Goal: Task Accomplishment & Management: Complete application form

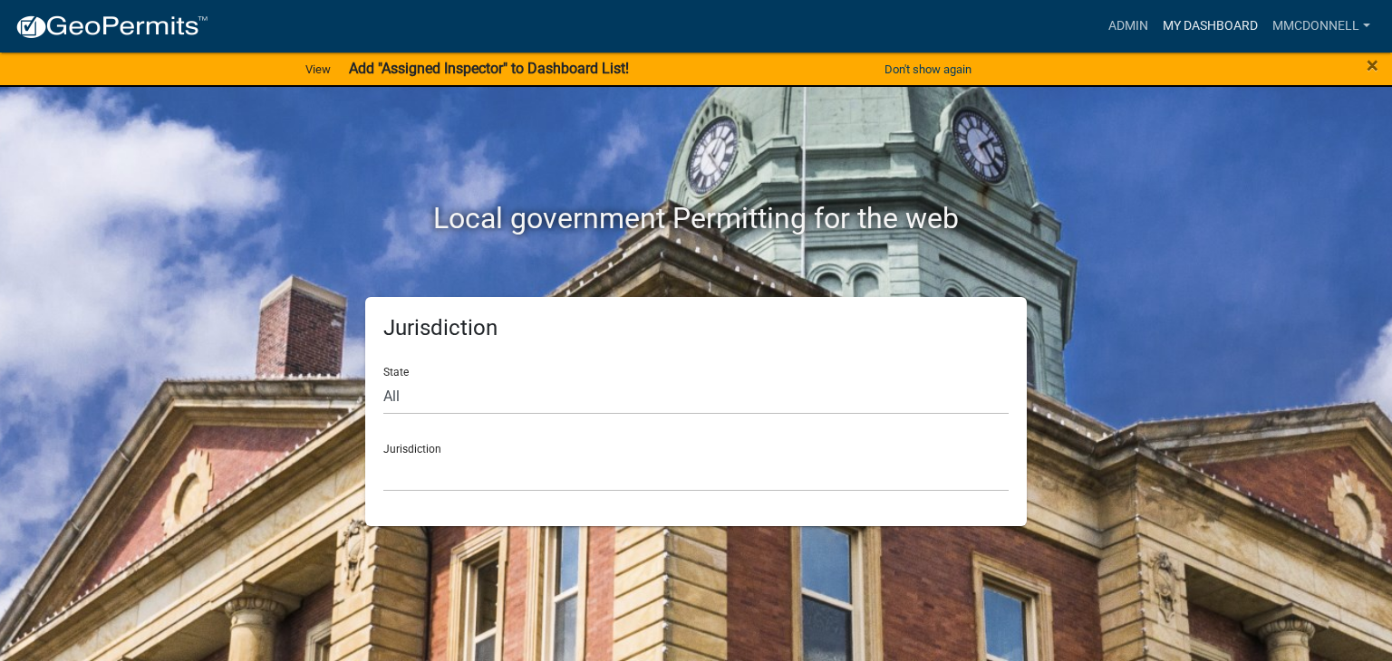
click at [1205, 25] on link "My Dashboard" at bounding box center [1210, 26] width 110 height 34
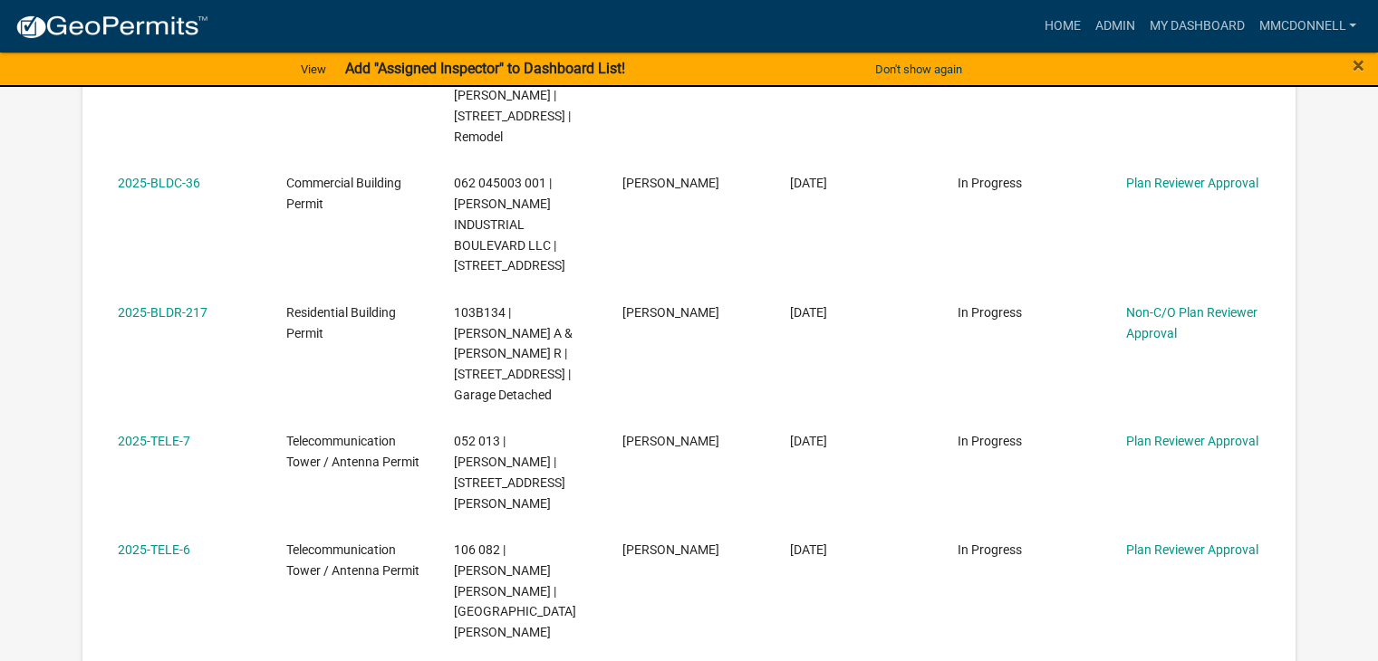
scroll to position [1297, 0]
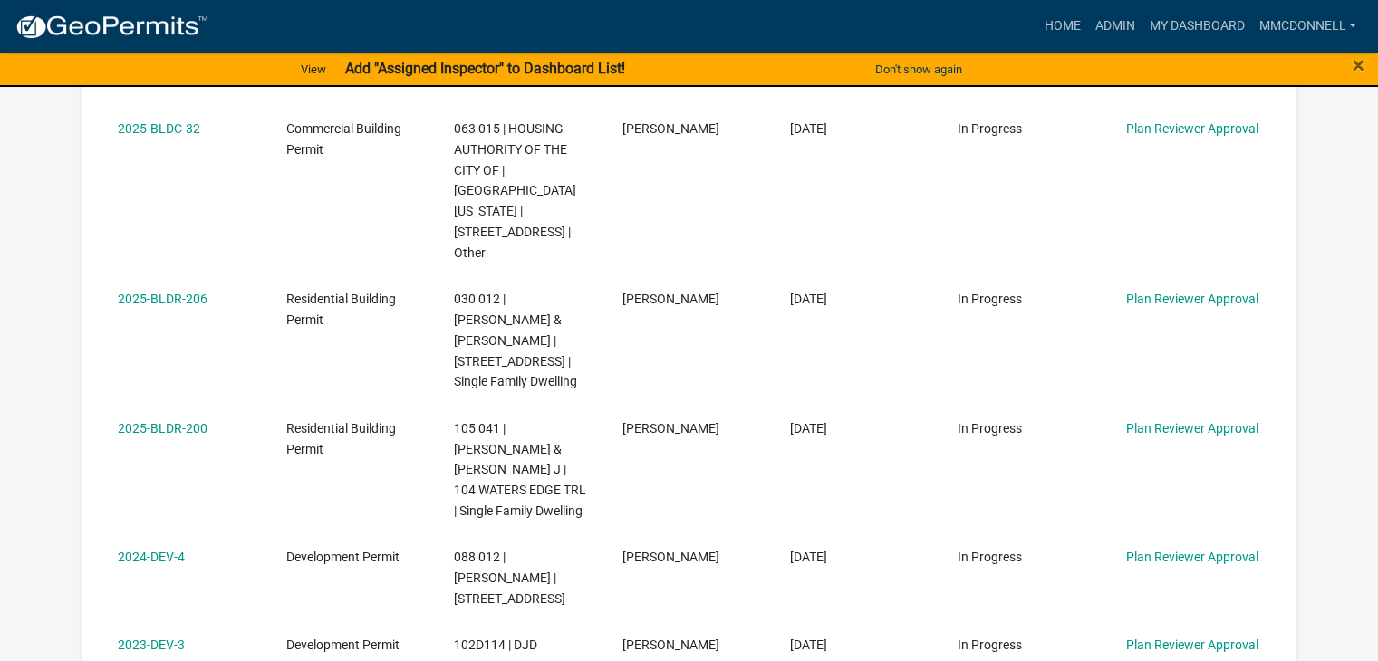
scroll to position [996, 0]
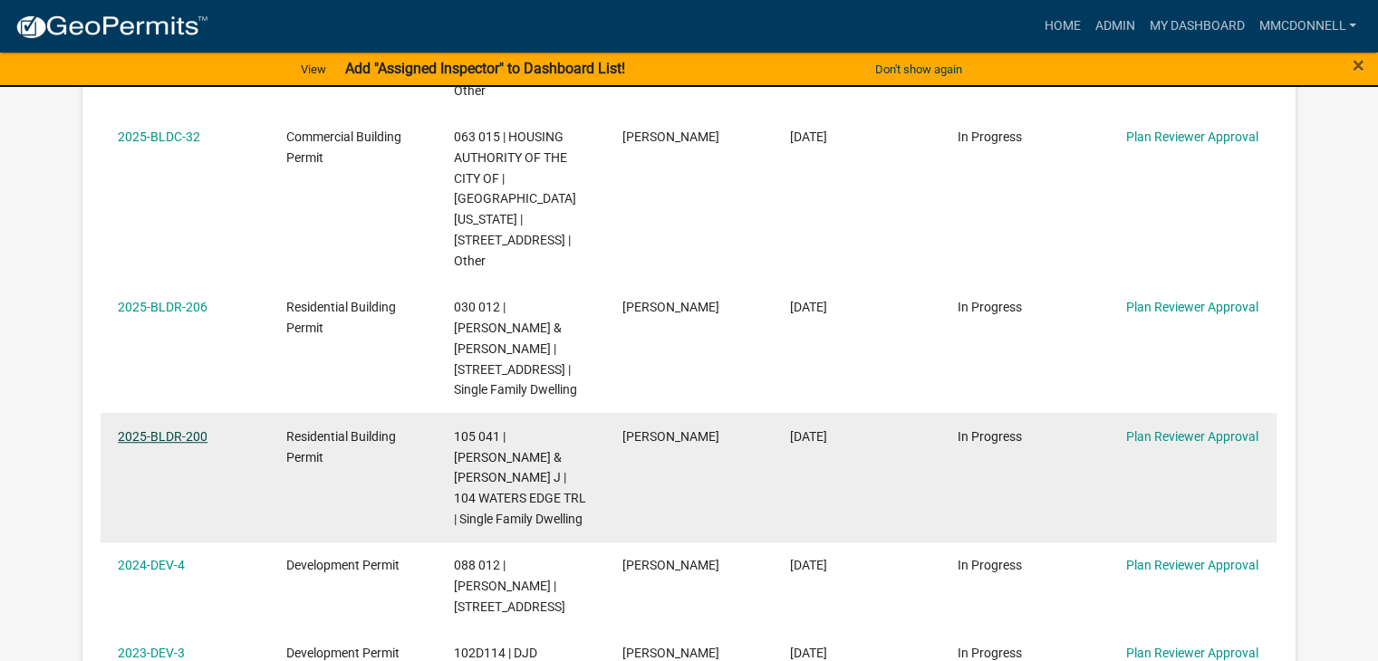
click at [156, 429] on link "2025-BLDR-200" at bounding box center [163, 436] width 90 height 14
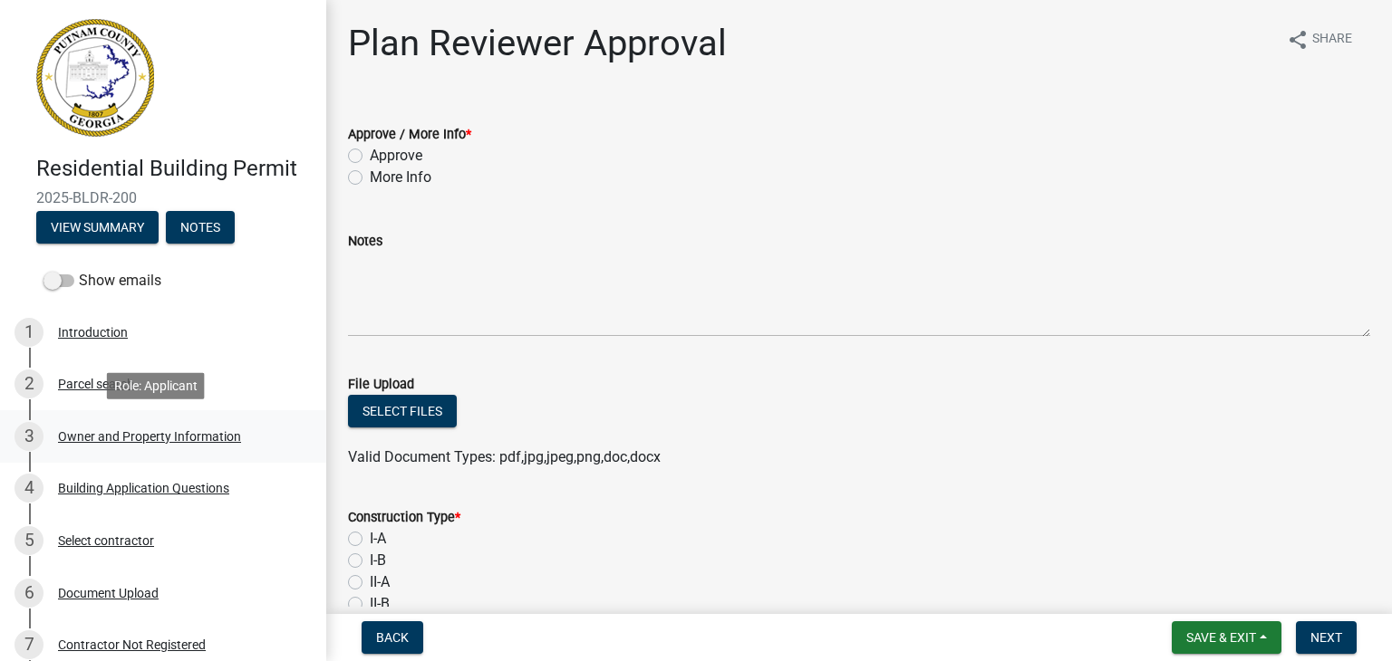
click at [156, 439] on div "Owner and Property Information" at bounding box center [149, 436] width 183 height 13
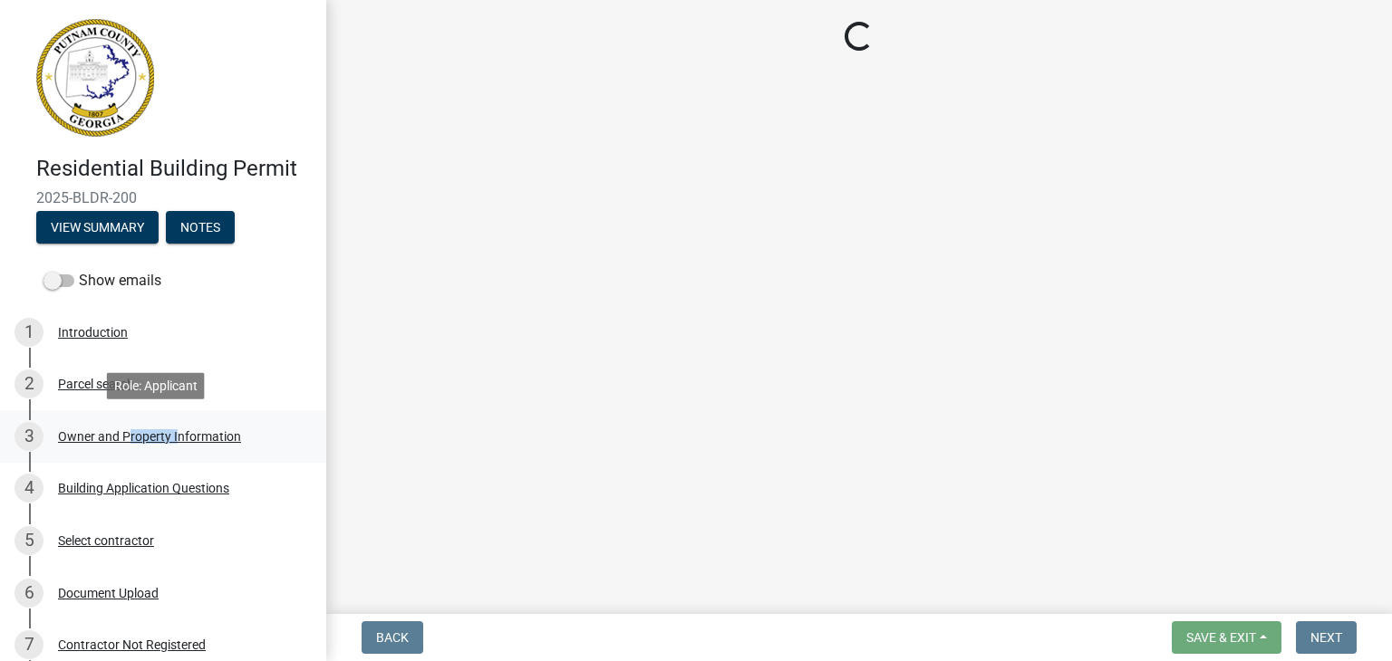
click at [156, 439] on div "Owner and Property Information" at bounding box center [149, 436] width 183 height 13
select select "0688c8c3-ca83-4764-a677-531fbc17e6cb"
select select "83394b22-4a11-496c-8e5c-75ade2e72faf"
select select "469c5908-2854-42d5-89ed-bee7fc26529e"
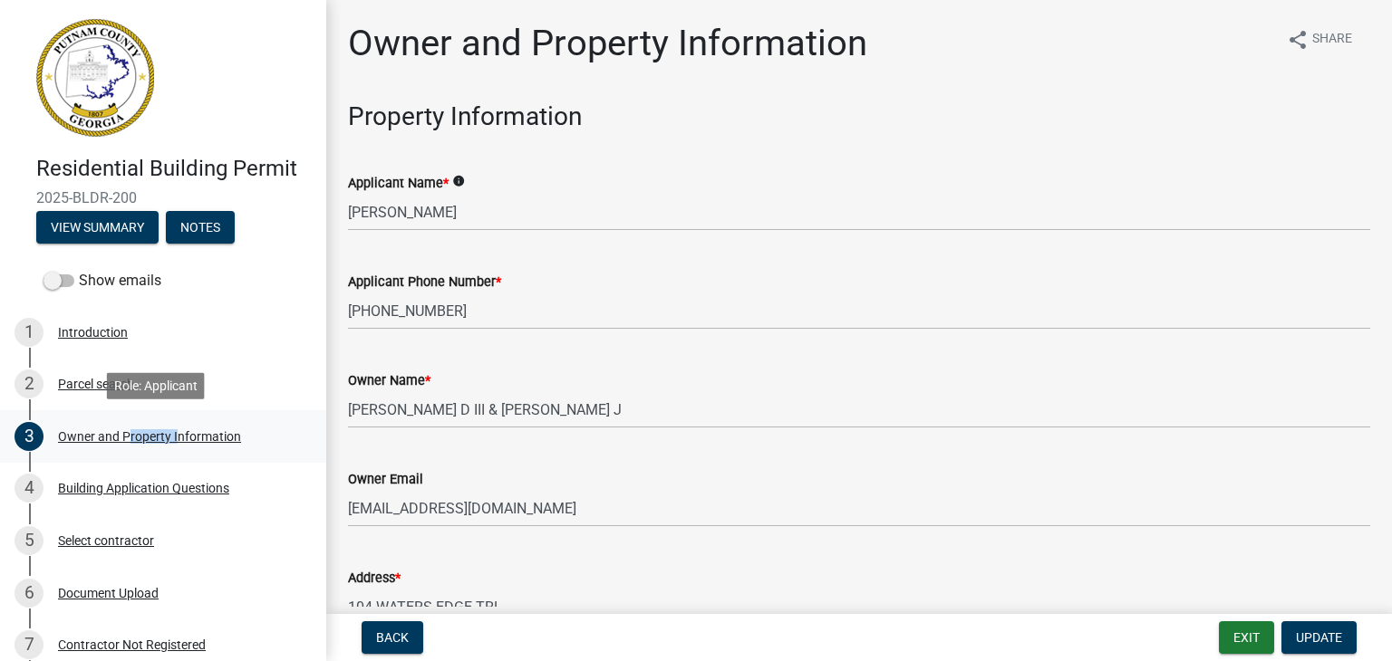
select select "0688c8c3-ca83-4764-a677-531fbc17e6cb"
select select "83394b22-4a11-496c-8e5c-75ade2e72faf"
select select "469c5908-2854-42d5-89ed-bee7fc26529e"
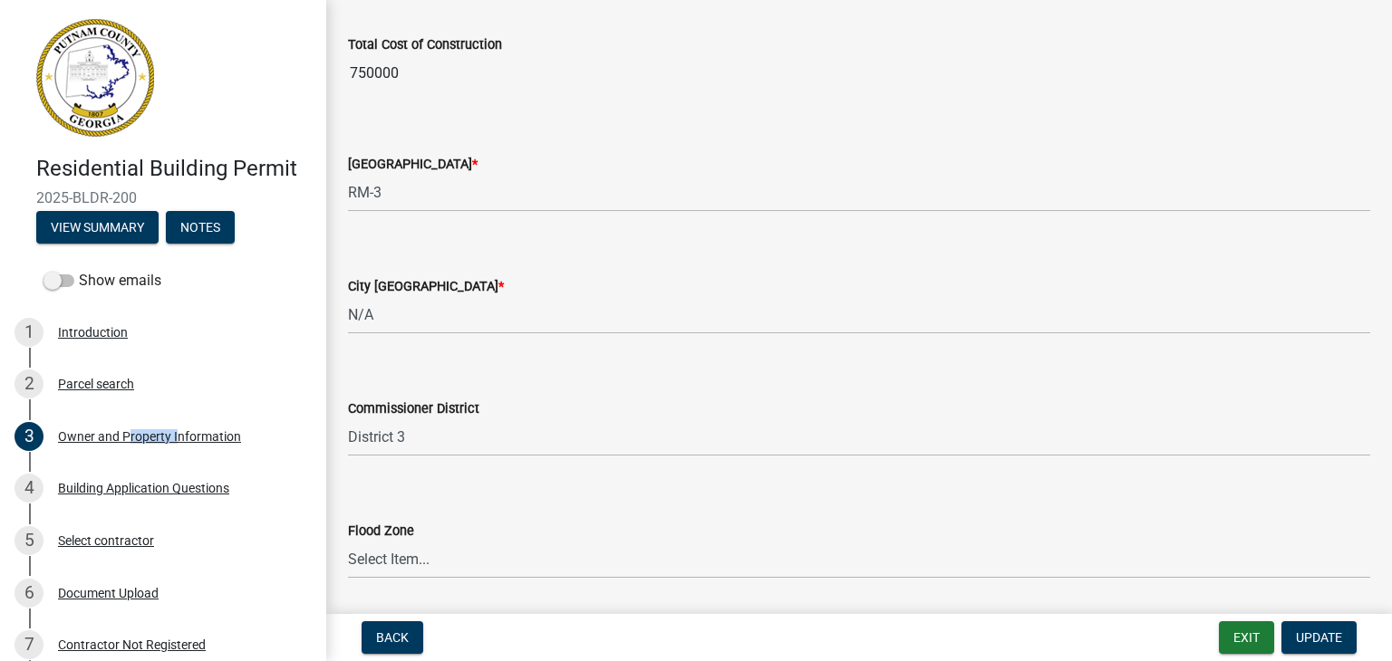
scroll to position [3128, 0]
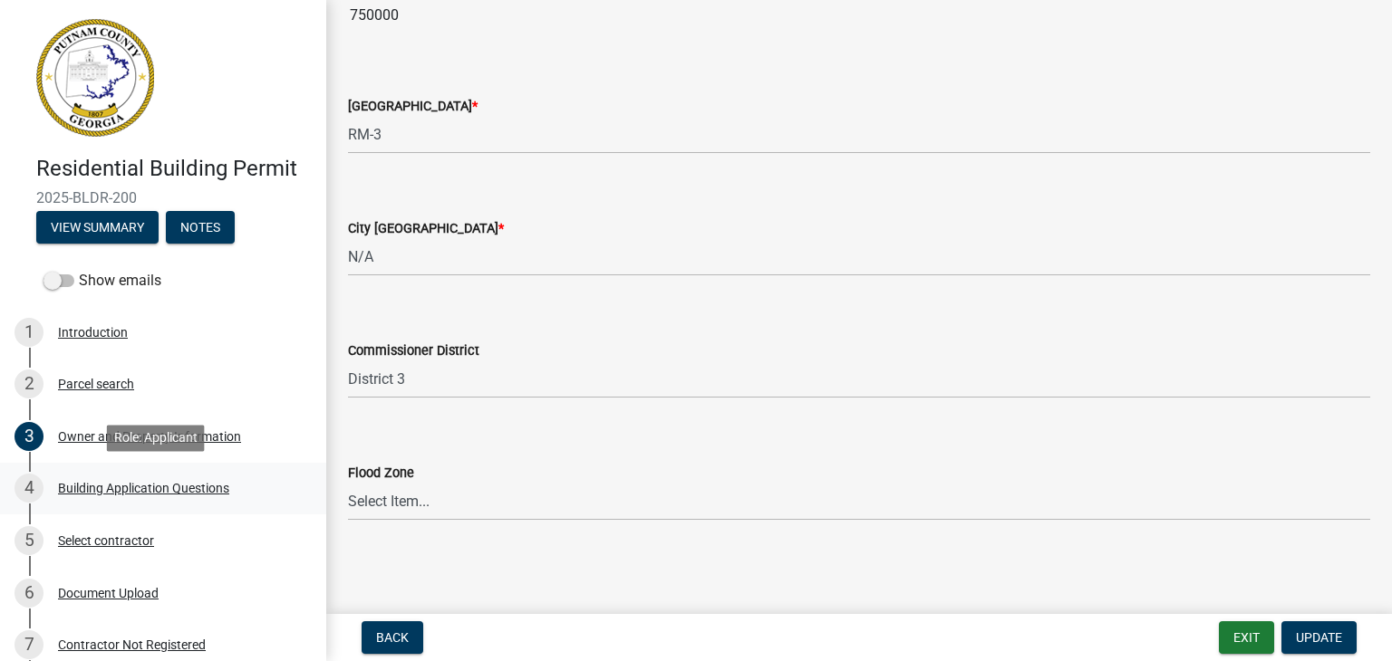
click at [159, 483] on div "Building Application Questions" at bounding box center [143, 488] width 171 height 13
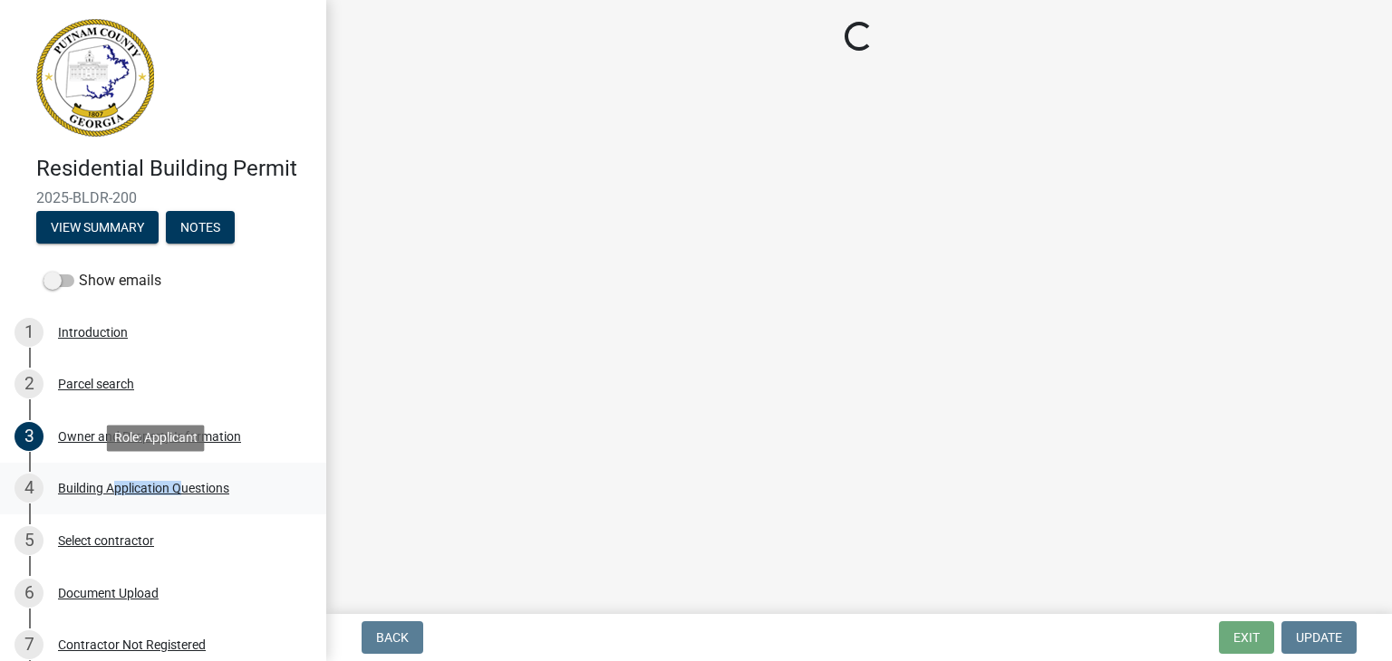
scroll to position [0, 0]
click at [159, 483] on div "Building Application Questions" at bounding box center [143, 488] width 171 height 13
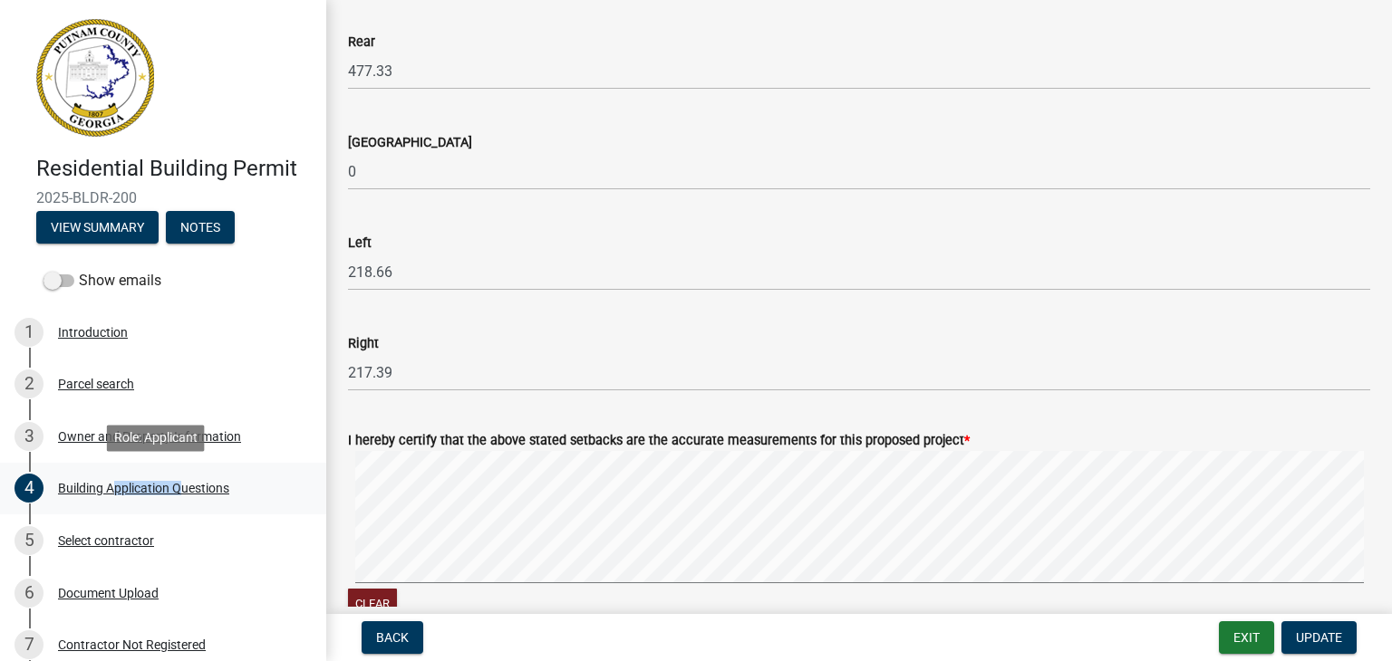
scroll to position [2363, 0]
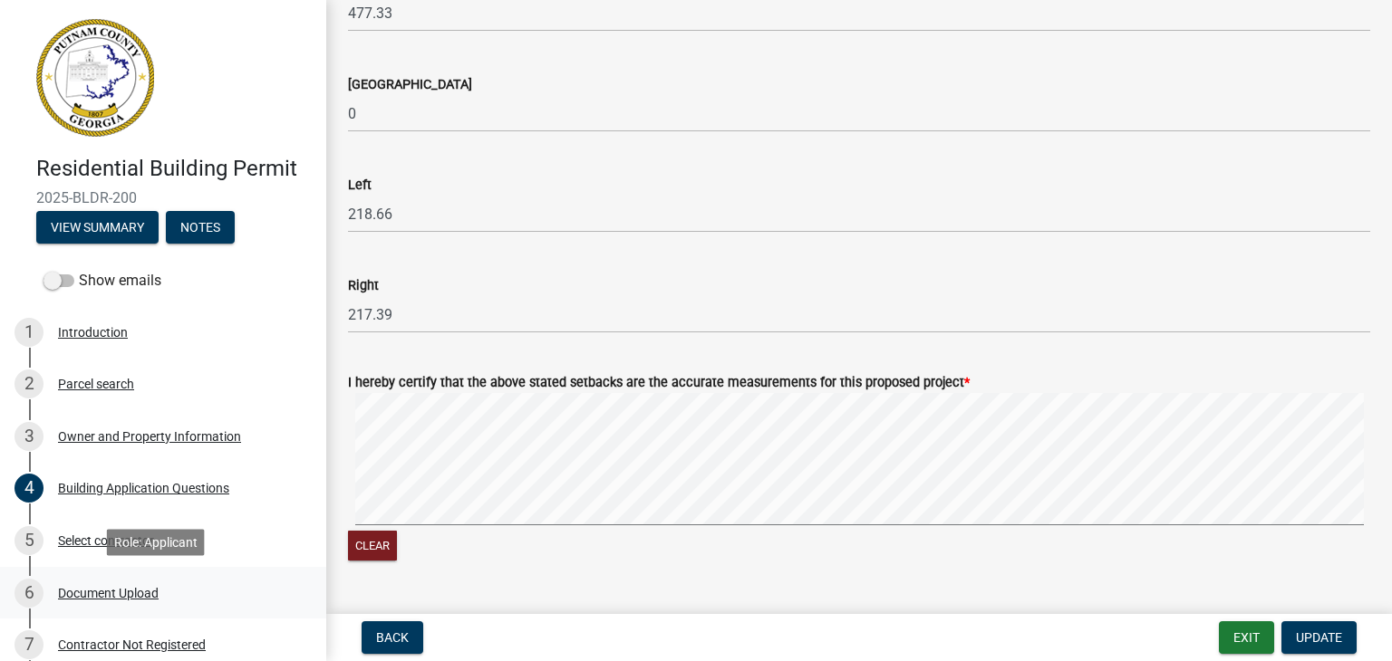
click at [92, 592] on div "Document Upload" at bounding box center [108, 593] width 101 height 13
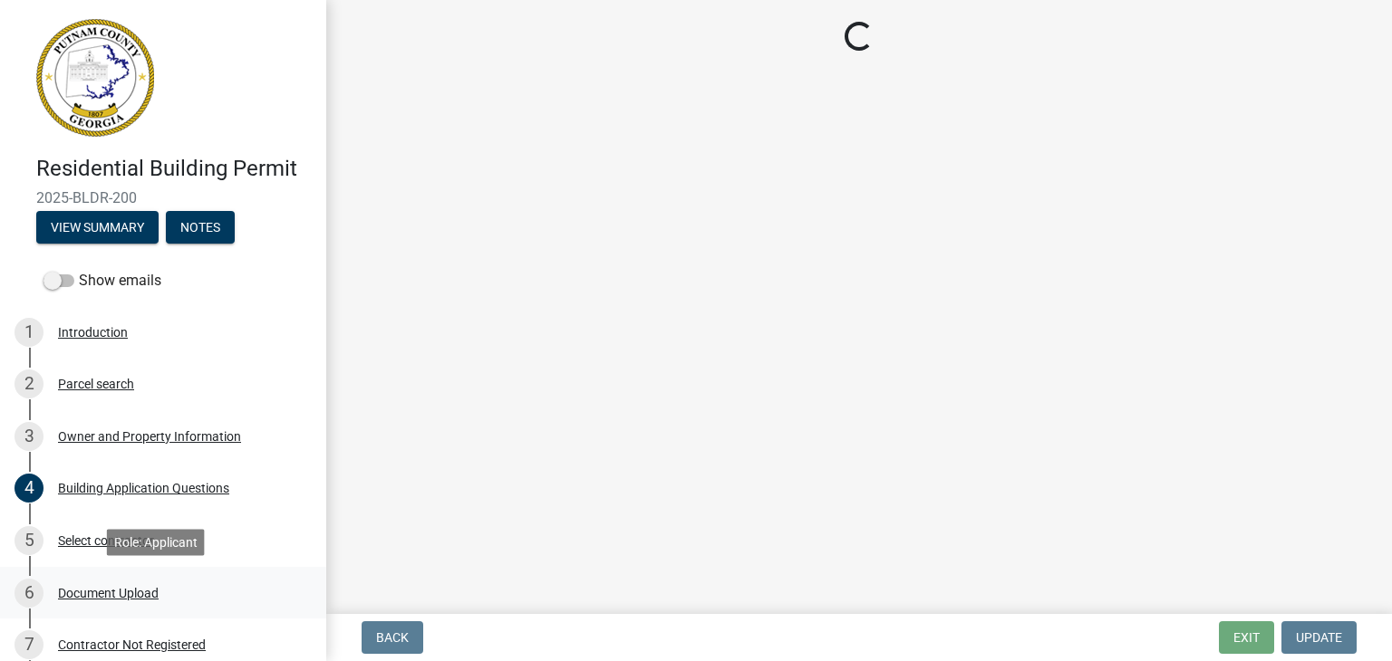
scroll to position [0, 0]
click at [92, 592] on div "Document Upload" at bounding box center [108, 593] width 101 height 13
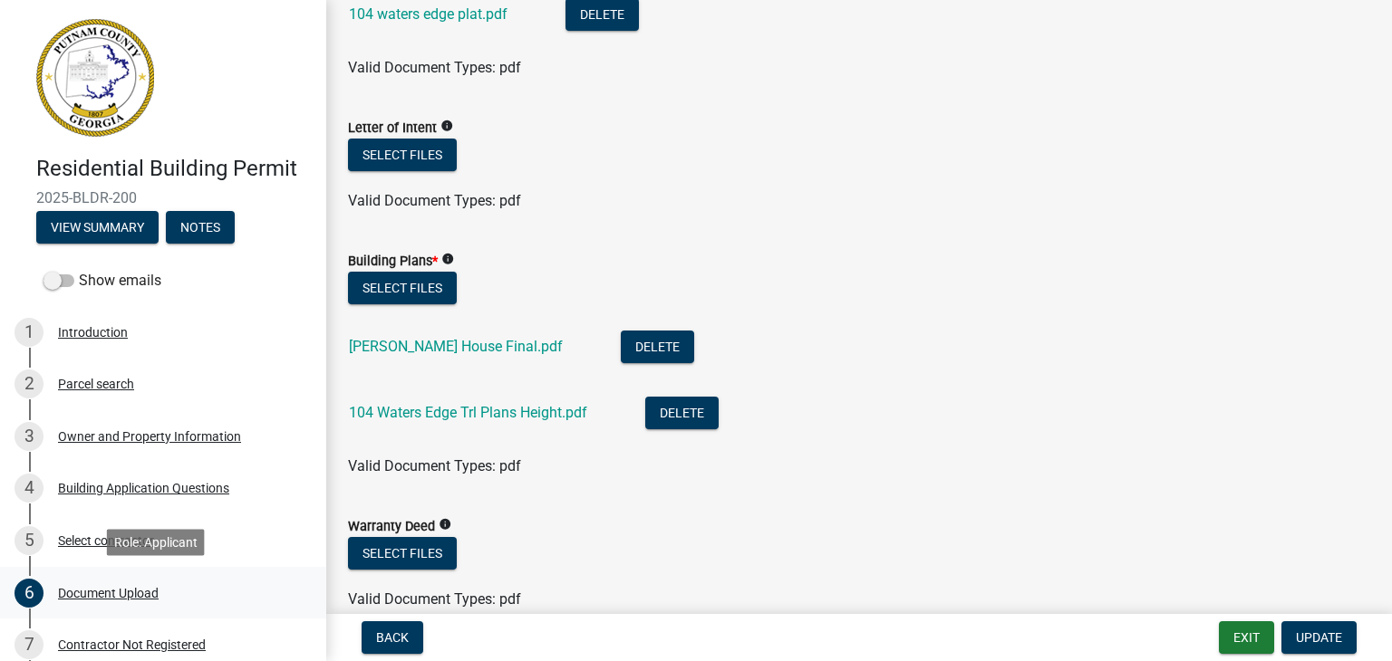
scroll to position [938, 0]
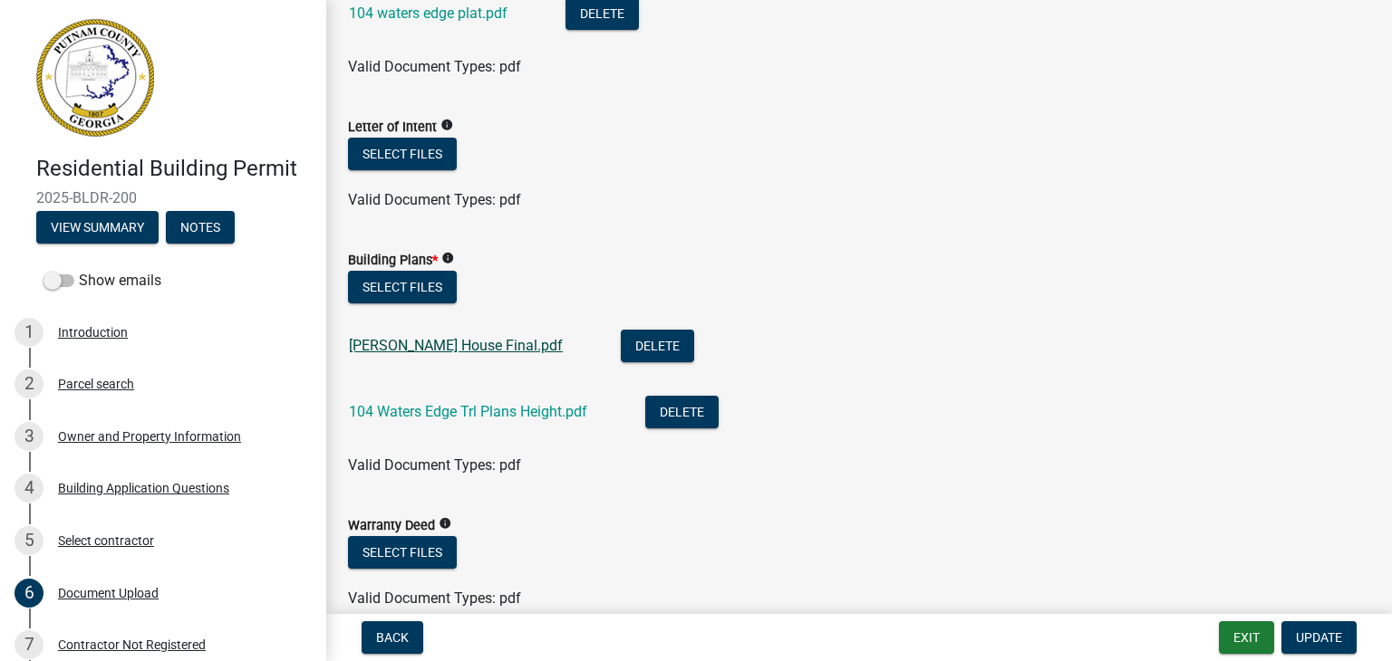
click at [461, 349] on link "[PERSON_NAME] House Final.pdf" at bounding box center [456, 345] width 214 height 17
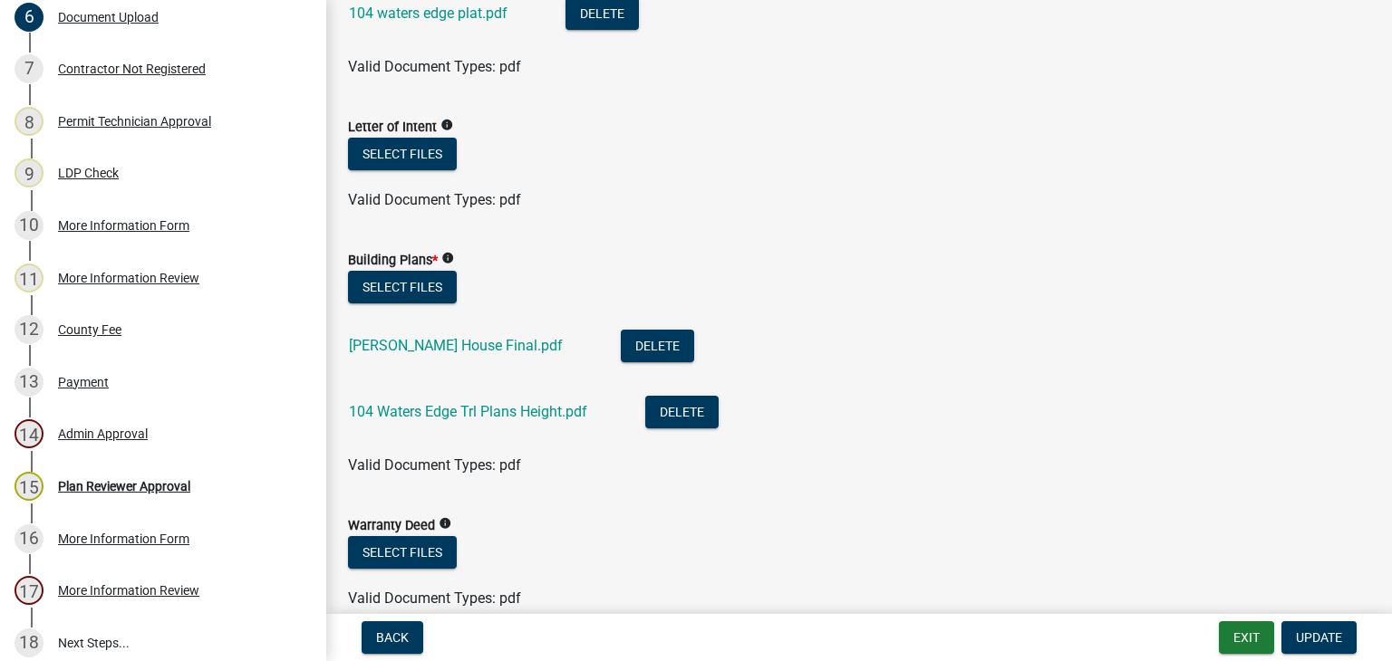
scroll to position [616, 0]
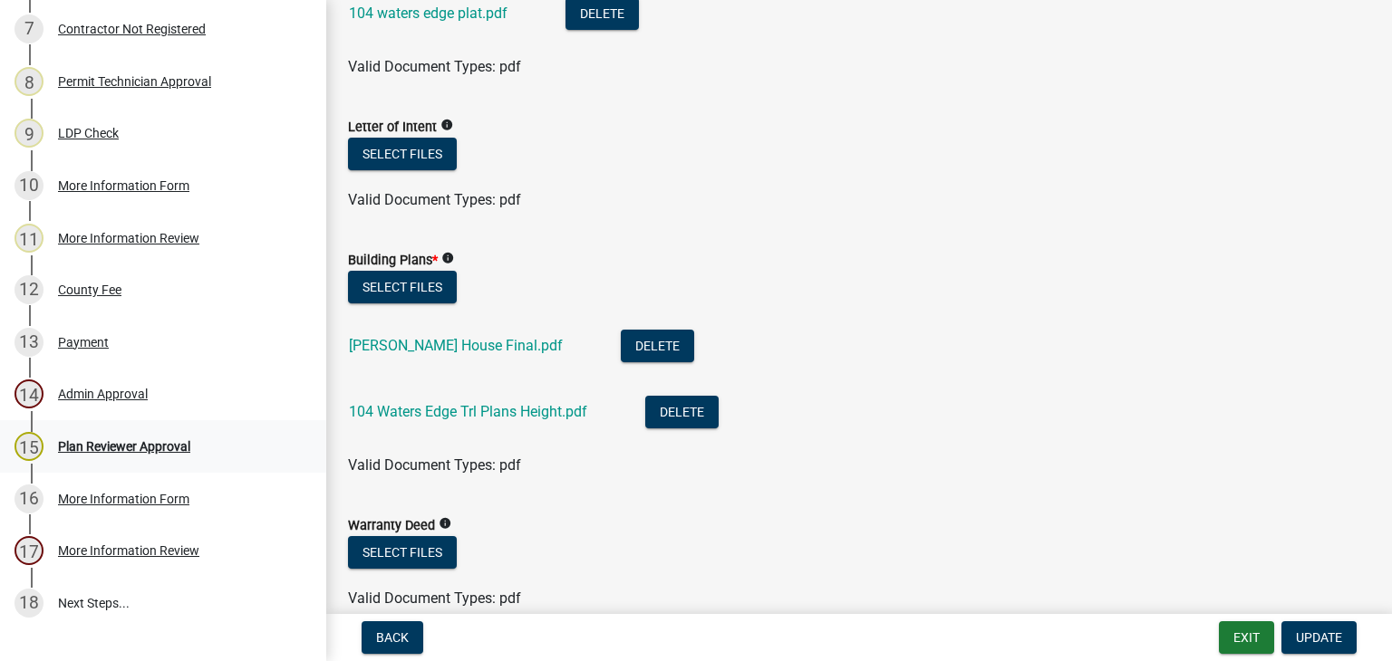
click at [145, 453] on div "Plan Reviewer Approval" at bounding box center [124, 446] width 132 height 13
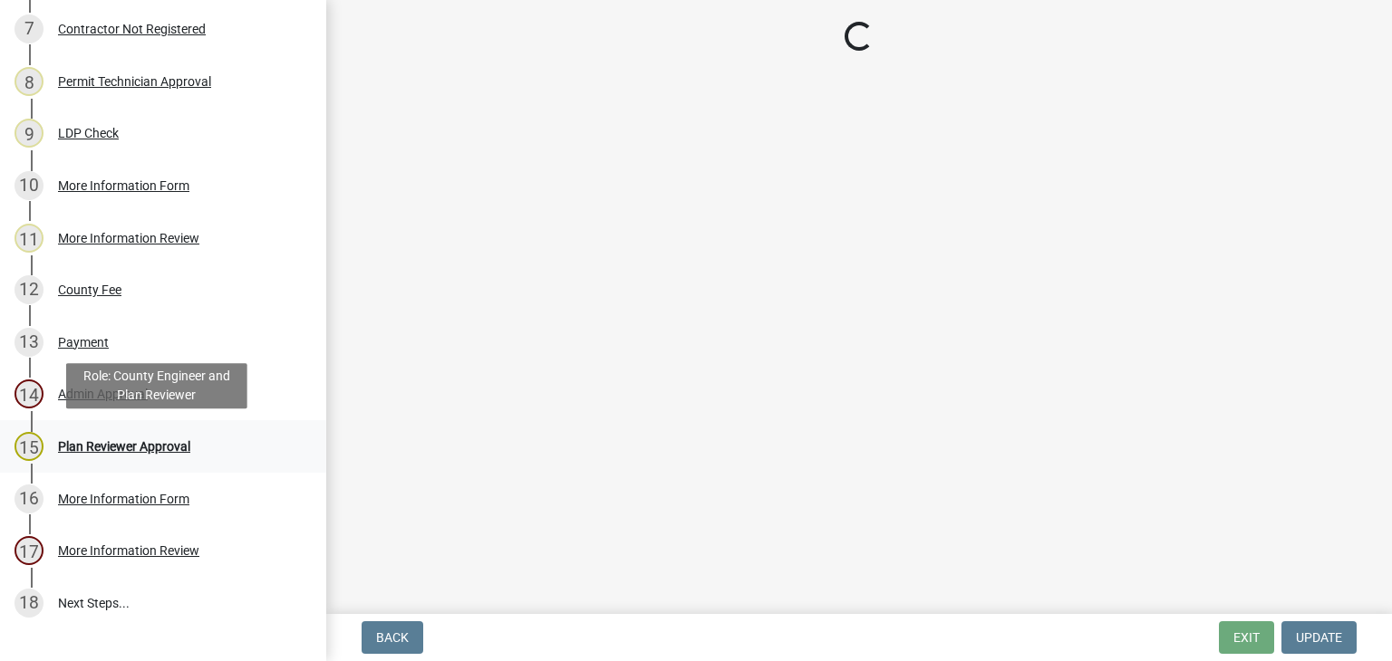
scroll to position [0, 0]
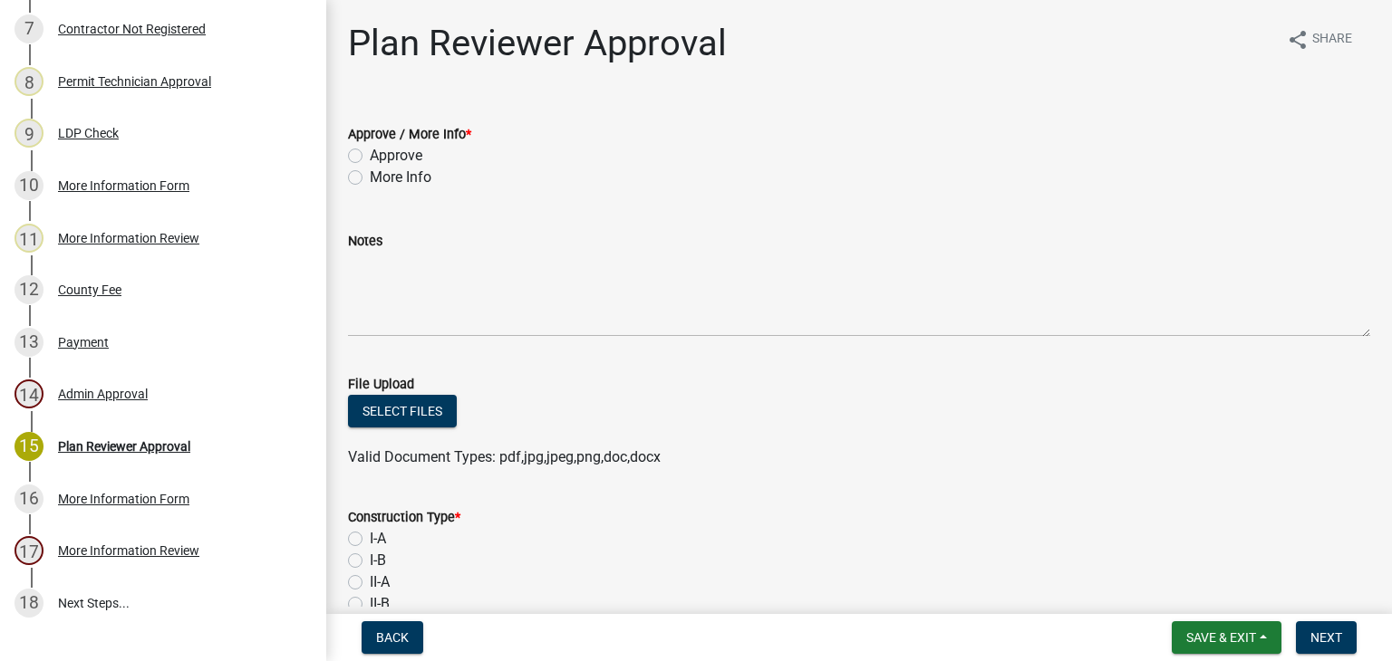
click at [370, 161] on label "Approve" at bounding box center [396, 156] width 53 height 22
click at [370, 157] on input "Approve" at bounding box center [376, 151] width 12 height 12
radio input "true"
click at [402, 411] on button "Select files" at bounding box center [402, 411] width 109 height 33
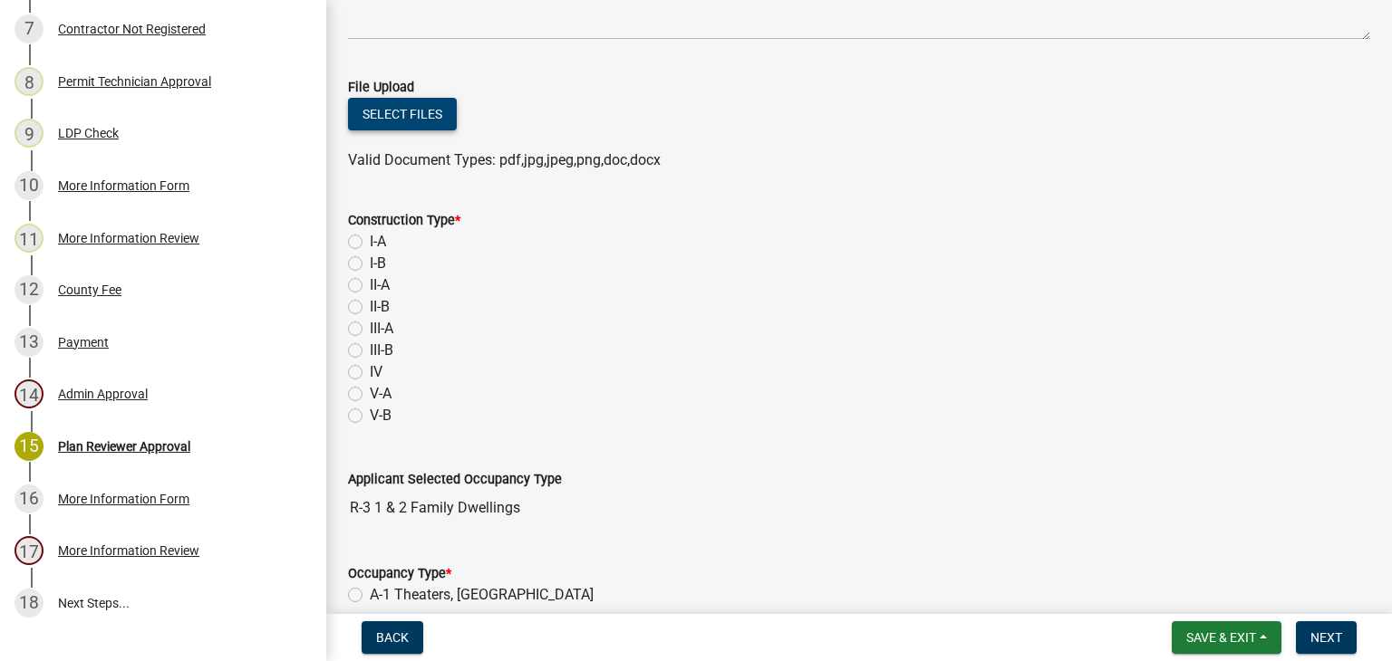
scroll to position [299, 0]
click at [370, 234] on label "I-A" at bounding box center [378, 240] width 16 height 22
click at [370, 234] on input "I-A" at bounding box center [376, 235] width 12 height 12
radio input "true"
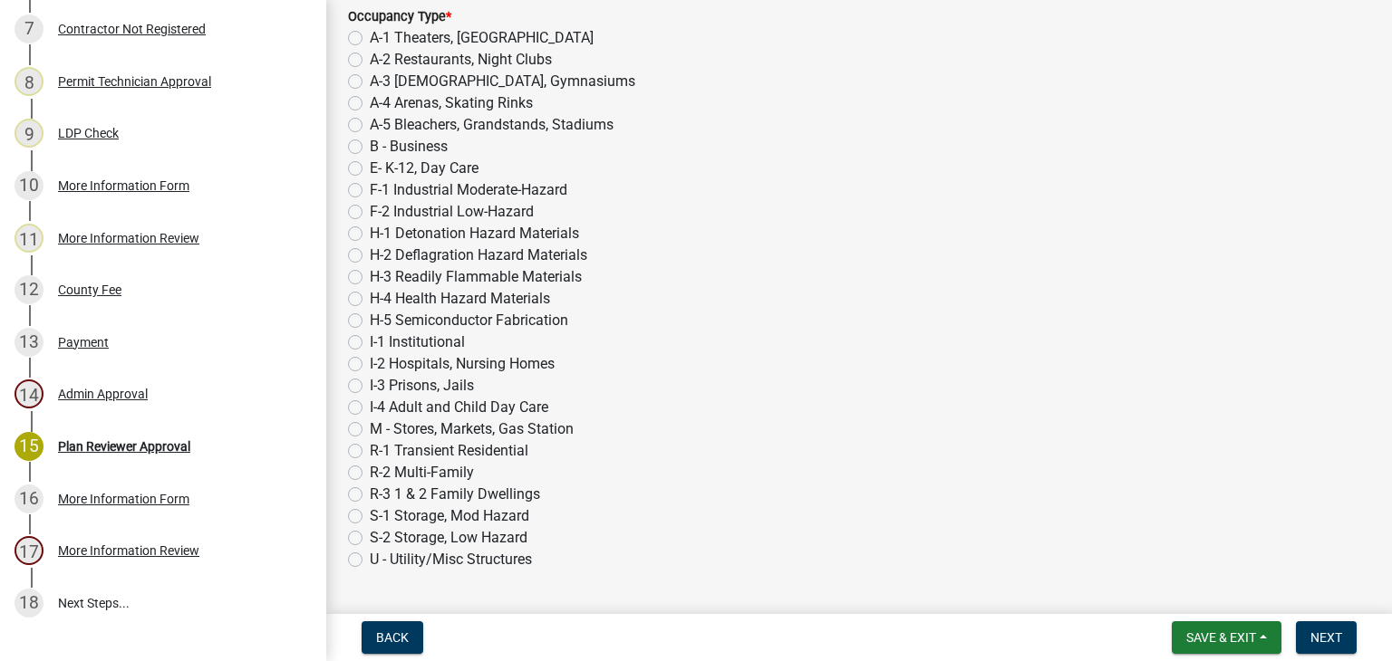
scroll to position [855, 0]
click at [373, 495] on label "R-3 1 & 2 Family Dwellings" at bounding box center [455, 494] width 170 height 22
click at [373, 495] on input "R-3 1 & 2 Family Dwellings" at bounding box center [376, 489] width 12 height 12
radio input "true"
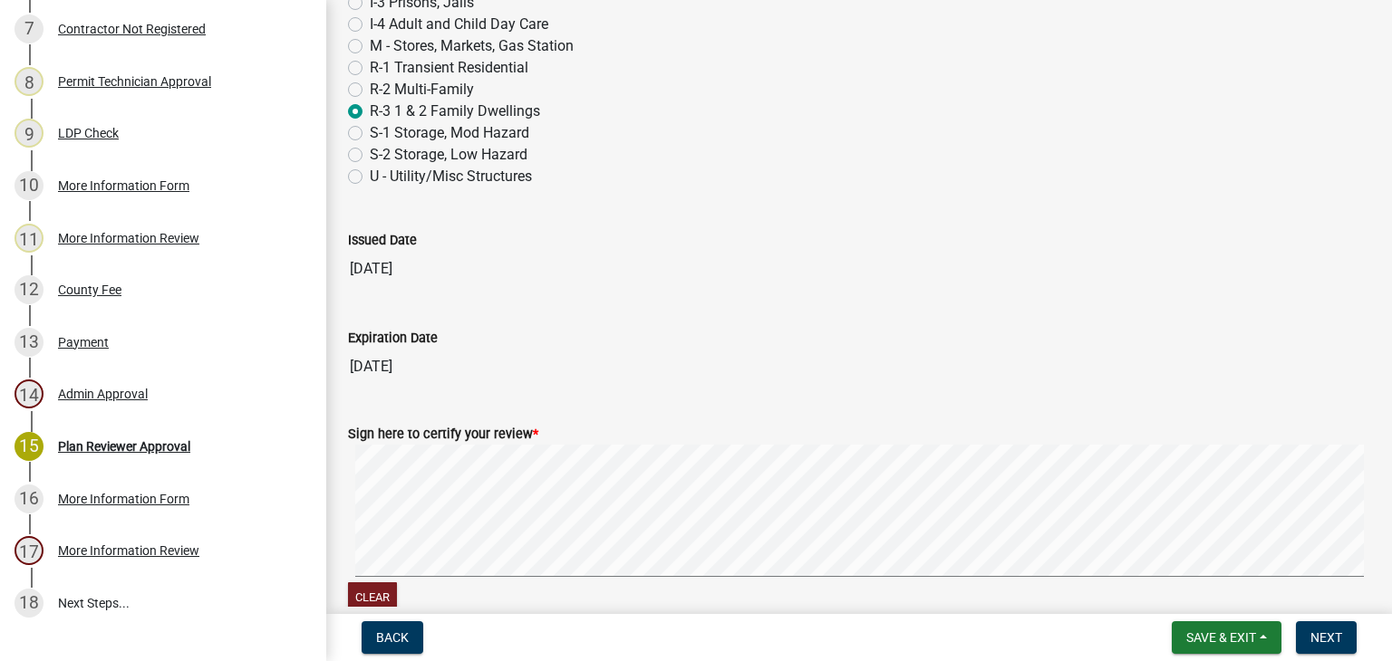
scroll to position [1248, 0]
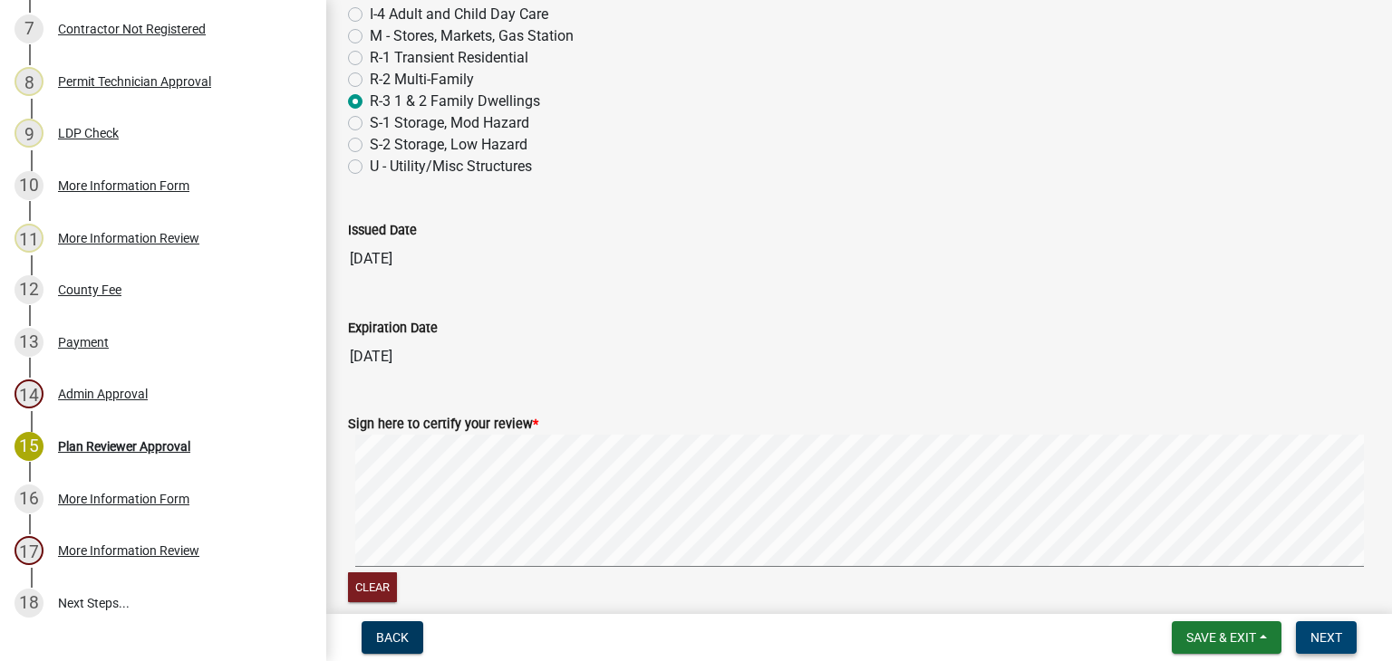
click at [1317, 639] on span "Next" at bounding box center [1326, 638] width 32 height 14
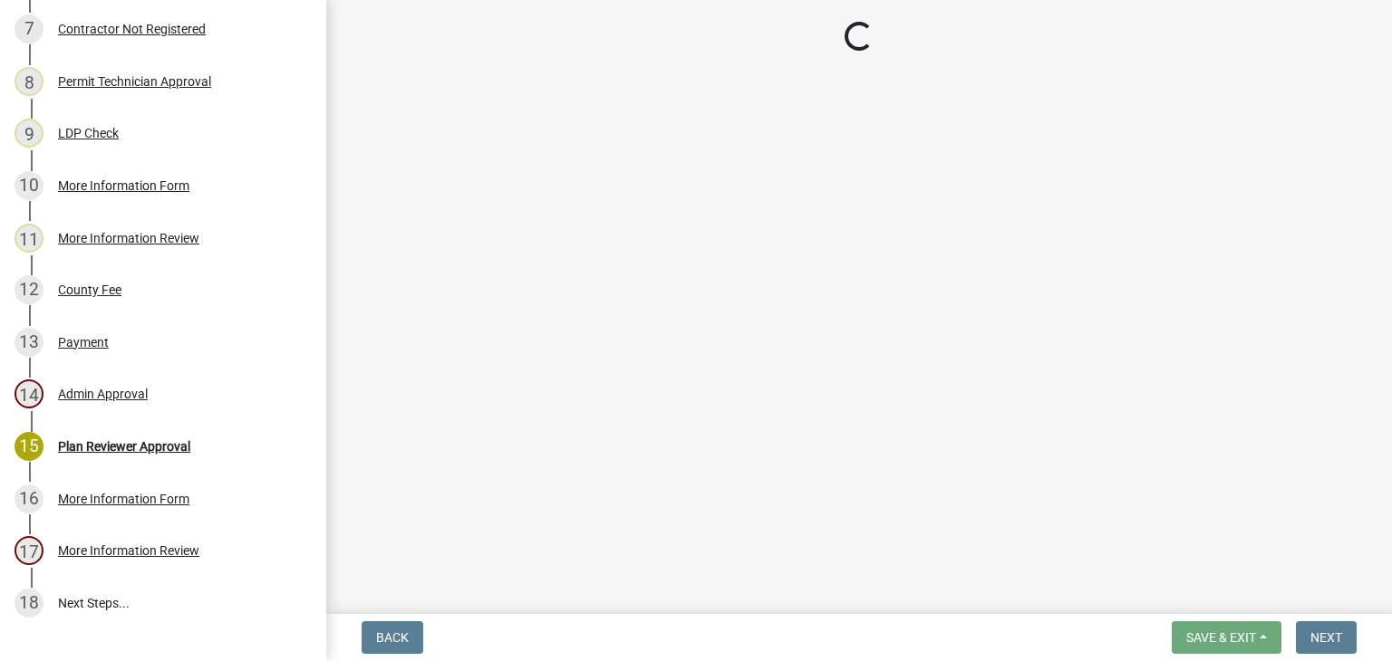
scroll to position [825, 0]
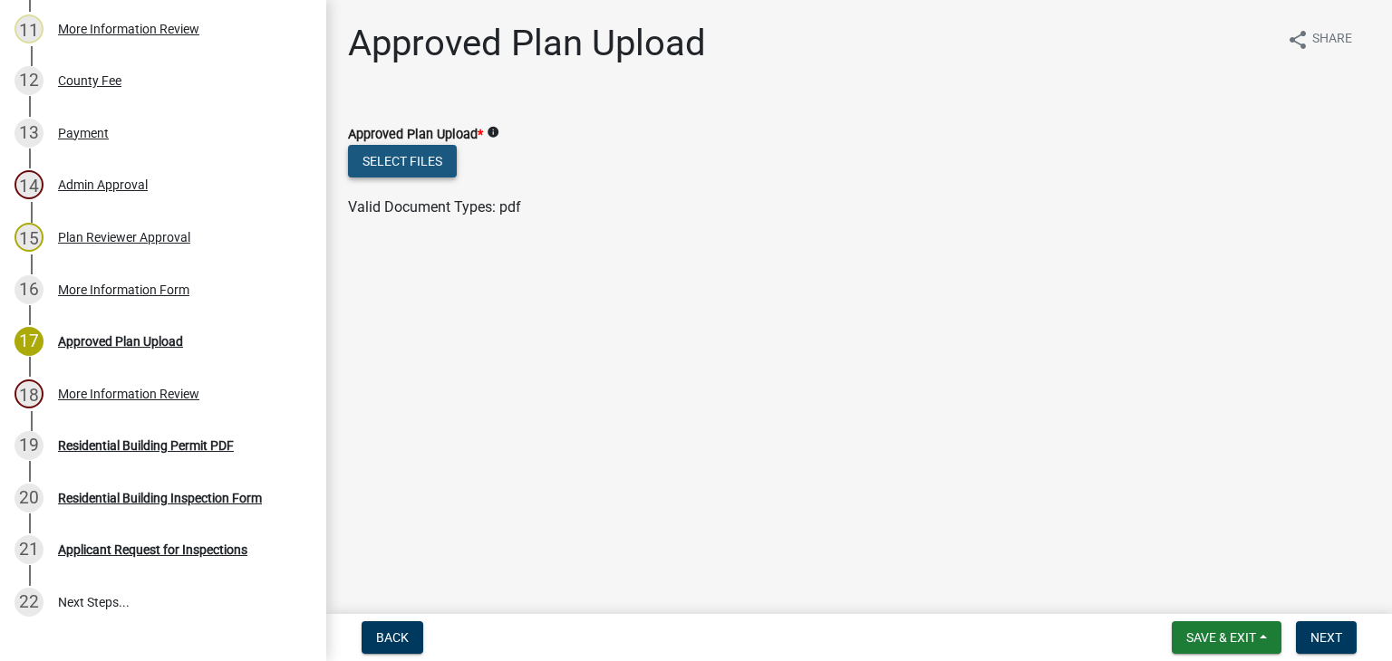
click at [413, 161] on button "Select files" at bounding box center [402, 161] width 109 height 33
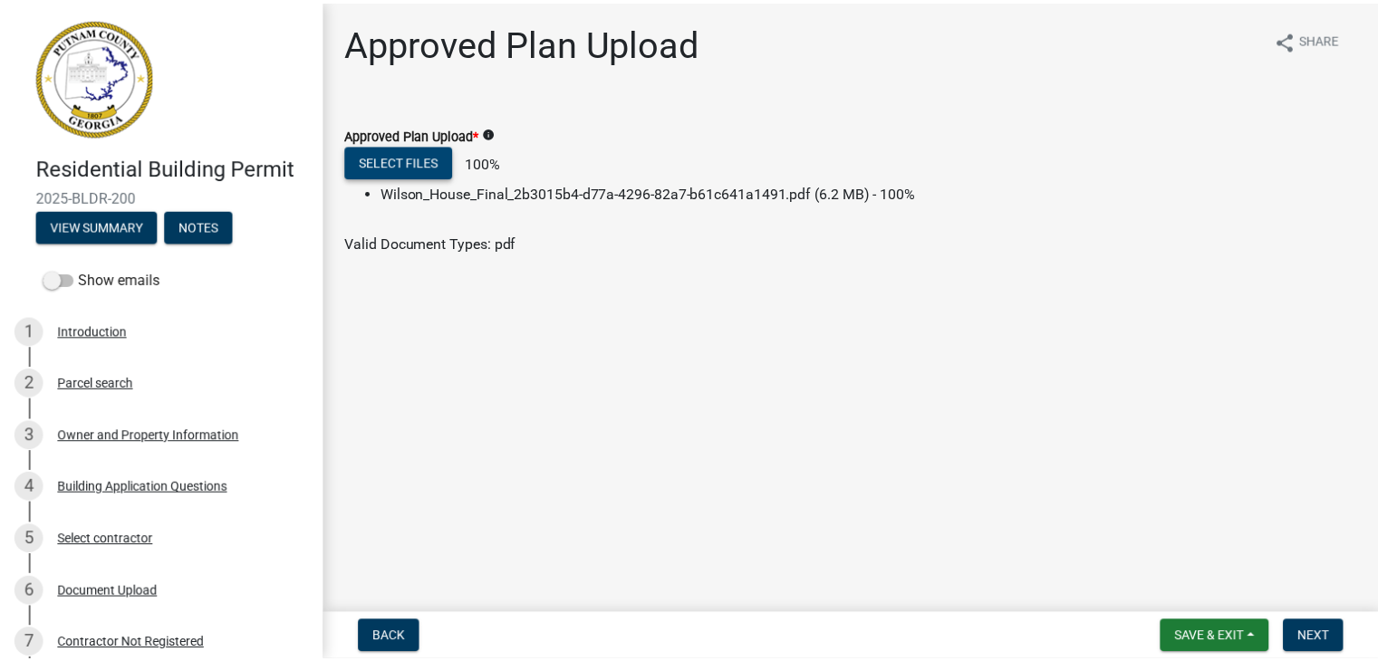
scroll to position [0, 0]
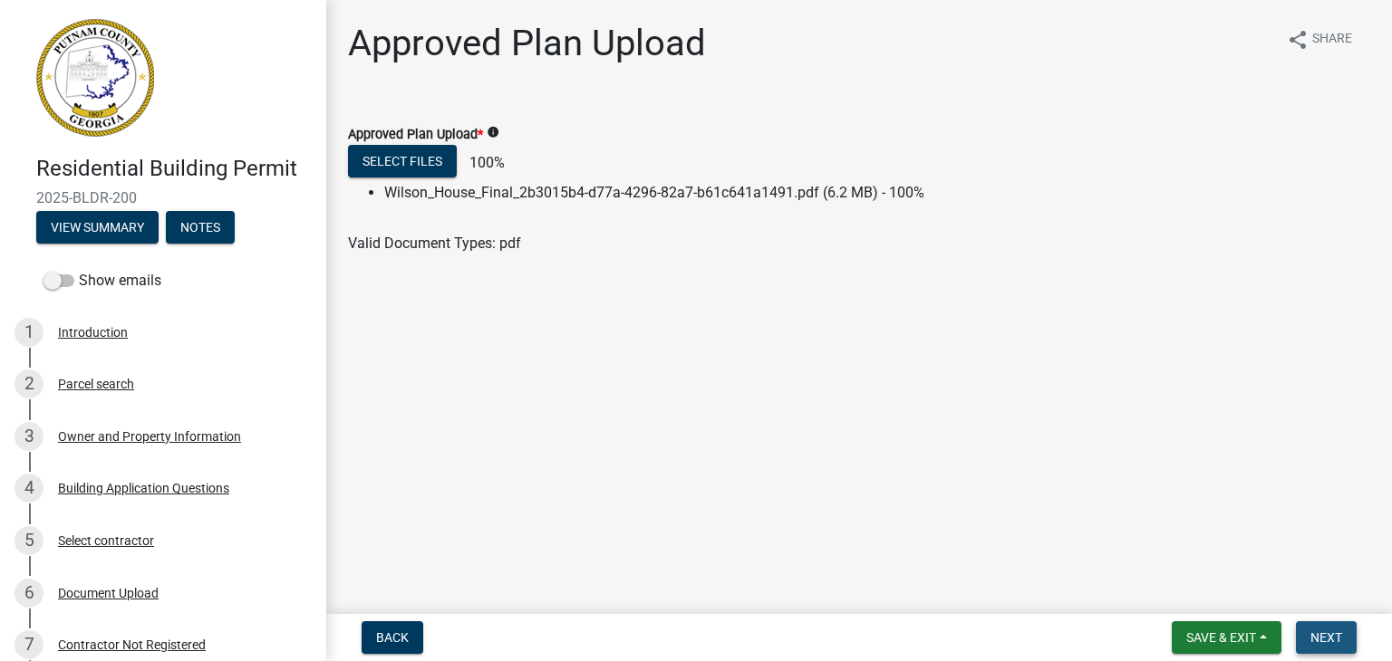
click at [1326, 635] on span "Next" at bounding box center [1326, 638] width 32 height 14
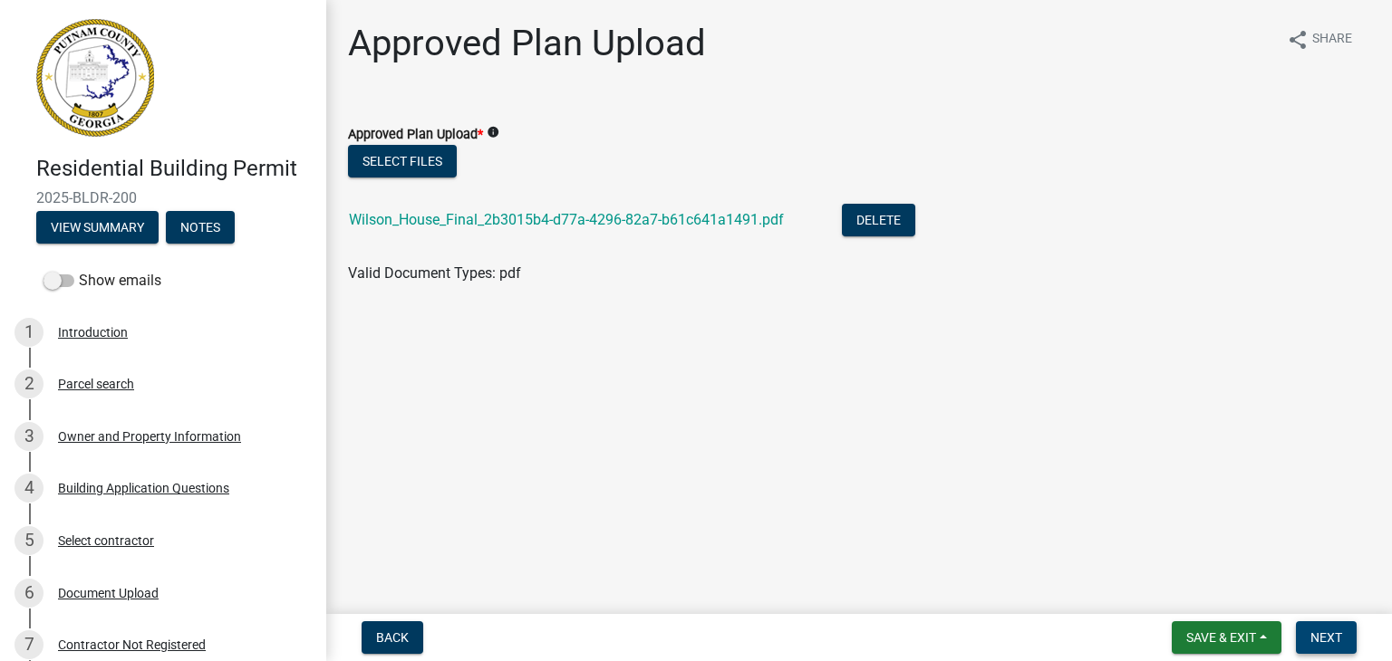
click at [1328, 631] on span "Next" at bounding box center [1326, 638] width 32 height 14
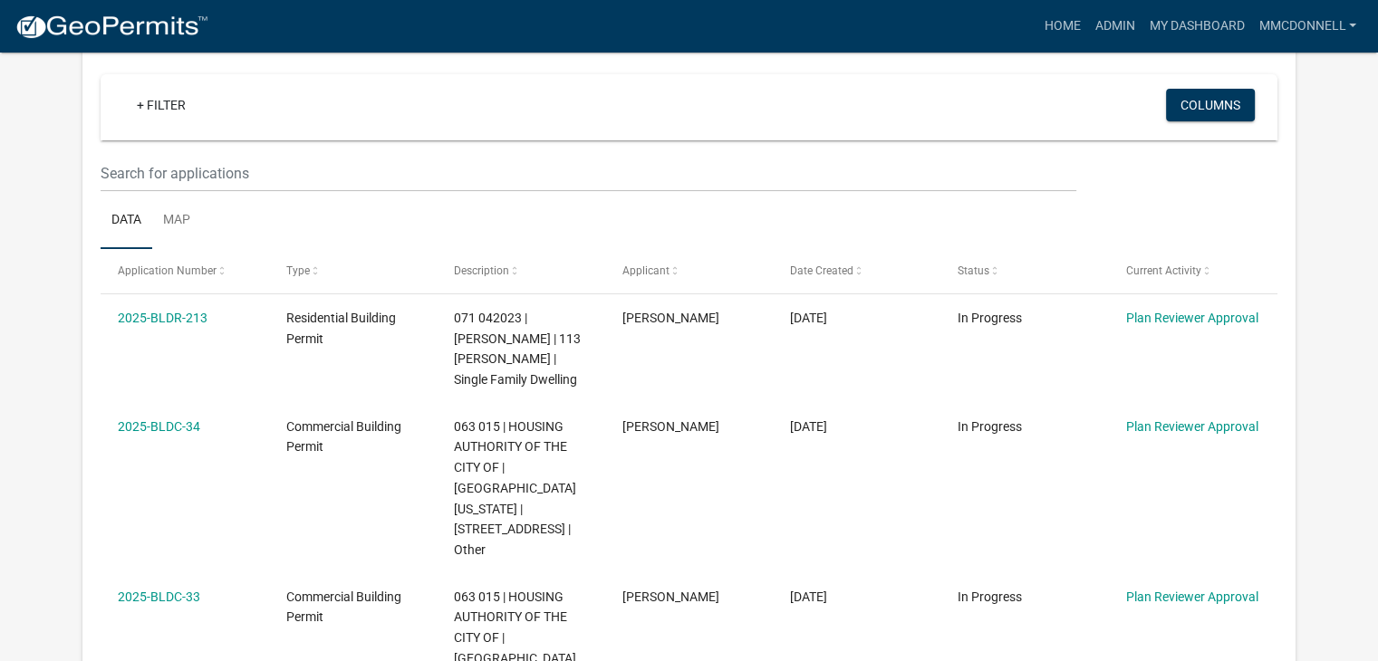
scroll to position [328, 0]
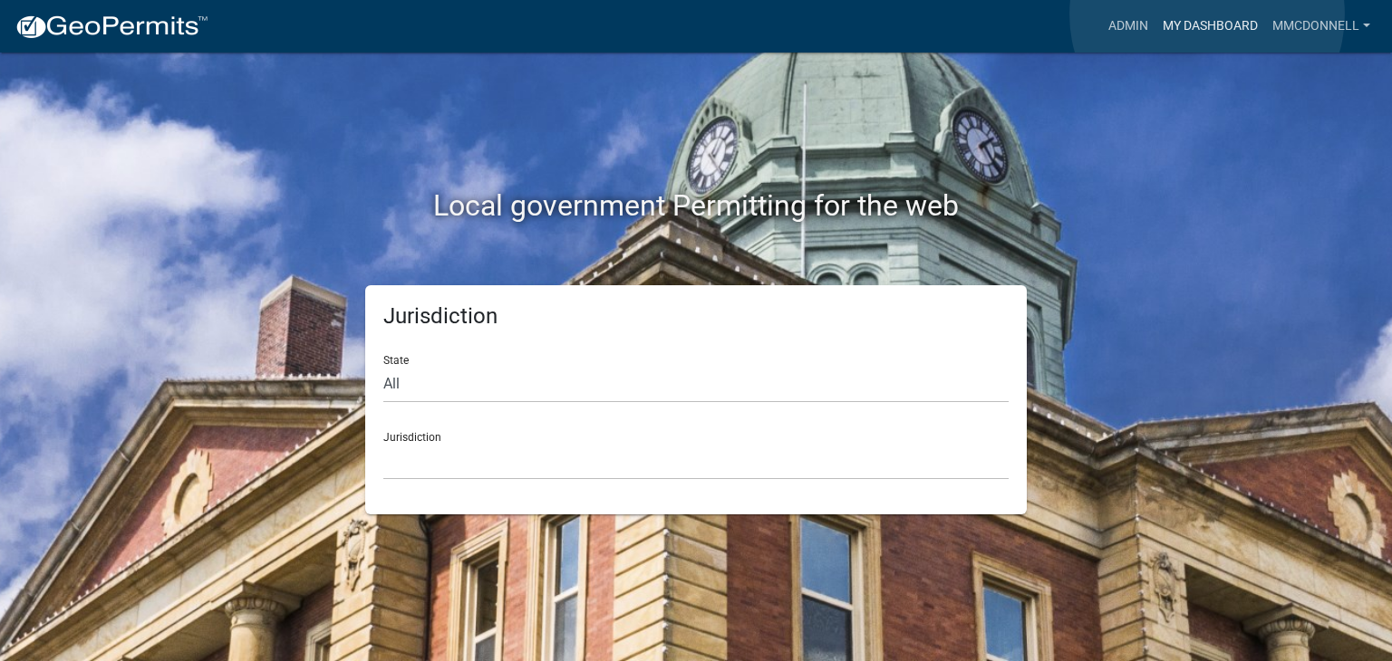
click at [1207, 14] on link "My Dashboard" at bounding box center [1210, 26] width 110 height 34
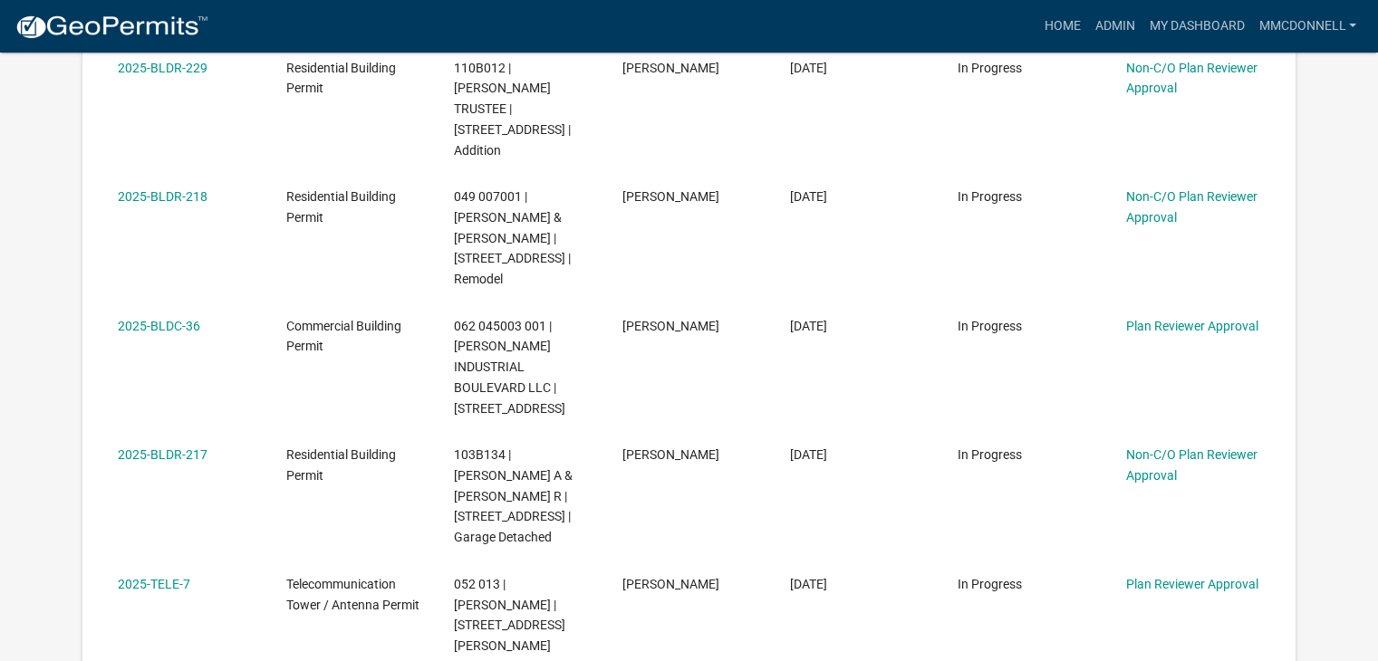
scroll to position [1125, 0]
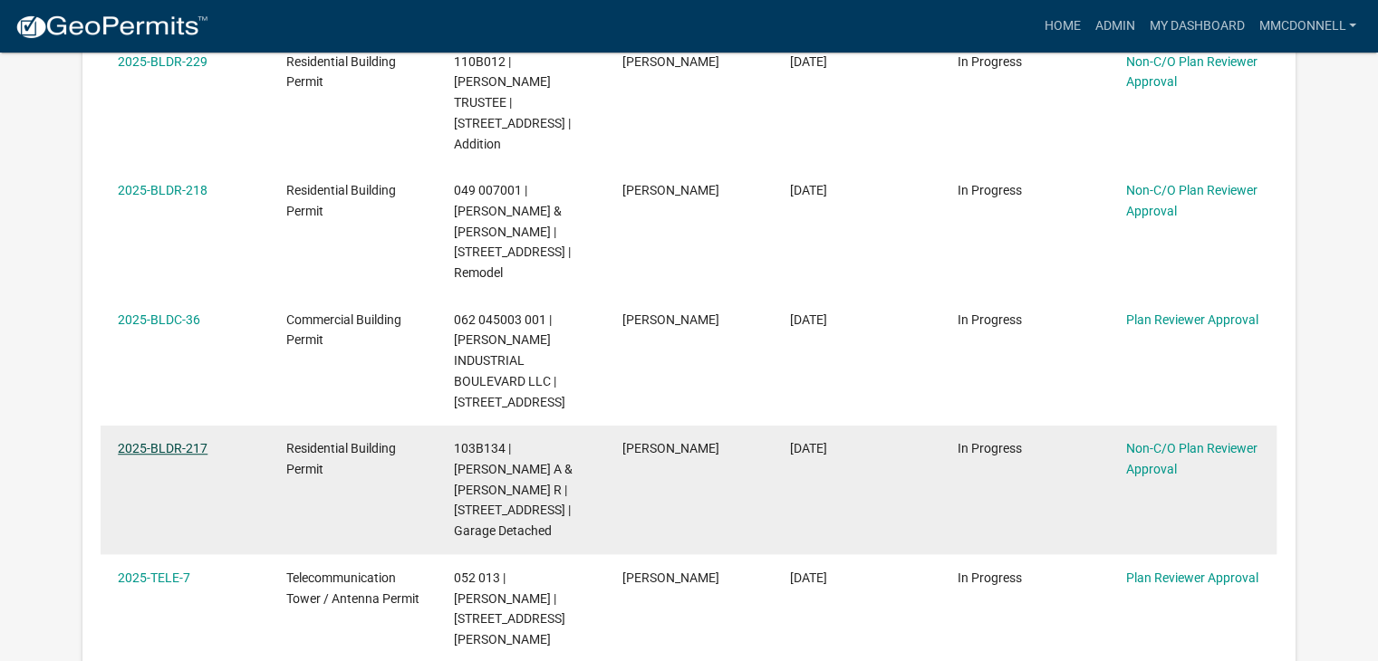
click at [166, 441] on link "2025-BLDR-217" at bounding box center [163, 448] width 90 height 14
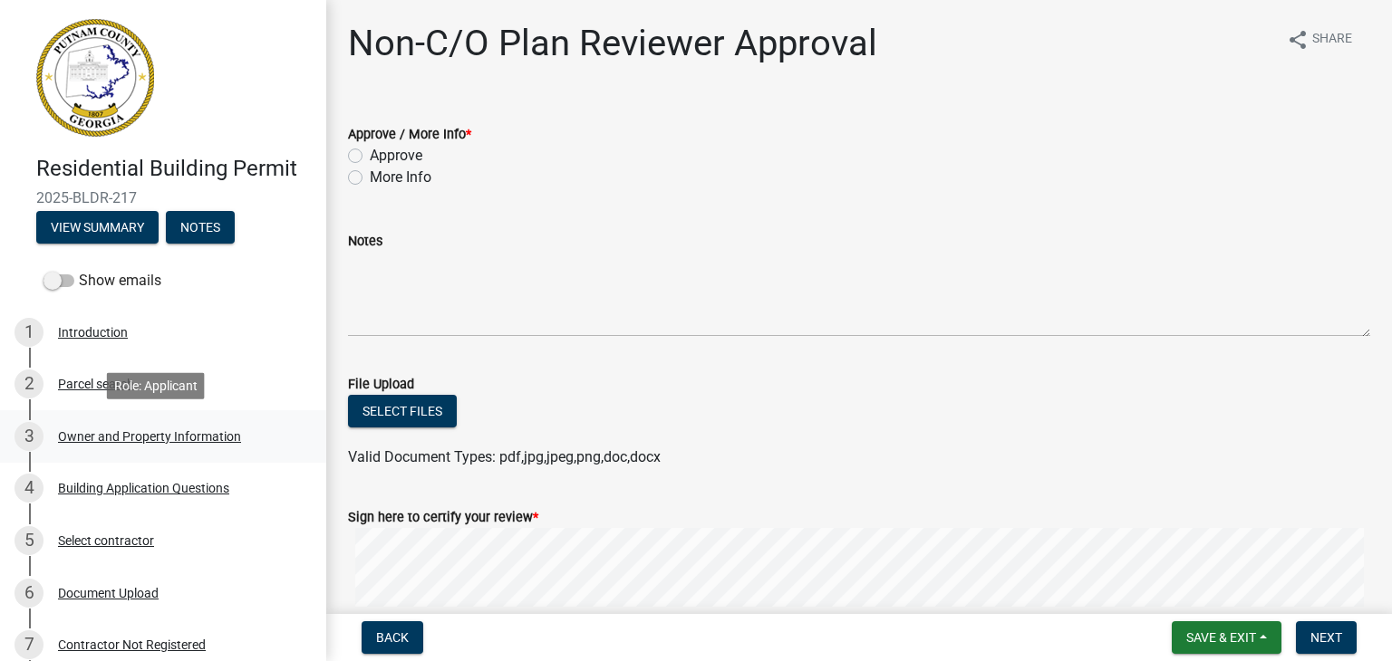
click at [154, 439] on div "Owner and Property Information" at bounding box center [149, 436] width 183 height 13
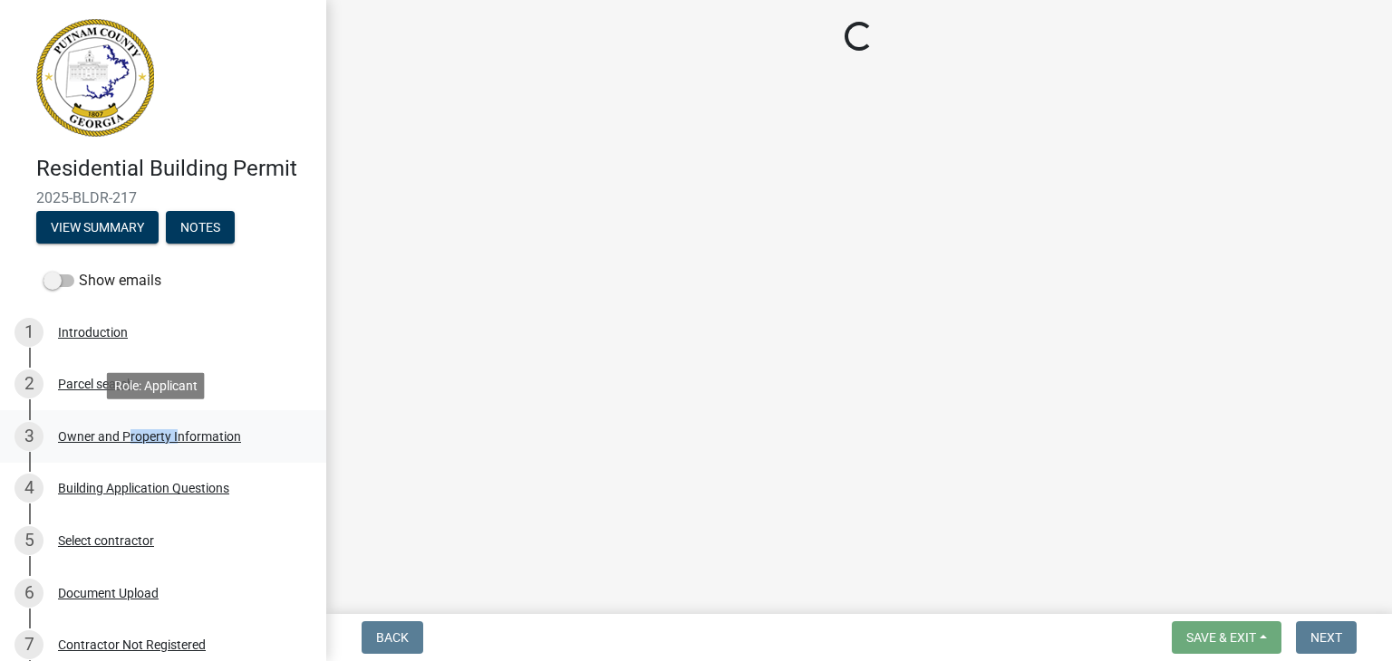
click at [154, 439] on div "Owner and Property Information" at bounding box center [149, 436] width 183 height 13
select select "0688c8c3-ca83-4764-a677-531fbc17e6cb"
select select "83394b22-4a11-496c-8e5c-75ade2e72faf"
select select "469c5908-2854-42d5-89ed-bee7fc26529e"
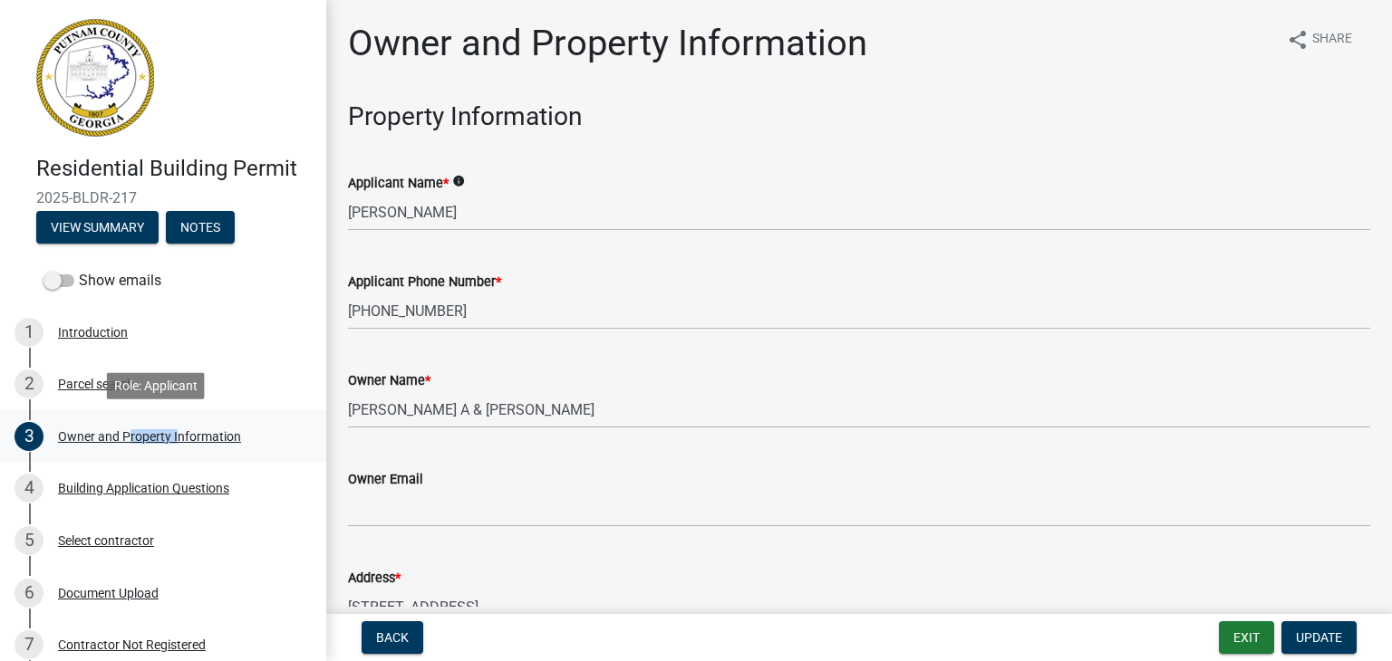
select select "0688c8c3-ca83-4764-a677-531fbc17e6cb"
select select "83394b22-4a11-496c-8e5c-75ade2e72faf"
select select "469c5908-2854-42d5-89ed-bee7fc26529e"
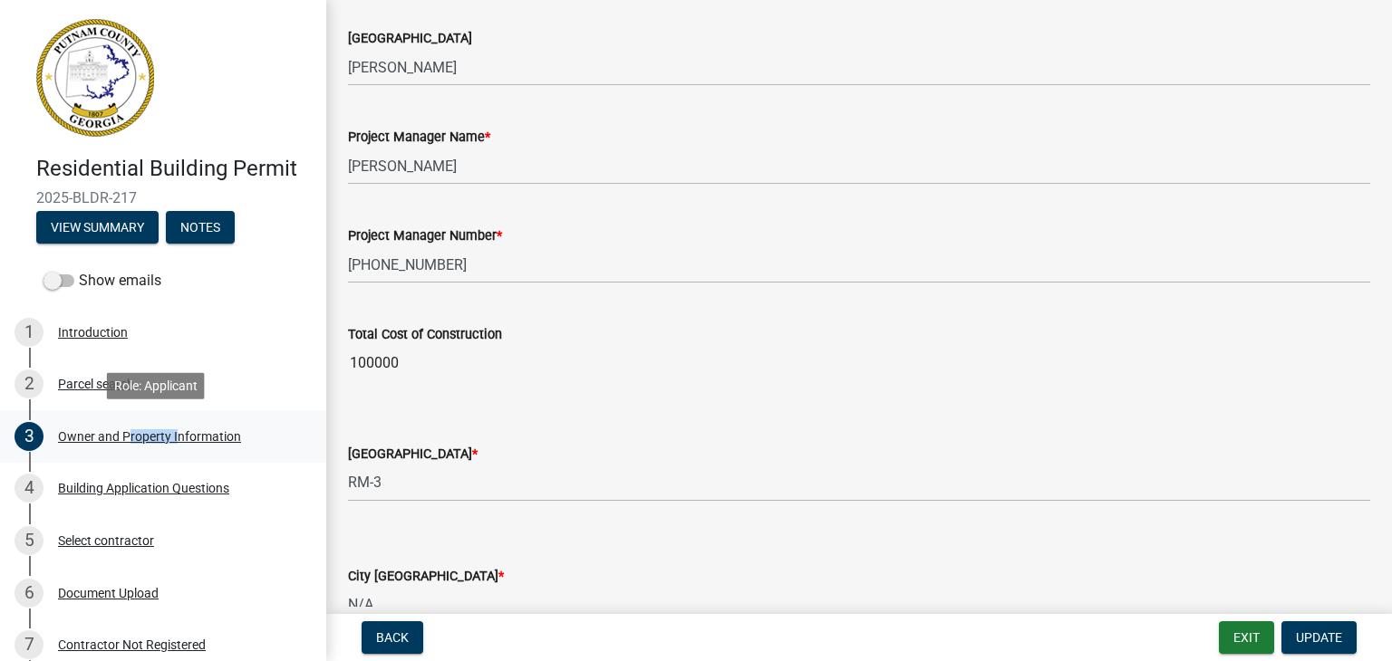
scroll to position [2783, 0]
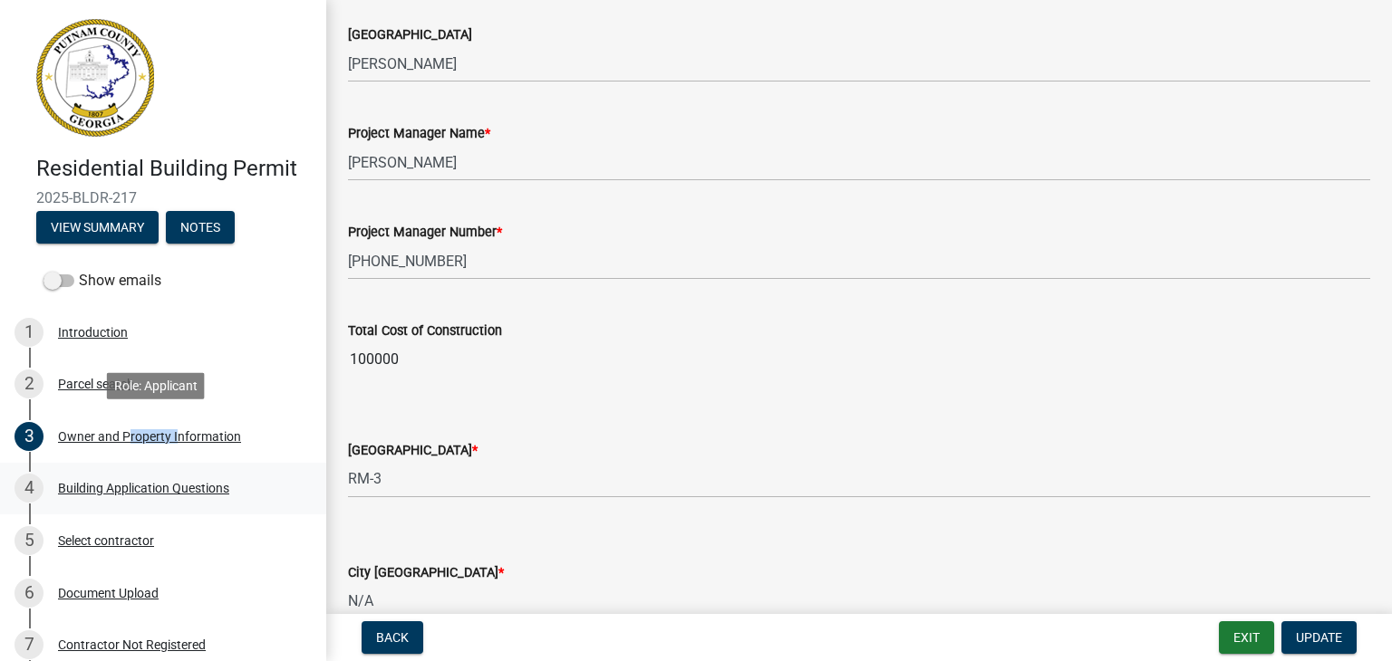
click at [169, 487] on div "Building Application Questions" at bounding box center [143, 488] width 171 height 13
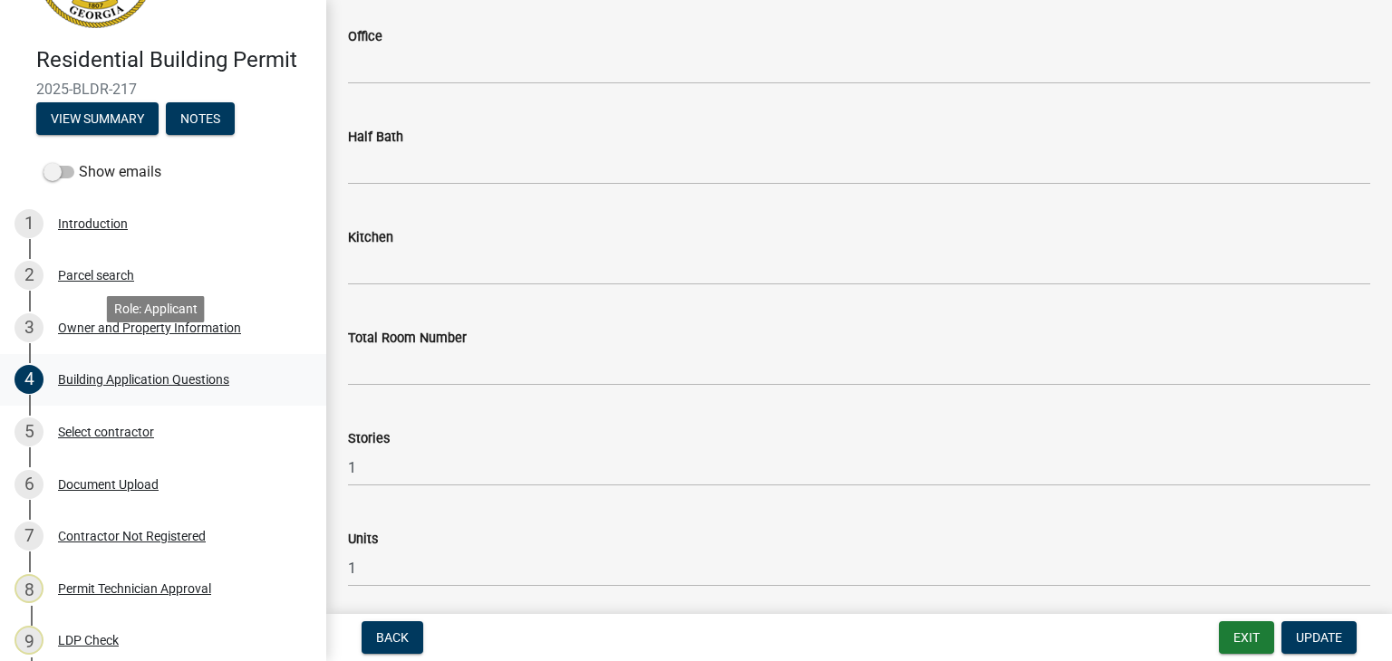
scroll to position [130, 0]
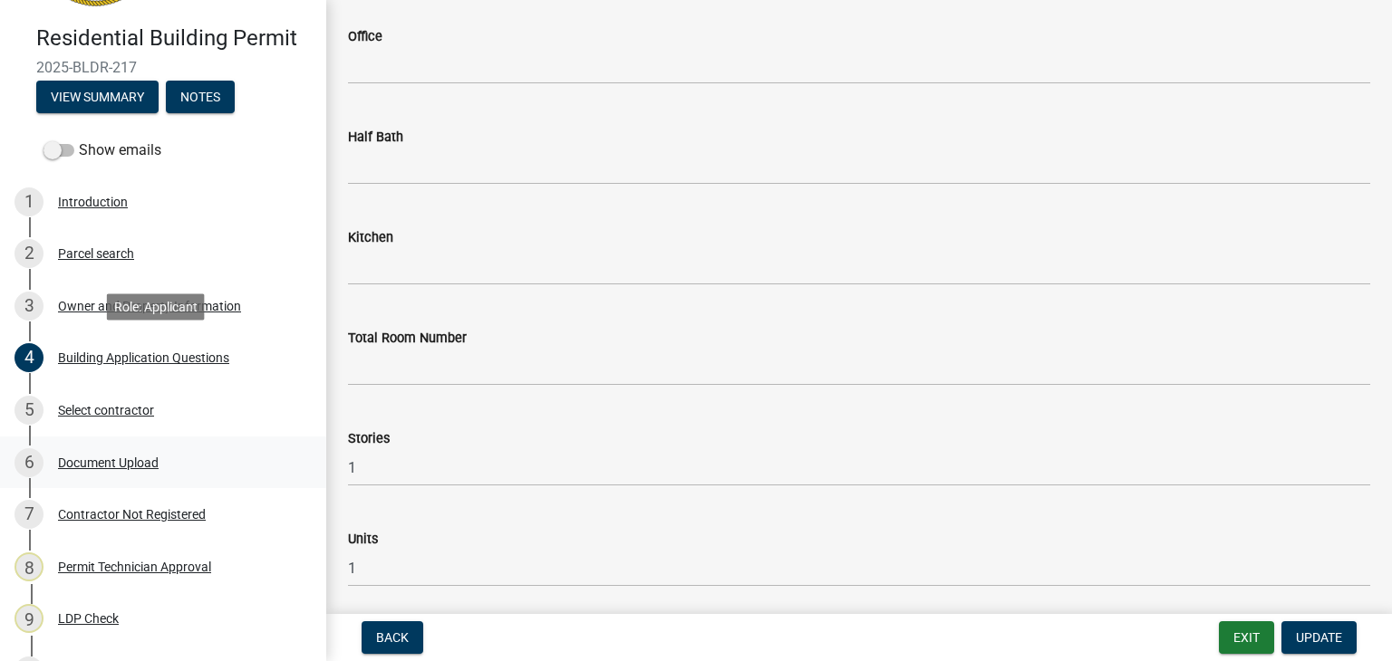
click at [110, 470] on div "6 Document Upload" at bounding box center [155, 462] width 283 height 29
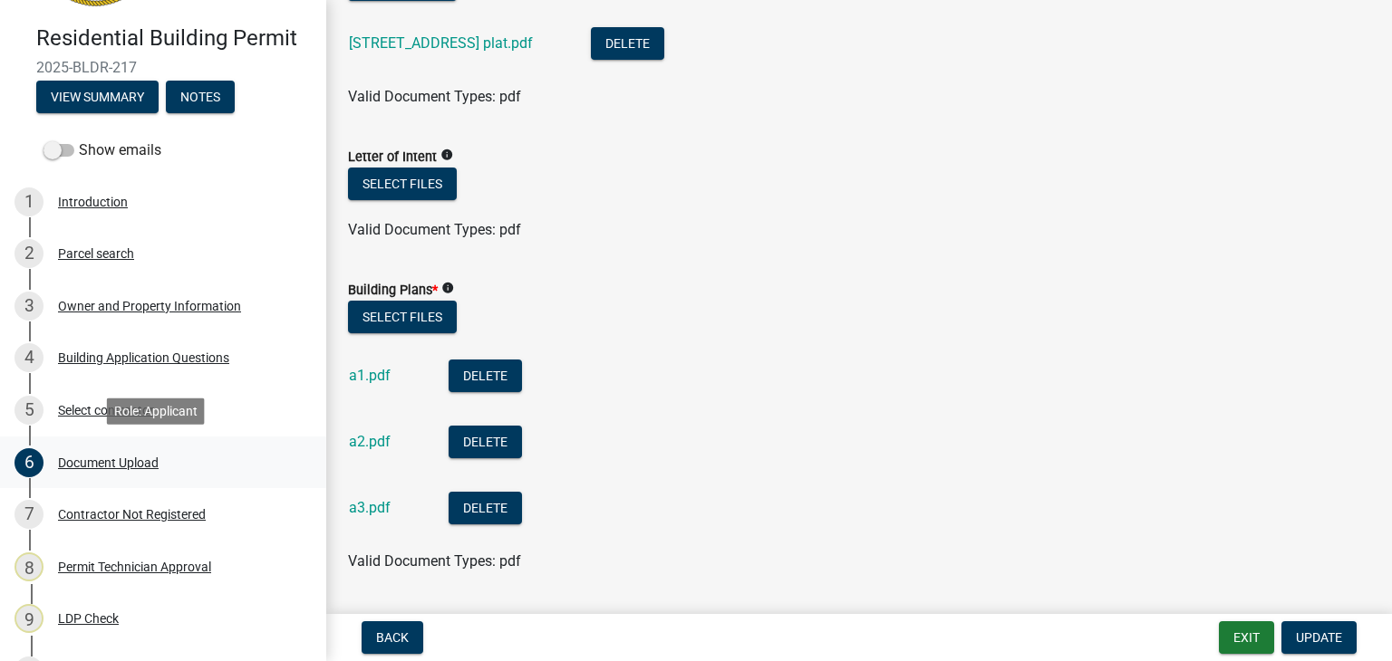
scroll to position [776, 0]
click at [366, 371] on link "a1.pdf" at bounding box center [370, 374] width 42 height 17
click at [360, 440] on link "a2.pdf" at bounding box center [370, 440] width 42 height 17
click at [367, 512] on link "a3.pdf" at bounding box center [370, 506] width 42 height 17
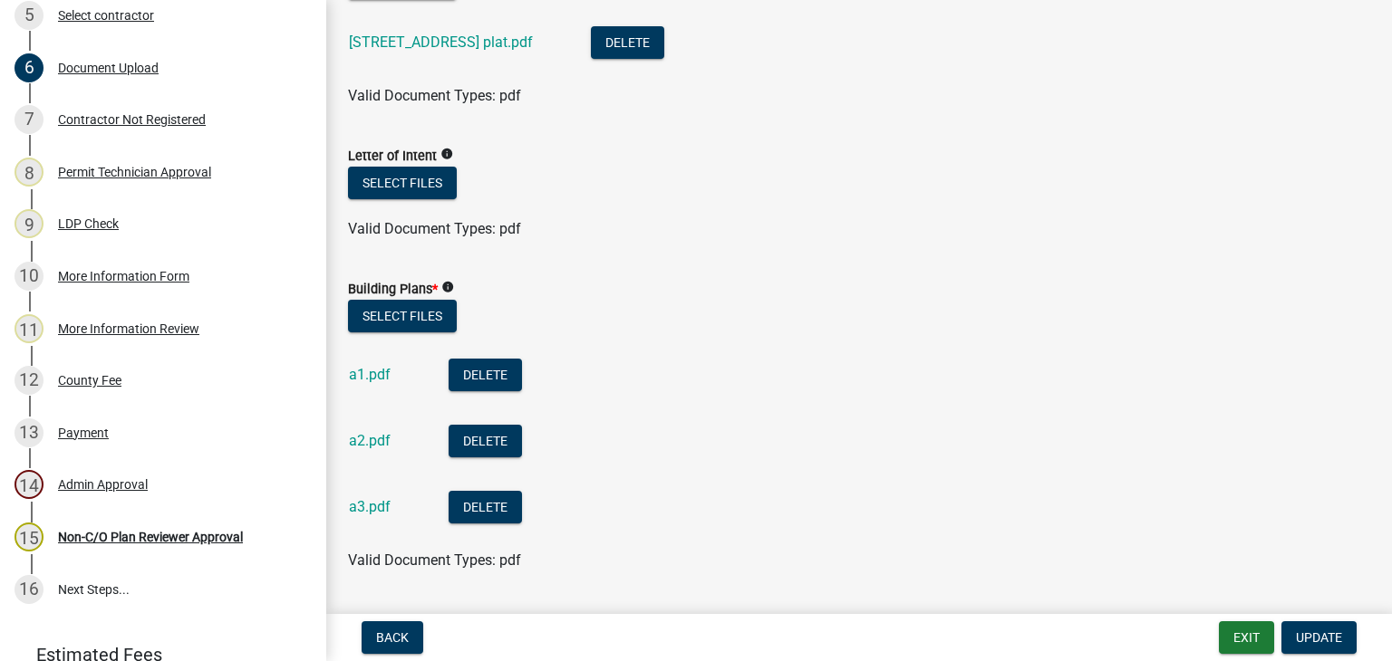
scroll to position [530, 0]
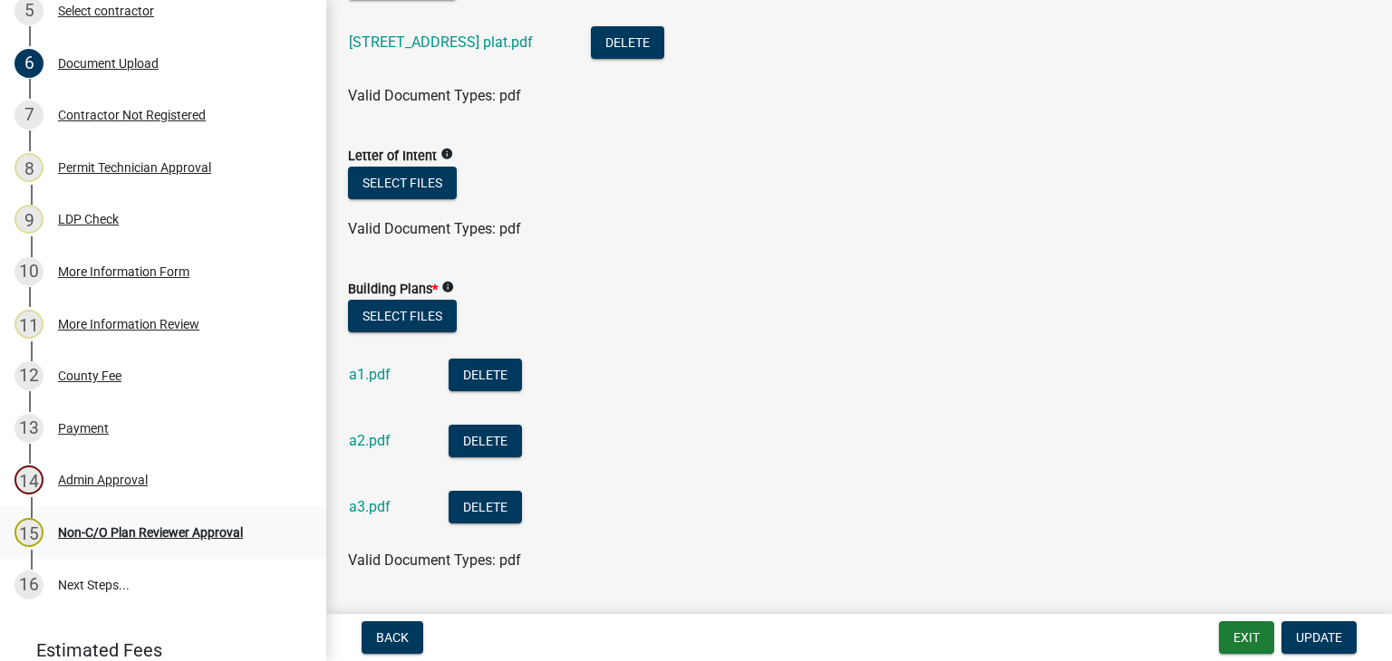
click at [176, 536] on div "Non-C/O Plan Reviewer Approval" at bounding box center [150, 532] width 185 height 13
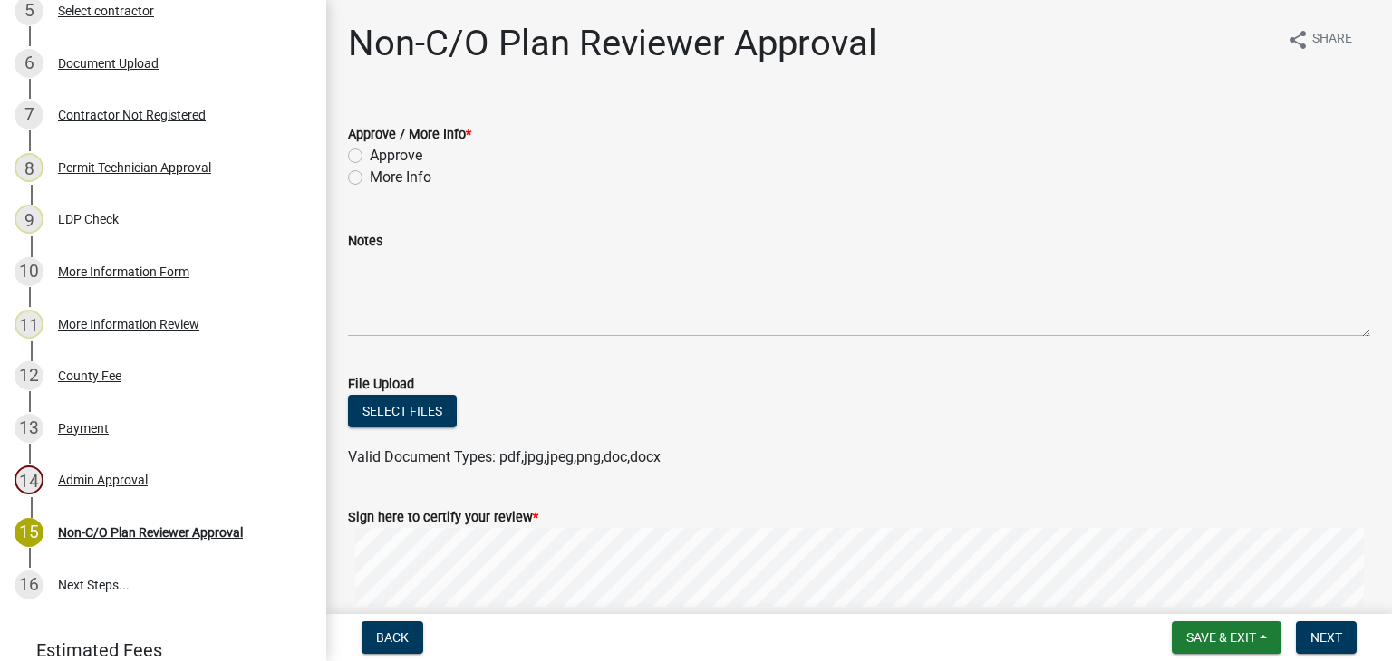
click at [373, 161] on label "Approve" at bounding box center [396, 156] width 53 height 22
click at [373, 157] on input "Approve" at bounding box center [376, 151] width 12 height 12
radio input "true"
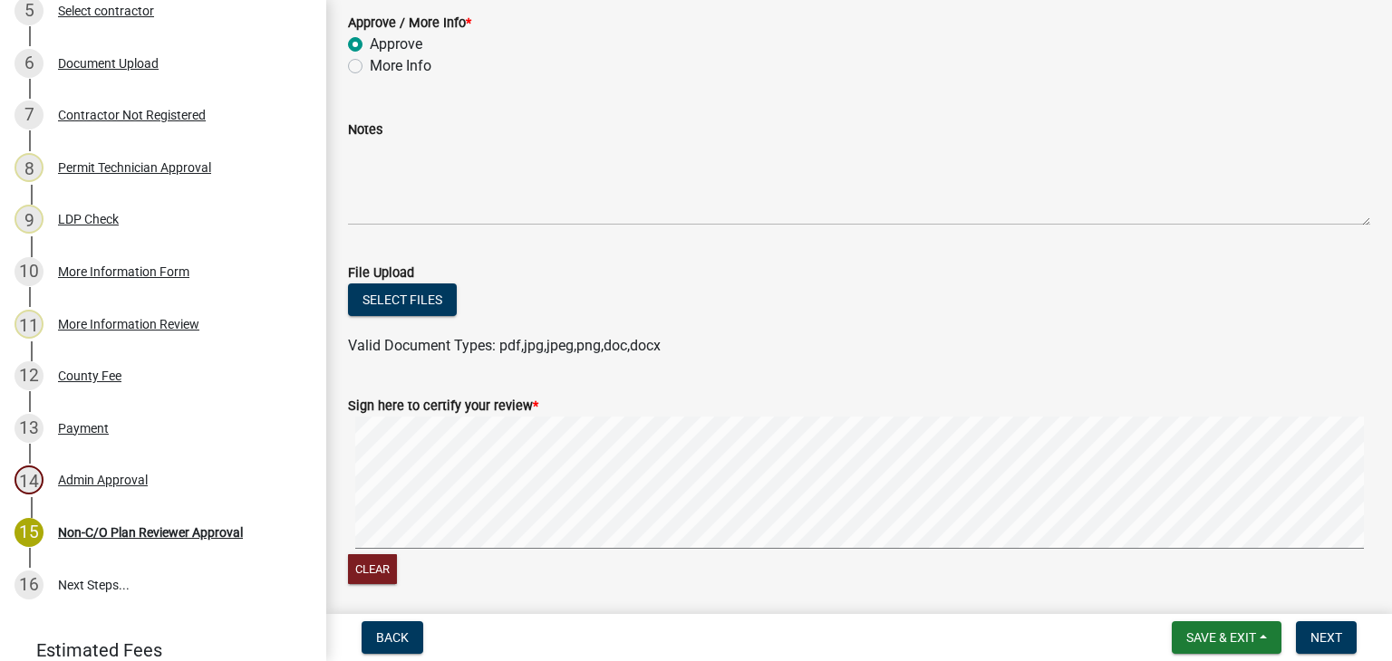
scroll to position [101, 0]
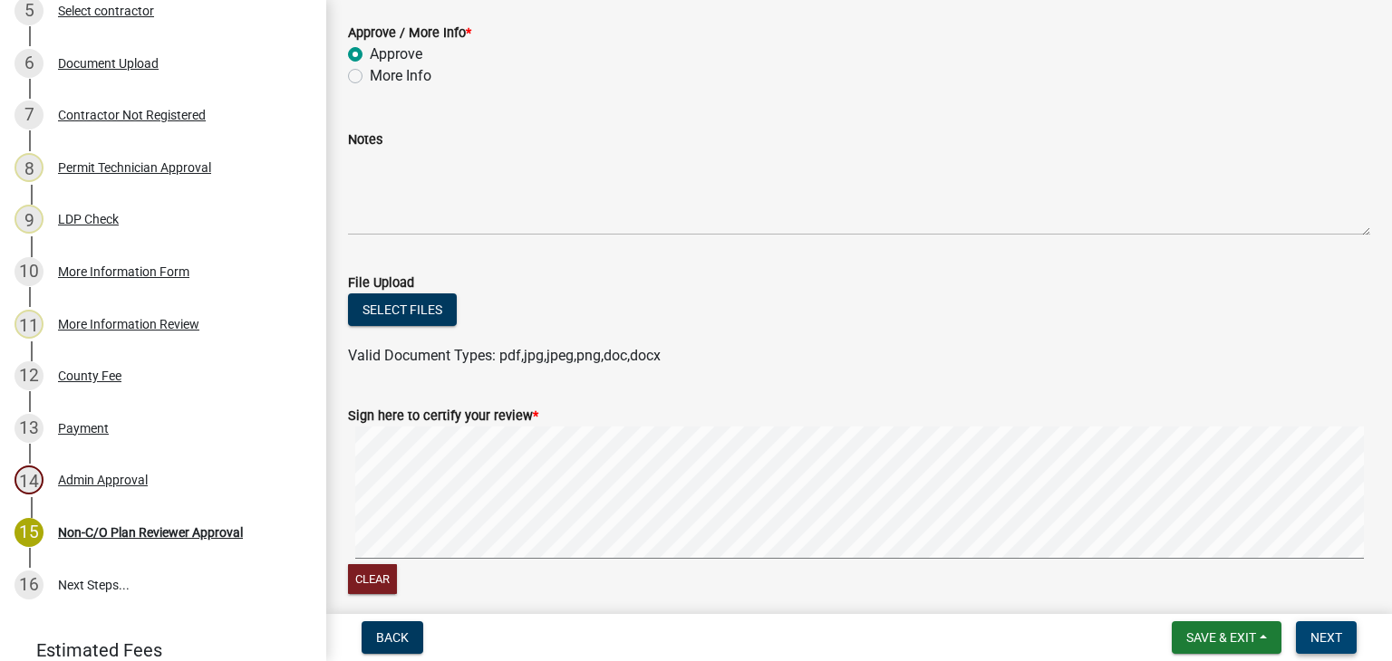
click at [1331, 634] on span "Next" at bounding box center [1326, 638] width 32 height 14
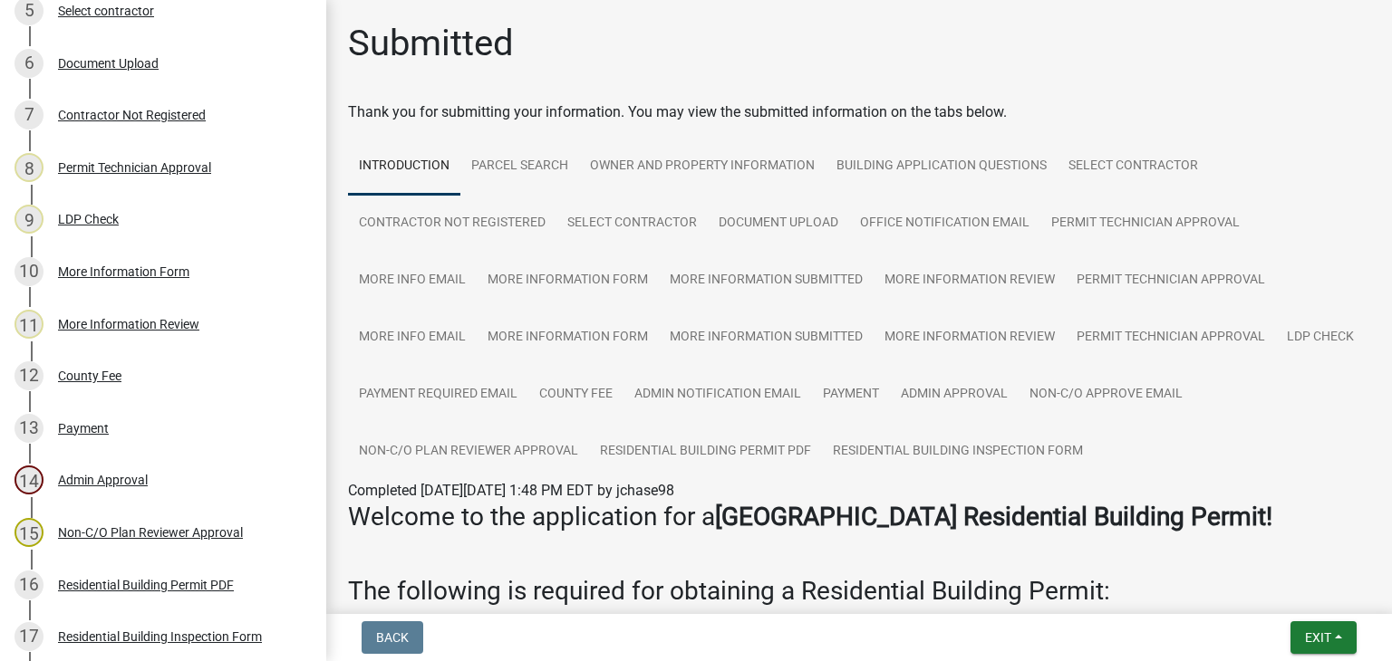
scroll to position [687, 0]
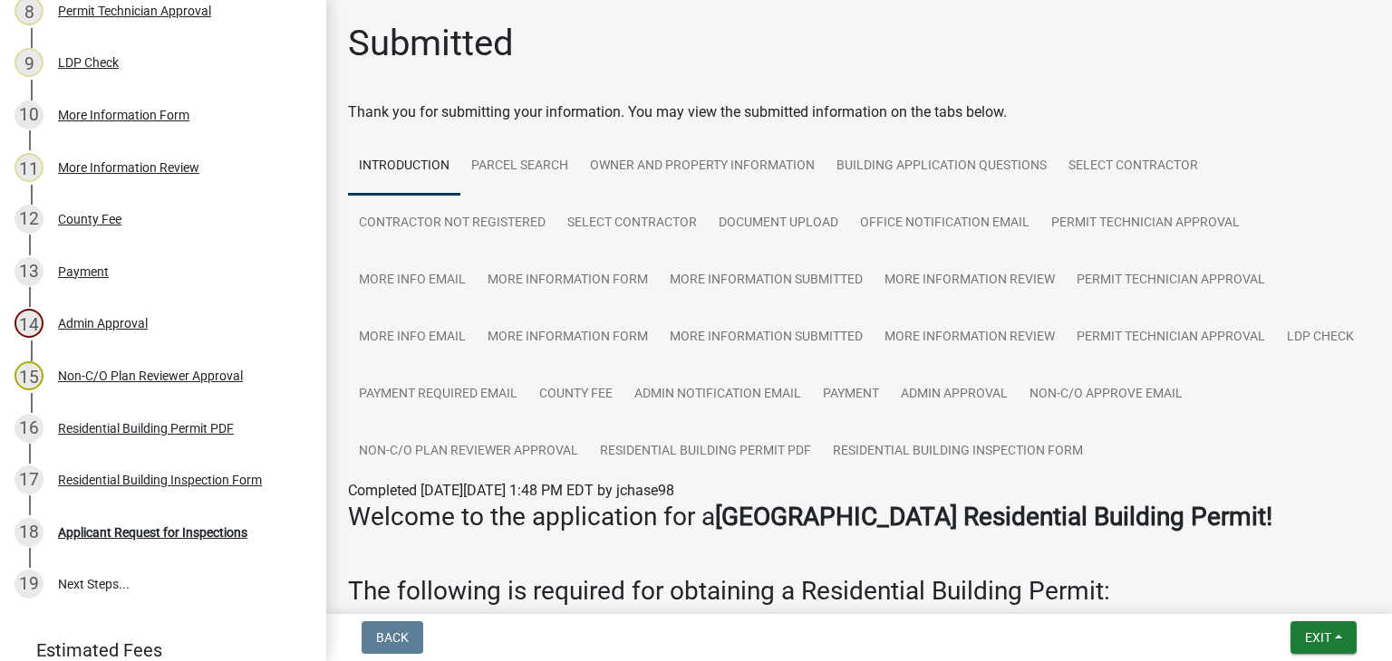
click at [822, 63] on div "Submitted" at bounding box center [859, 51] width 1022 height 58
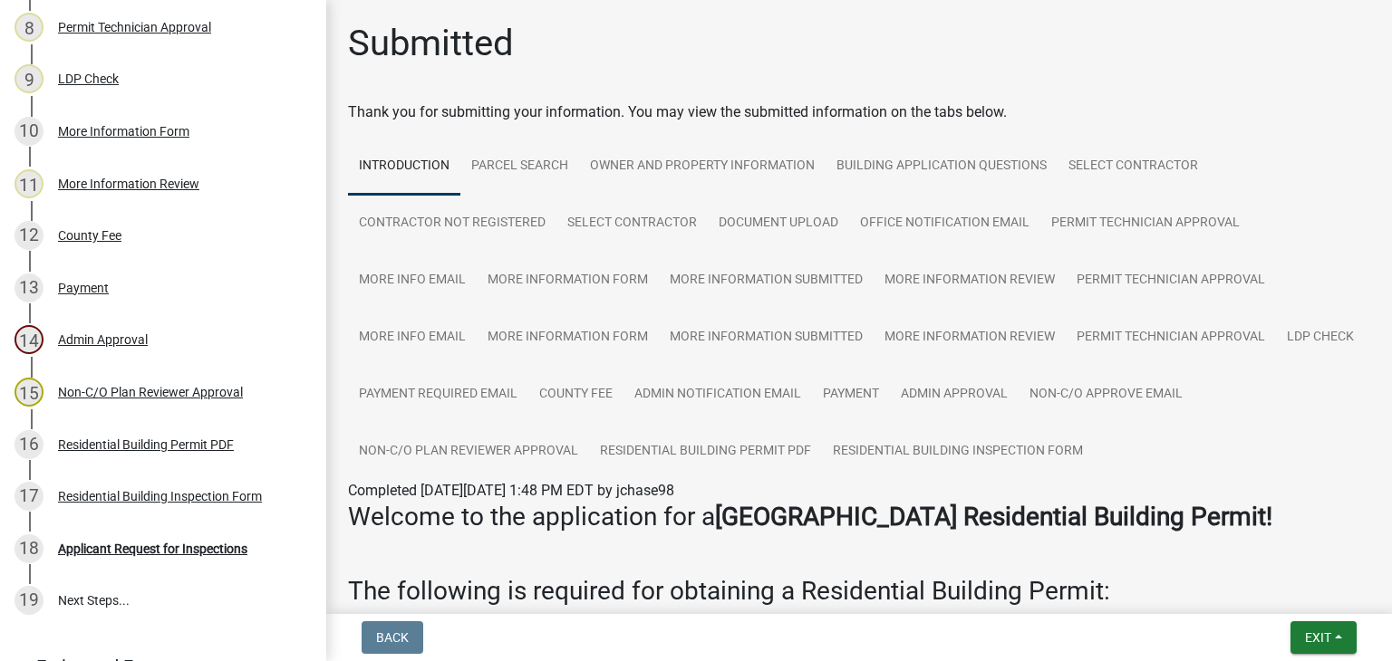
scroll to position [681, 0]
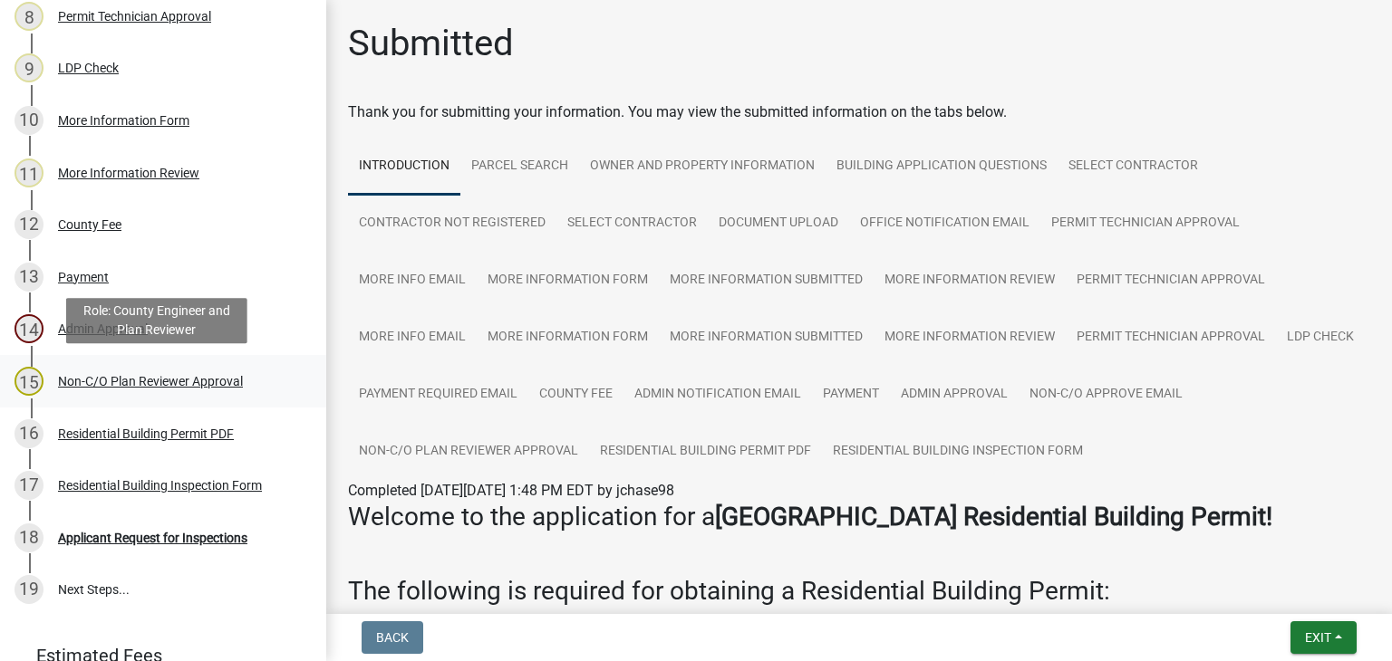
click at [178, 382] on div "Non-C/O Plan Reviewer Approval" at bounding box center [150, 381] width 185 height 13
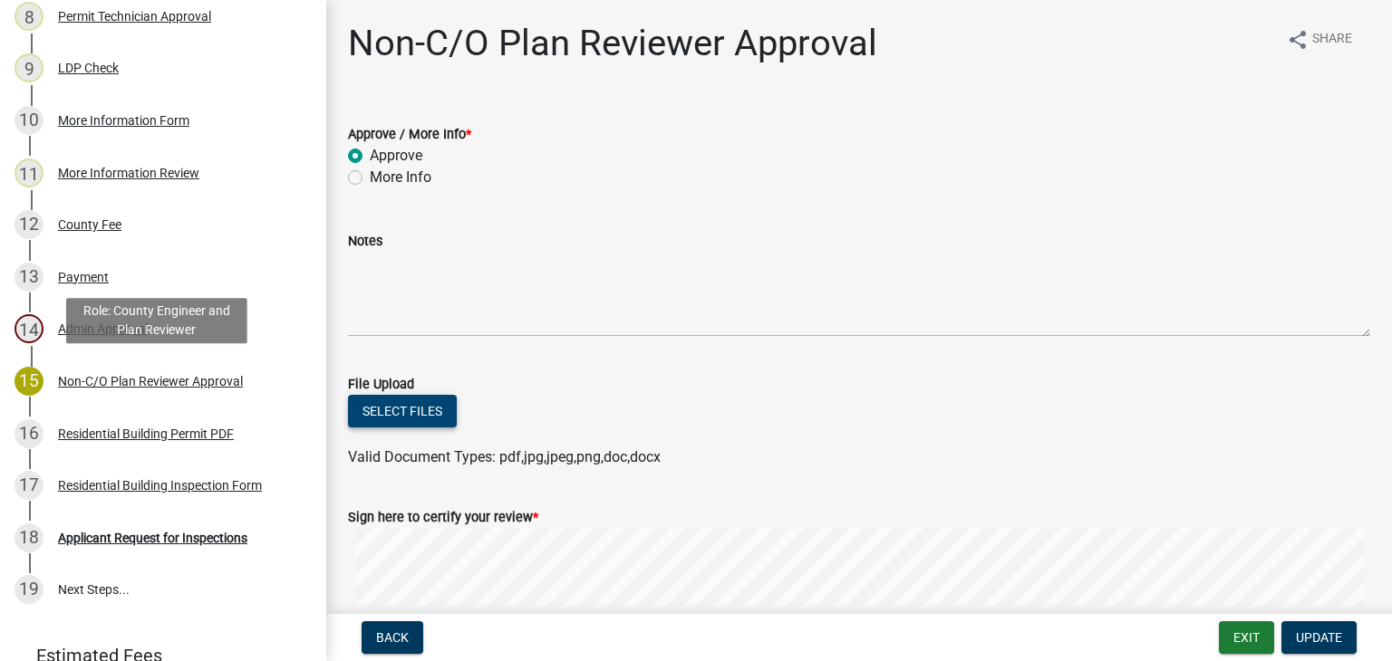
click at [402, 405] on button "Select files" at bounding box center [402, 411] width 109 height 33
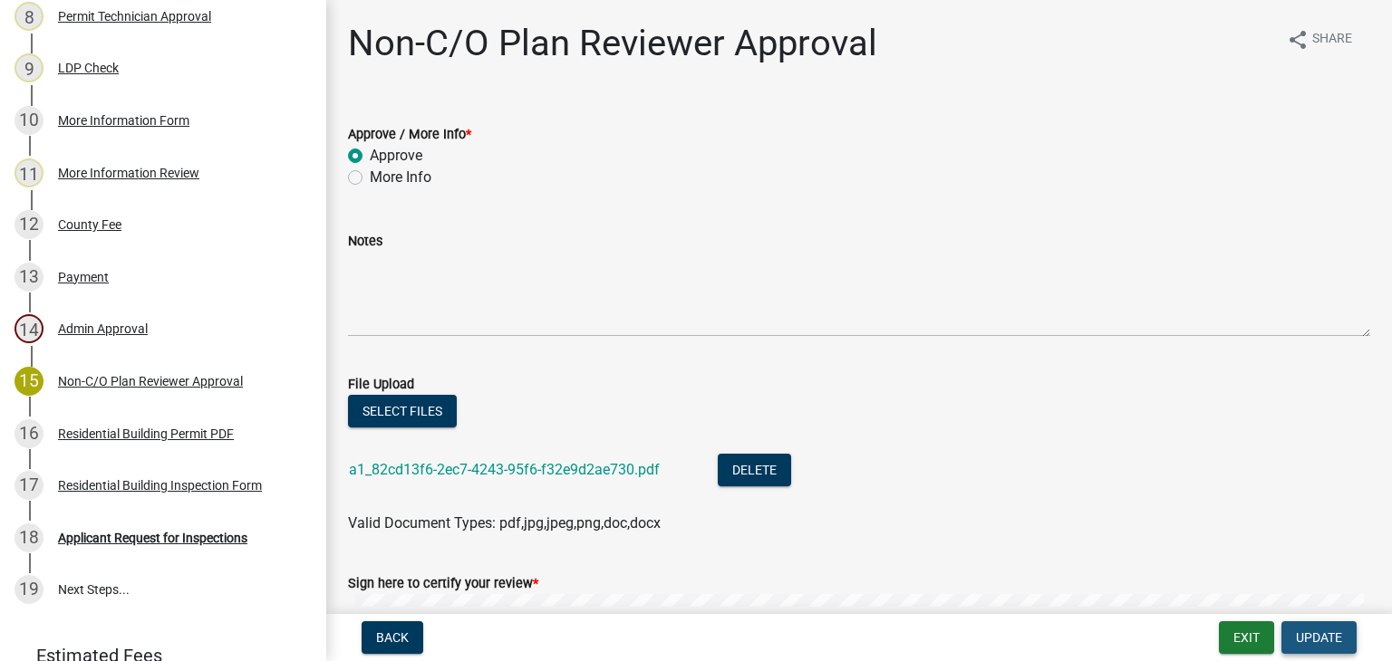
click at [1319, 639] on span "Update" at bounding box center [1319, 638] width 46 height 14
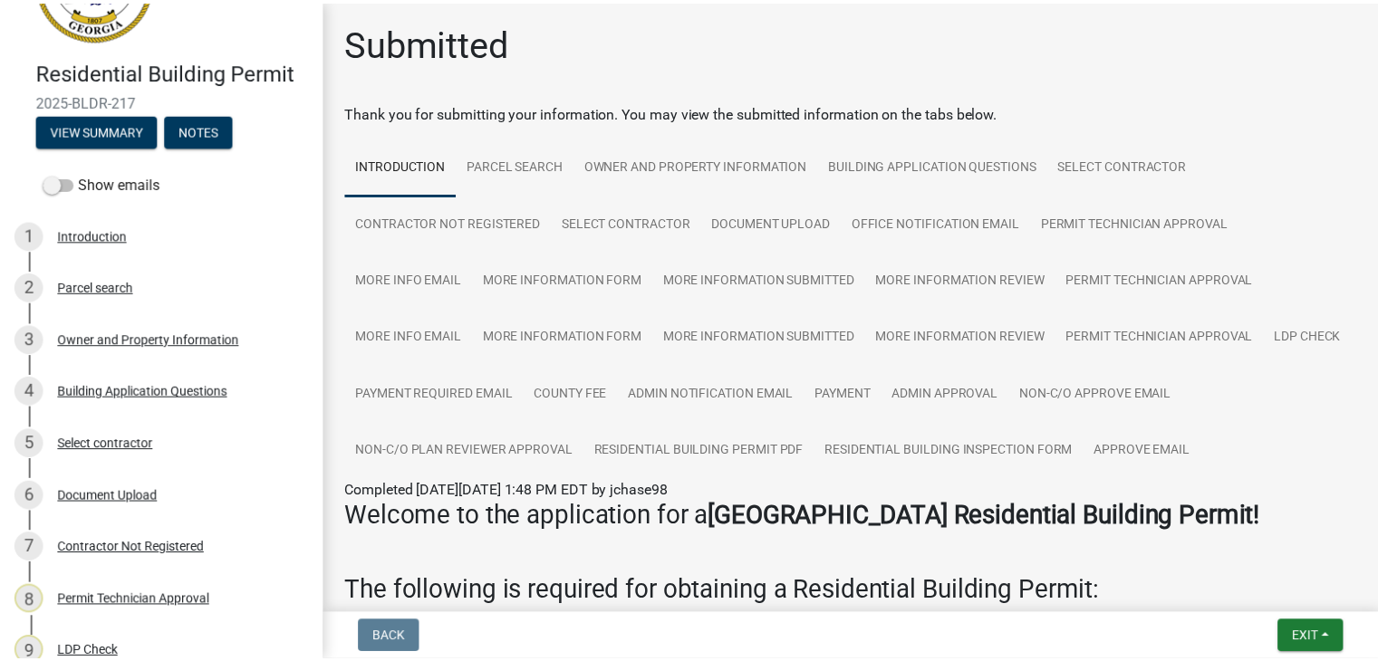
scroll to position [0, 0]
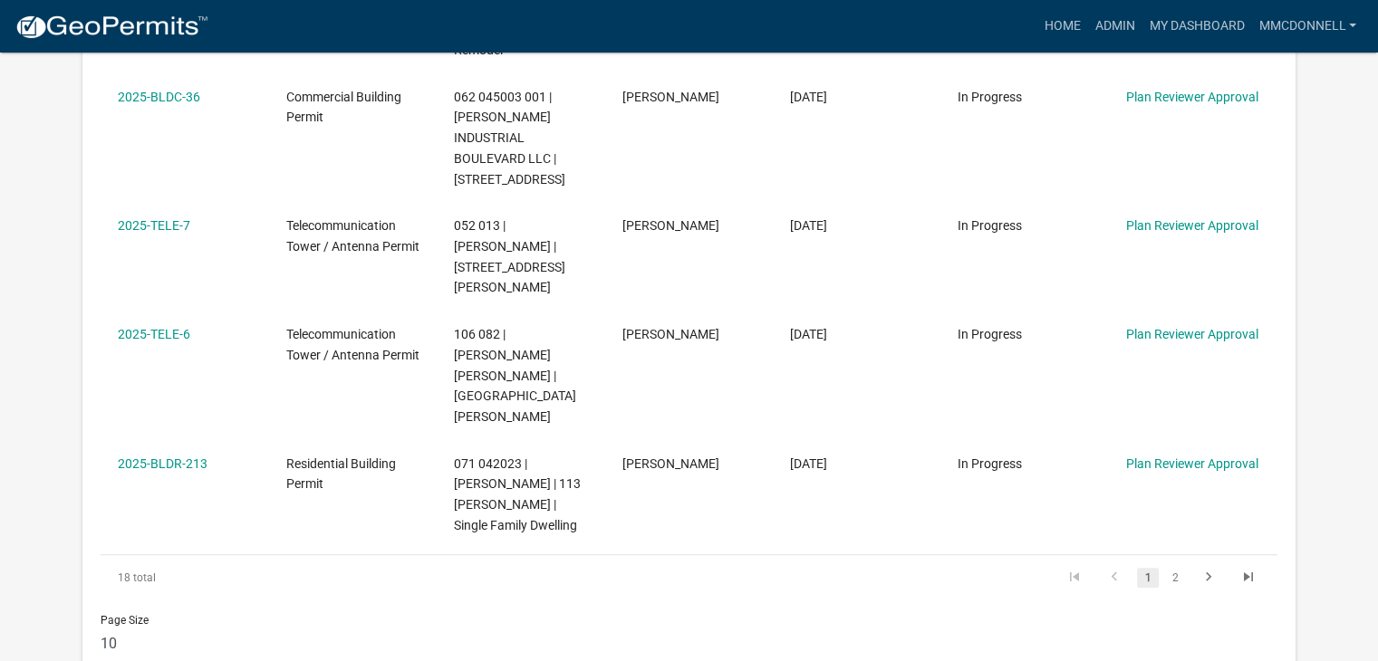
scroll to position [1350, 0]
click at [1172, 566] on link "2" at bounding box center [1175, 576] width 22 height 20
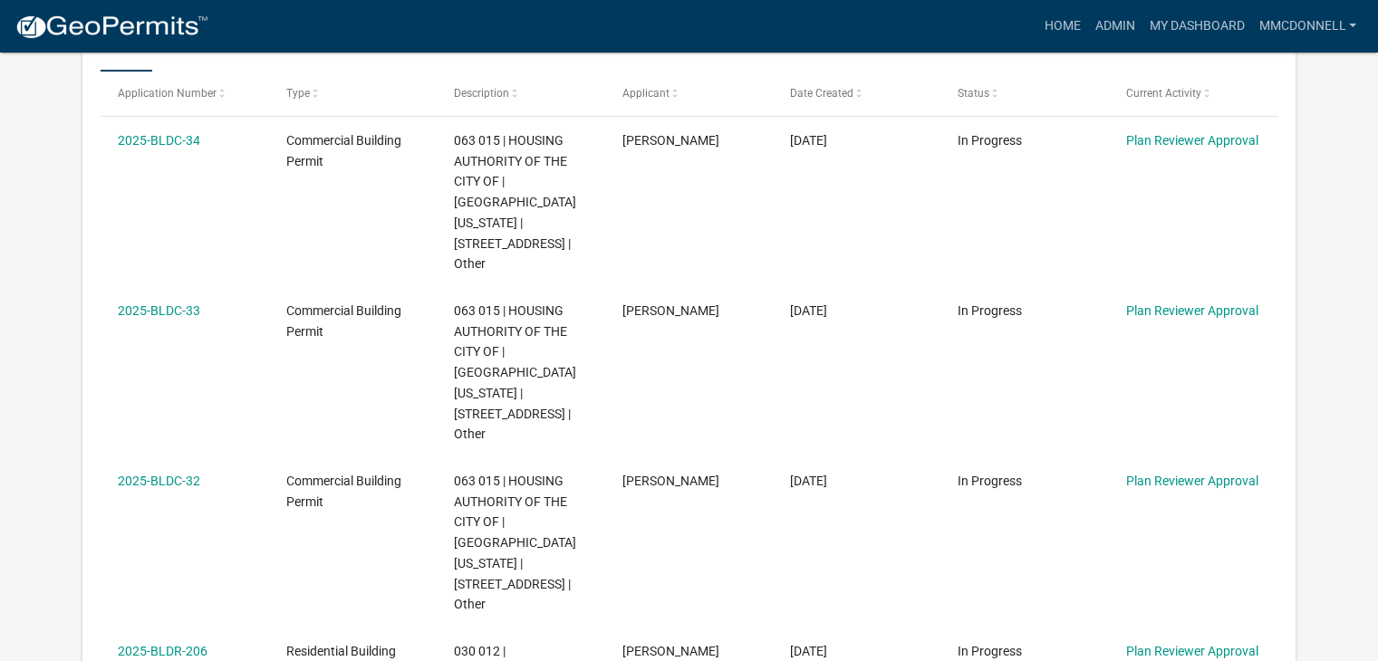
scroll to position [508, 0]
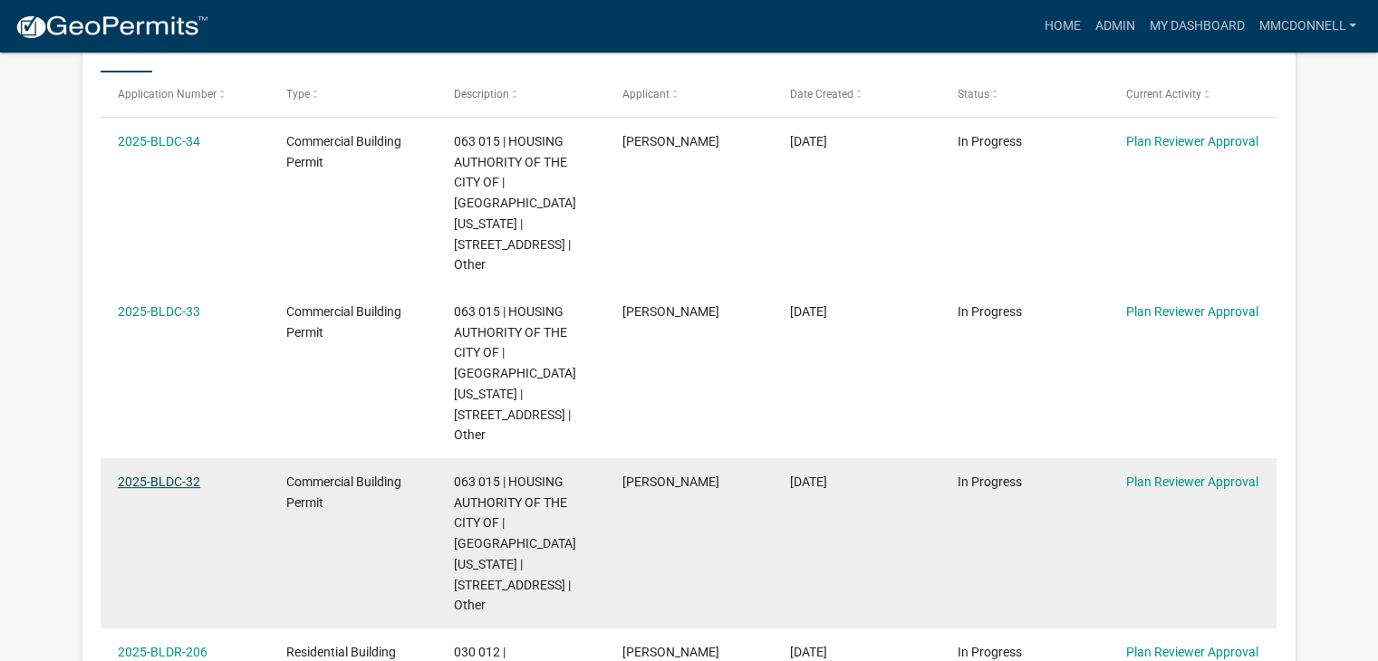
click at [152, 475] on link "2025-BLDC-32" at bounding box center [159, 482] width 82 height 14
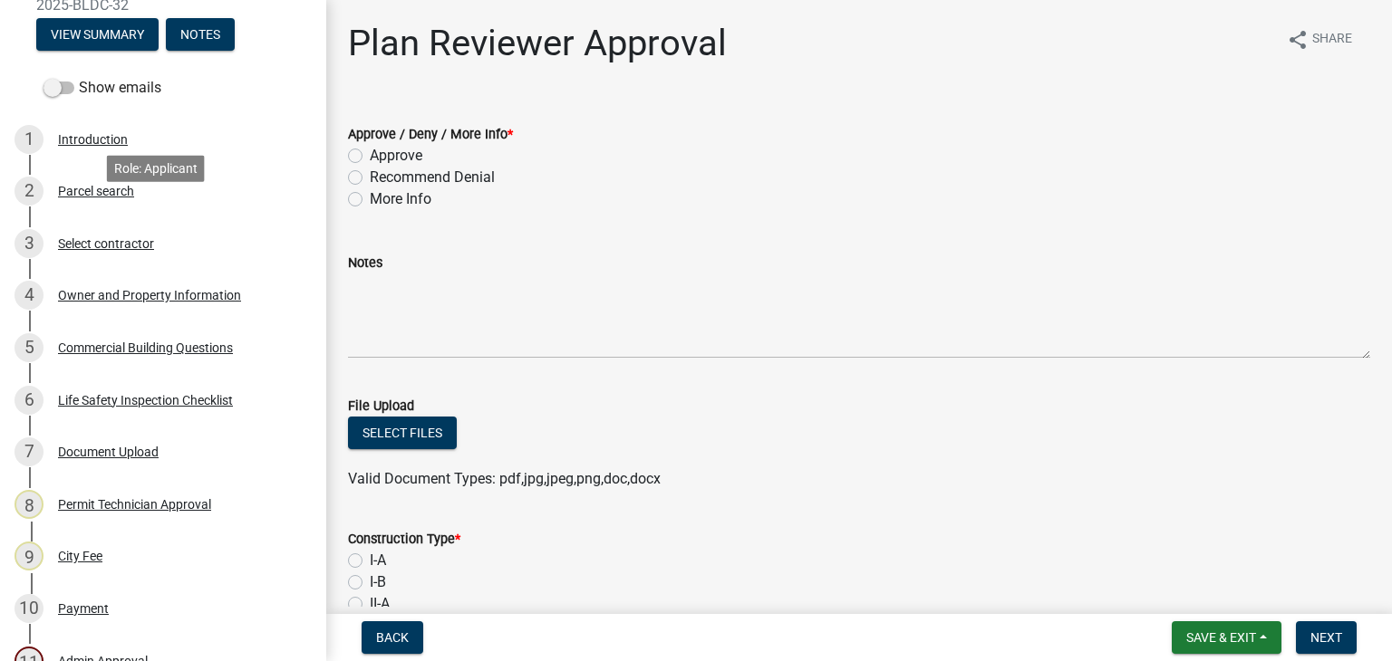
scroll to position [194, 0]
click at [203, 301] on div "Owner and Property Information" at bounding box center [149, 294] width 183 height 13
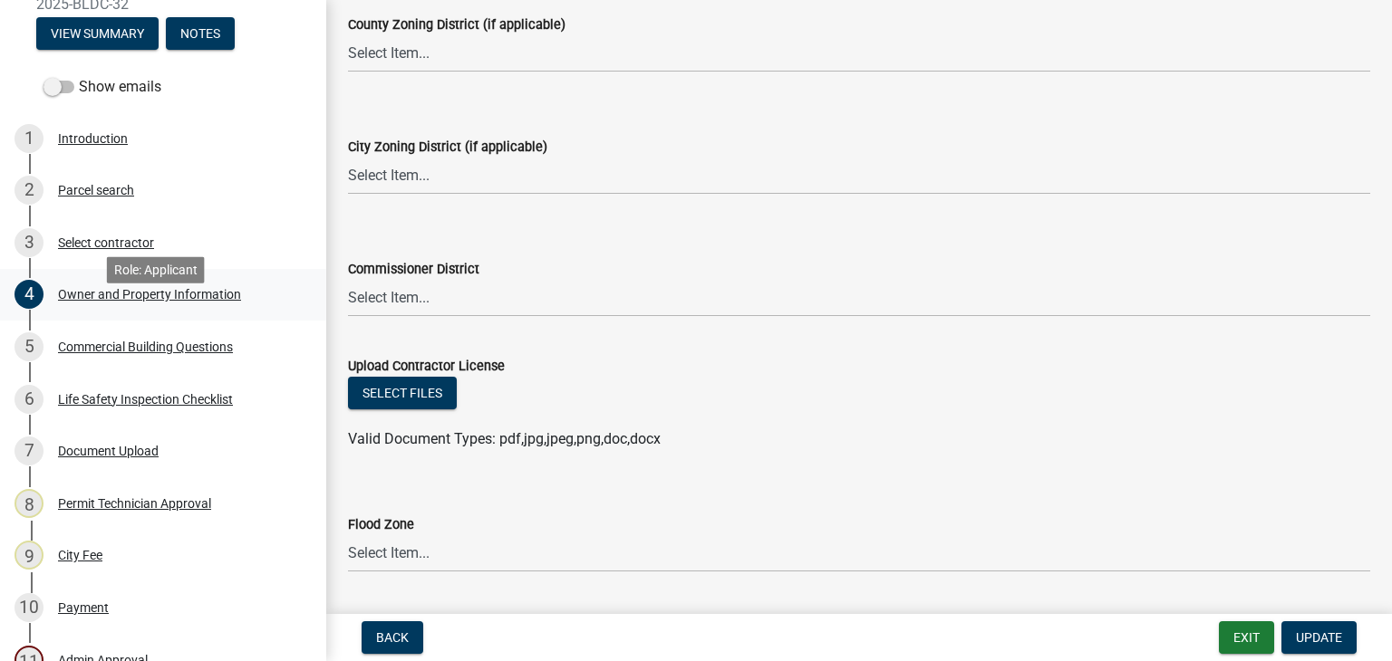
scroll to position [3274, 0]
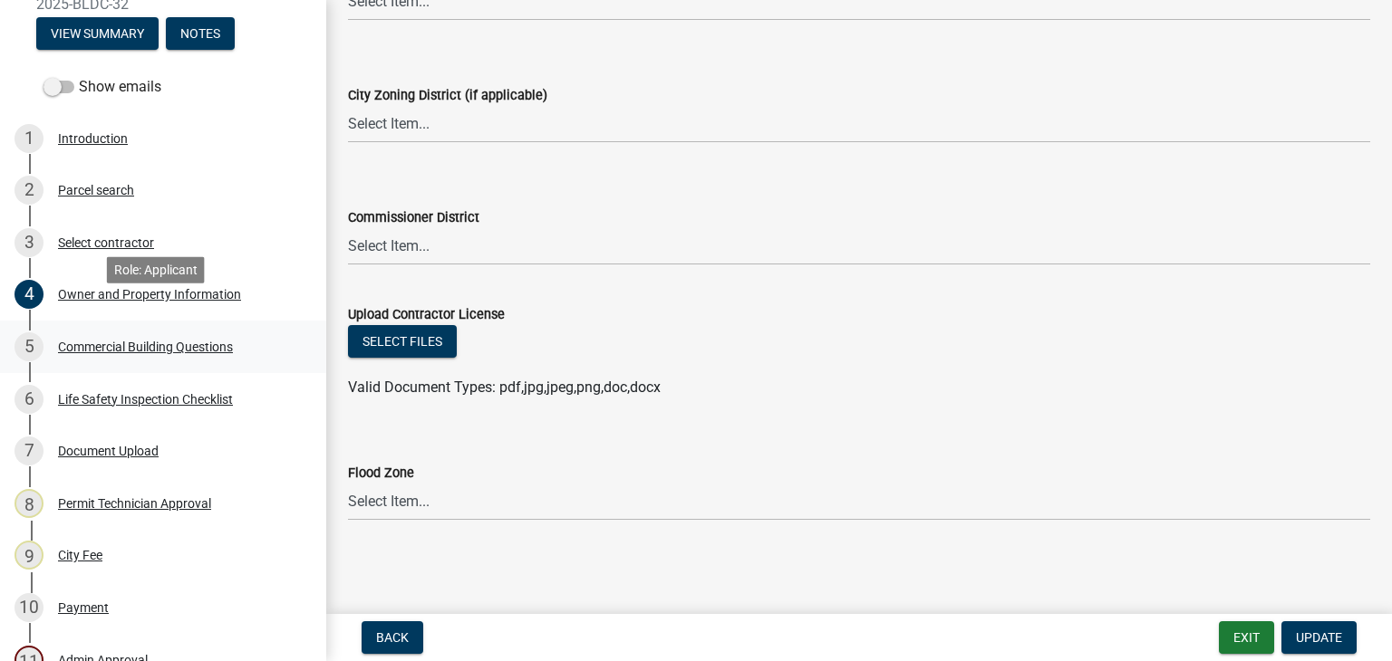
click at [130, 362] on div "5 Commercial Building Questions" at bounding box center [155, 347] width 283 height 29
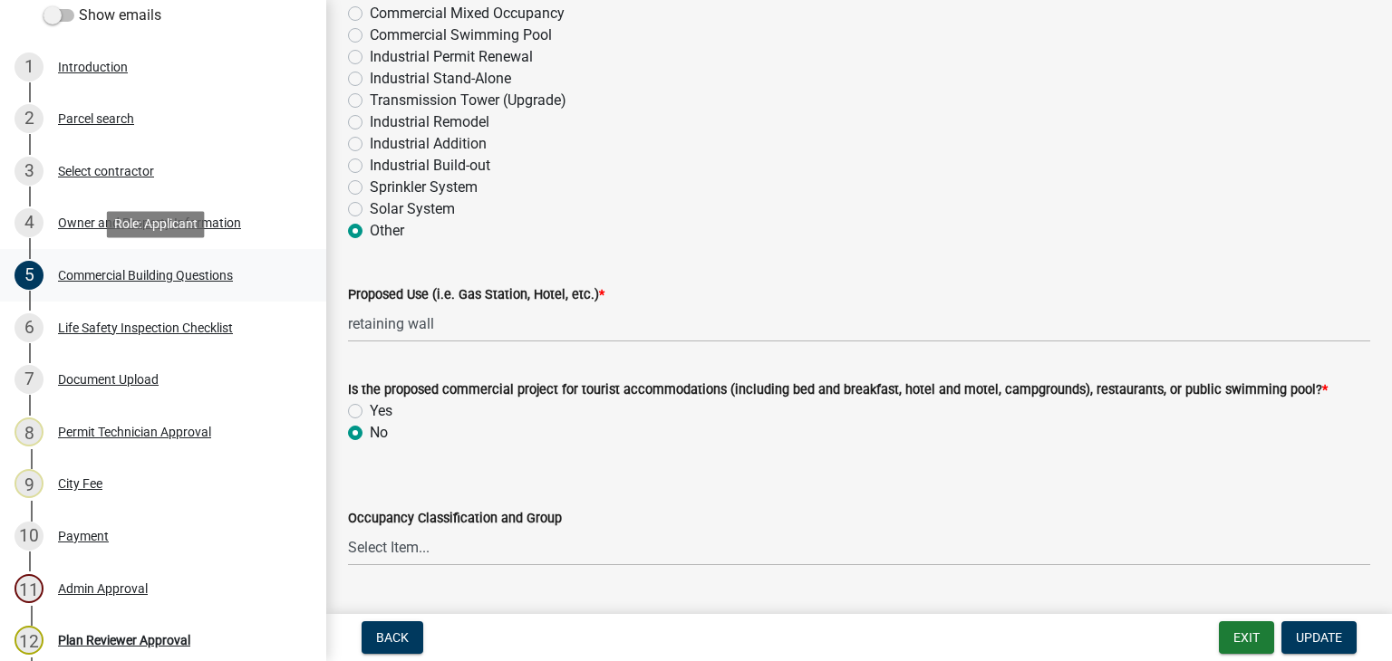
scroll to position [304, 0]
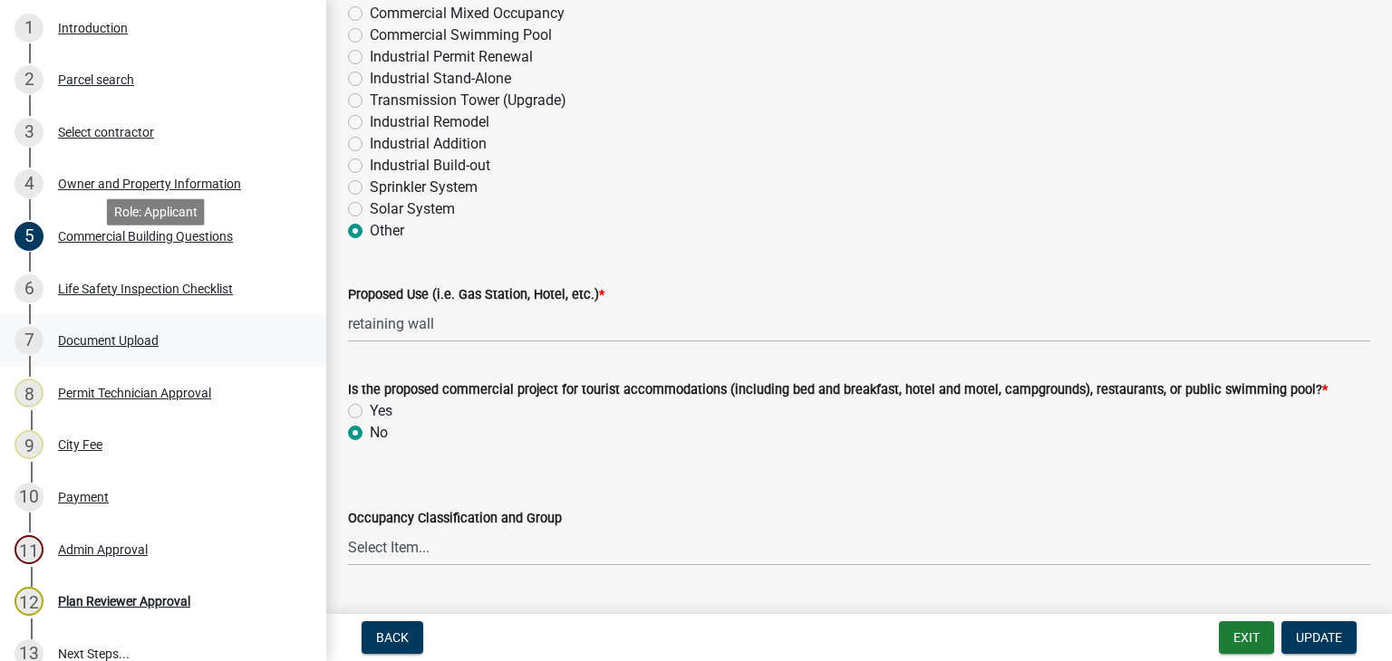
click at [111, 347] on div "Document Upload" at bounding box center [108, 340] width 101 height 13
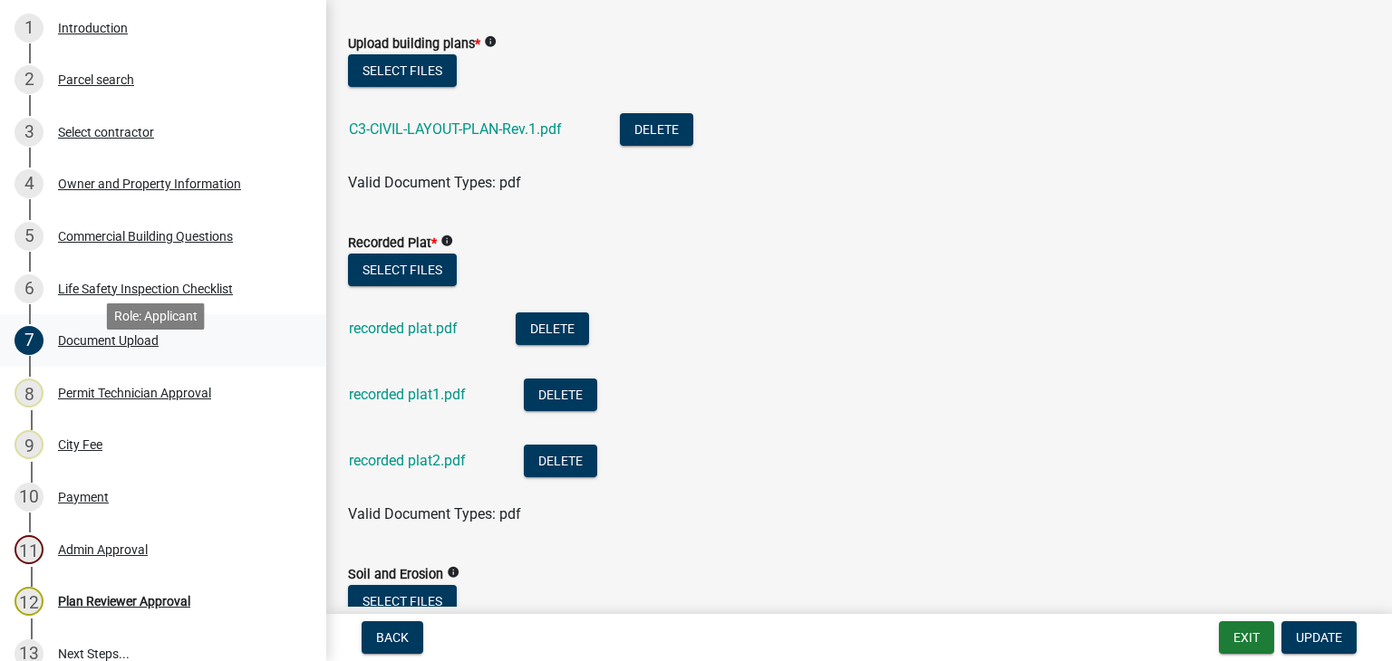
scroll to position [92, 0]
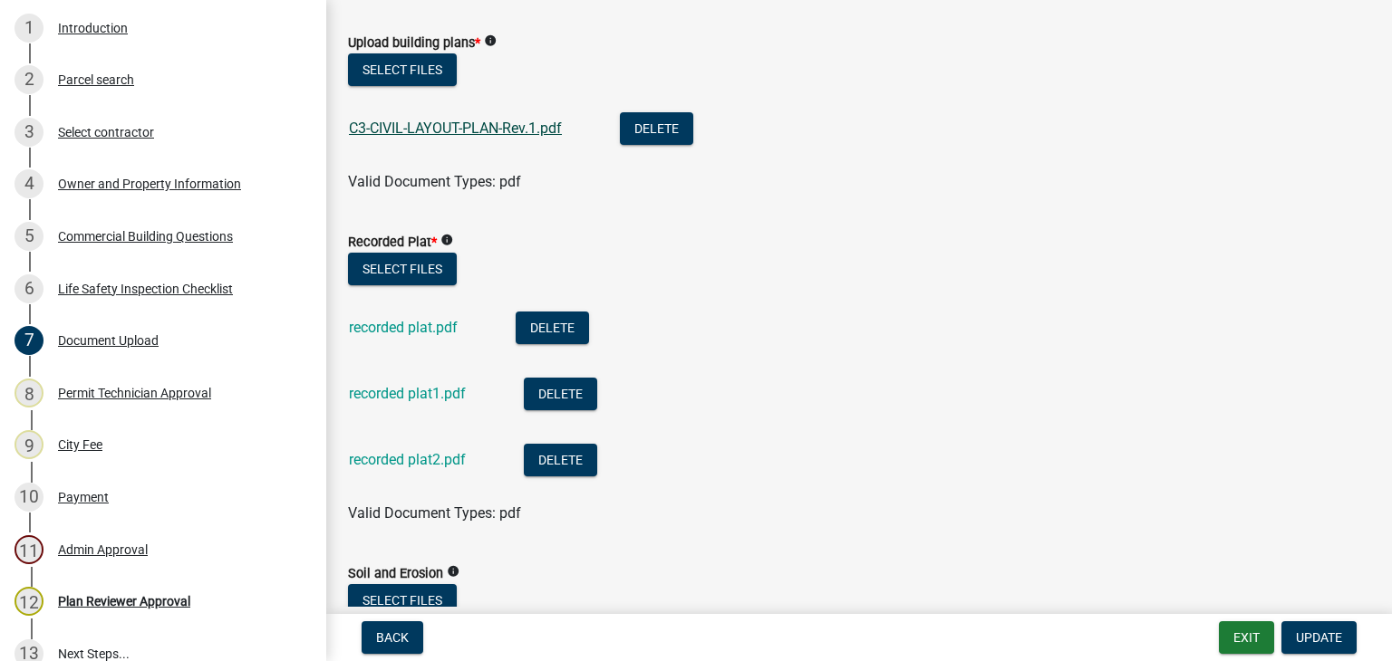
click at [475, 122] on link "C3-CIVIL-LAYOUT-PLAN-Rev.1.pdf" at bounding box center [455, 128] width 213 height 17
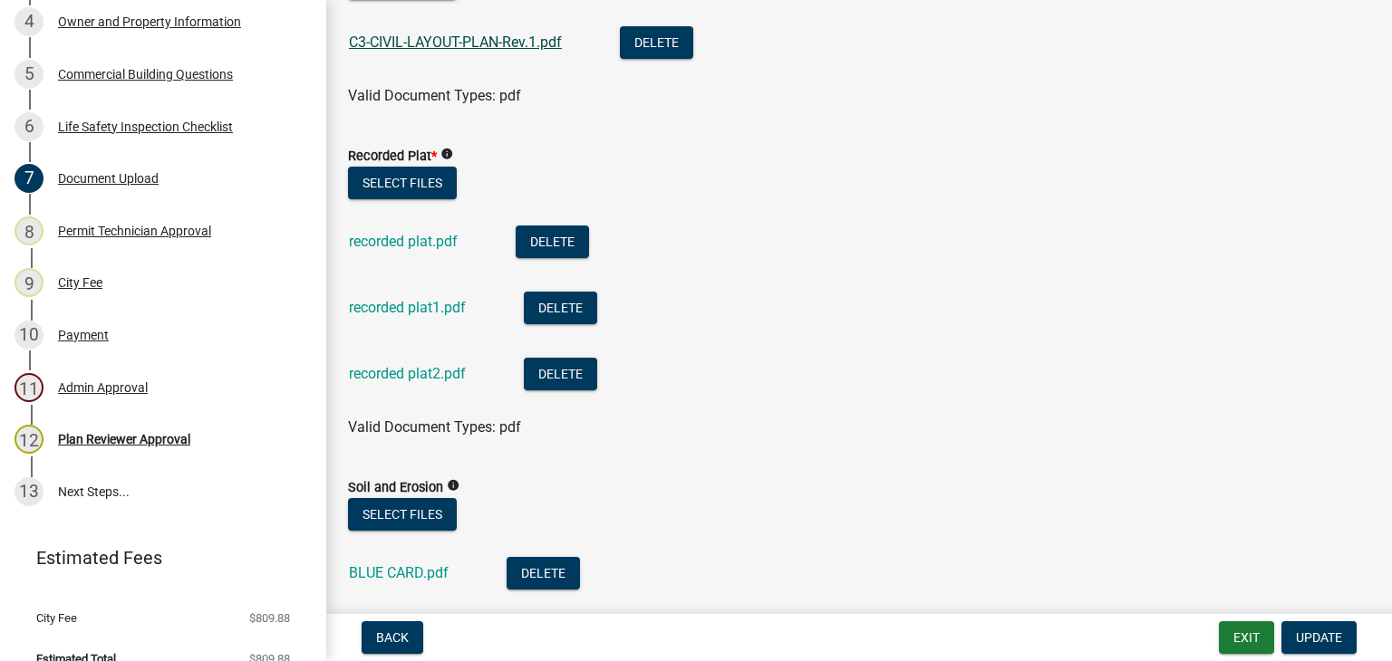
scroll to position [487, 0]
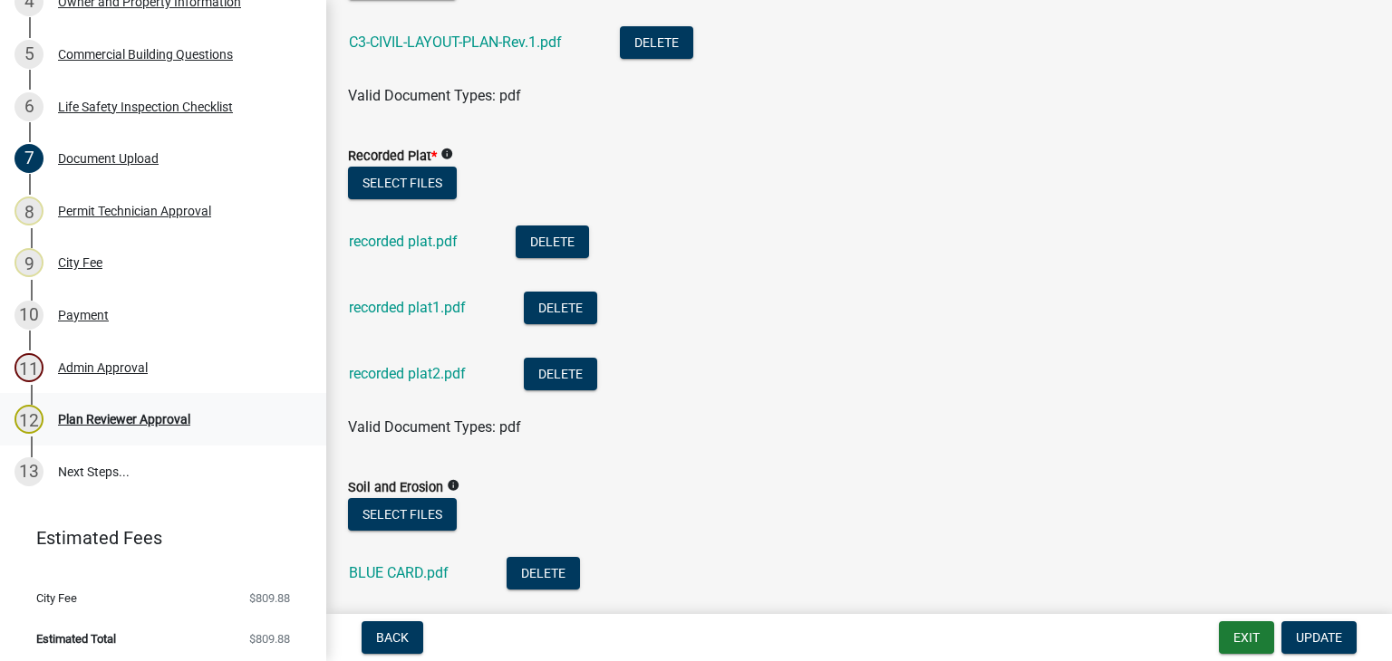
click at [156, 426] on div "Plan Reviewer Approval" at bounding box center [124, 419] width 132 height 13
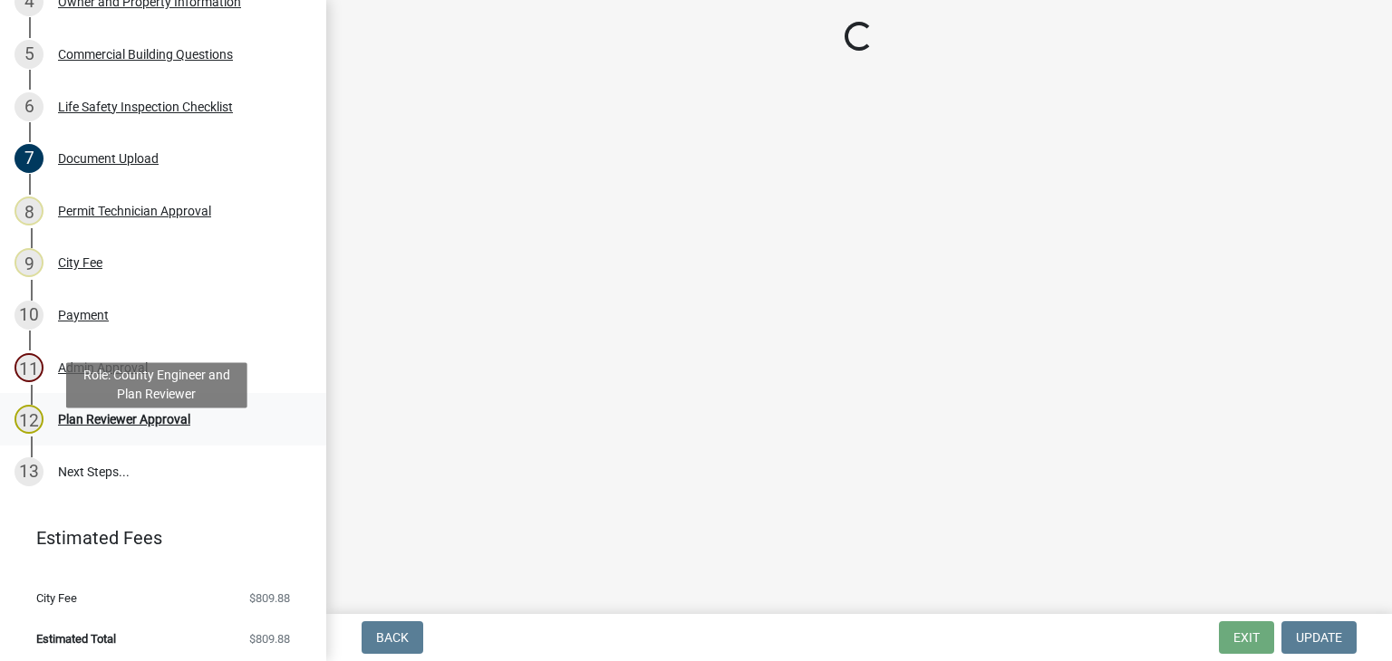
scroll to position [0, 0]
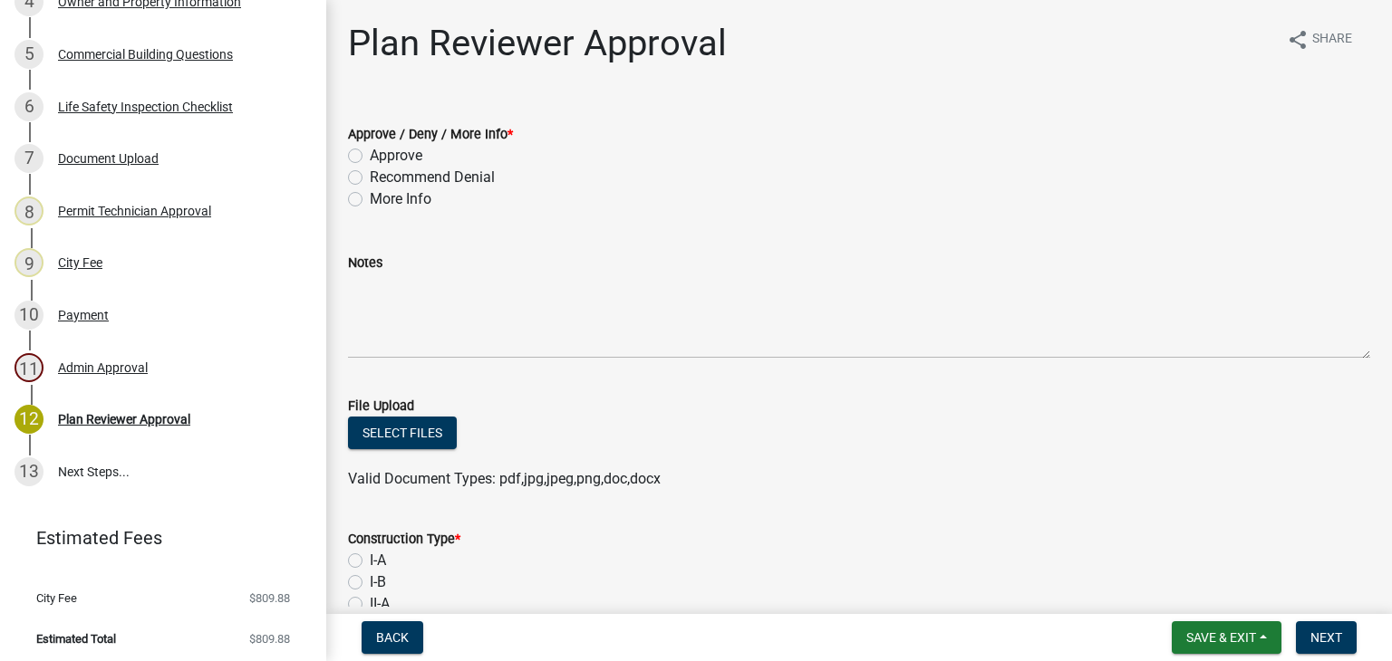
click at [370, 160] on label "Approve" at bounding box center [396, 156] width 53 height 22
click at [370, 157] on input "Approve" at bounding box center [376, 151] width 12 height 12
radio input "true"
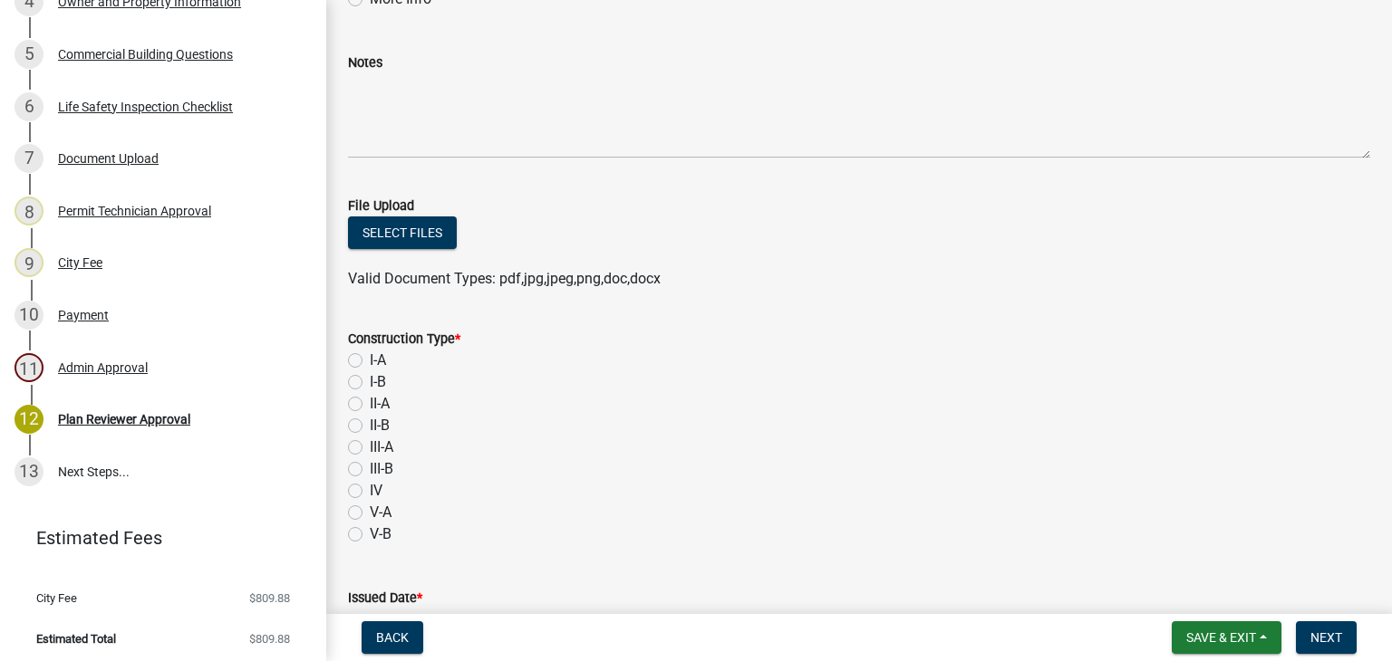
scroll to position [251, 0]
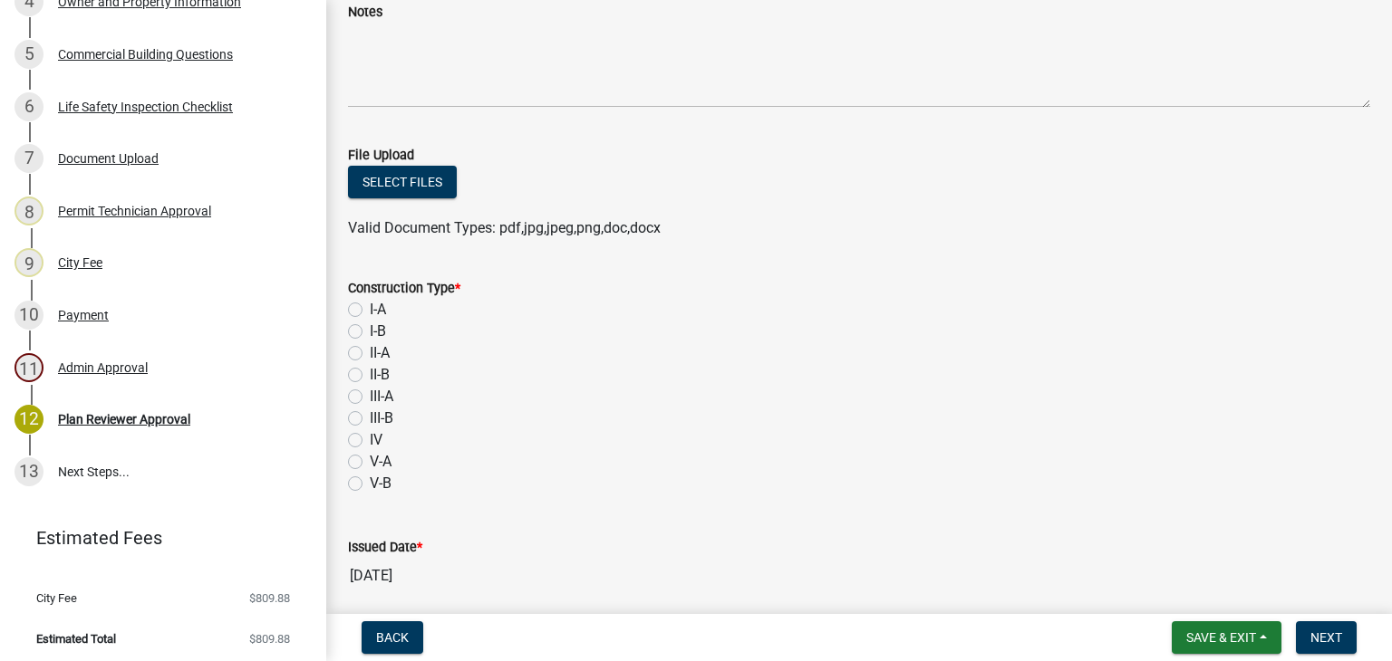
click at [370, 311] on label "I-A" at bounding box center [378, 310] width 16 height 22
click at [370, 311] on input "I-A" at bounding box center [376, 305] width 12 height 12
radio input "true"
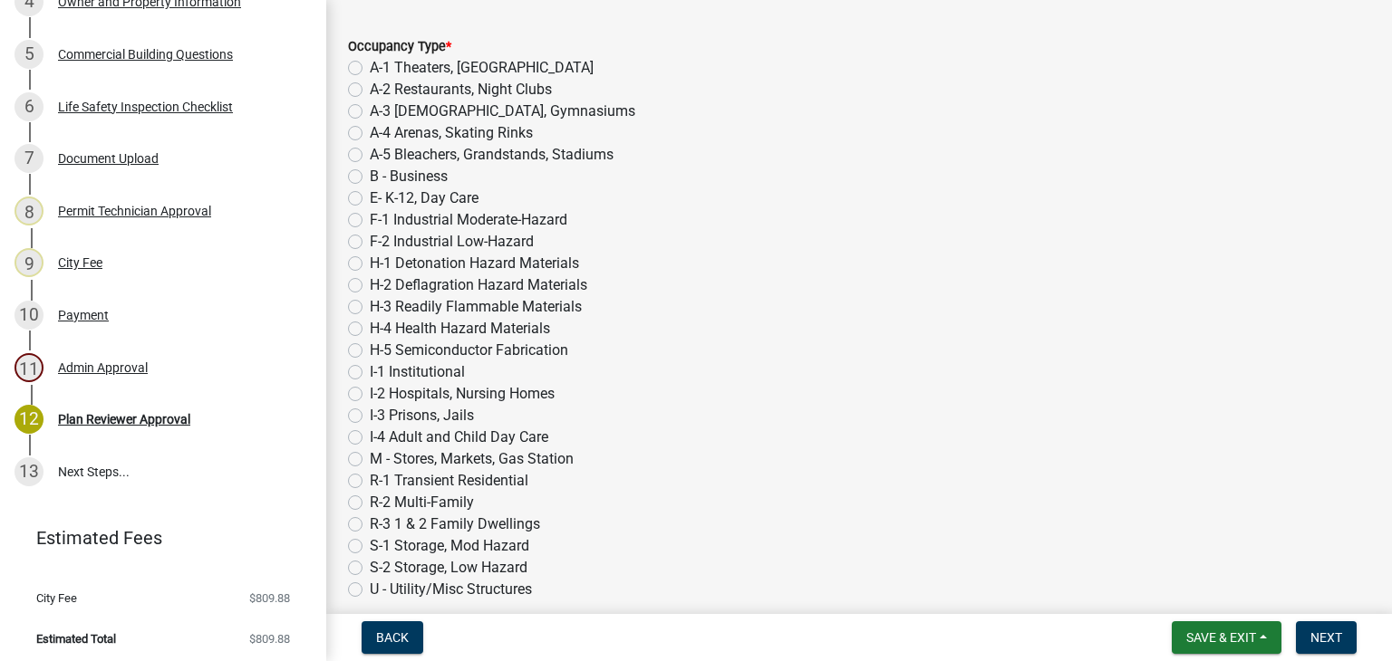
scroll to position [1026, 0]
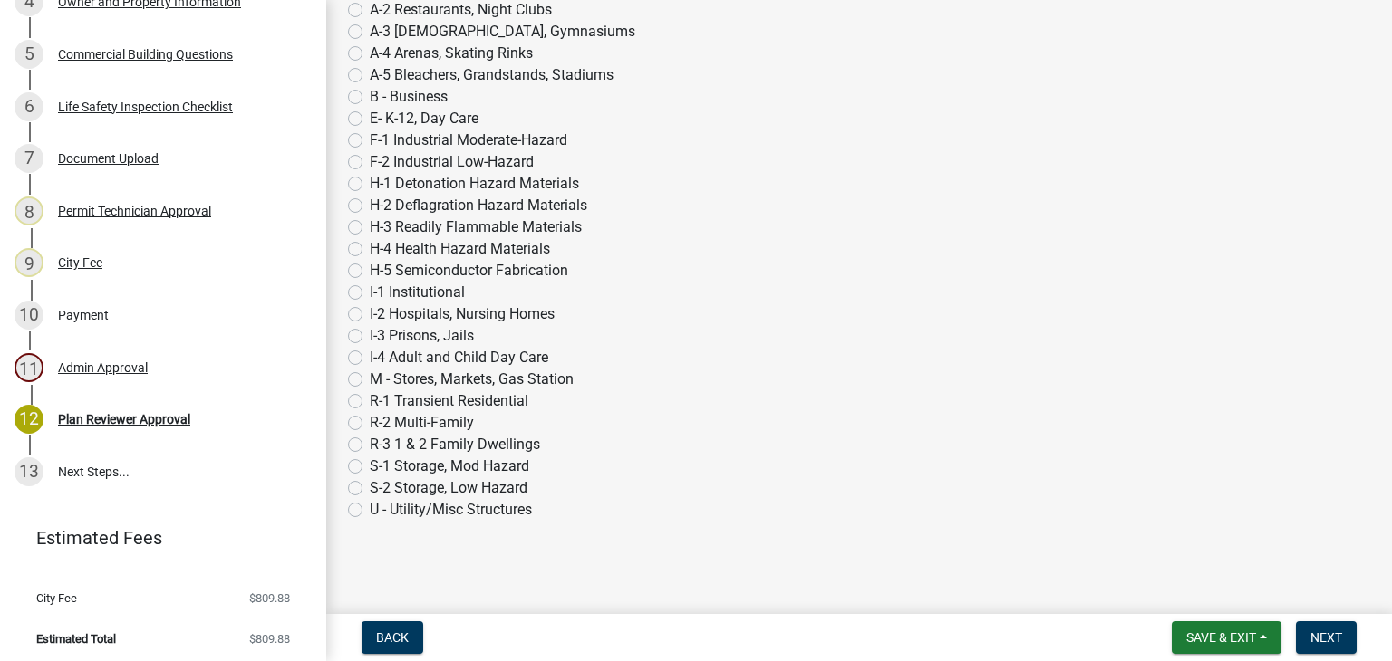
click at [370, 421] on label "R-2 Multi-Family" at bounding box center [422, 423] width 104 height 22
click at [370, 421] on input "R-2 Multi-Family" at bounding box center [376, 418] width 12 height 12
radio input "true"
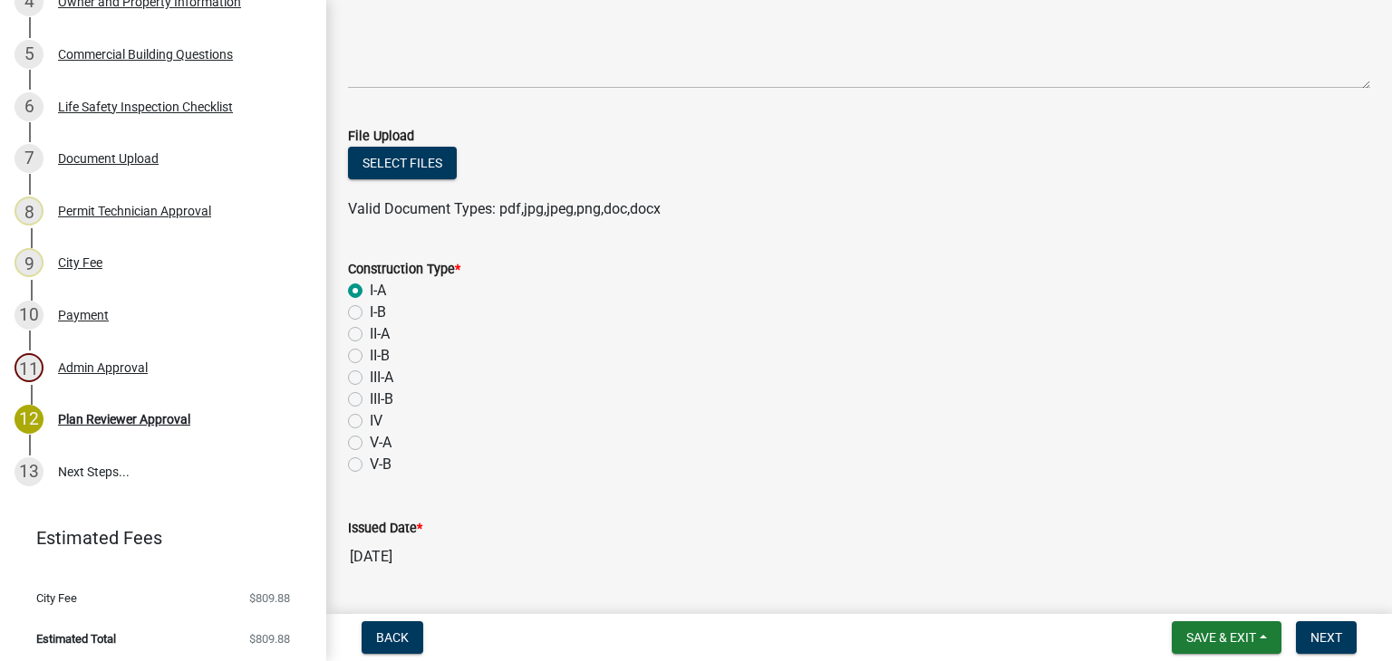
scroll to position [269, 0]
click at [404, 155] on button "Select files" at bounding box center [402, 164] width 109 height 33
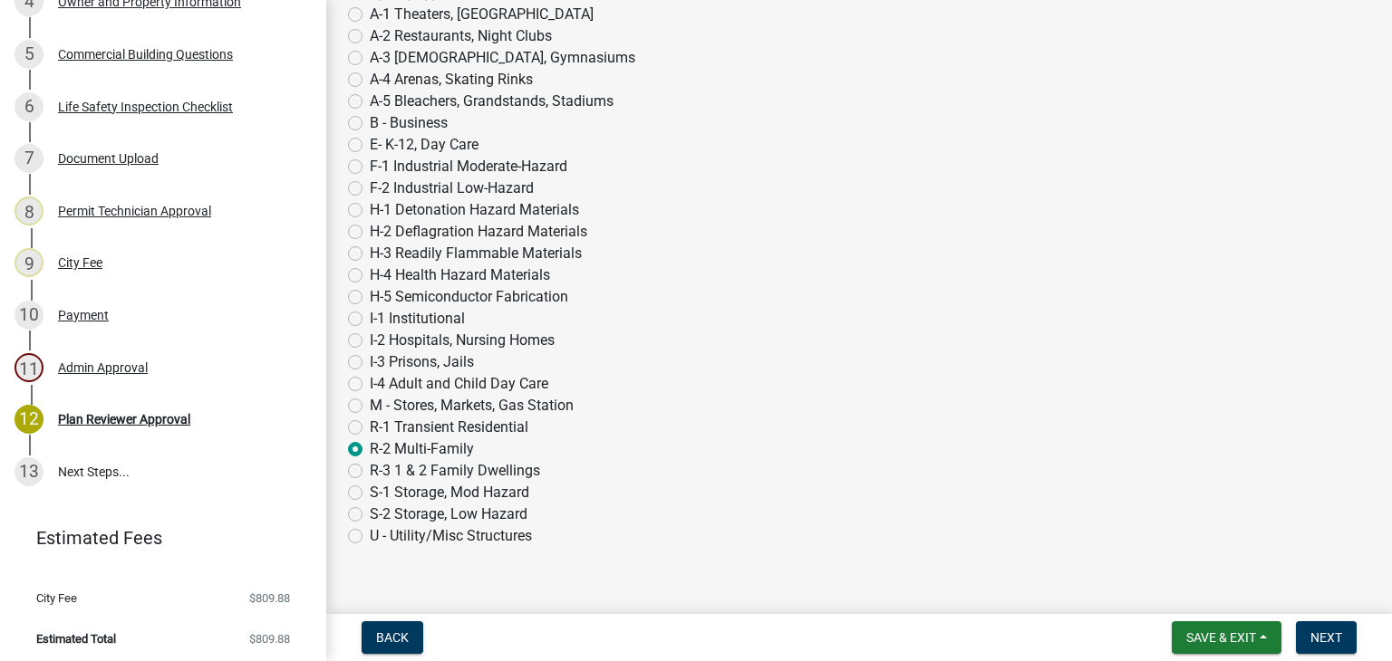
scroll to position [1062, 0]
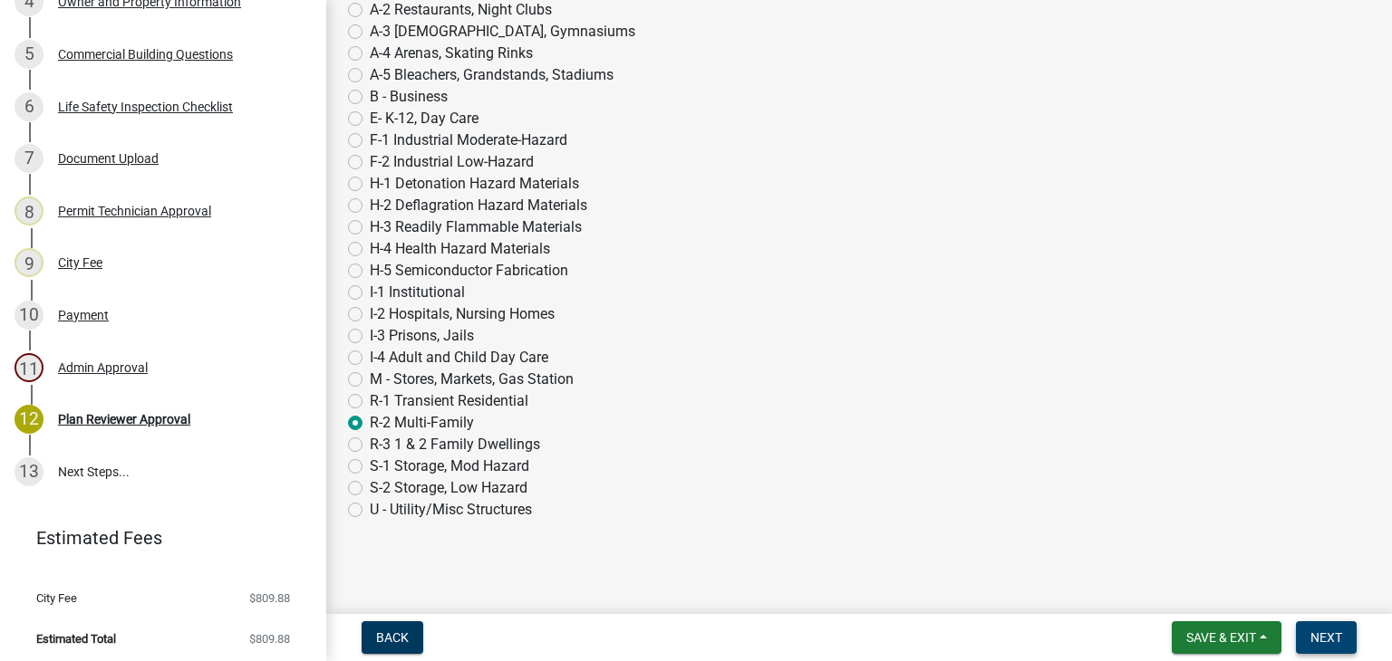
click at [1332, 641] on span "Next" at bounding box center [1326, 638] width 32 height 14
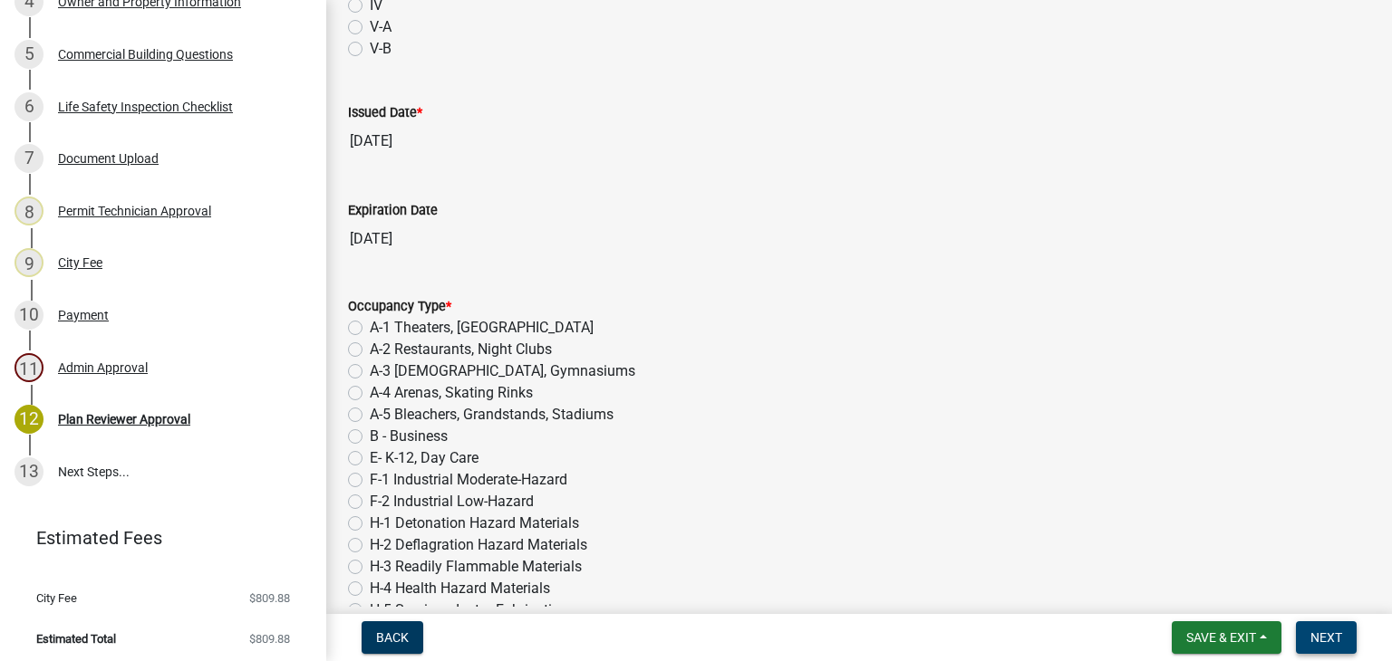
scroll to position [1092, 0]
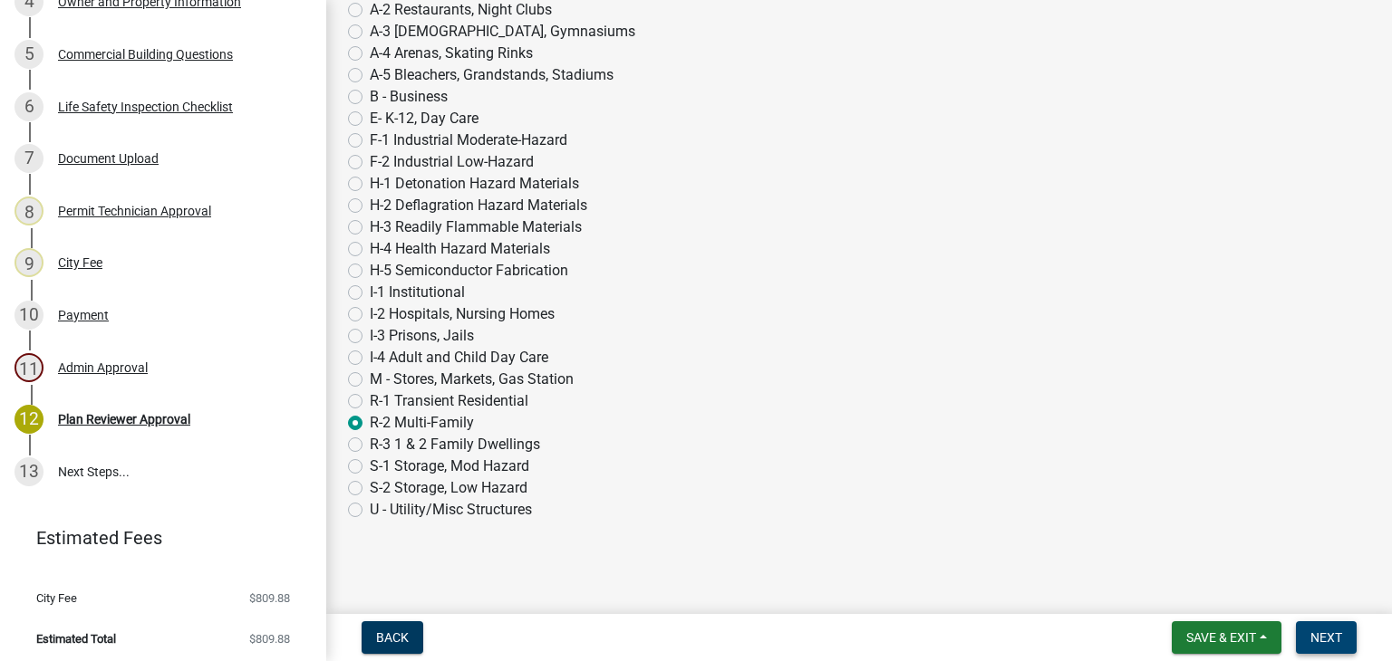
click at [1325, 638] on span "Next" at bounding box center [1326, 638] width 32 height 14
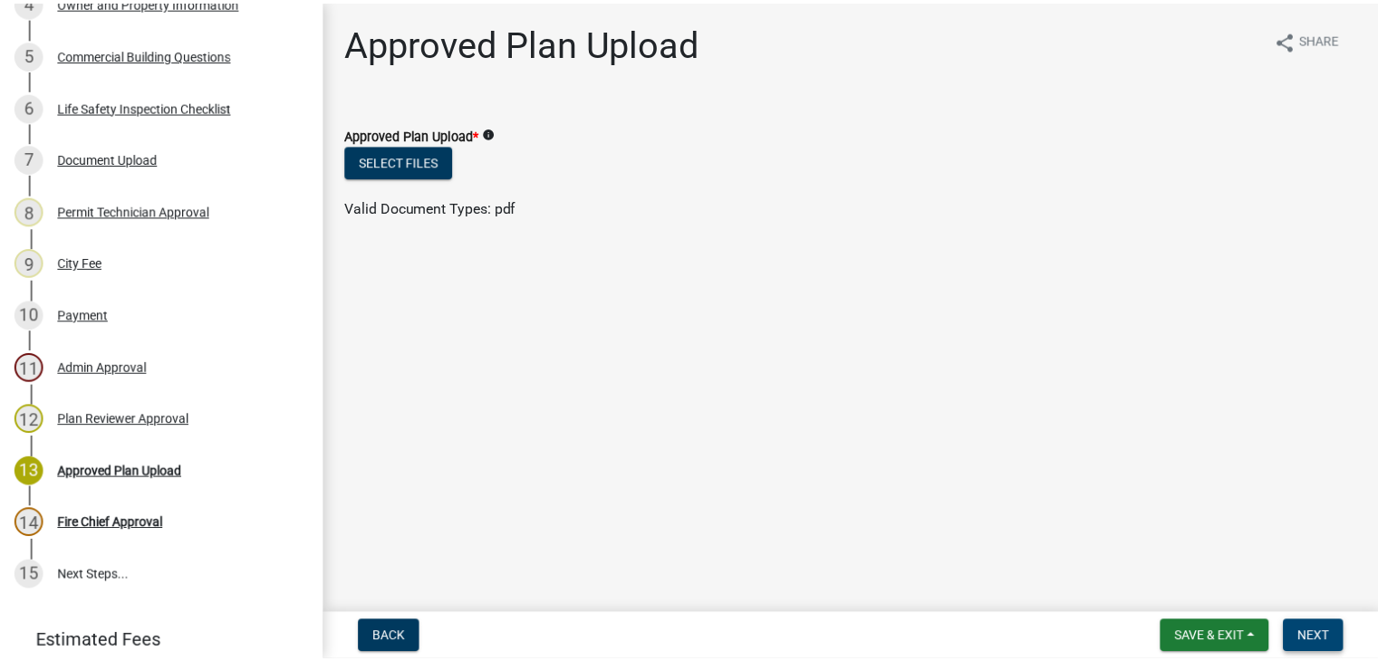
scroll to position [591, 0]
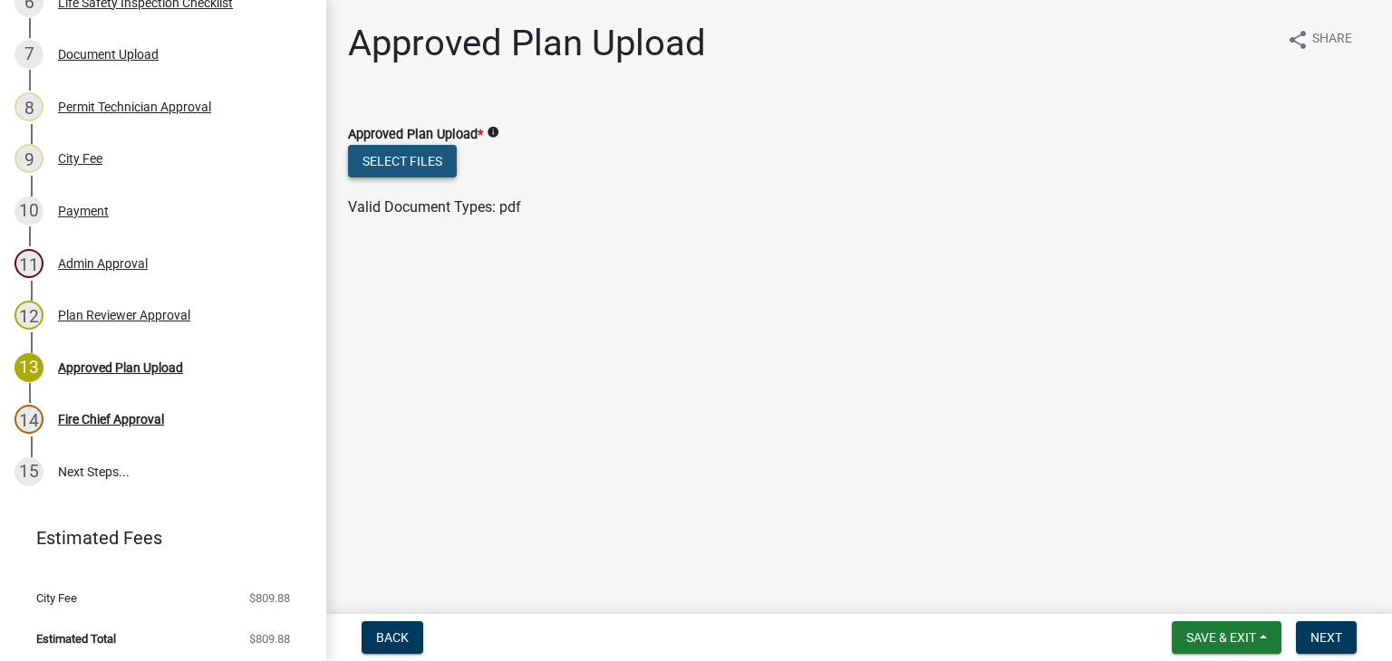
click at [405, 157] on button "Select files" at bounding box center [402, 161] width 109 height 33
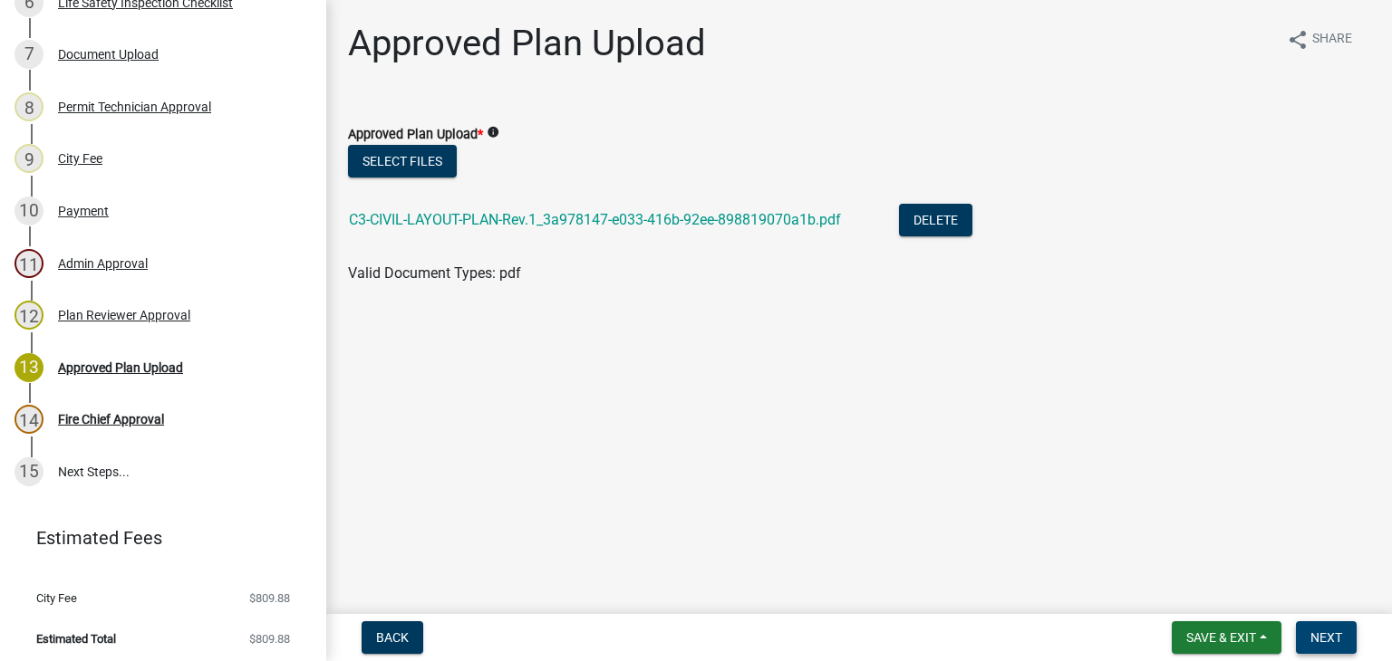
click at [1323, 632] on span "Next" at bounding box center [1326, 638] width 32 height 14
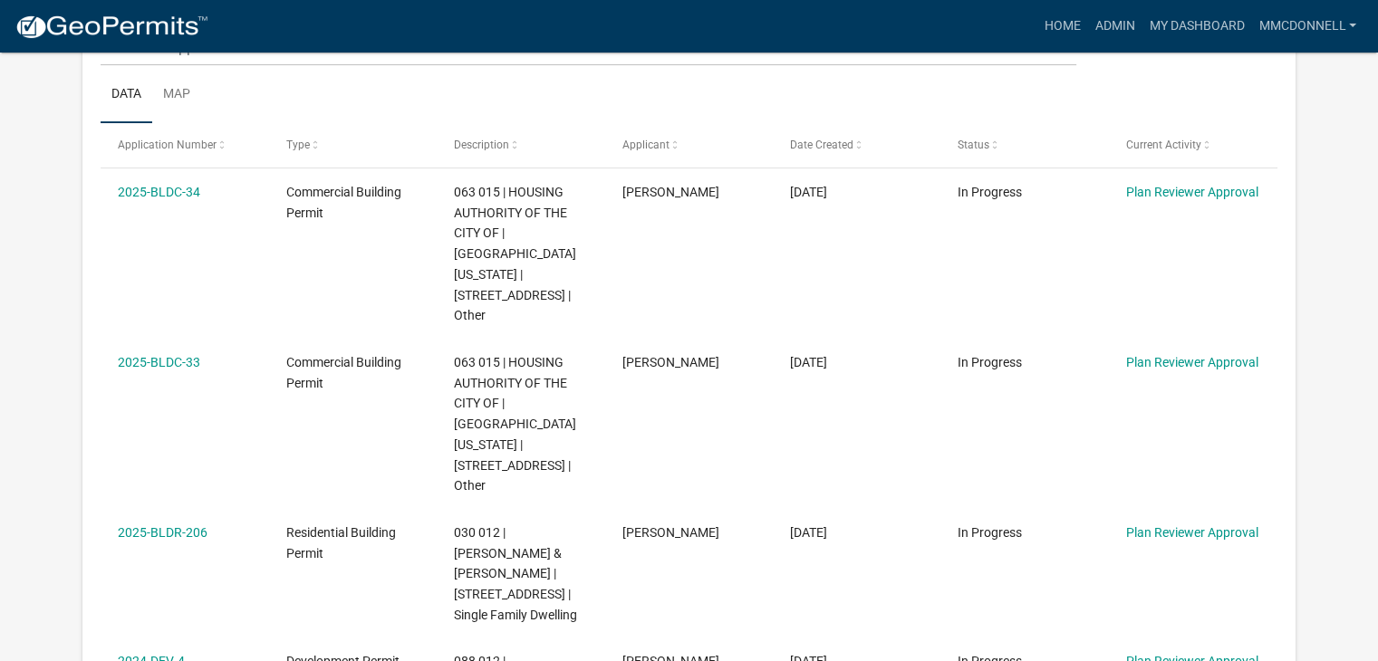
scroll to position [478, 0]
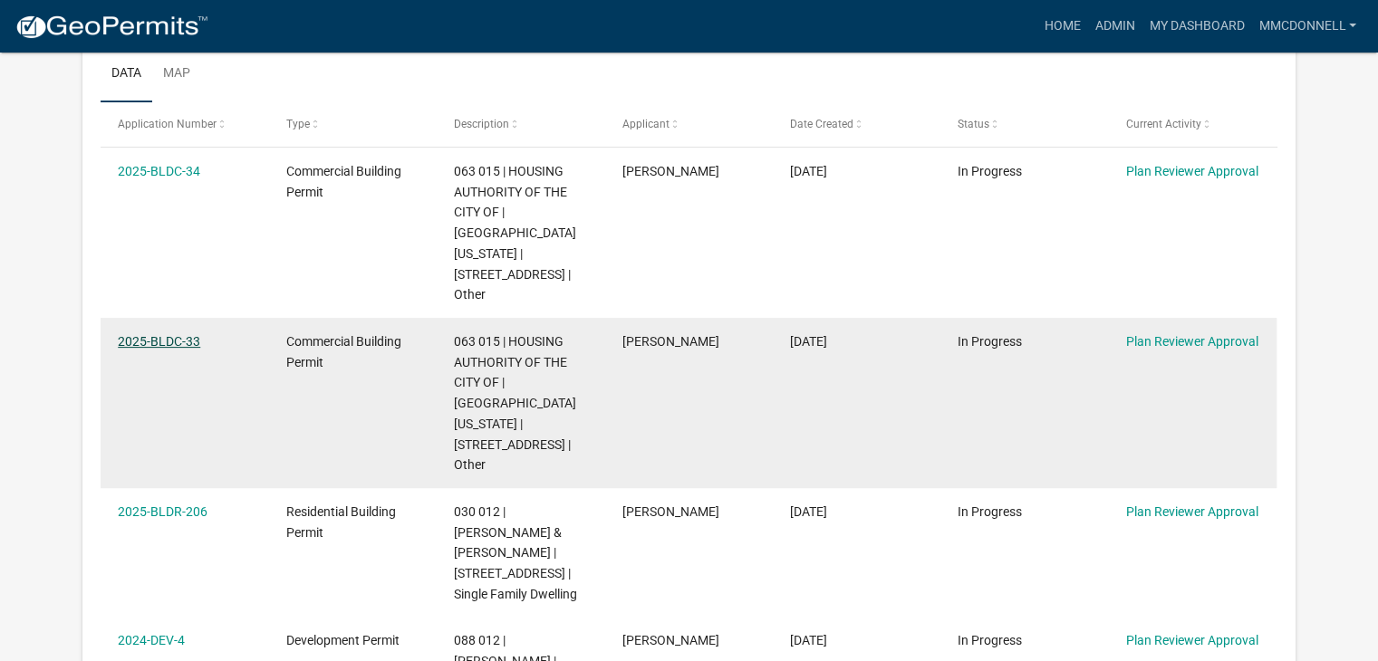
click at [144, 334] on link "2025-BLDC-33" at bounding box center [159, 341] width 82 height 14
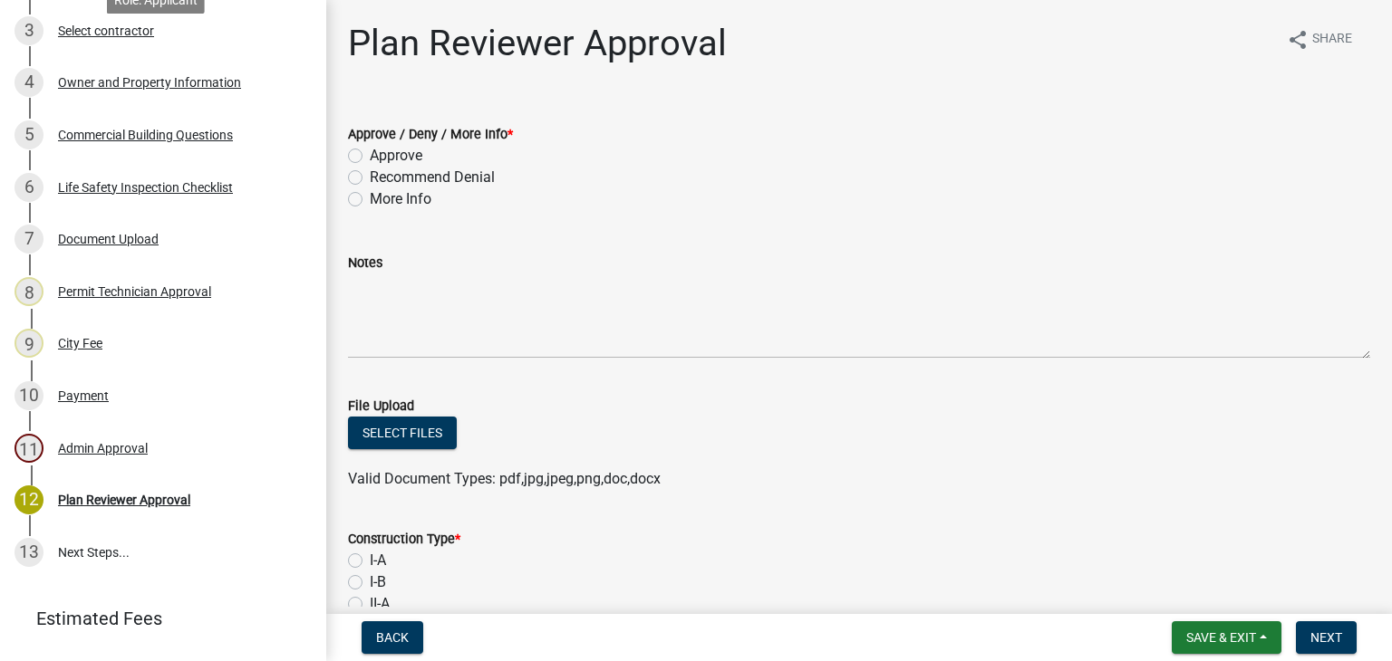
scroll to position [408, 0]
click at [127, 252] on div "7 Document Upload" at bounding box center [155, 237] width 283 height 29
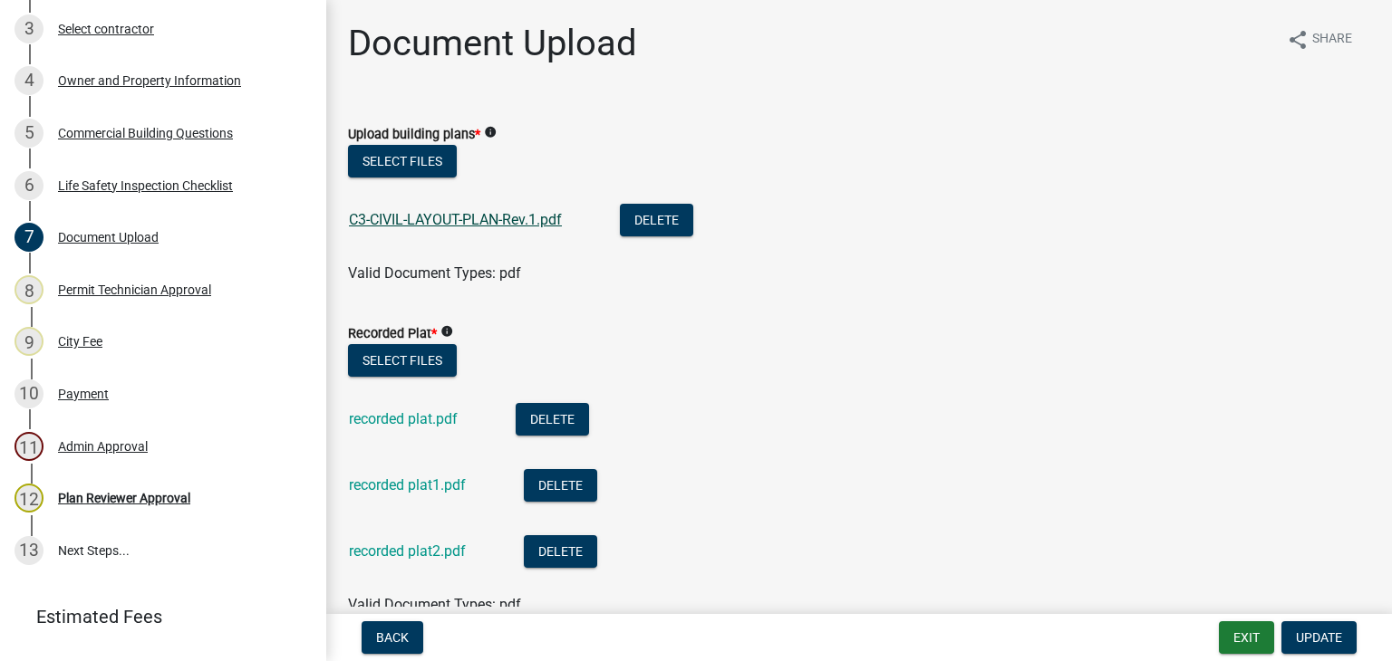
click at [472, 218] on link "C3-CIVIL-LAYOUT-PLAN-Rev.1.pdf" at bounding box center [455, 219] width 213 height 17
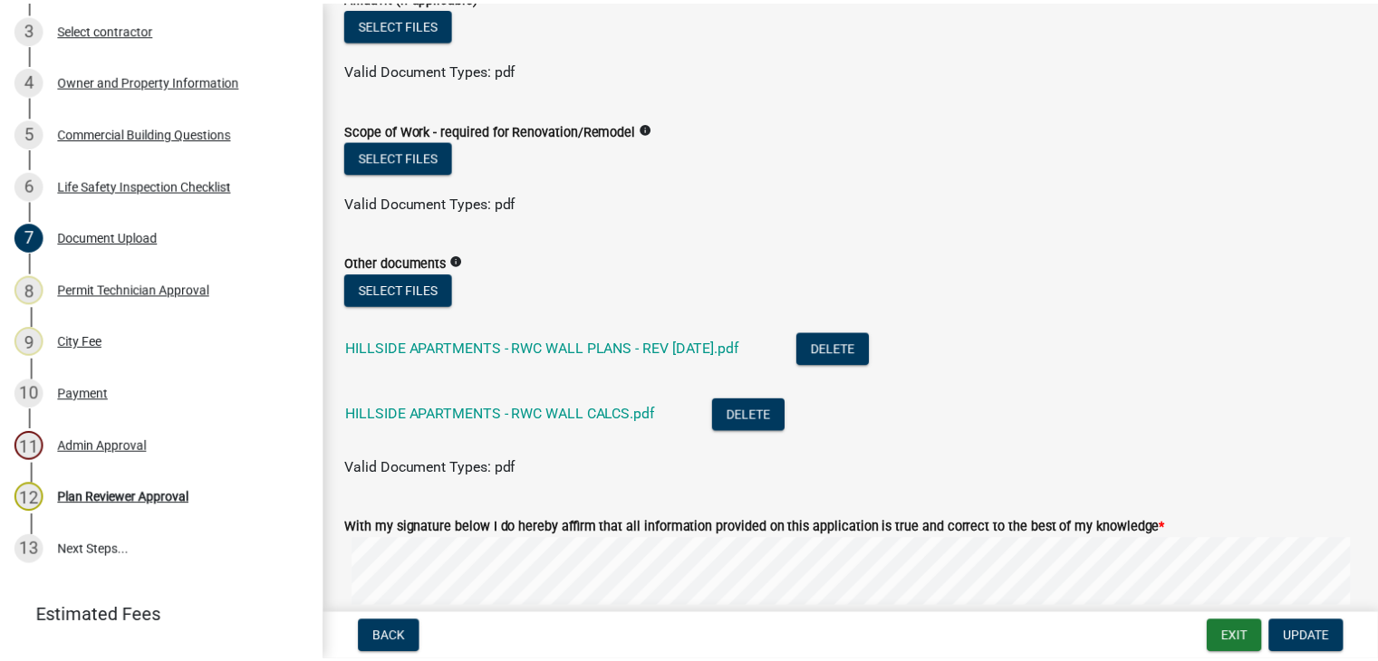
scroll to position [1674, 0]
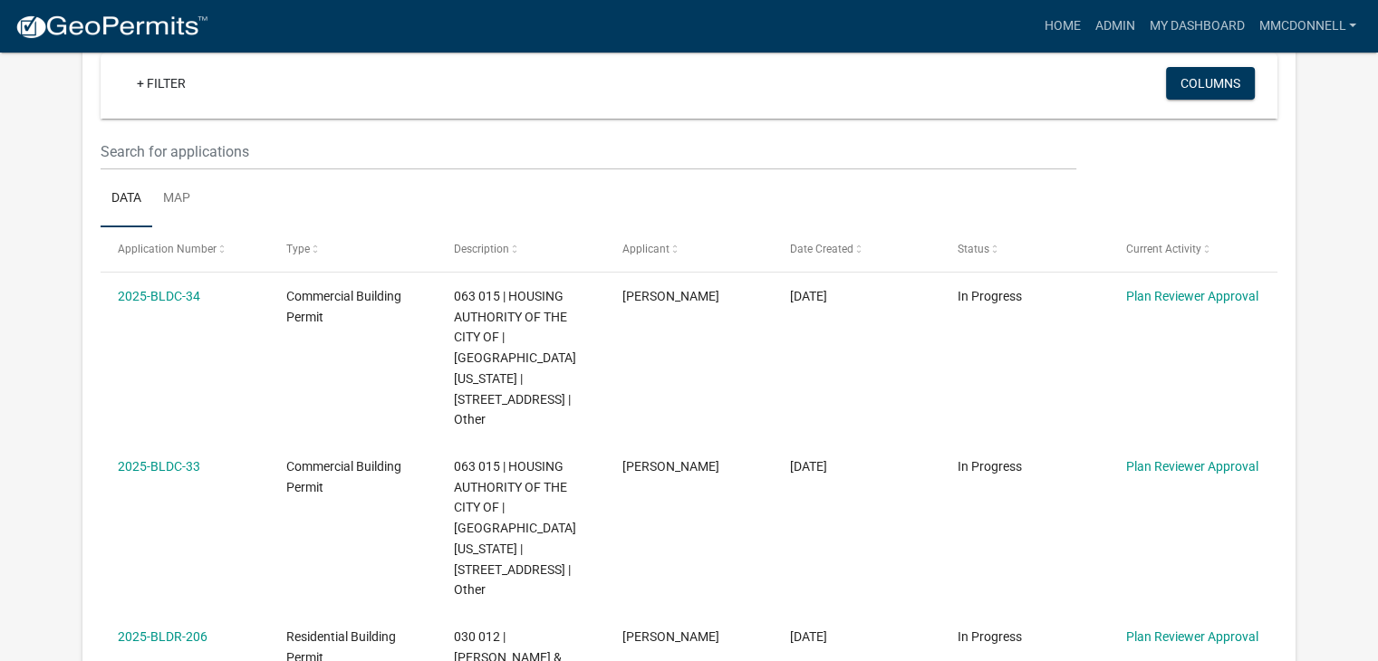
scroll to position [354, 0]
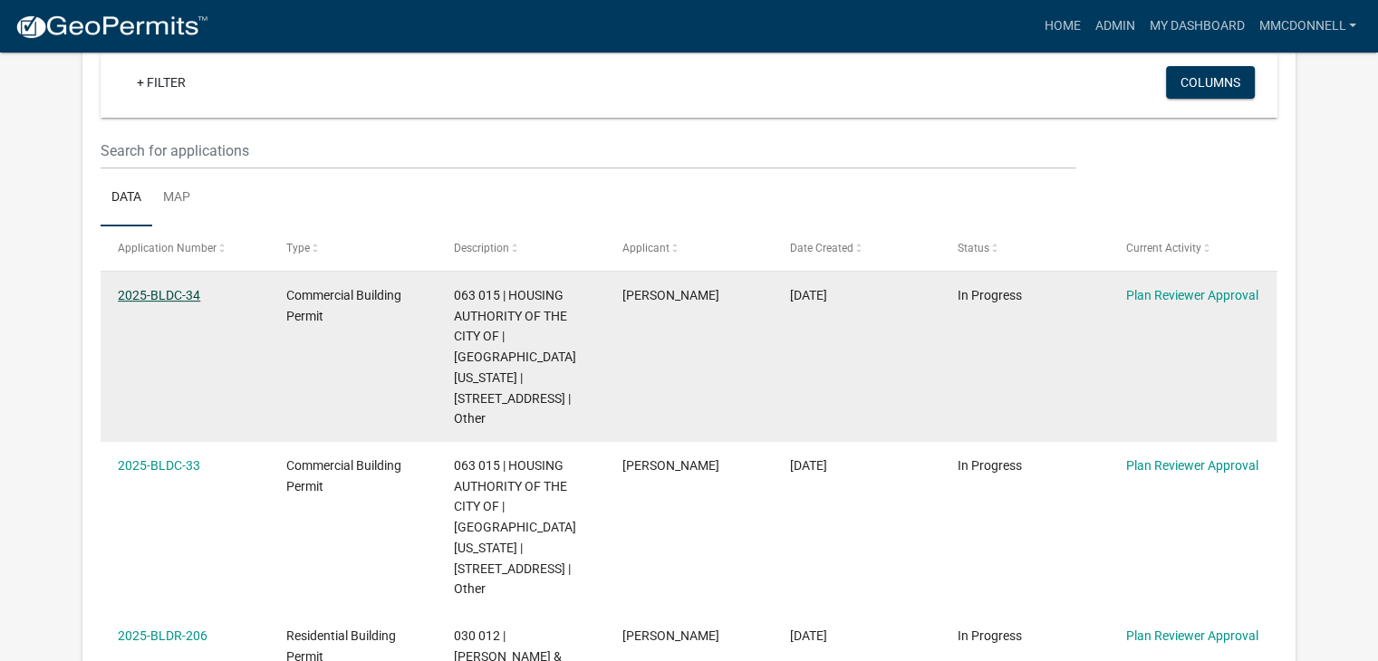
click at [144, 290] on link "2025-BLDC-34" at bounding box center [159, 295] width 82 height 14
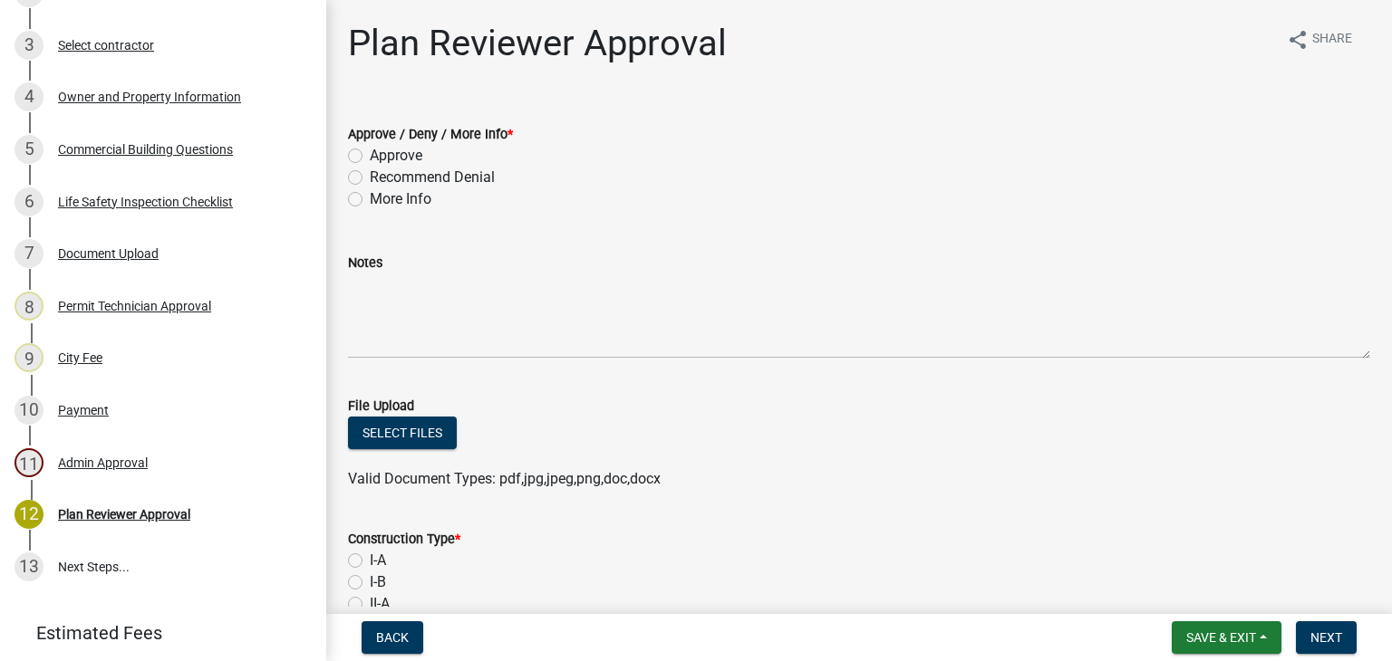
scroll to position [401, 0]
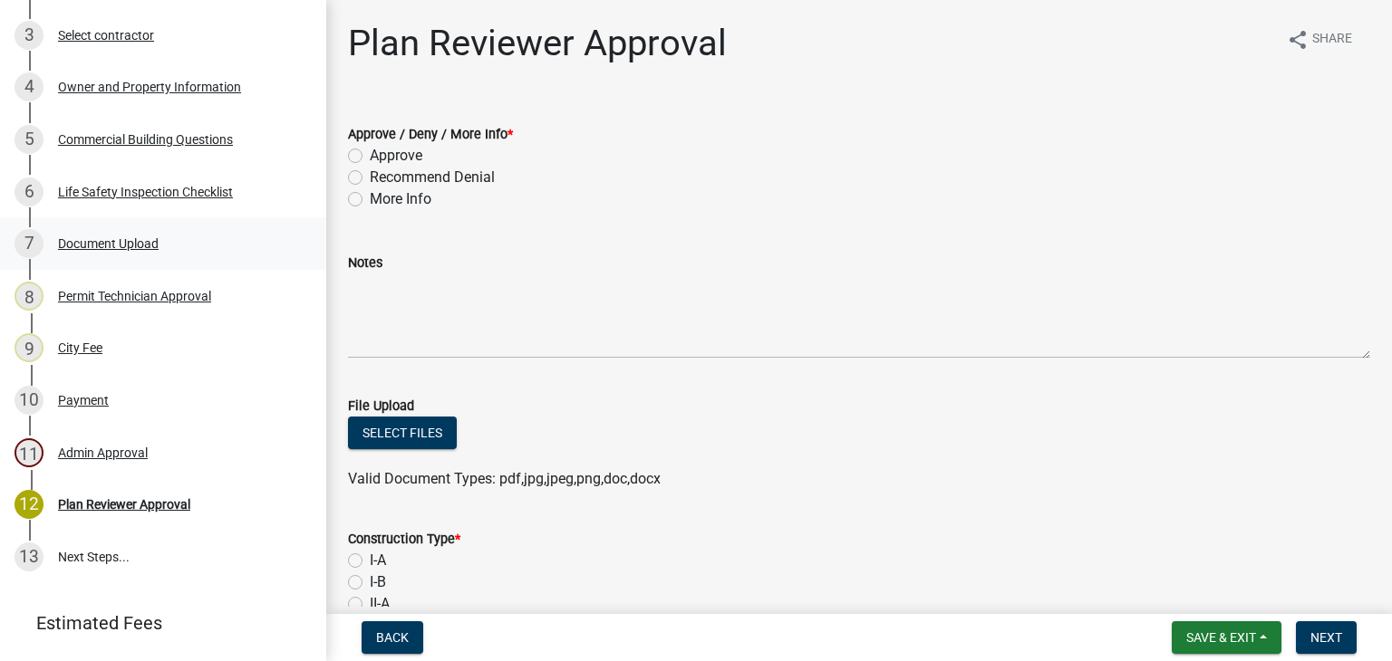
click at [124, 250] on div "Document Upload" at bounding box center [108, 243] width 101 height 13
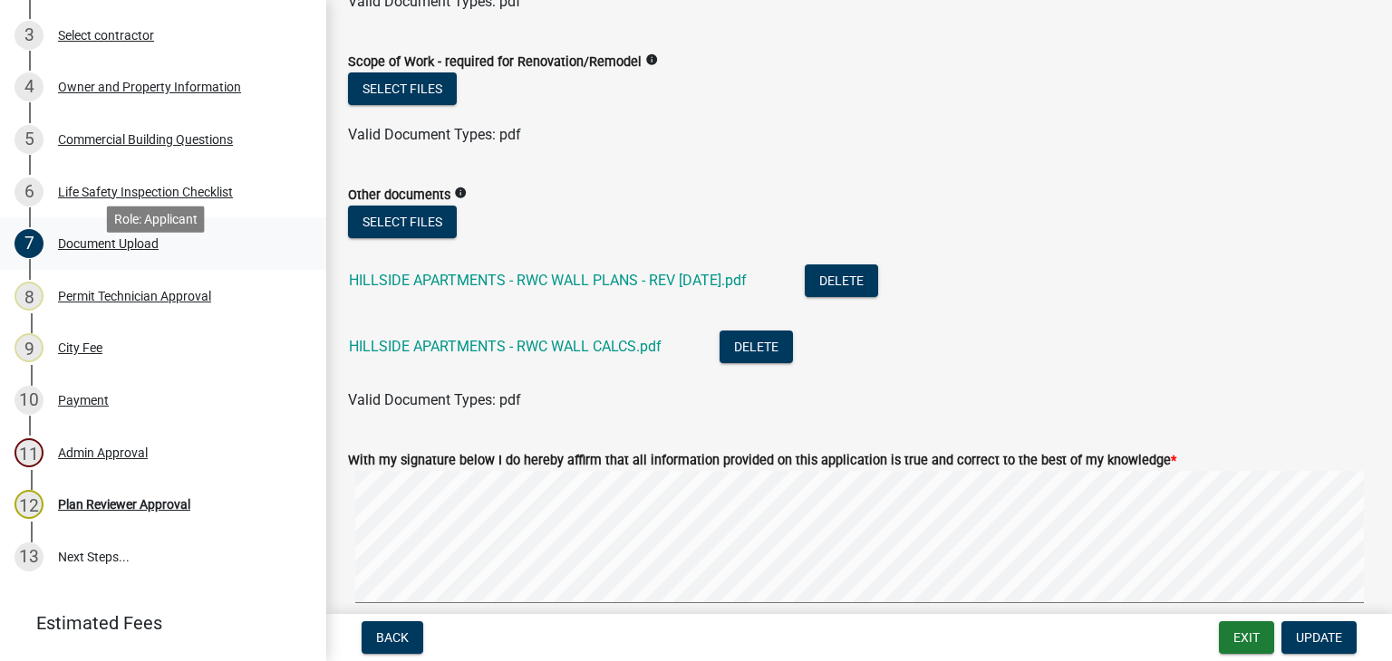
scroll to position [1680, 0]
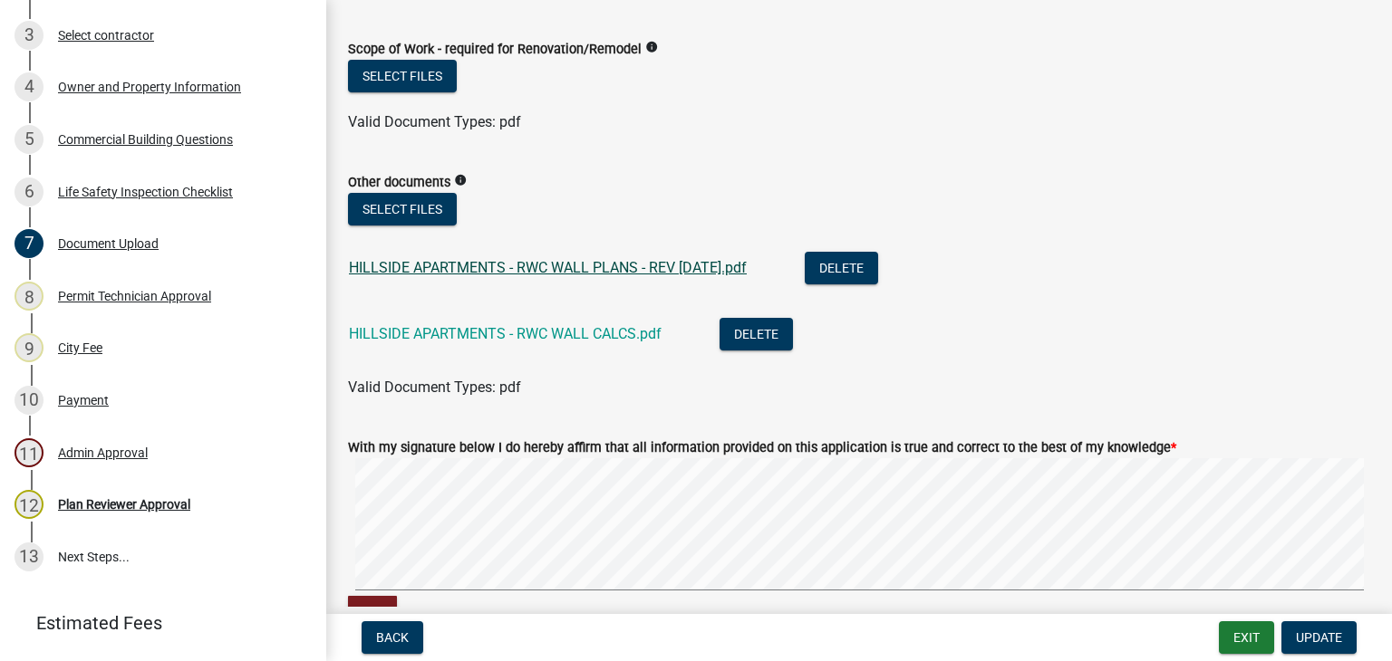
click at [540, 267] on link "HILLSIDE APARTMENTS - RWC WALL PLANS - REV [DATE].pdf" at bounding box center [548, 267] width 398 height 17
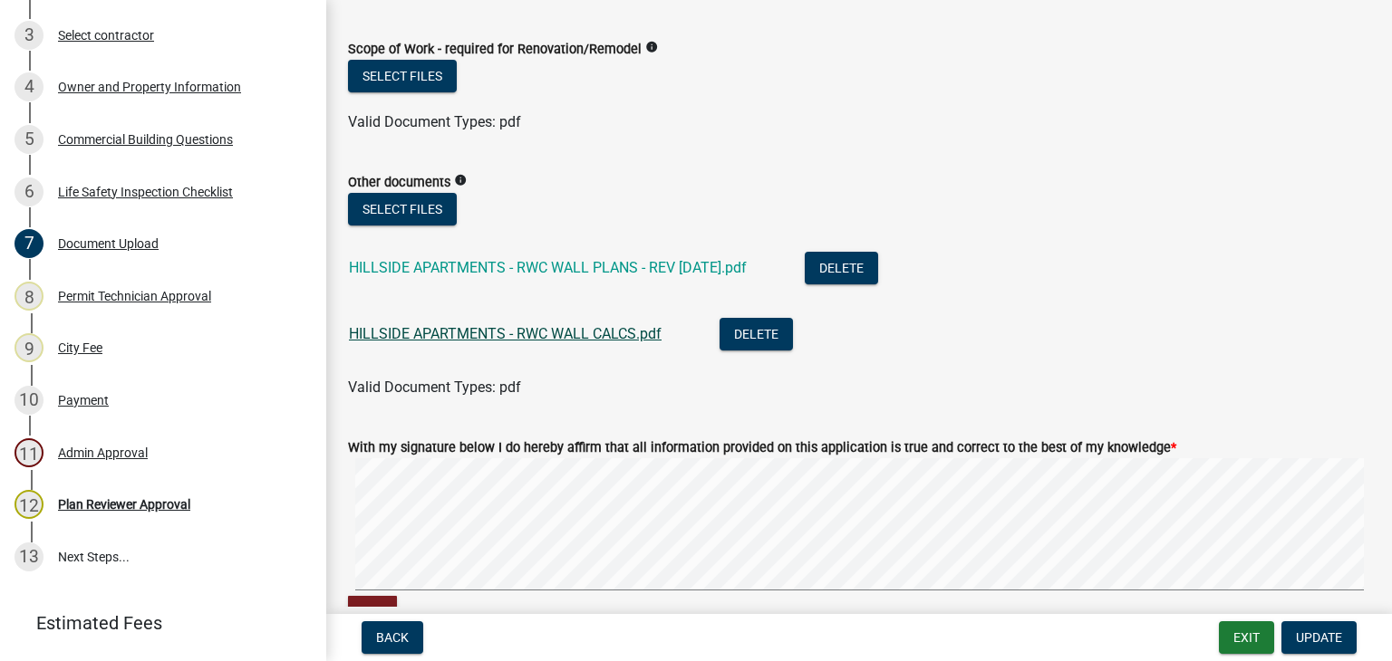
click at [554, 332] on link "HILLSIDE APARTMENTS - RWC WALL CALCS.pdf" at bounding box center [505, 333] width 313 height 17
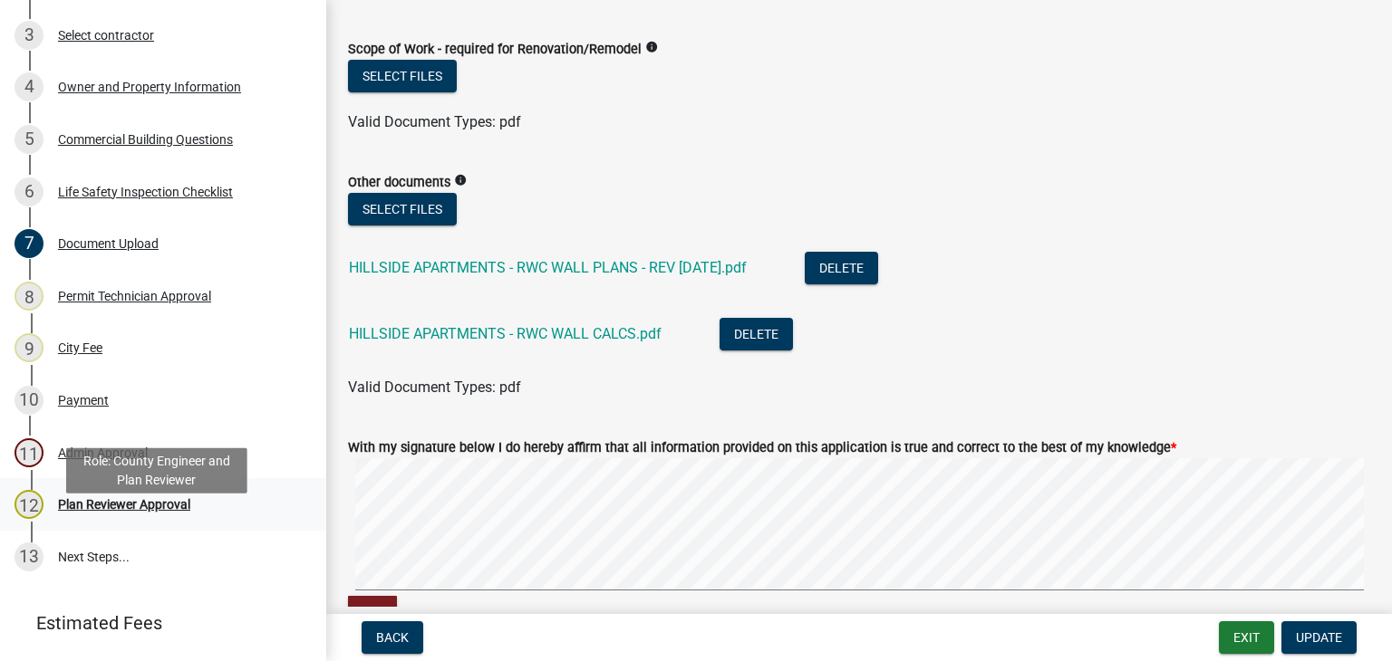
click at [135, 511] on div "Plan Reviewer Approval" at bounding box center [124, 504] width 132 height 13
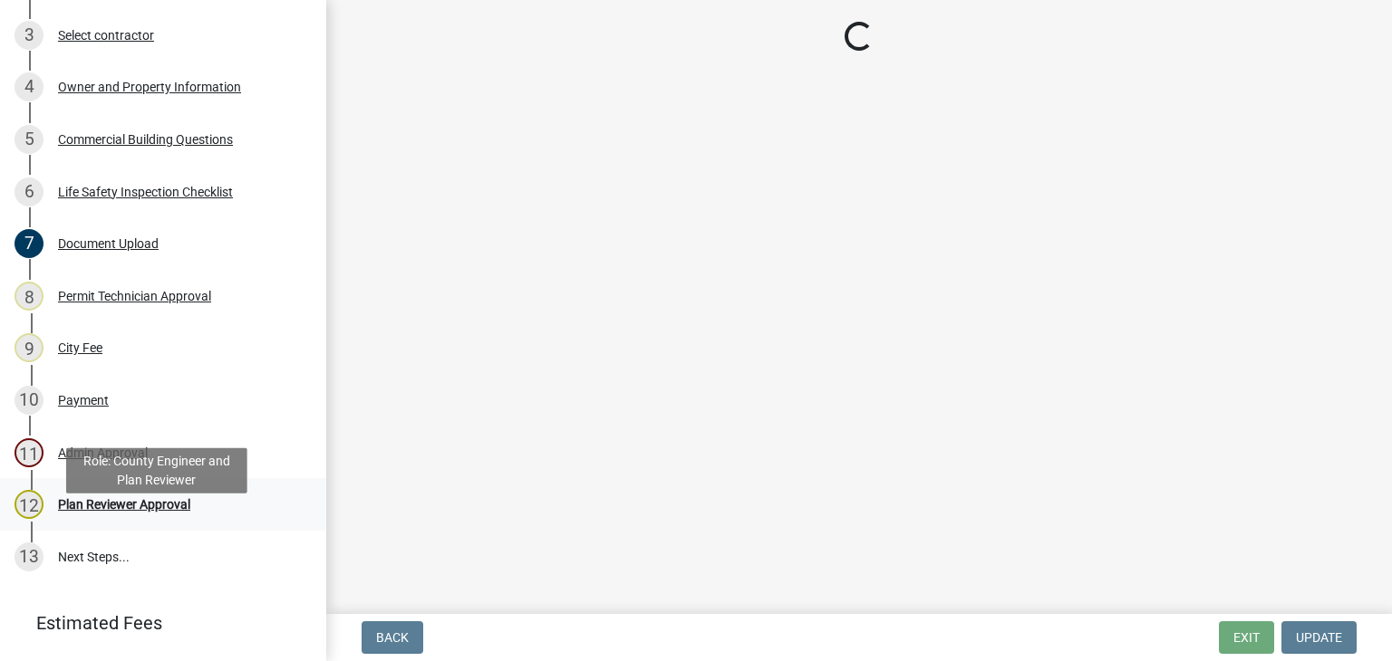
scroll to position [0, 0]
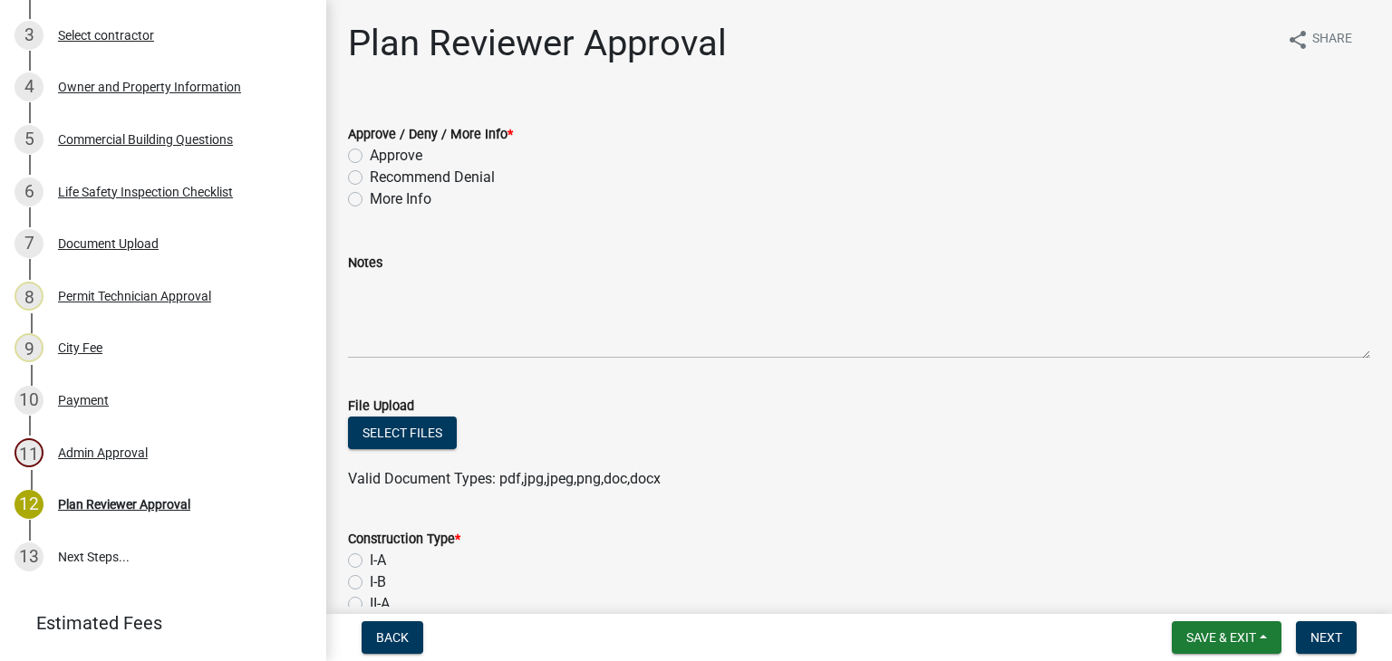
click at [362, 150] on div "Approve" at bounding box center [859, 156] width 1022 height 22
click at [370, 157] on label "Approve" at bounding box center [396, 156] width 53 height 22
click at [370, 157] on input "Approve" at bounding box center [376, 151] width 12 height 12
radio input "true"
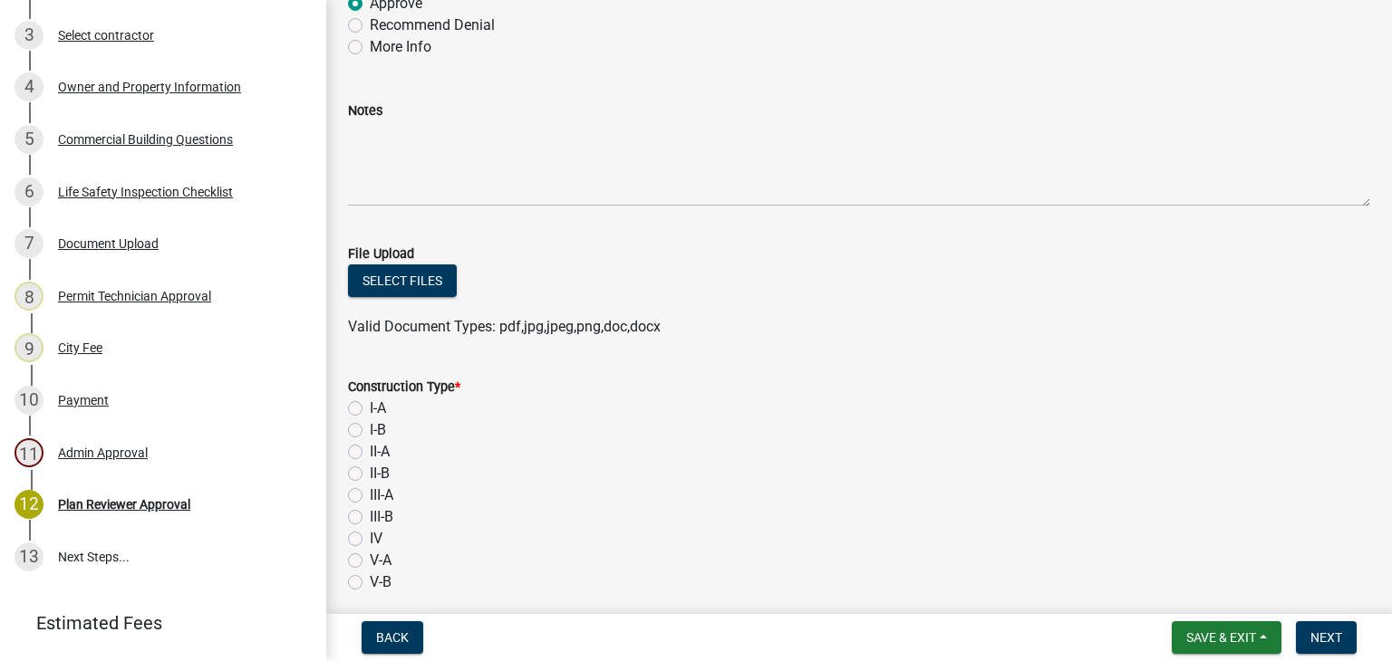
scroll to position [170, 0]
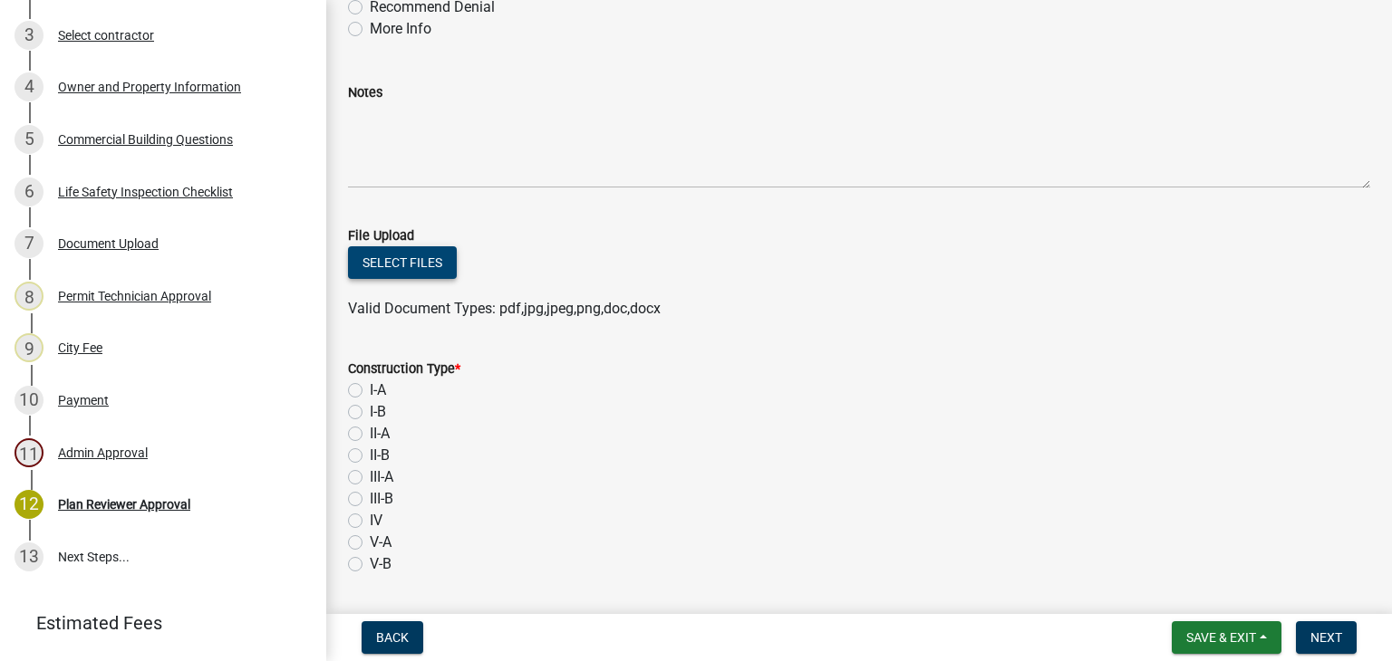
click at [386, 267] on button "Select files" at bounding box center [402, 262] width 109 height 33
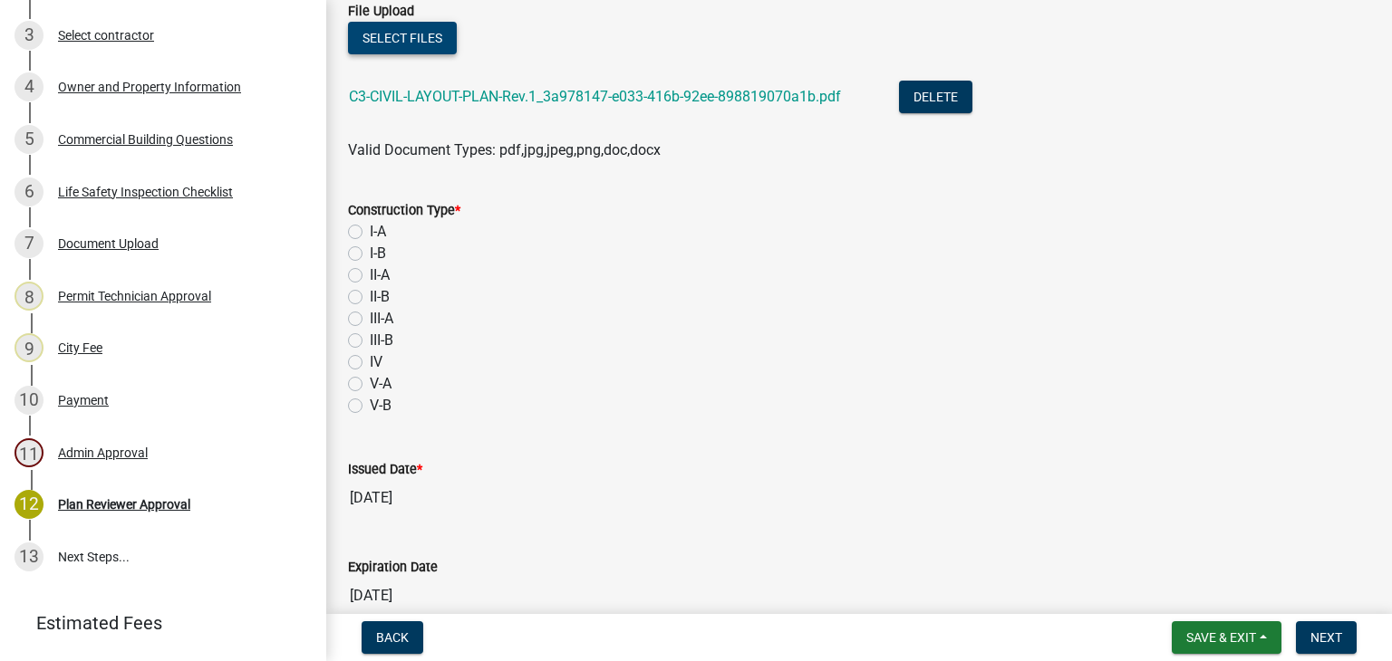
scroll to position [400, 0]
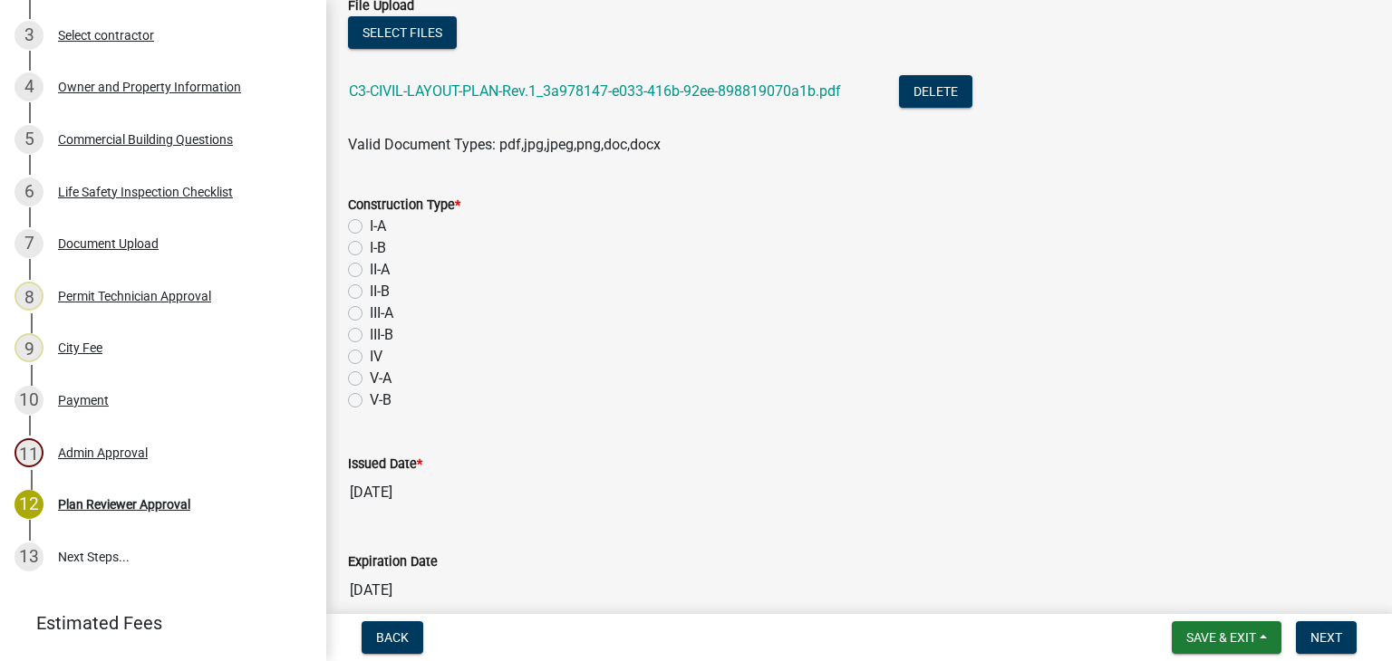
click at [370, 224] on label "I-A" at bounding box center [378, 227] width 16 height 22
click at [370, 224] on input "I-A" at bounding box center [376, 222] width 12 height 12
radio input "true"
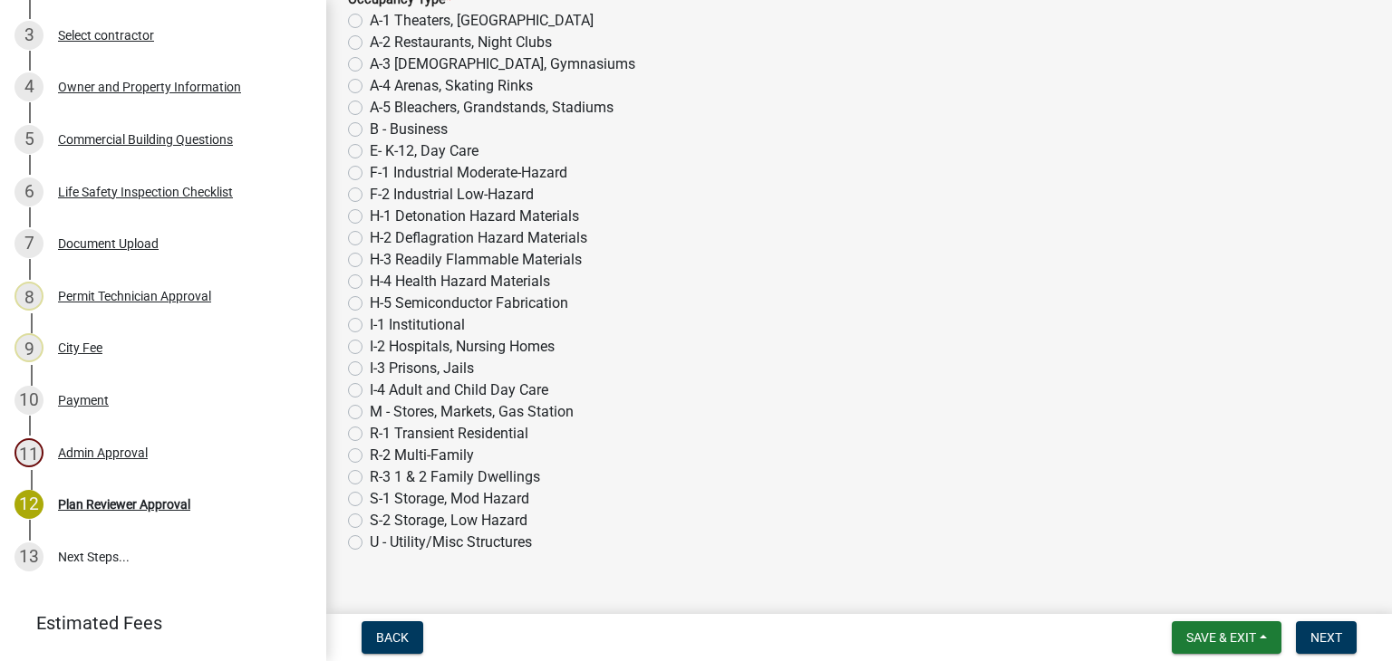
scroll to position [1069, 0]
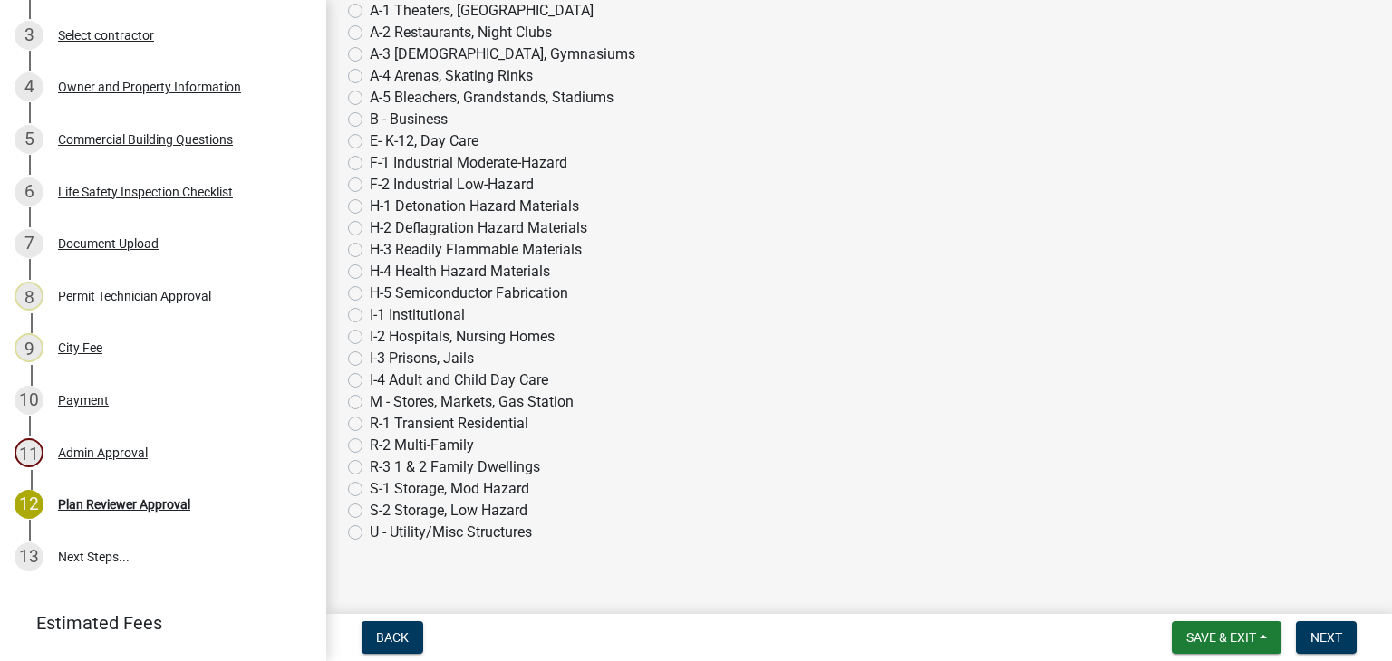
click at [370, 459] on label "R-3 1 & 2 Family Dwellings" at bounding box center [455, 468] width 170 height 22
click at [370, 459] on input "R-3 1 & 2 Family Dwellings" at bounding box center [376, 463] width 12 height 12
radio input "true"
click at [370, 449] on label "R-2 Multi-Family" at bounding box center [422, 446] width 104 height 22
click at [370, 447] on input "R-2 Multi-Family" at bounding box center [376, 441] width 12 height 12
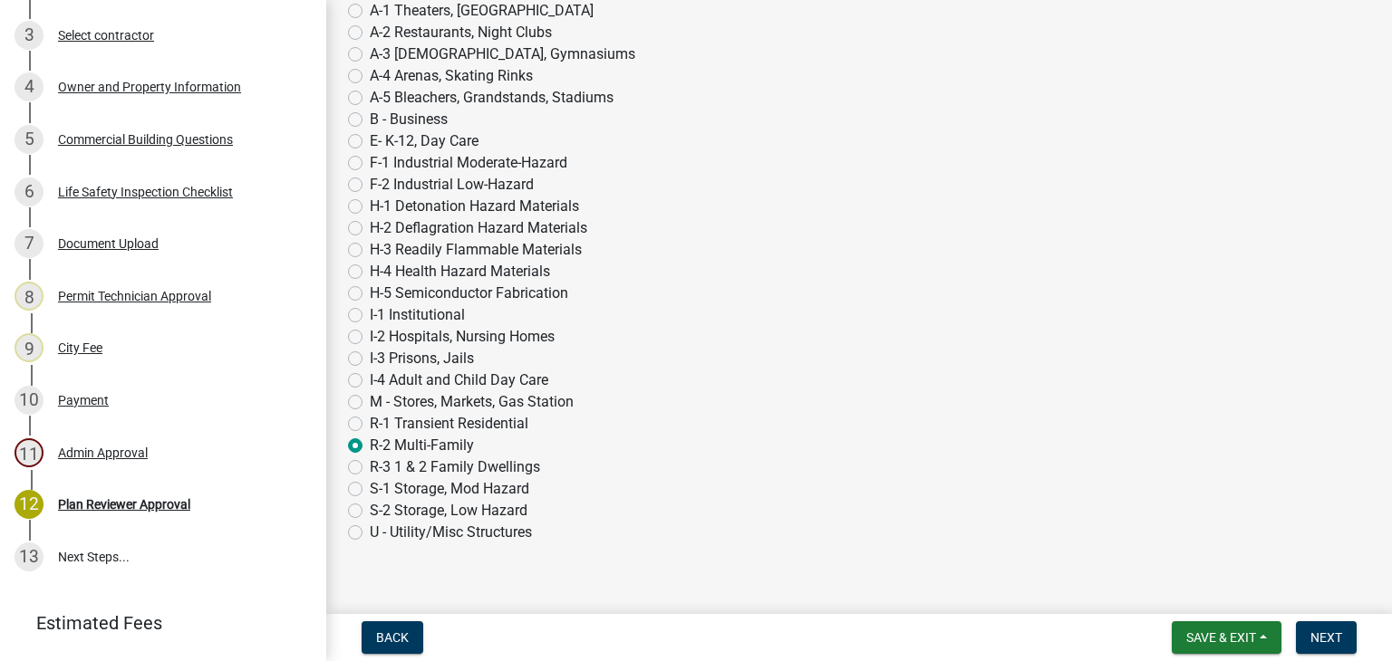
radio input "true"
click at [1335, 635] on span "Next" at bounding box center [1326, 638] width 32 height 14
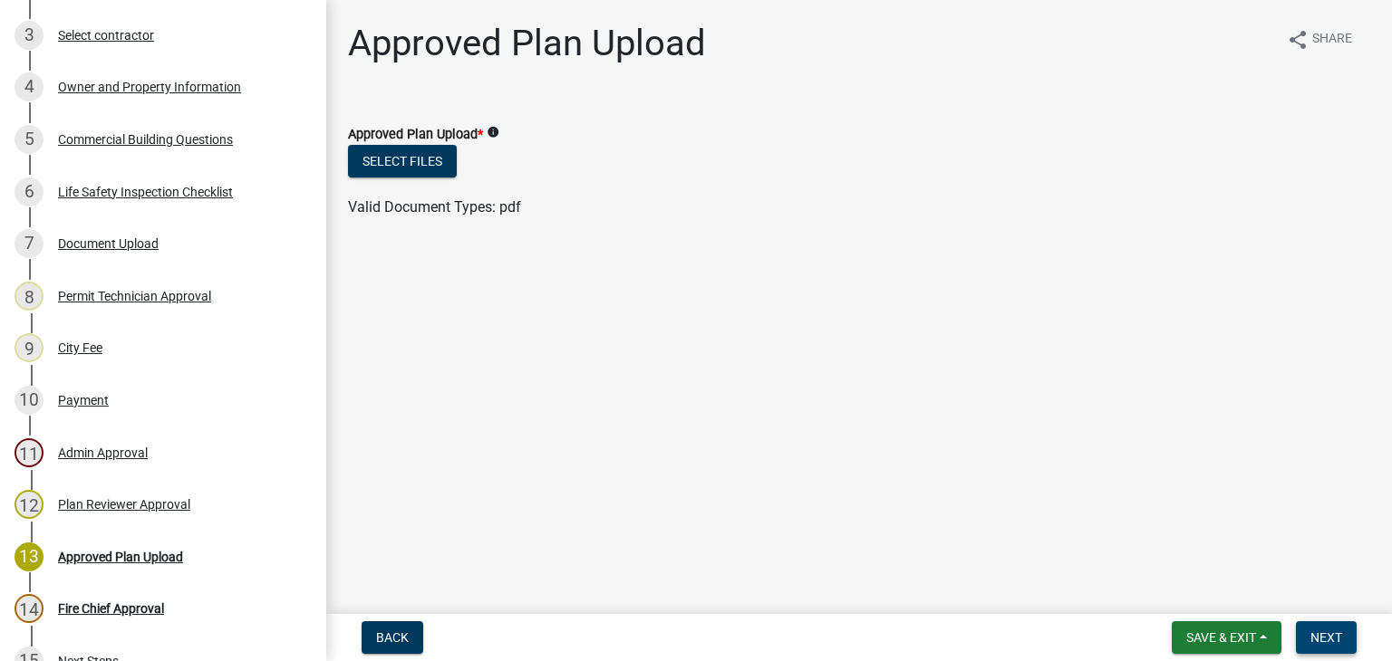
scroll to position [506, 0]
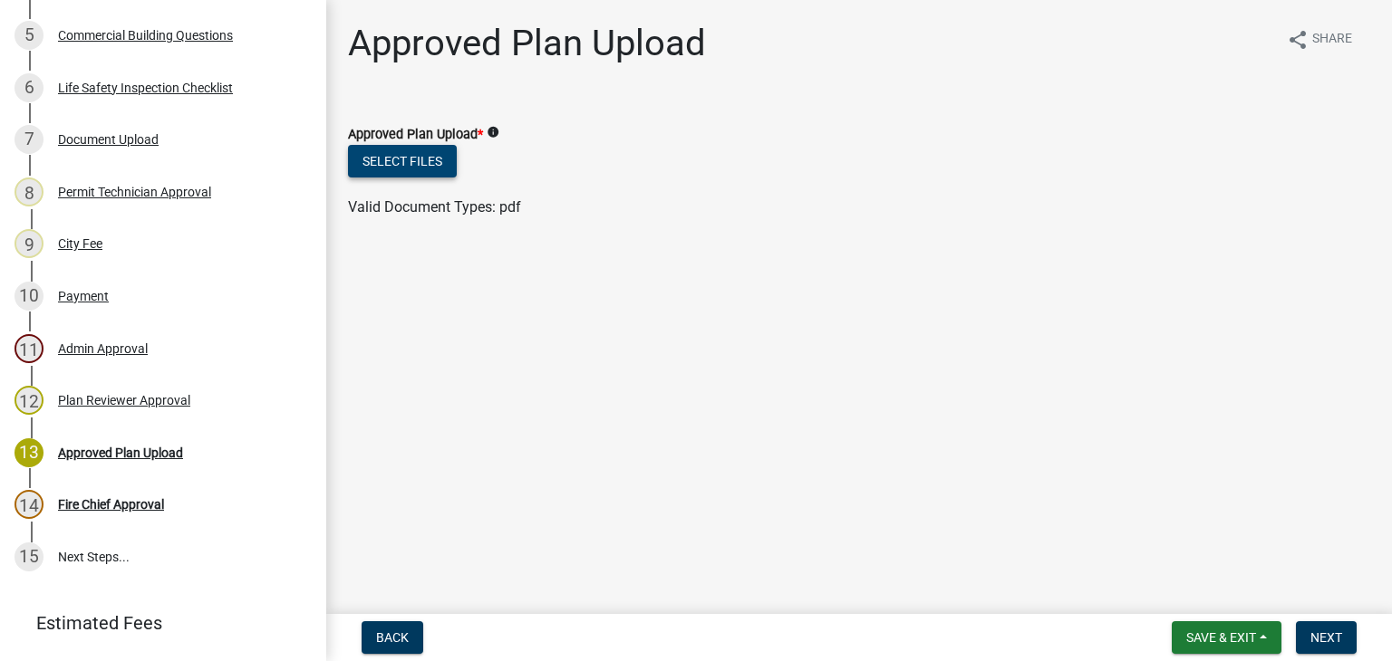
click at [411, 159] on button "Select files" at bounding box center [402, 161] width 109 height 33
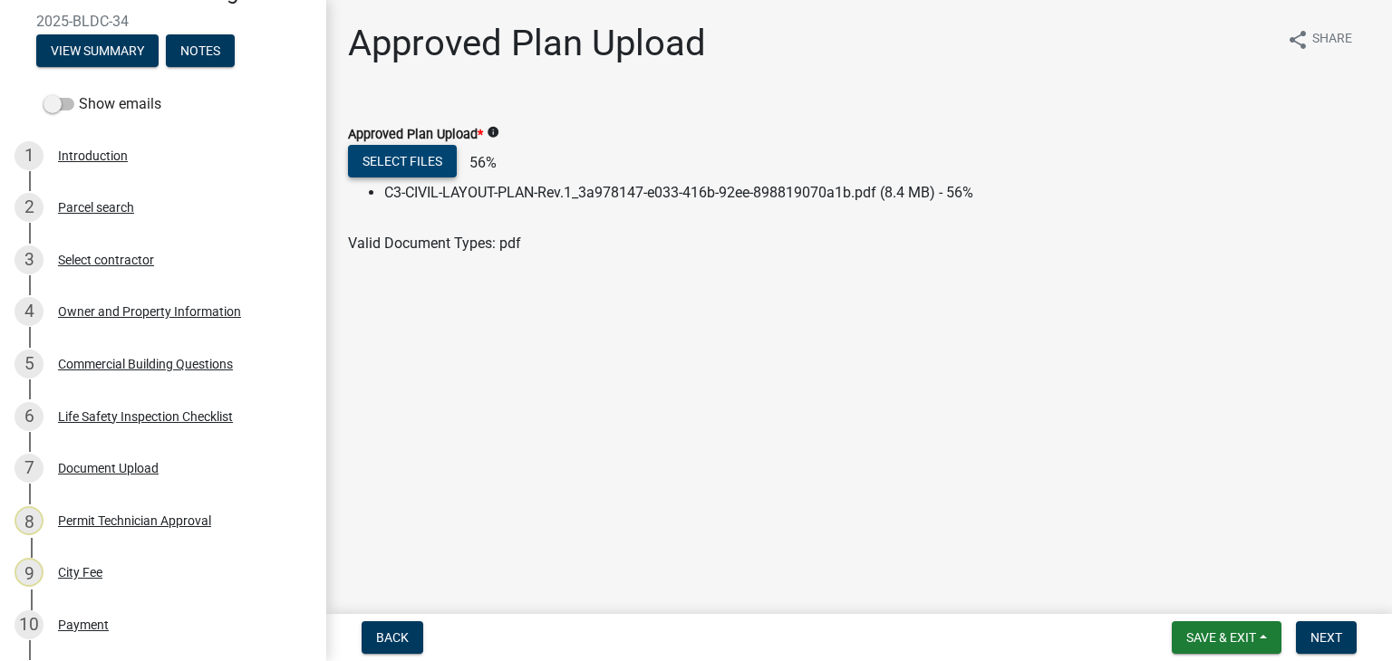
scroll to position [171, 0]
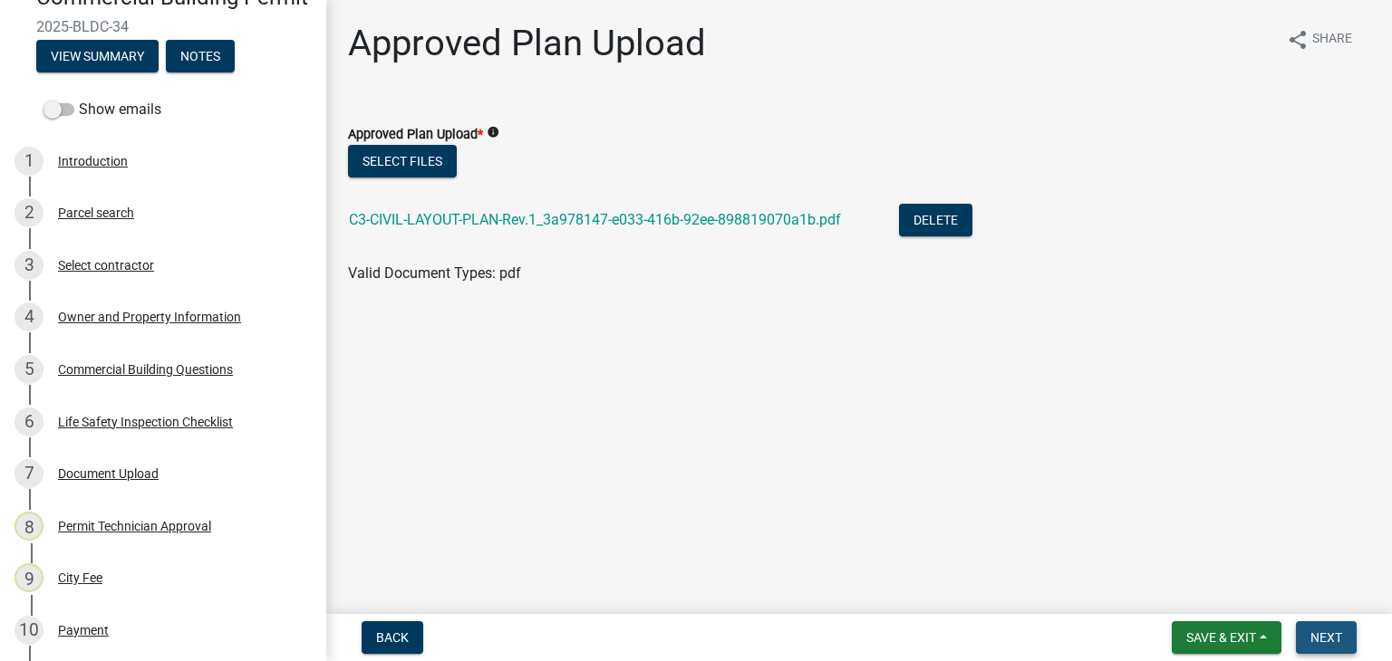
click at [1341, 632] on button "Next" at bounding box center [1326, 638] width 61 height 33
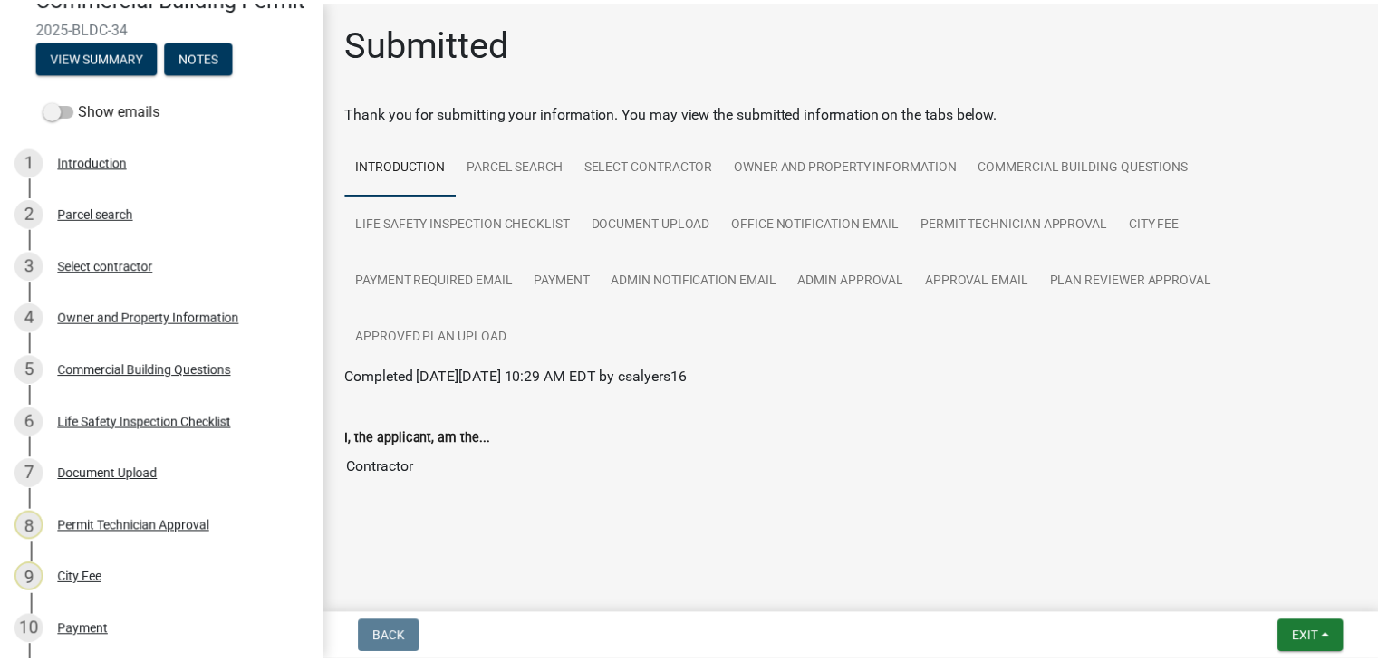
scroll to position [0, 0]
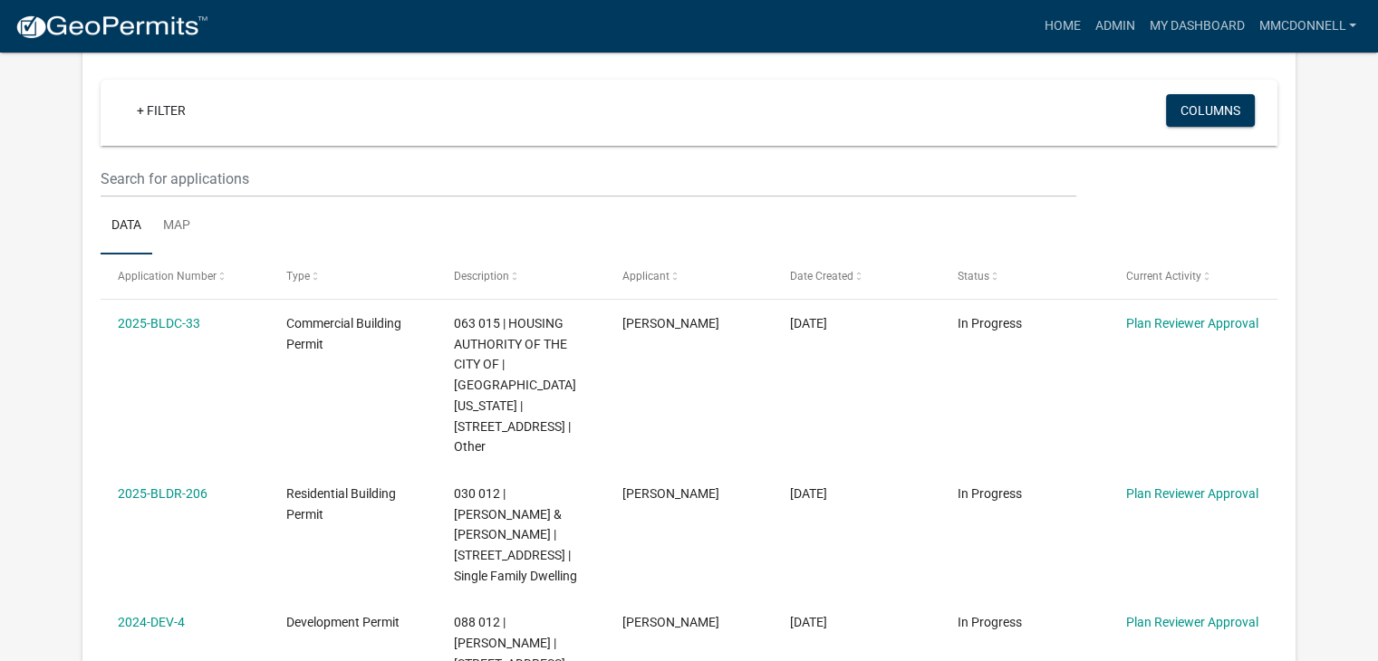
scroll to position [343, 0]
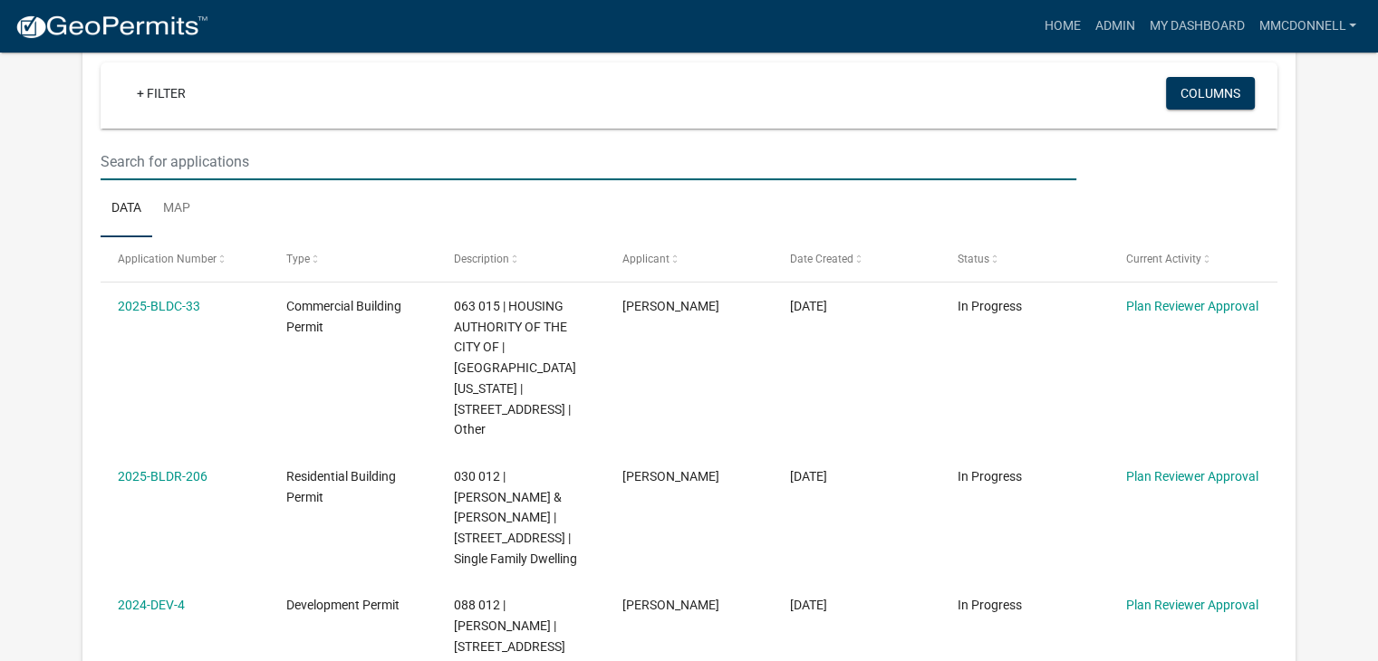
click at [177, 159] on input "text" at bounding box center [589, 161] width 976 height 37
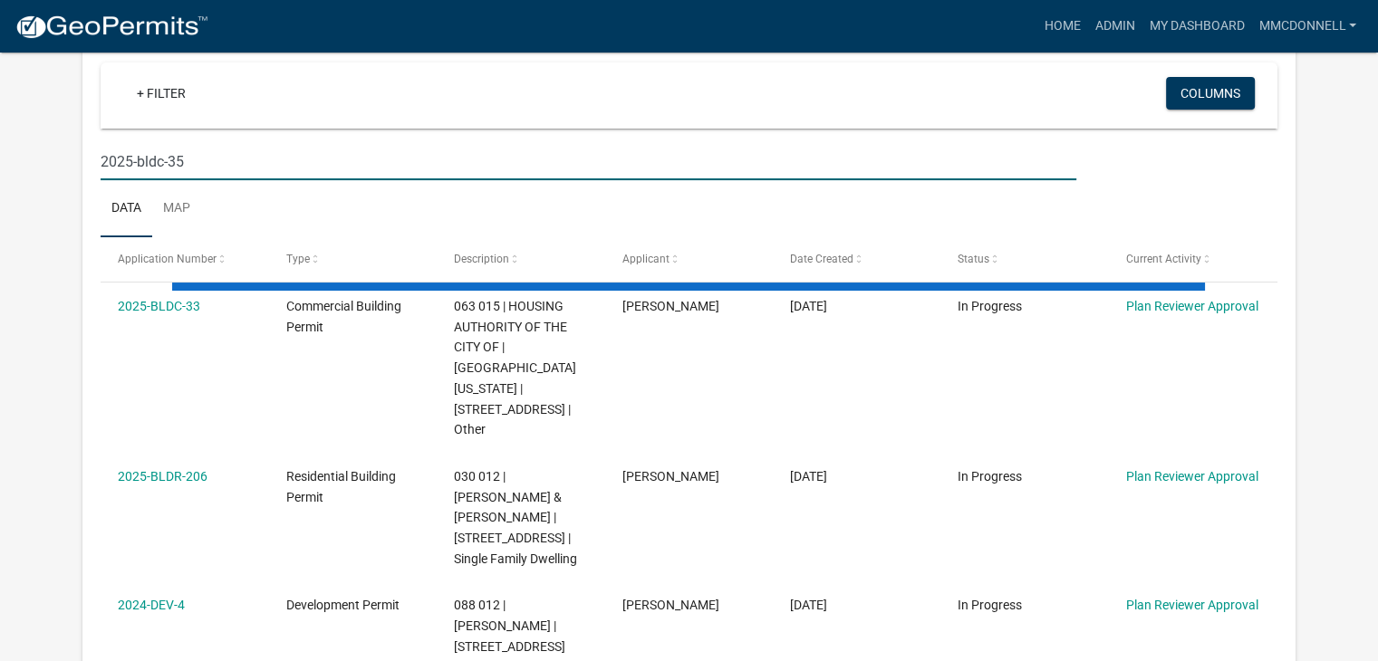
type input "2025-bldc-35"
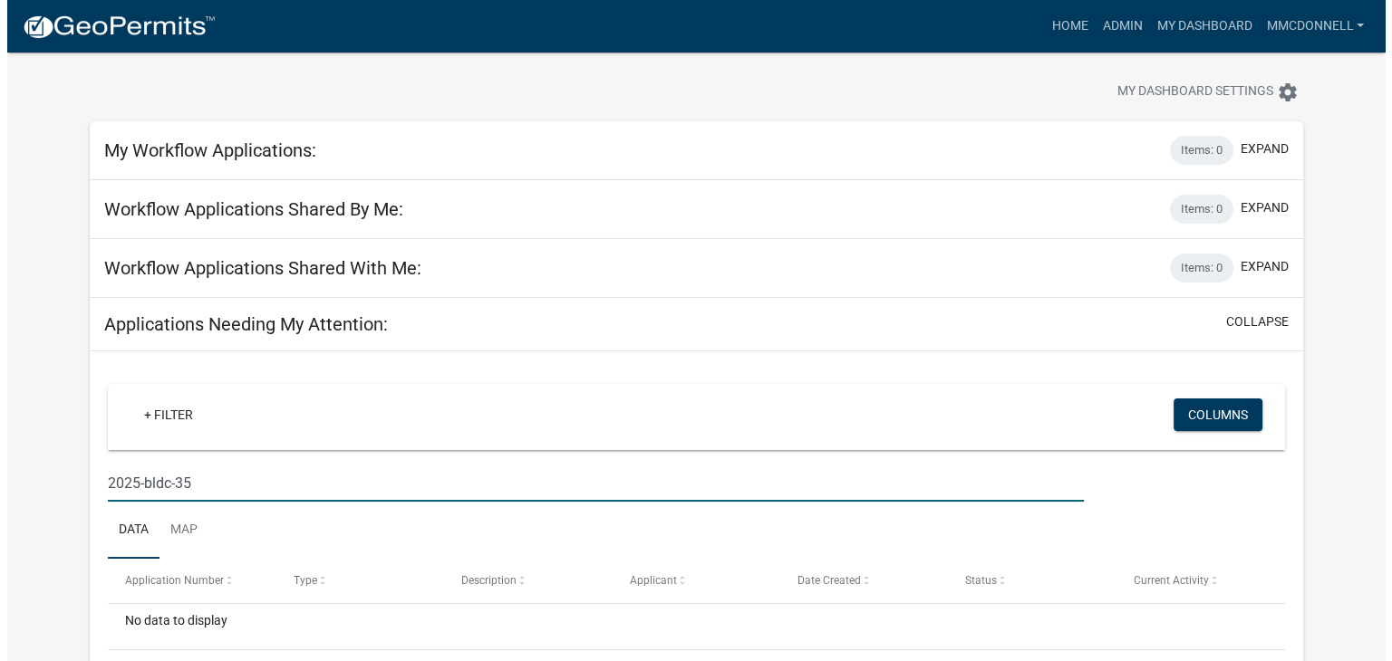
scroll to position [0, 0]
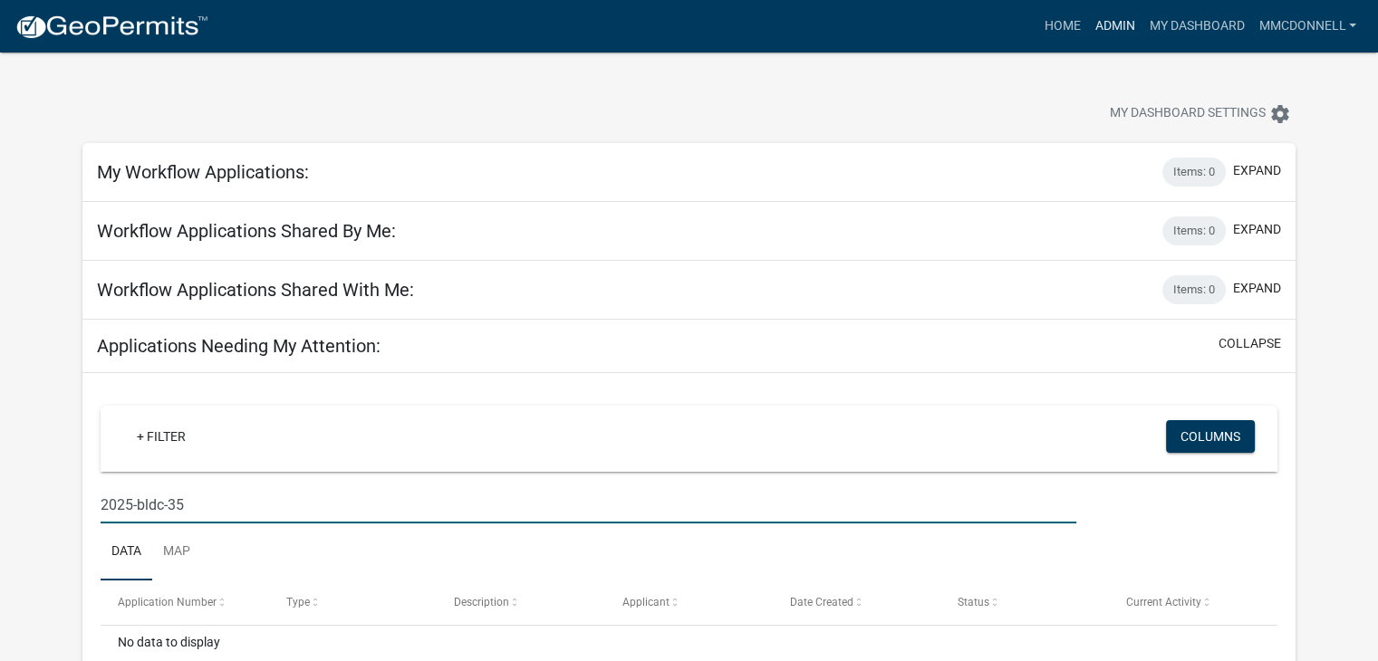
click at [1123, 31] on link "Admin" at bounding box center [1114, 26] width 54 height 34
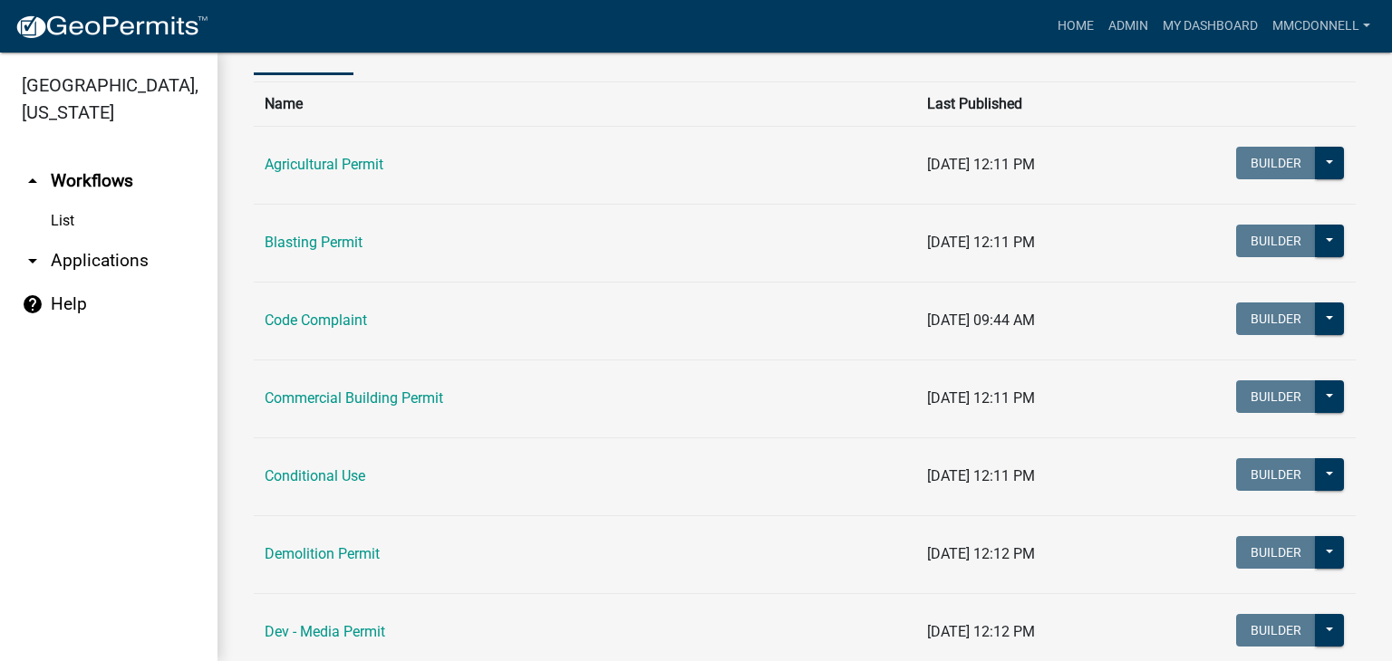
scroll to position [115, 0]
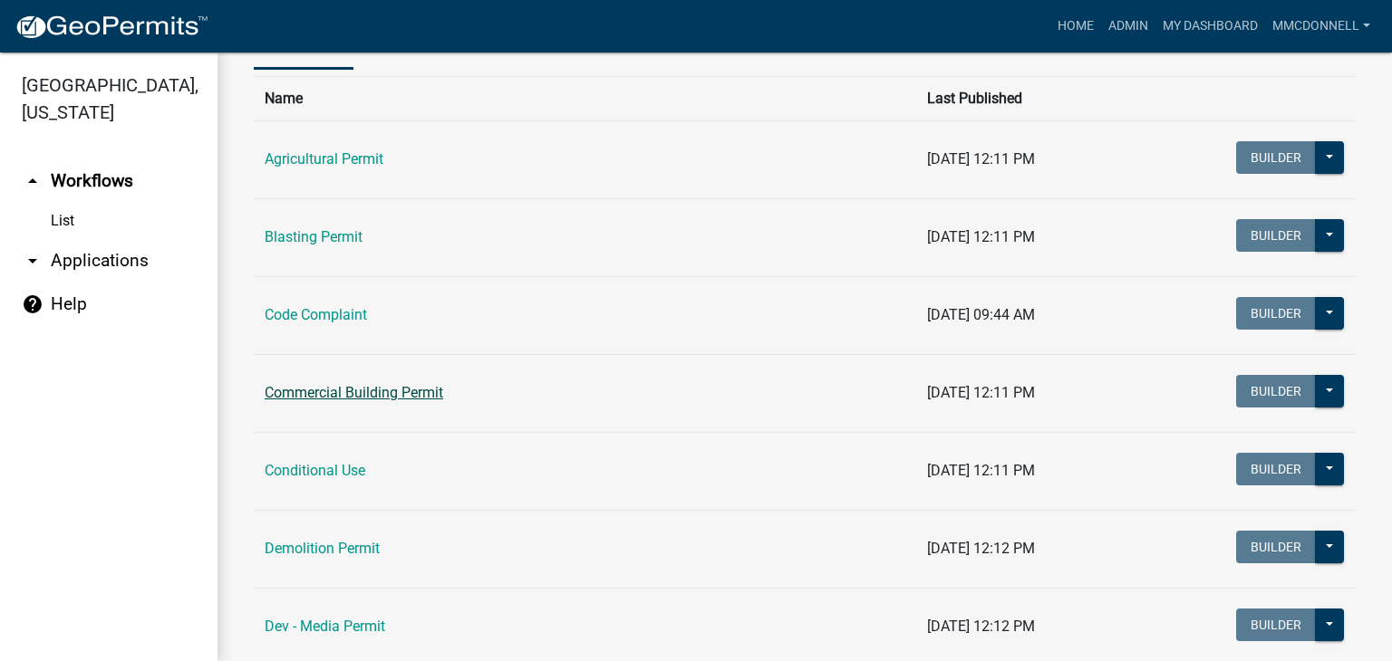
click at [393, 400] on link "Commercial Building Permit" at bounding box center [354, 392] width 178 height 17
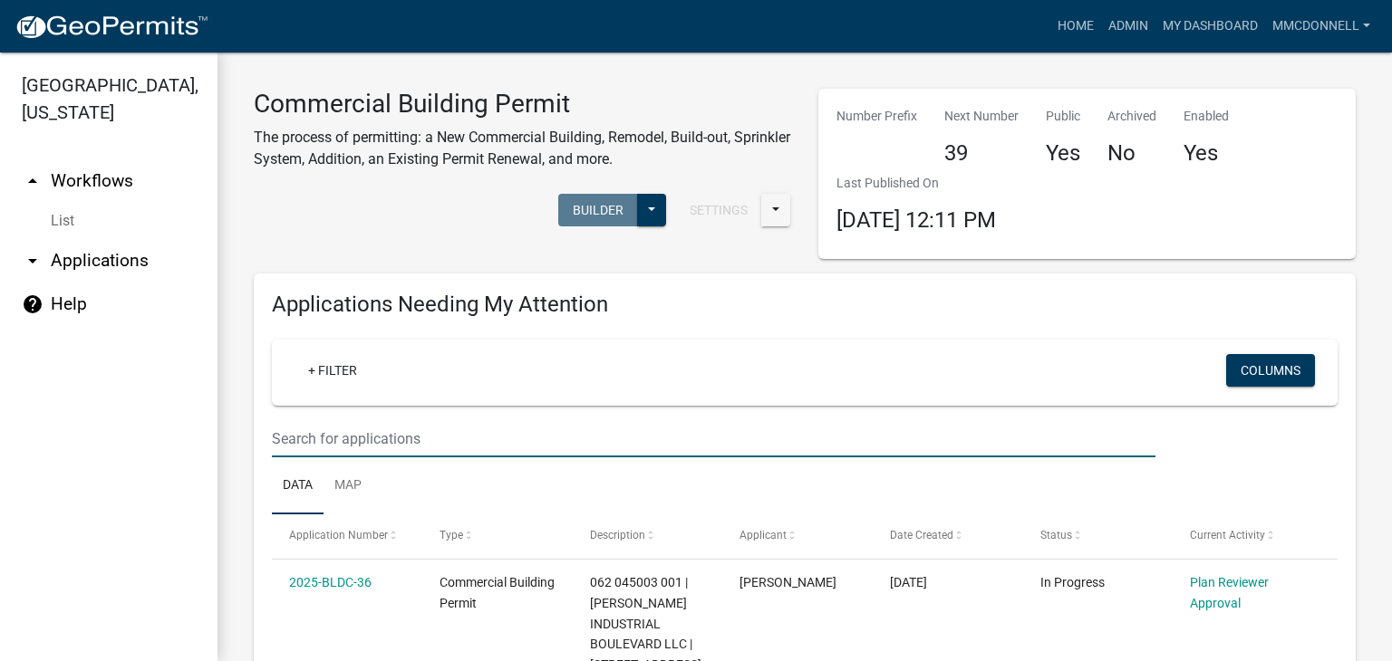
click at [350, 442] on input "text" at bounding box center [713, 438] width 883 height 37
type input "2025-bldc-35"
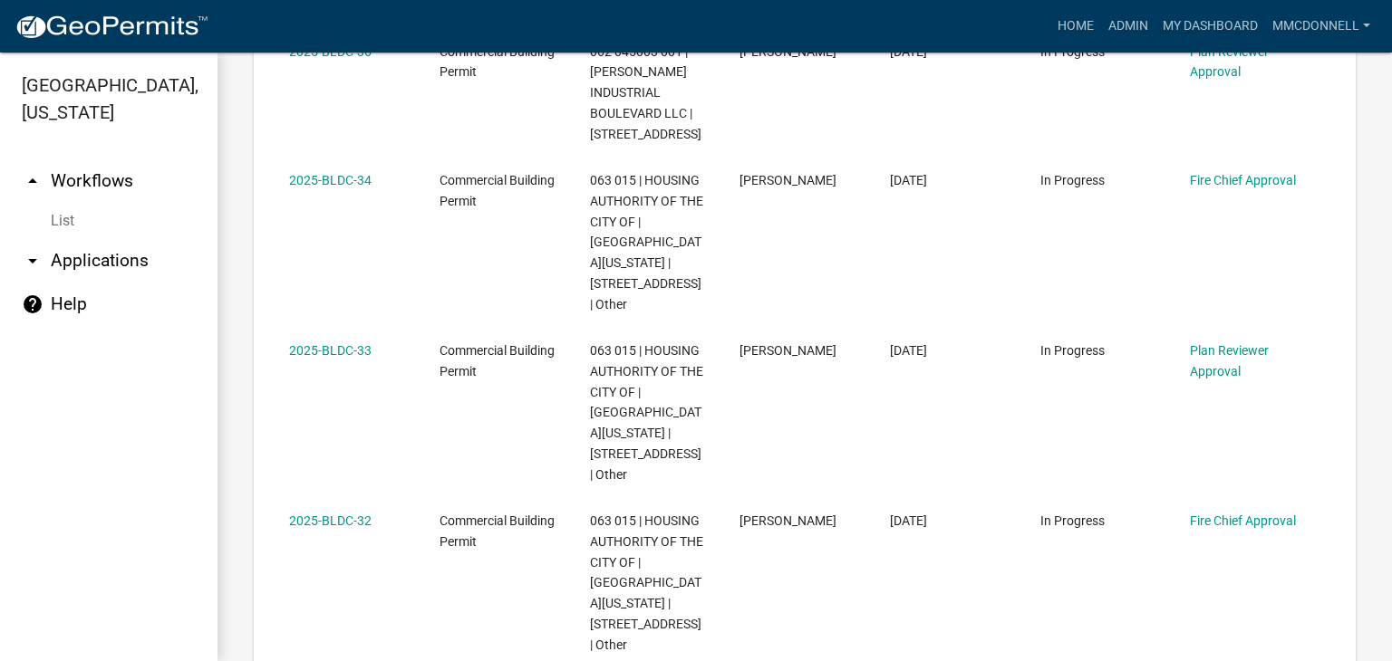
scroll to position [1352, 0]
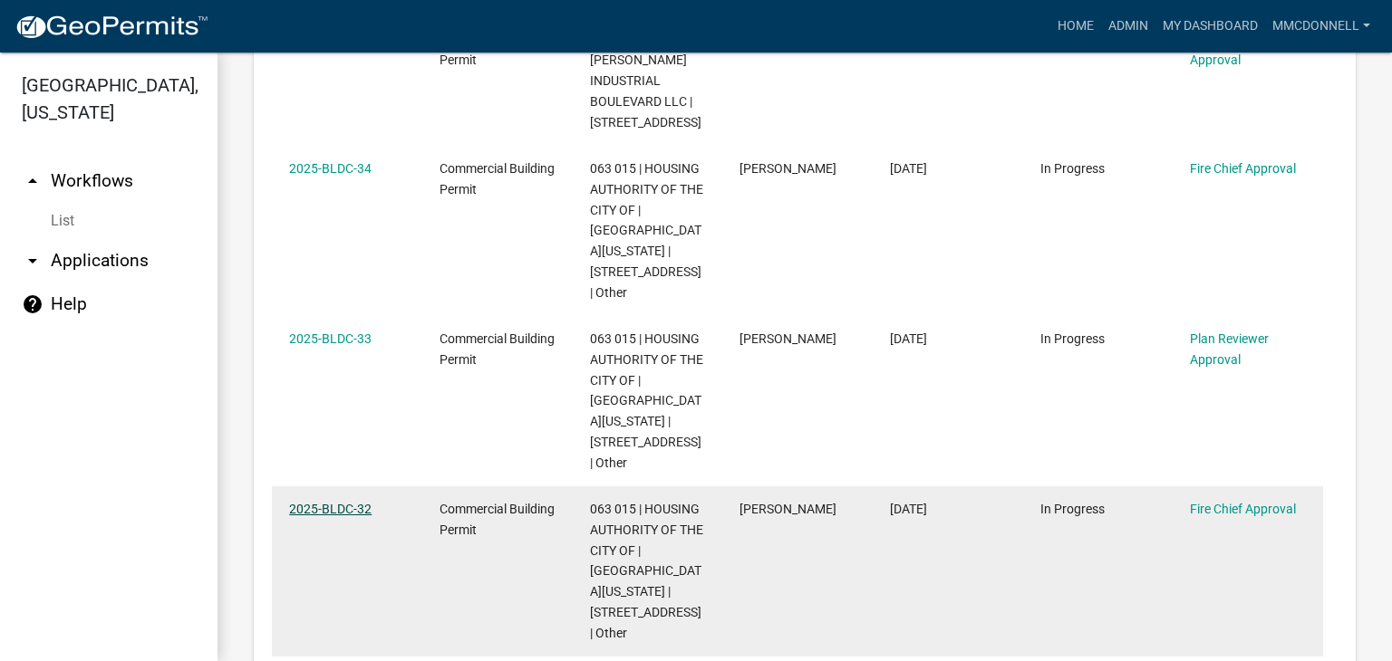
click at [342, 506] on link "2025-BLDC-32" at bounding box center [330, 509] width 82 height 14
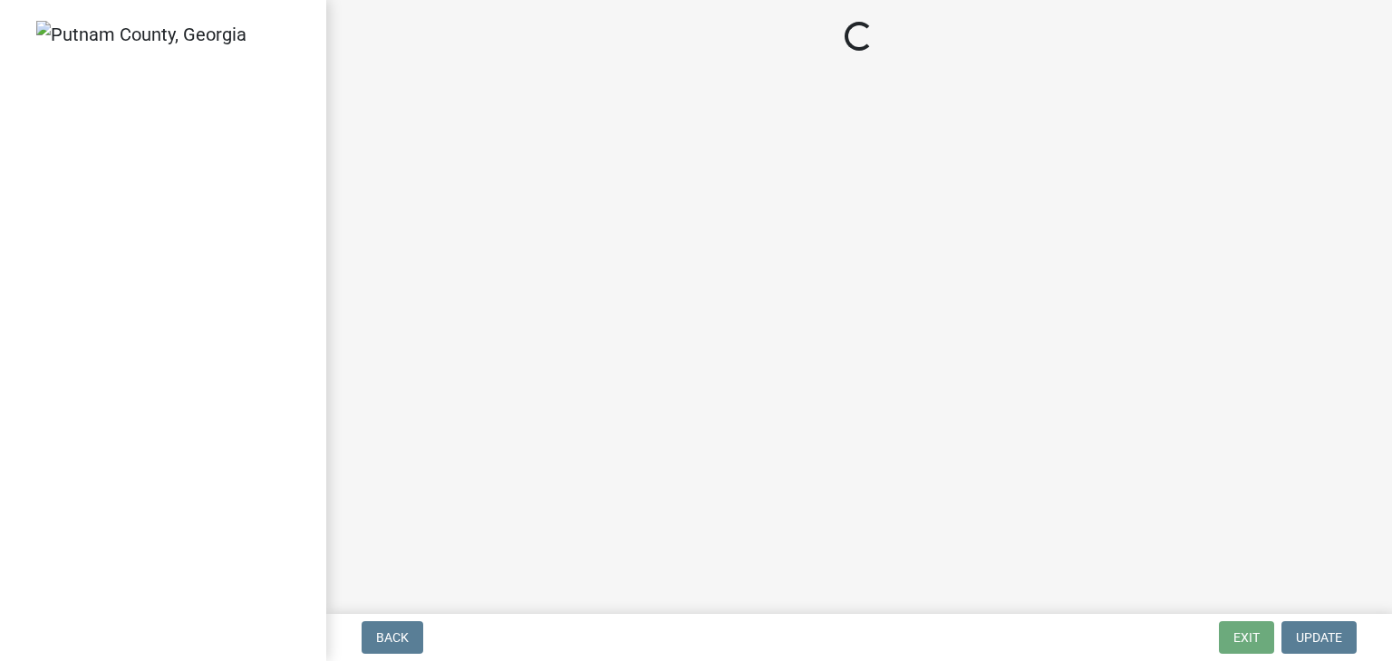
click at [342, 506] on main "Loading..." at bounding box center [859, 303] width 1066 height 607
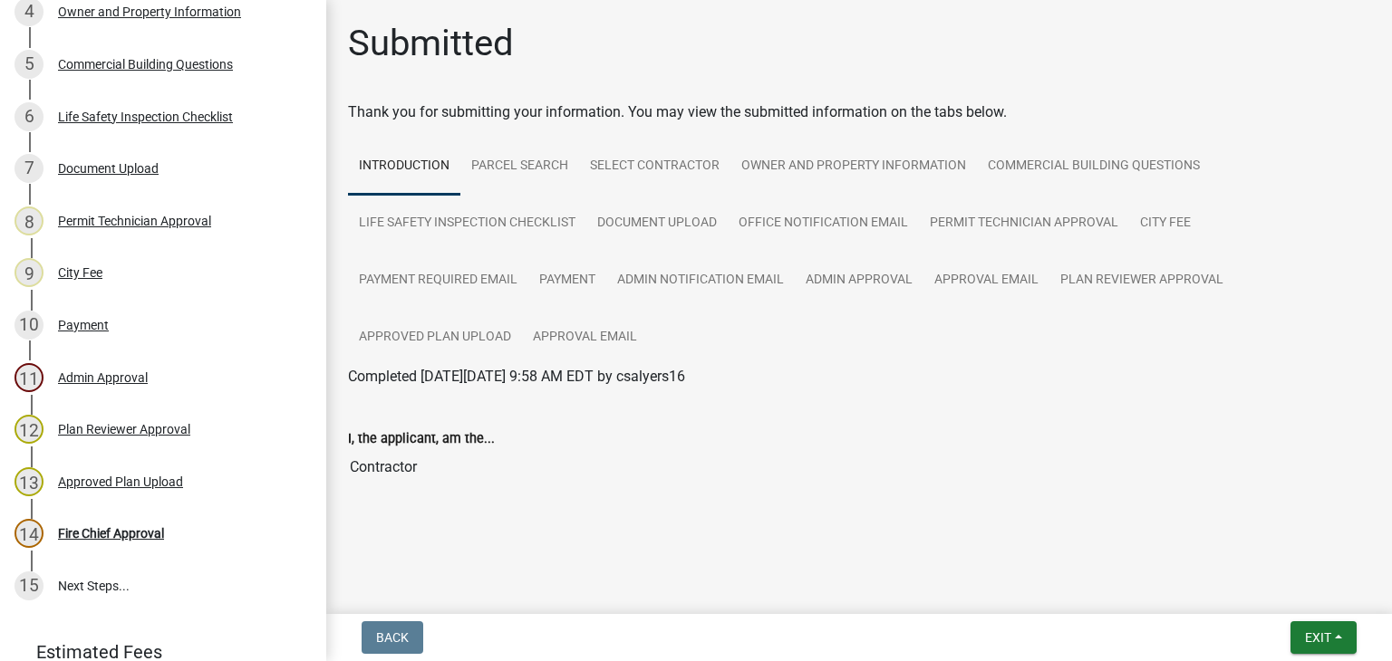
scroll to position [522, 0]
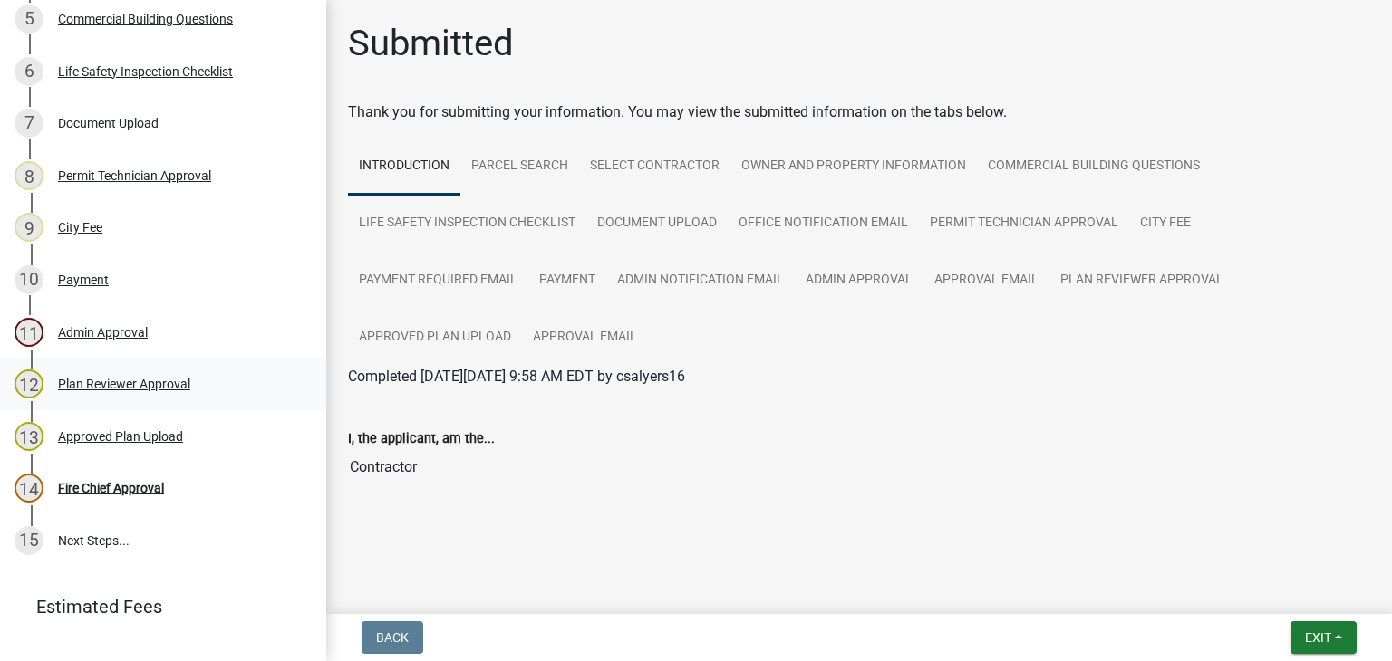
click at [131, 399] on div "12 Plan Reviewer Approval" at bounding box center [155, 384] width 283 height 29
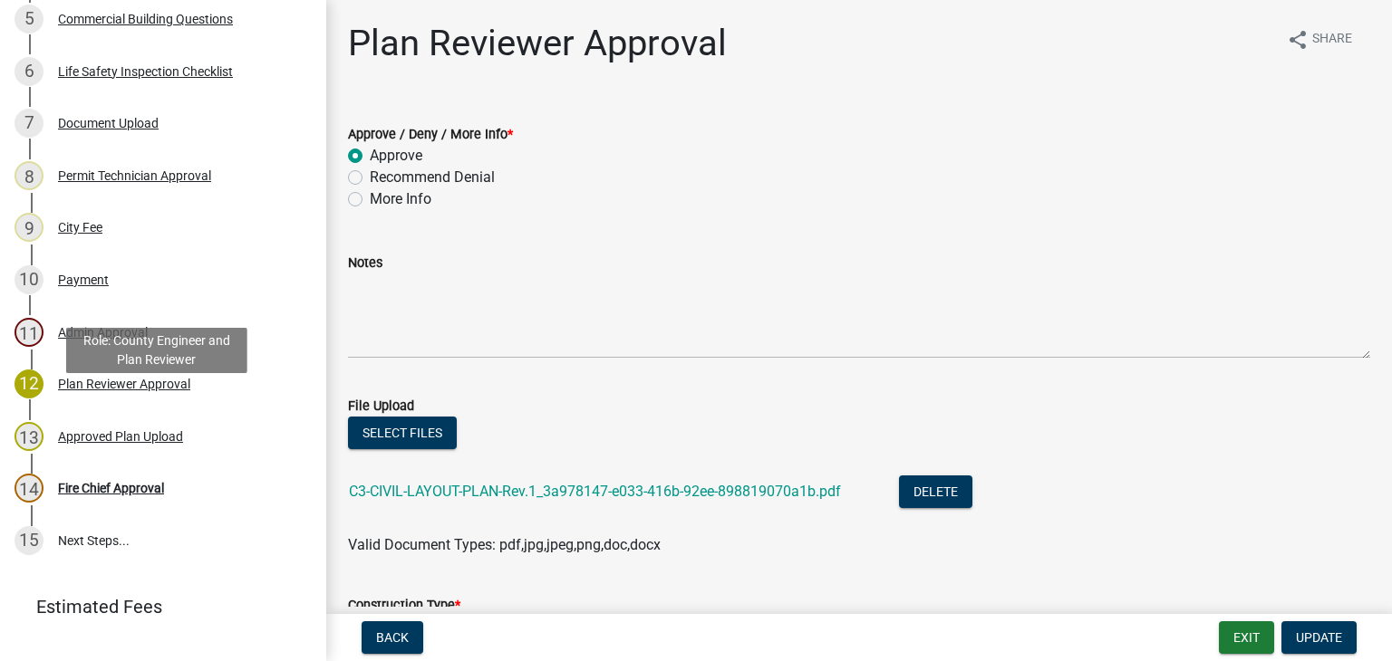
click at [956, 507] on div "Delete" at bounding box center [950, 494] width 102 height 37
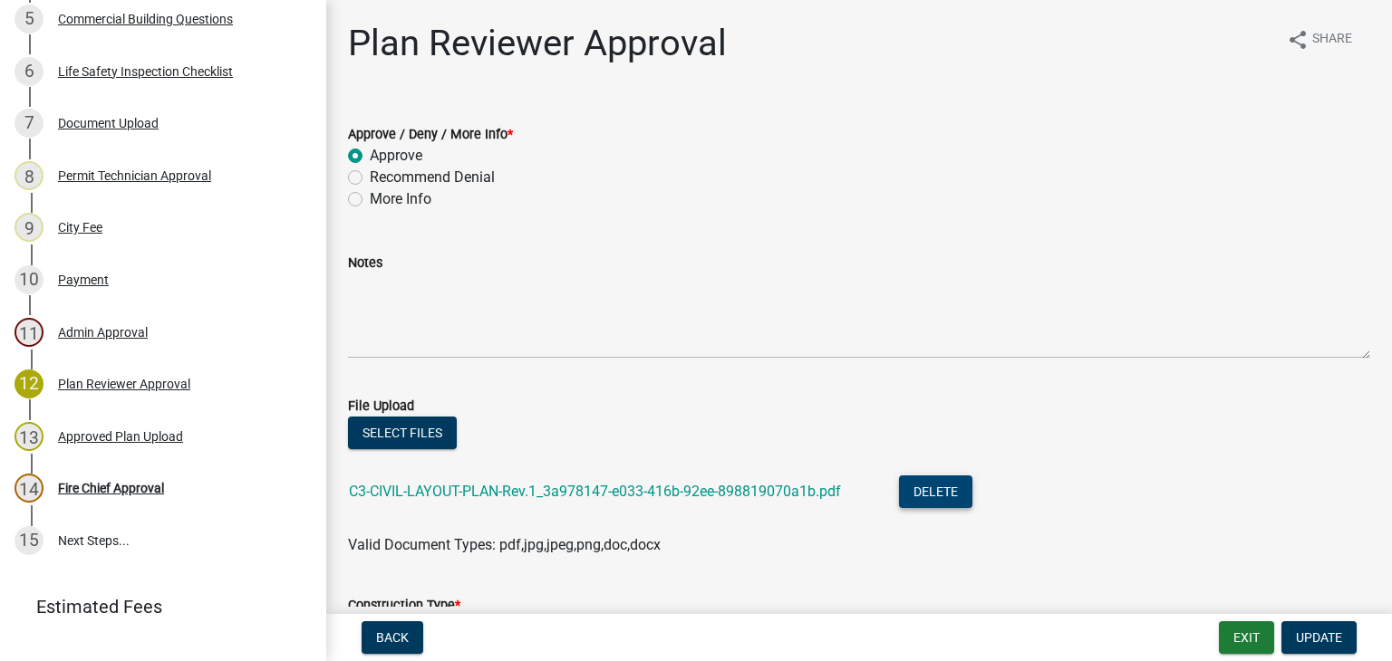
click at [965, 482] on button "Delete" at bounding box center [935, 492] width 73 height 33
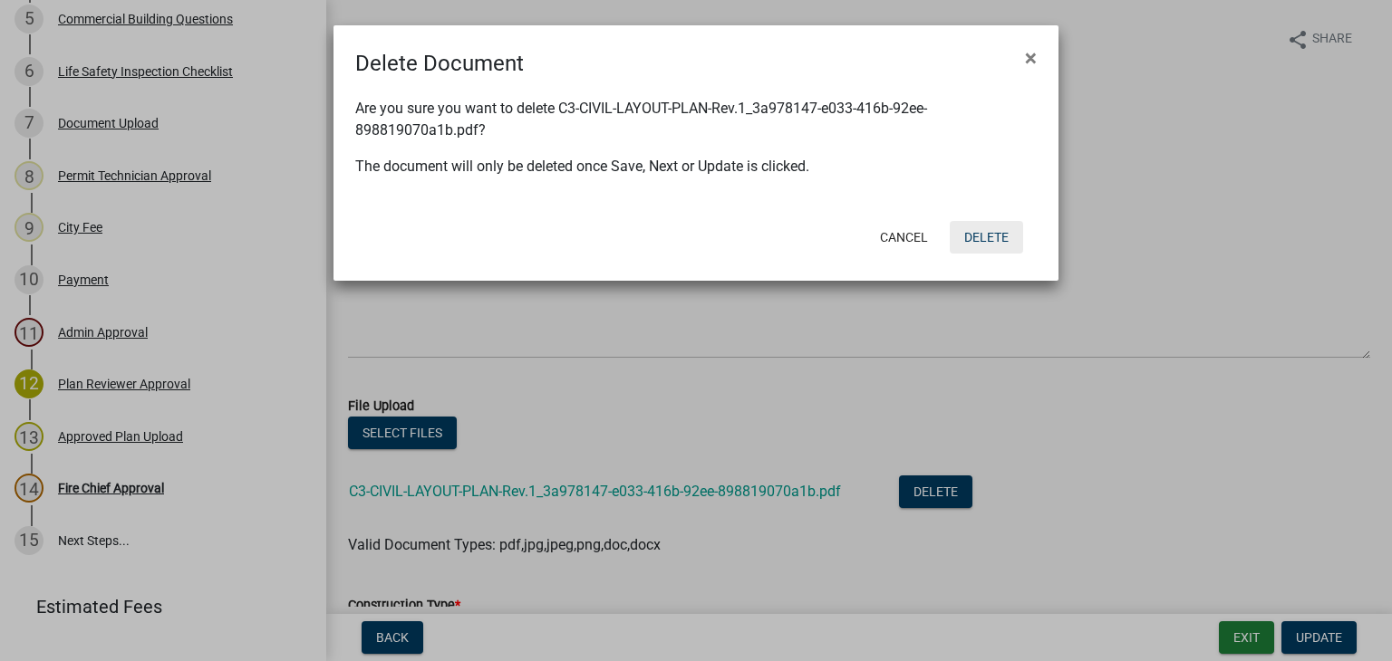
click at [997, 227] on button "Delete" at bounding box center [986, 237] width 73 height 33
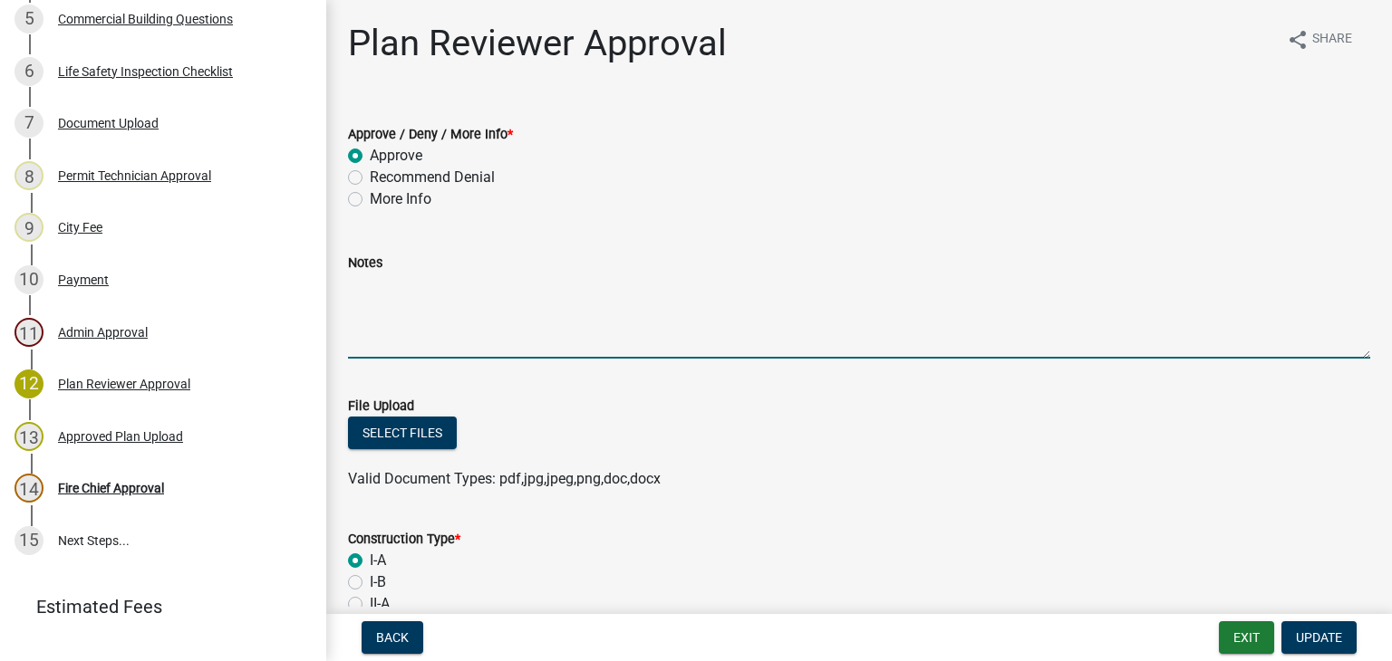
click at [825, 333] on textarea "Notes" at bounding box center [859, 316] width 1022 height 85
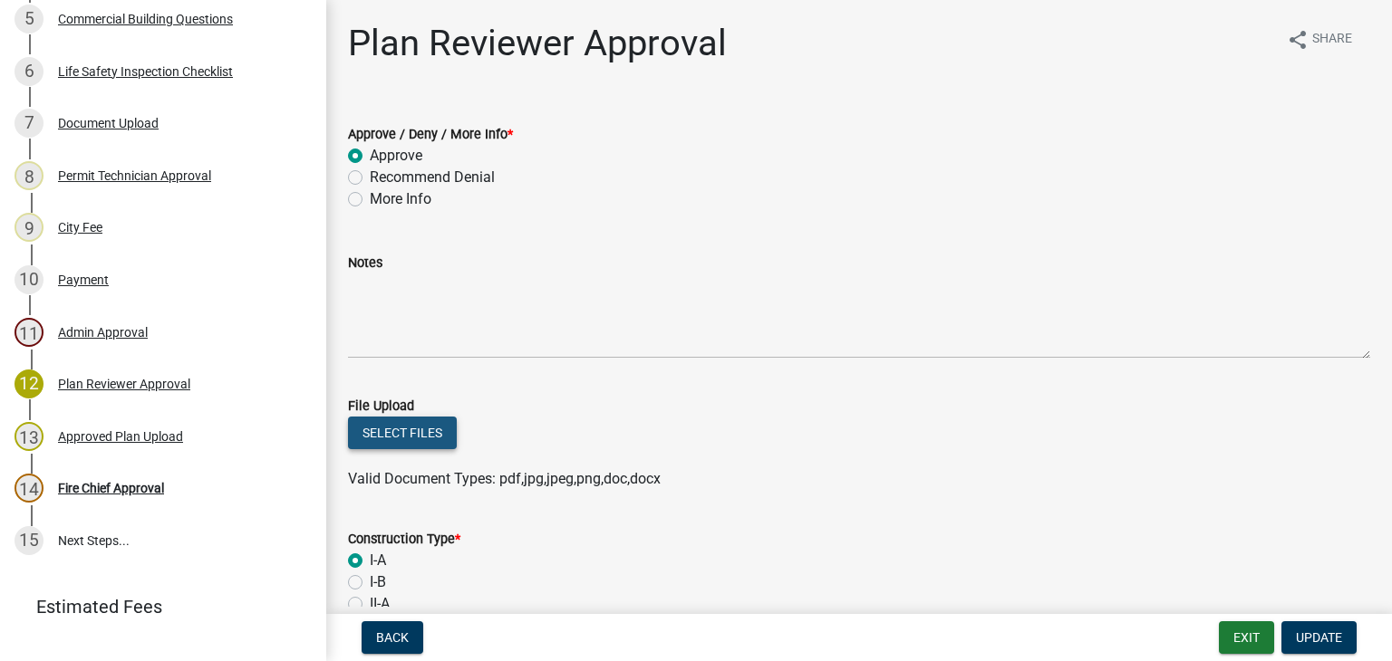
click at [407, 436] on button "Select files" at bounding box center [402, 433] width 109 height 33
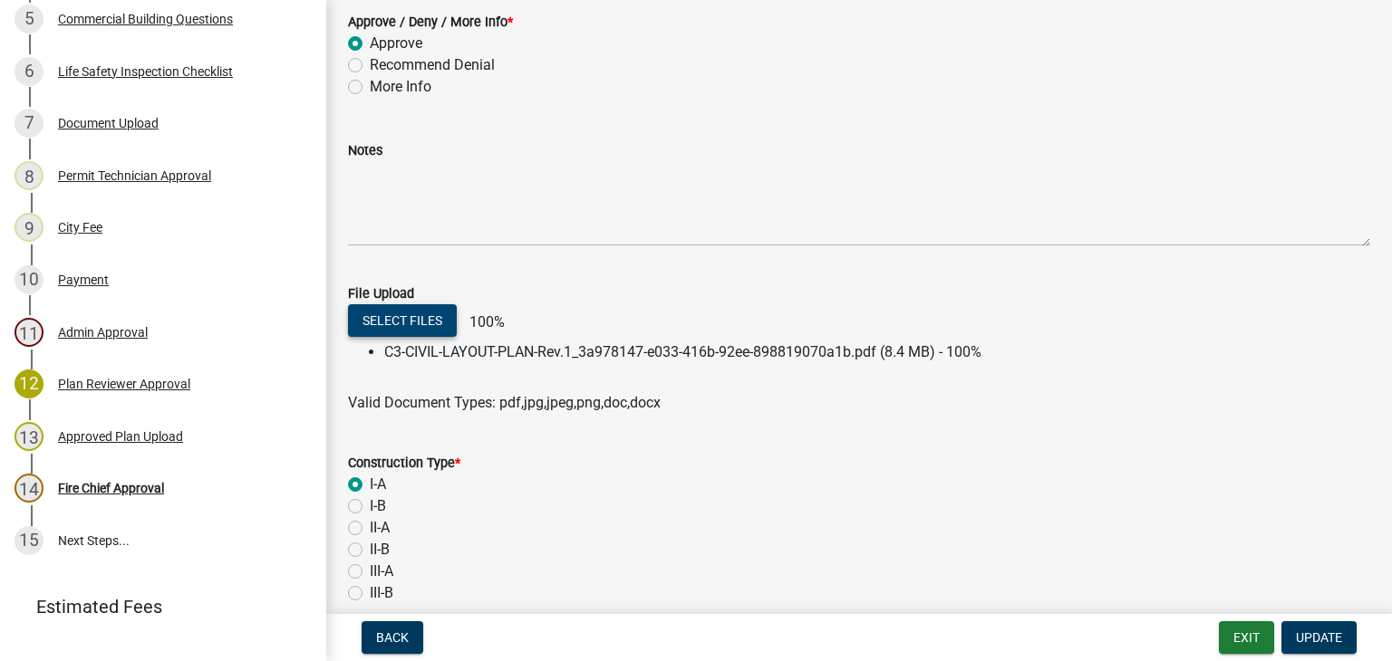
scroll to position [201, 0]
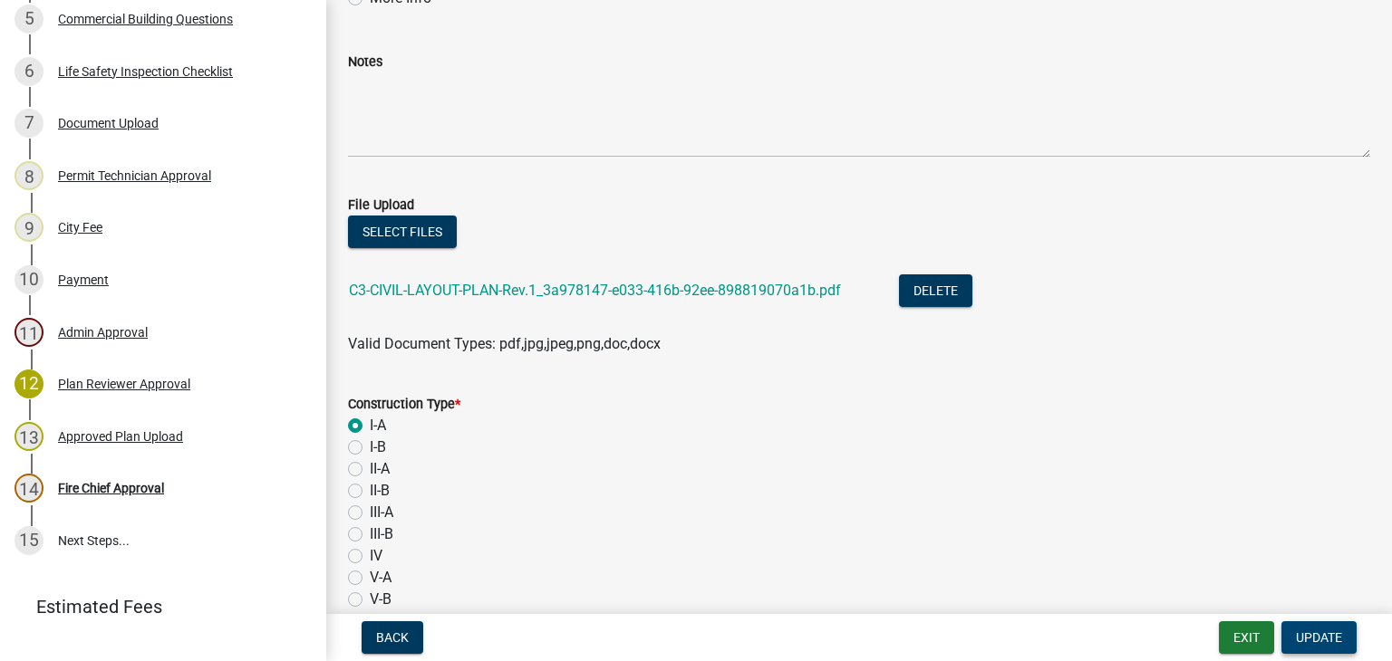
click at [1319, 634] on span "Update" at bounding box center [1319, 638] width 46 height 14
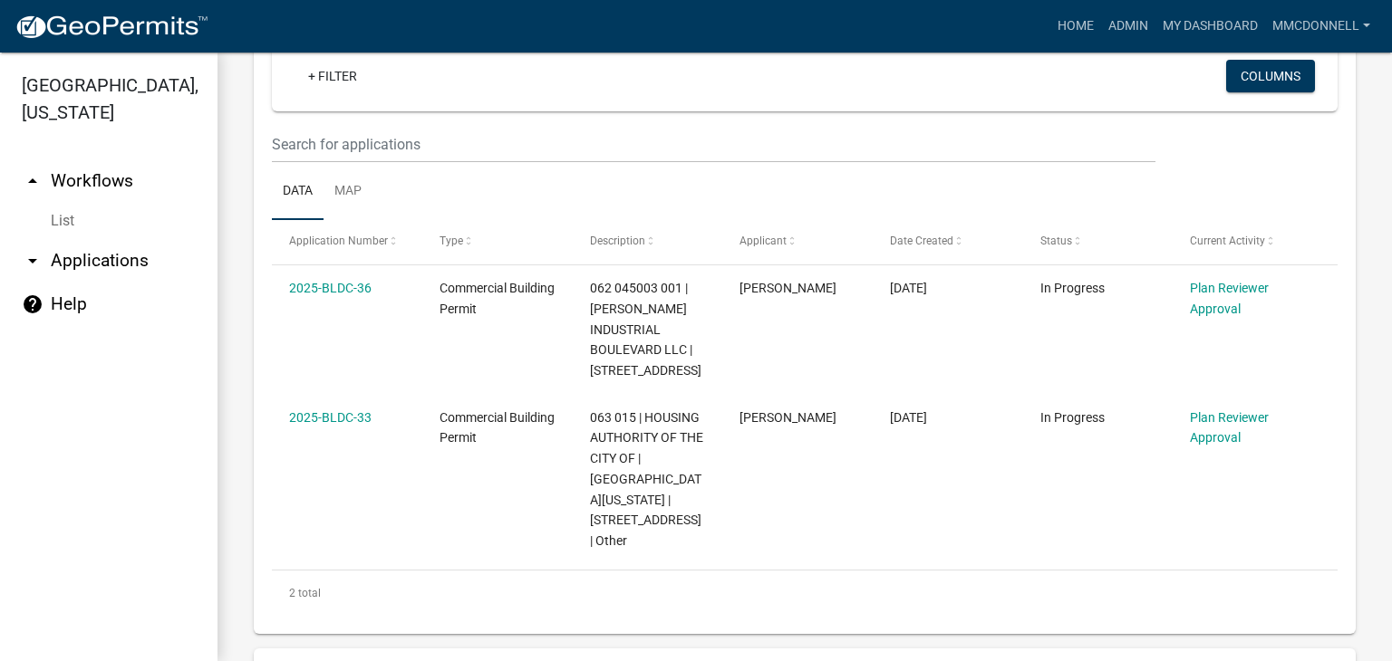
scroll to position [299, 0]
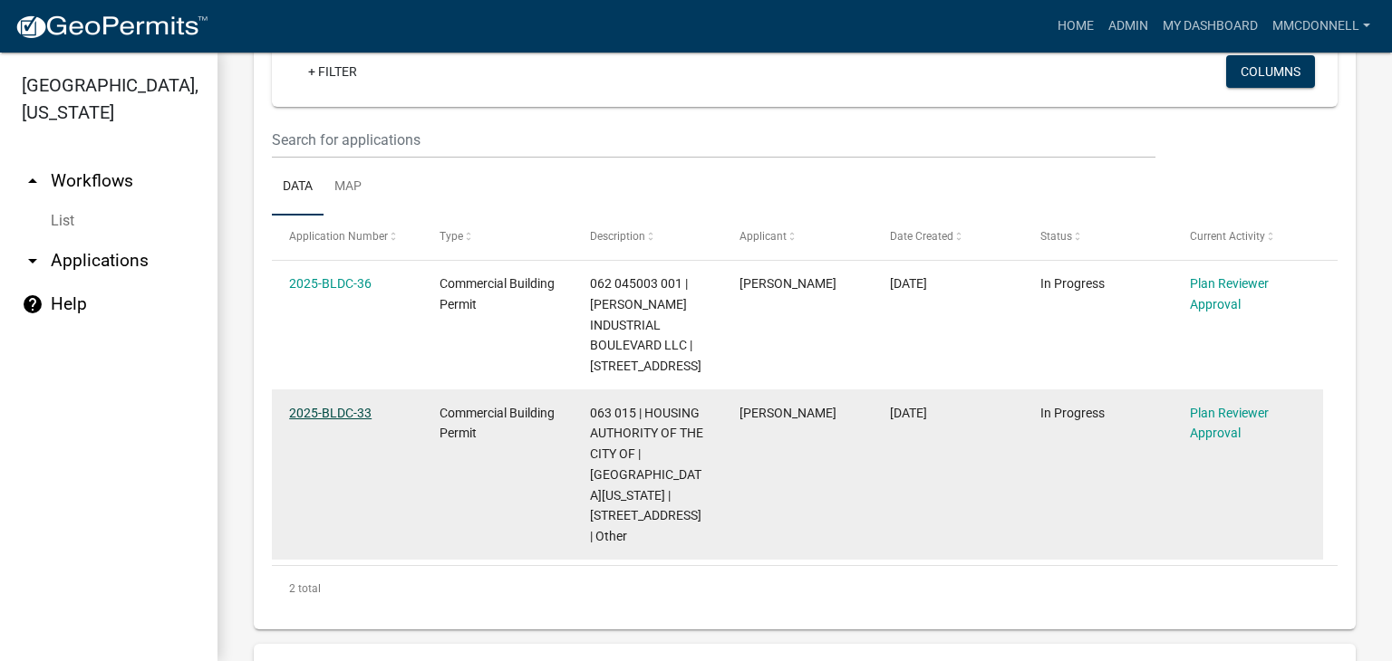
click at [314, 420] on link "2025-BLDC-33" at bounding box center [330, 413] width 82 height 14
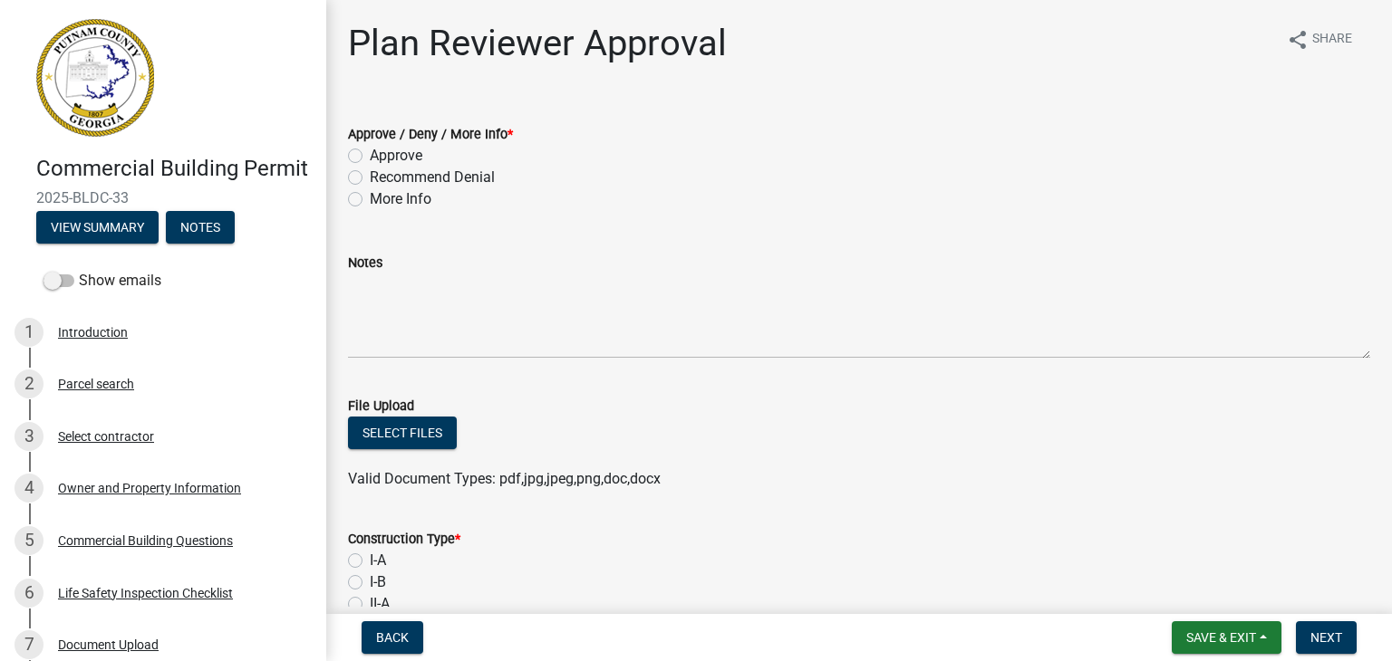
click at [370, 160] on label "Approve" at bounding box center [396, 156] width 53 height 22
click at [370, 157] on input "Approve" at bounding box center [376, 151] width 12 height 12
radio input "true"
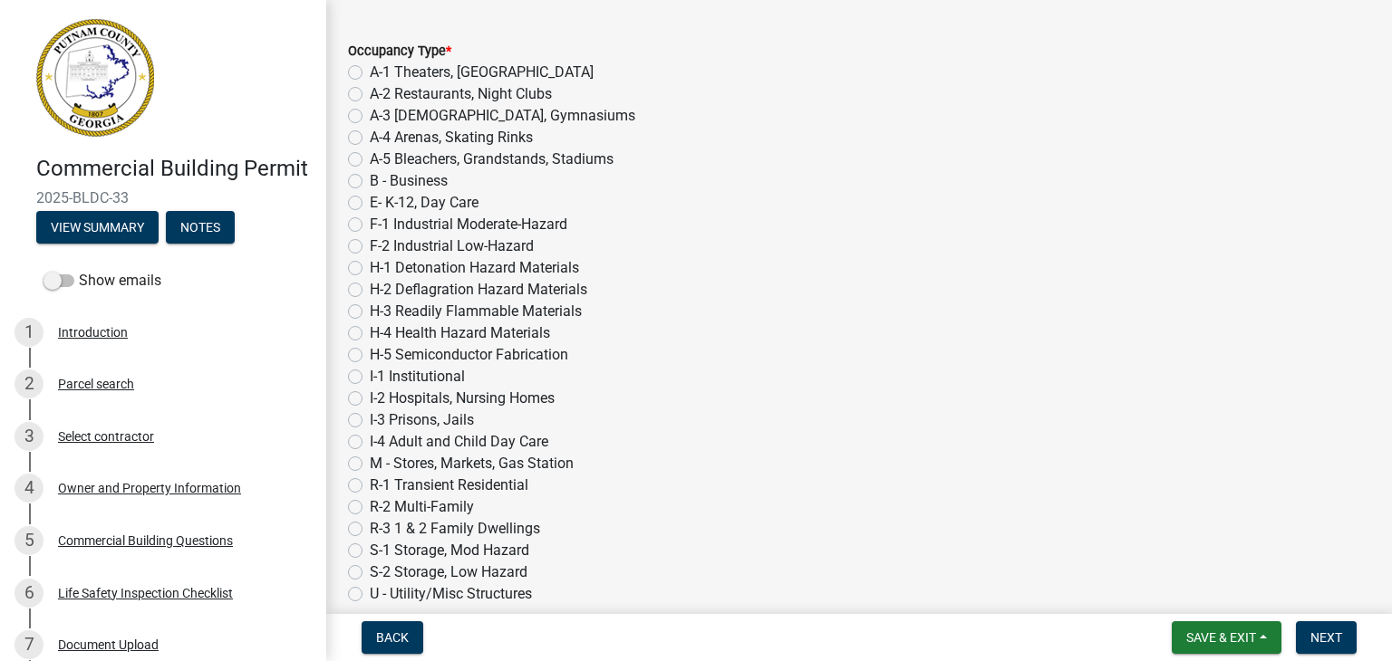
scroll to position [1026, 0]
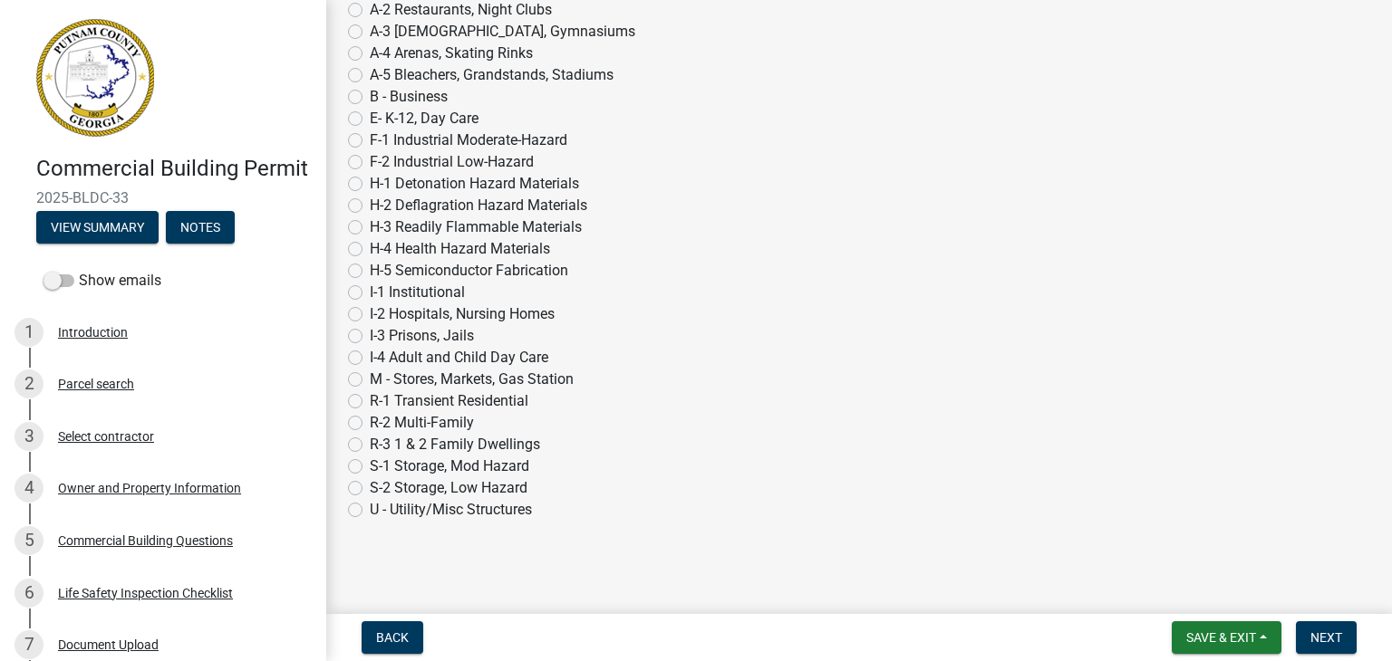
click at [370, 423] on label "R-2 Multi-Family" at bounding box center [422, 423] width 104 height 22
click at [370, 423] on input "R-2 Multi-Family" at bounding box center [376, 418] width 12 height 12
radio input "true"
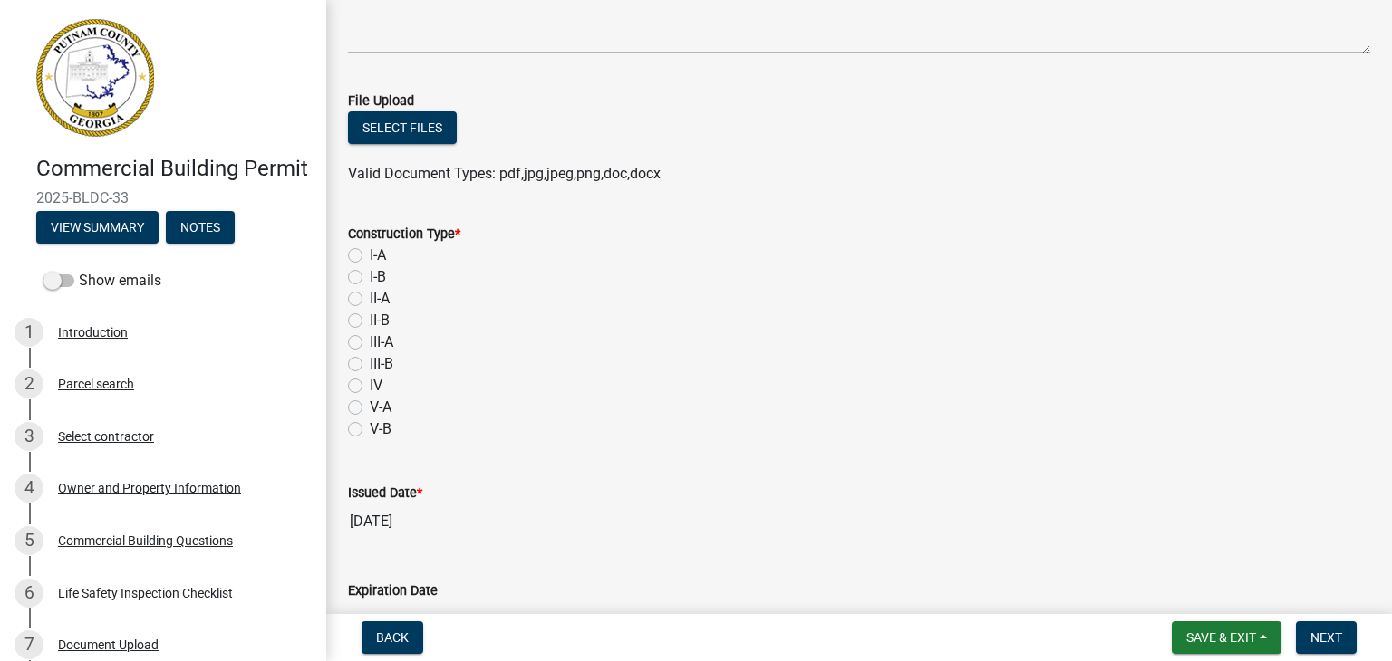
scroll to position [261, 0]
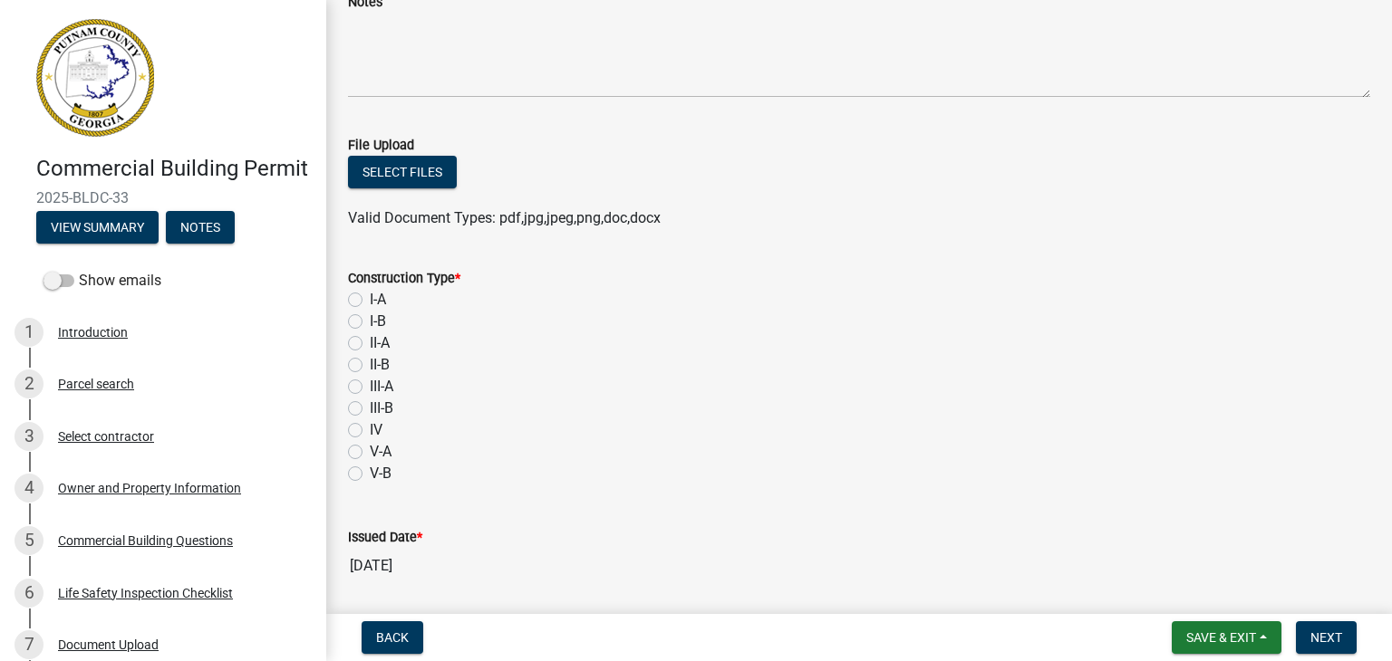
click at [370, 294] on label "I-A" at bounding box center [378, 300] width 16 height 22
click at [370, 294] on input "I-A" at bounding box center [376, 295] width 12 height 12
radio input "true"
click at [413, 181] on button "Select files" at bounding box center [402, 172] width 109 height 33
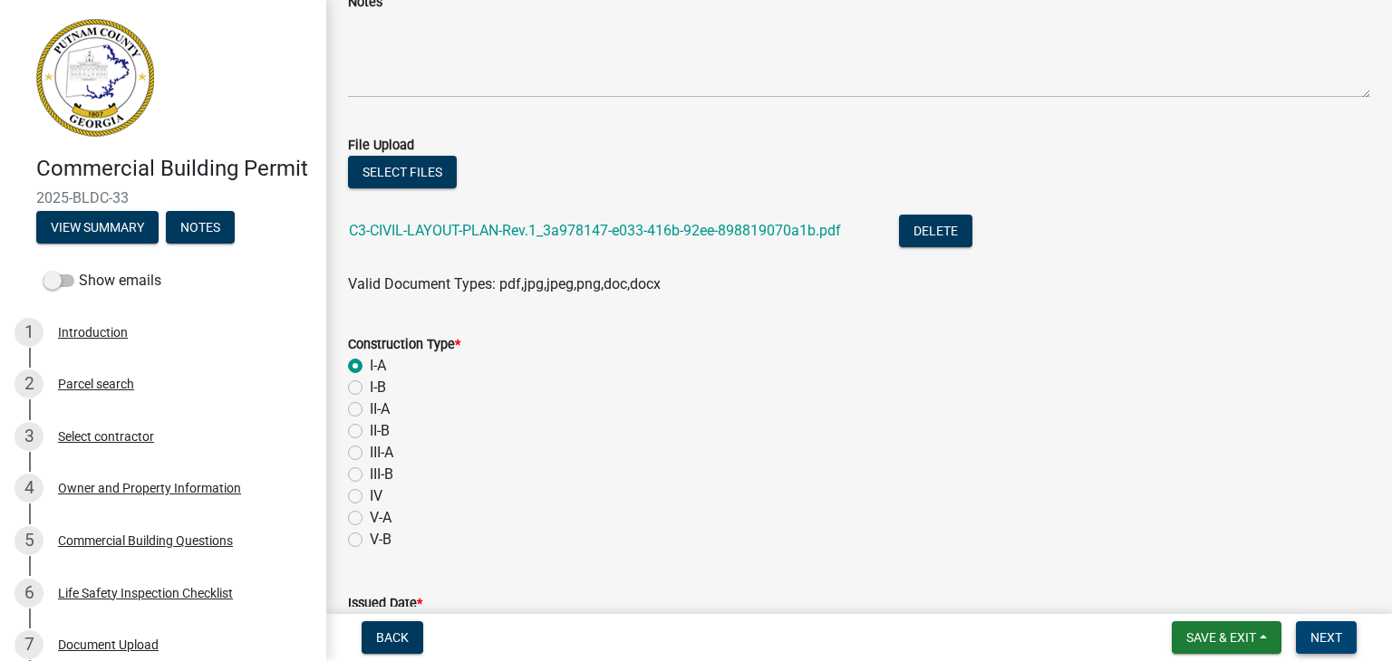
click at [1323, 639] on span "Next" at bounding box center [1326, 638] width 32 height 14
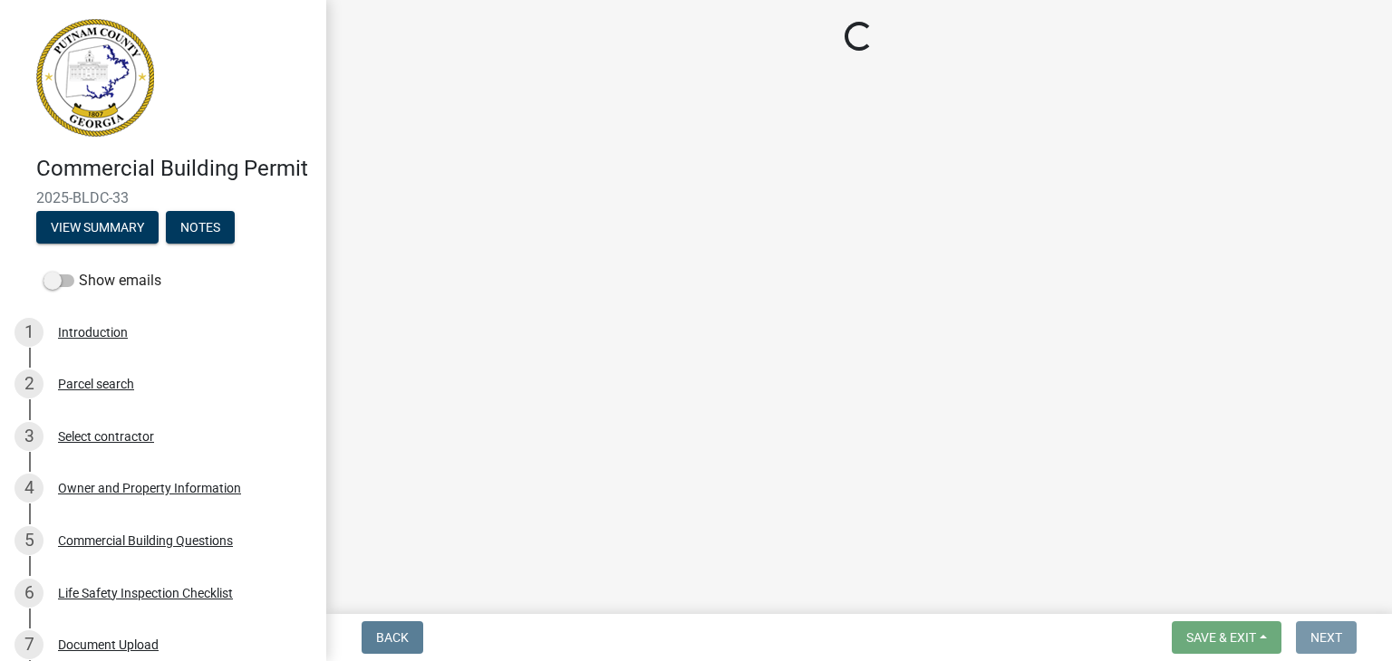
scroll to position [0, 0]
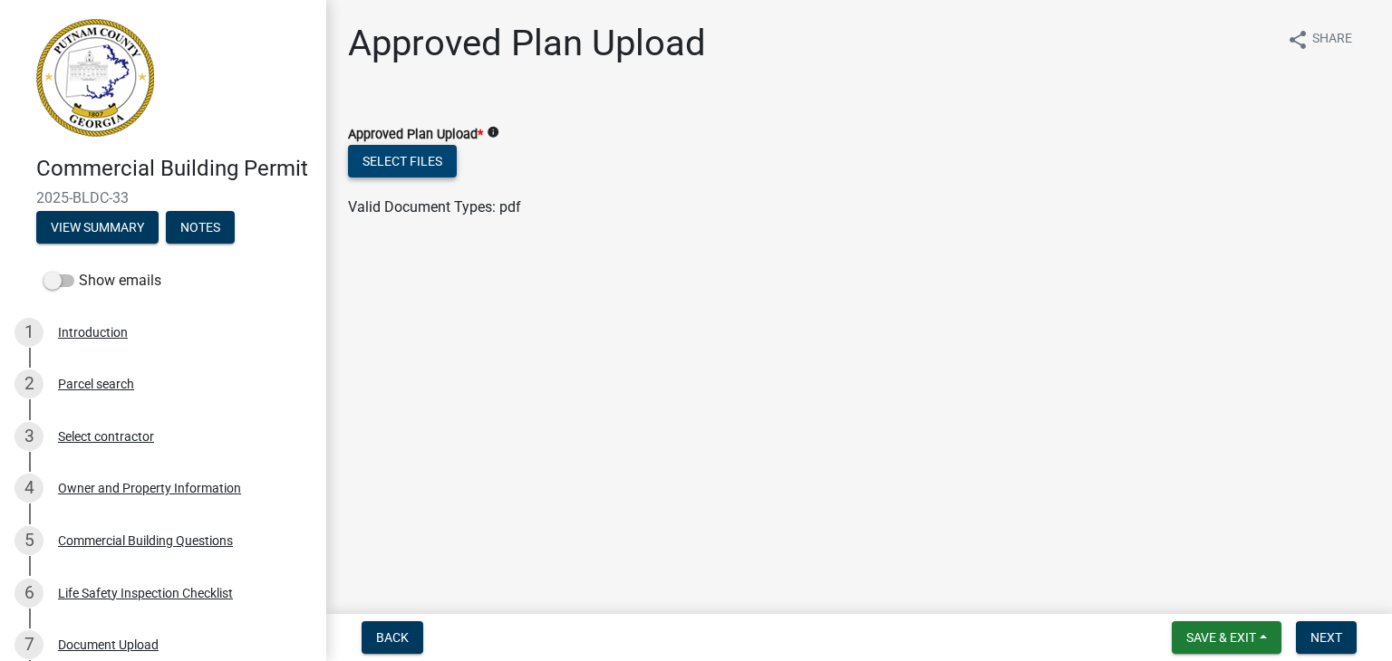
click at [371, 154] on button "Select files" at bounding box center [402, 161] width 109 height 33
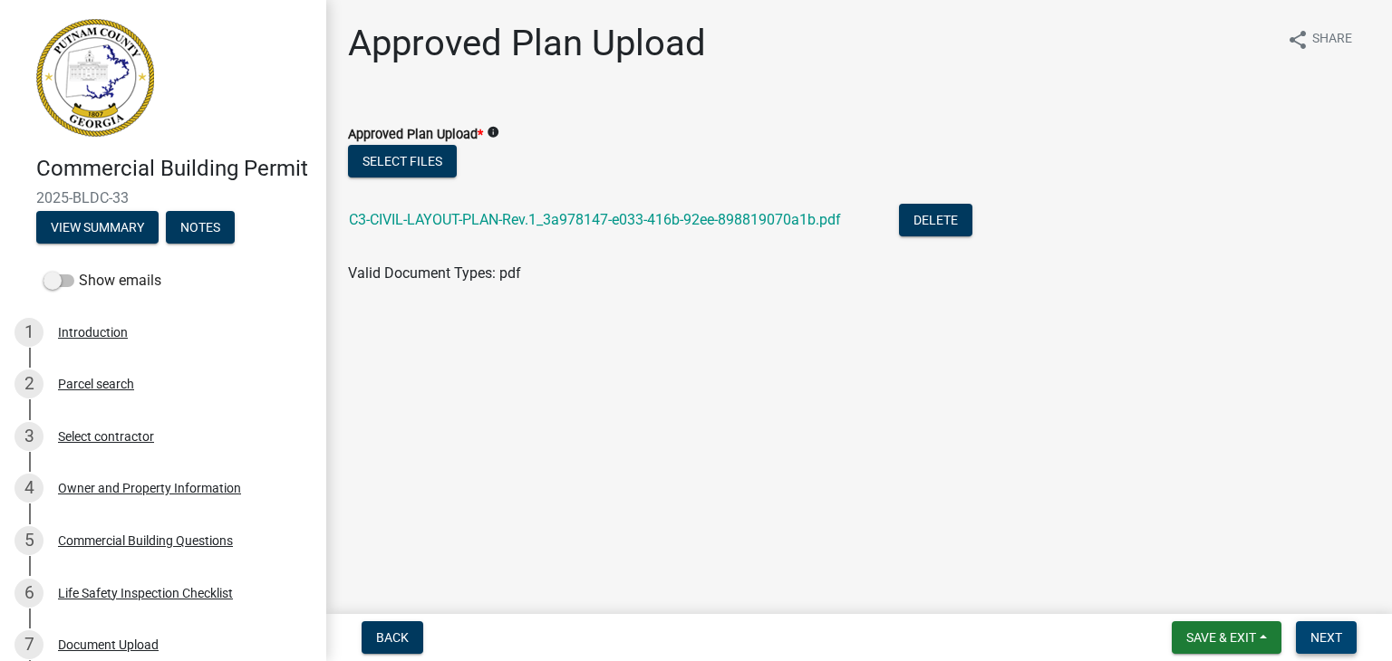
click at [1317, 638] on span "Next" at bounding box center [1326, 638] width 32 height 14
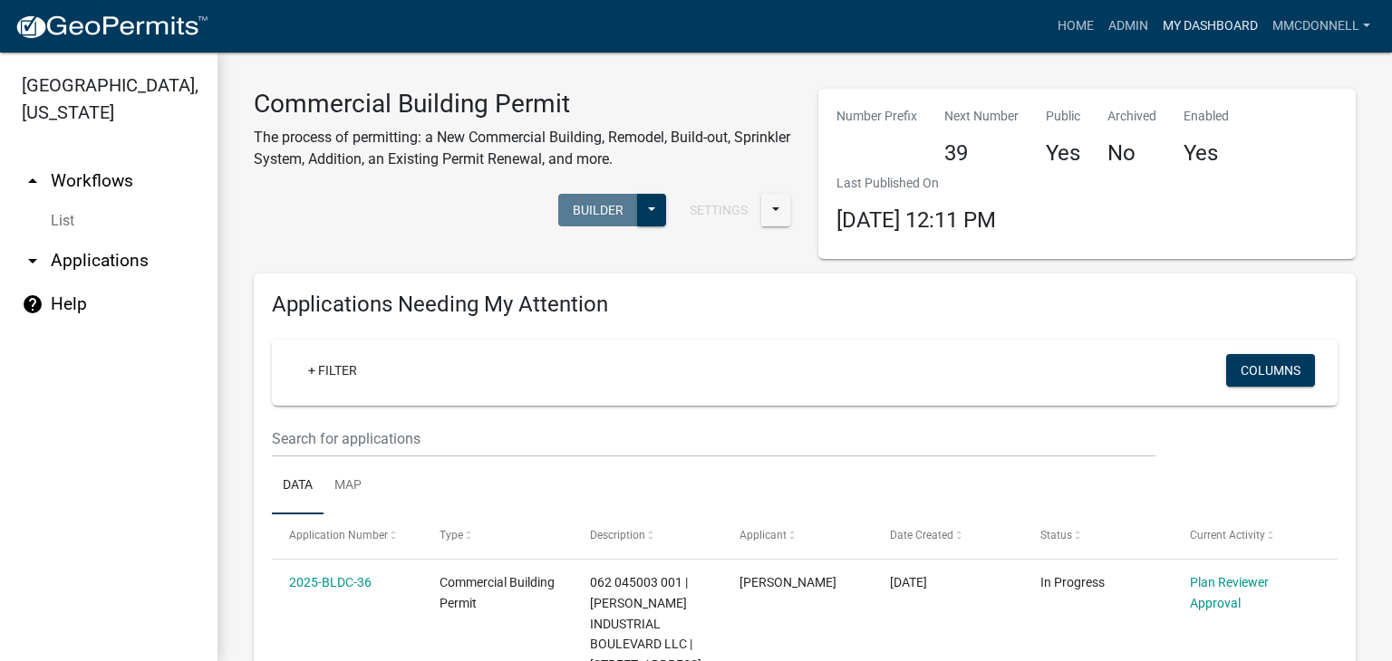
click at [1201, 34] on link "My Dashboard" at bounding box center [1210, 26] width 110 height 34
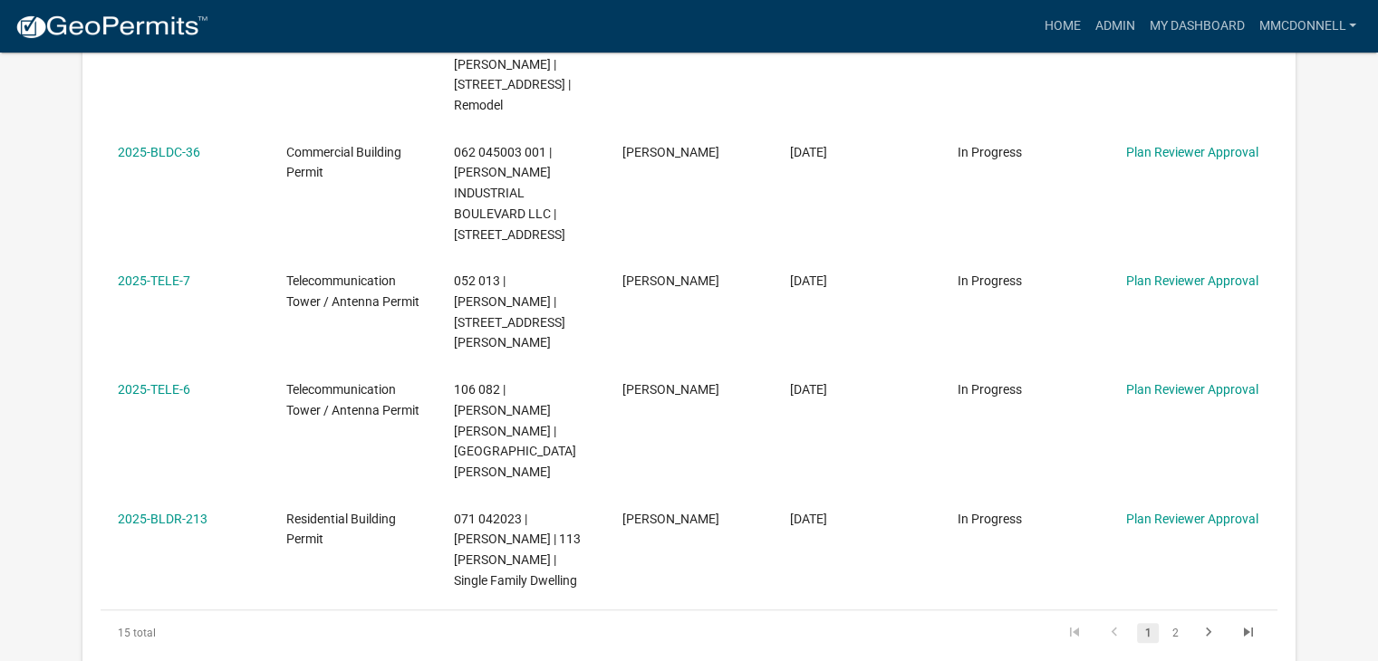
scroll to position [1312, 0]
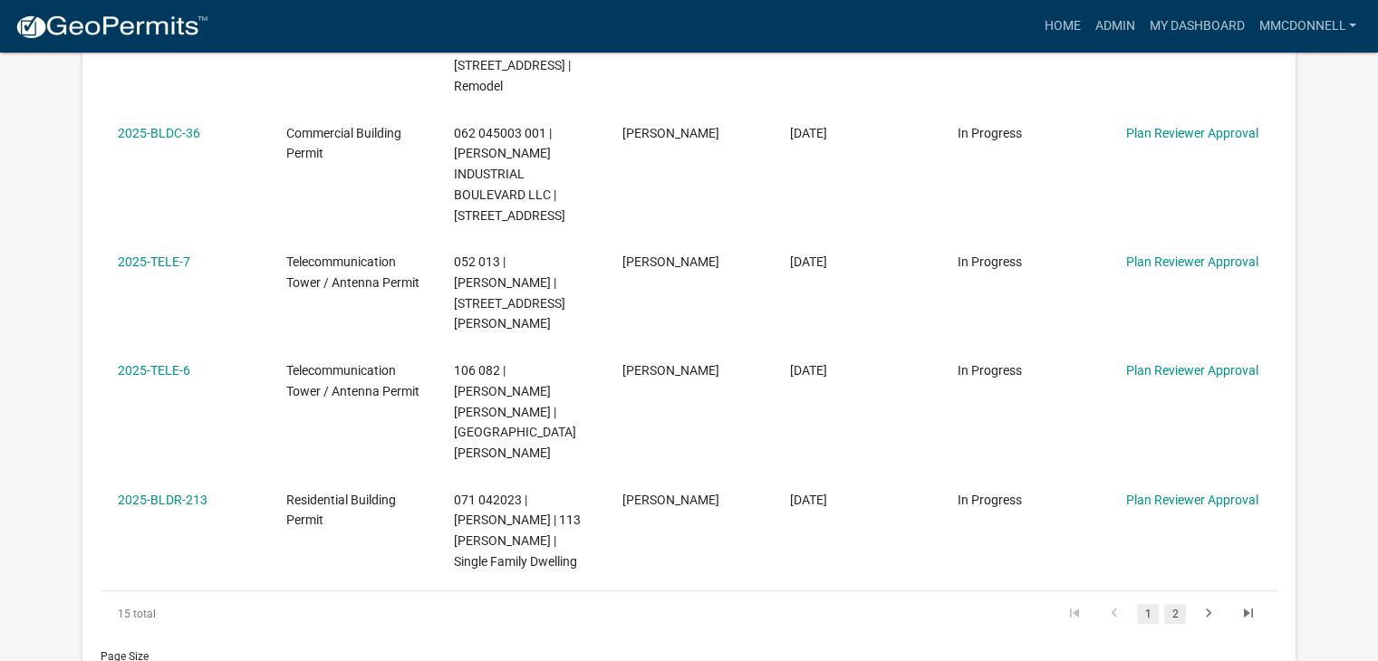
click at [1173, 604] on link "2" at bounding box center [1175, 614] width 22 height 20
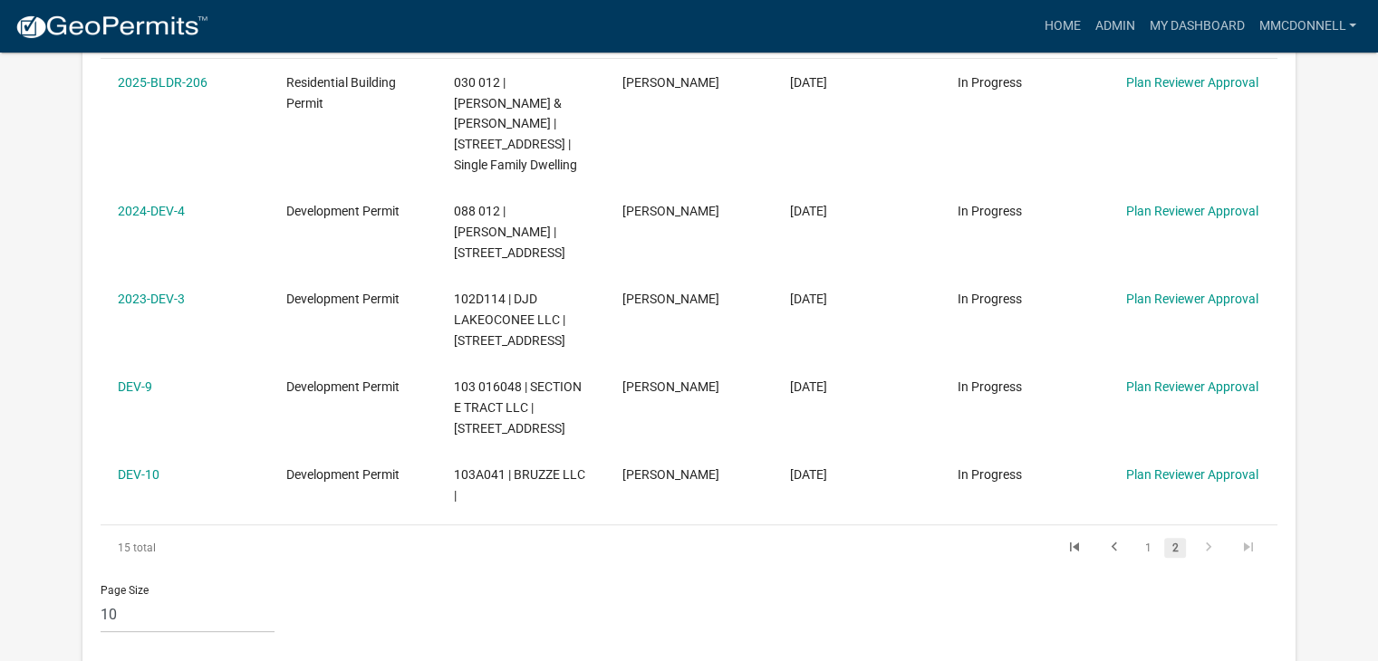
scroll to position [591, 0]
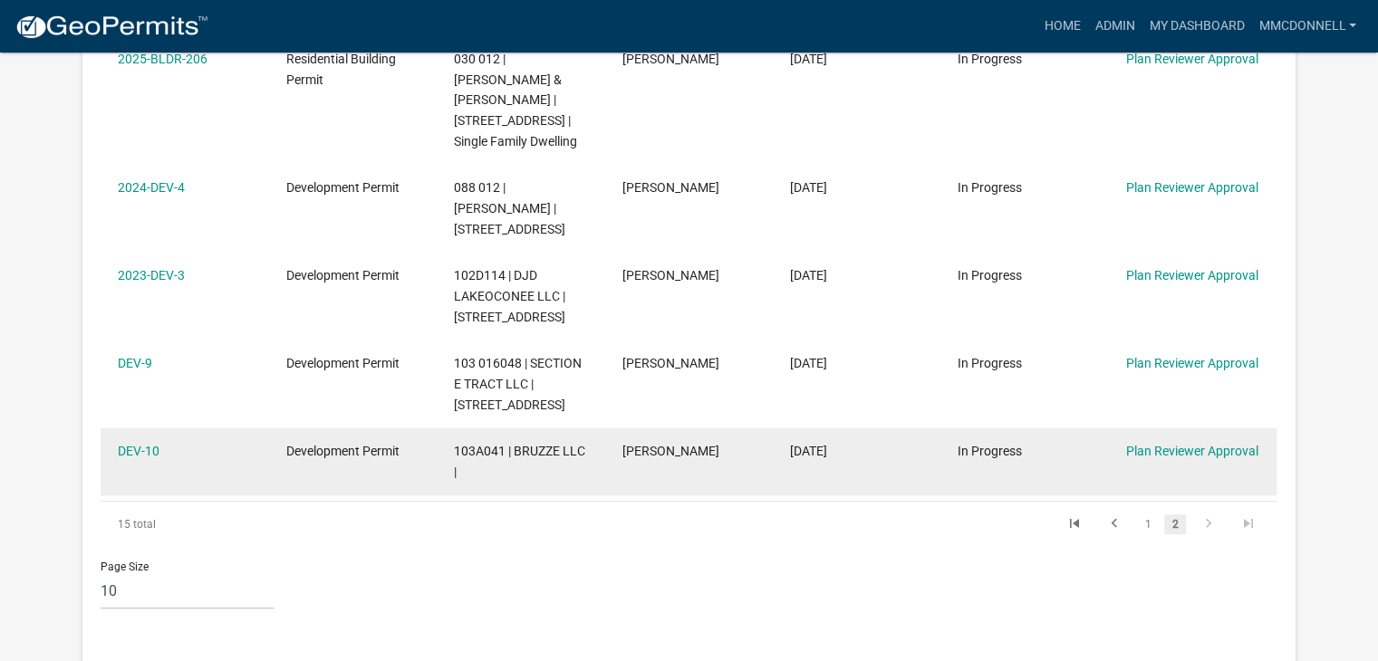
click at [1245, 473] on datatable-body-cell "Plan Reviewer Approval" at bounding box center [1193, 462] width 168 height 67
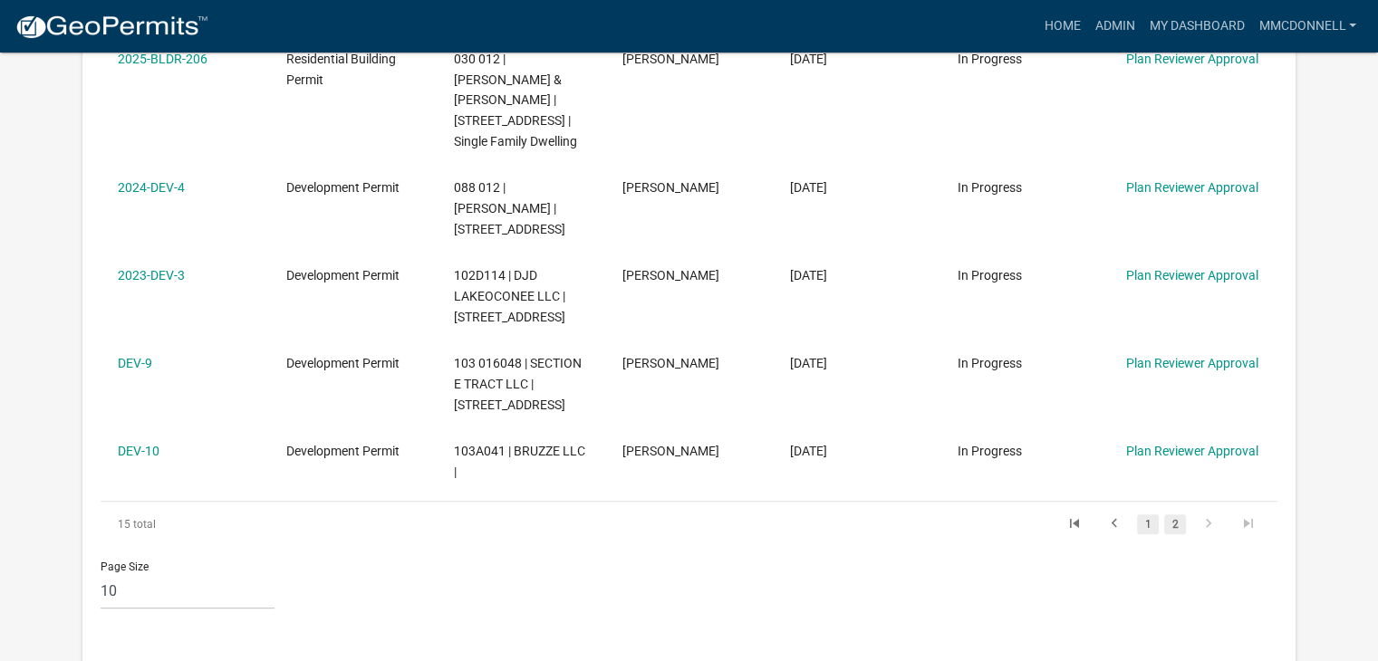
click at [1139, 515] on link "1" at bounding box center [1148, 525] width 22 height 20
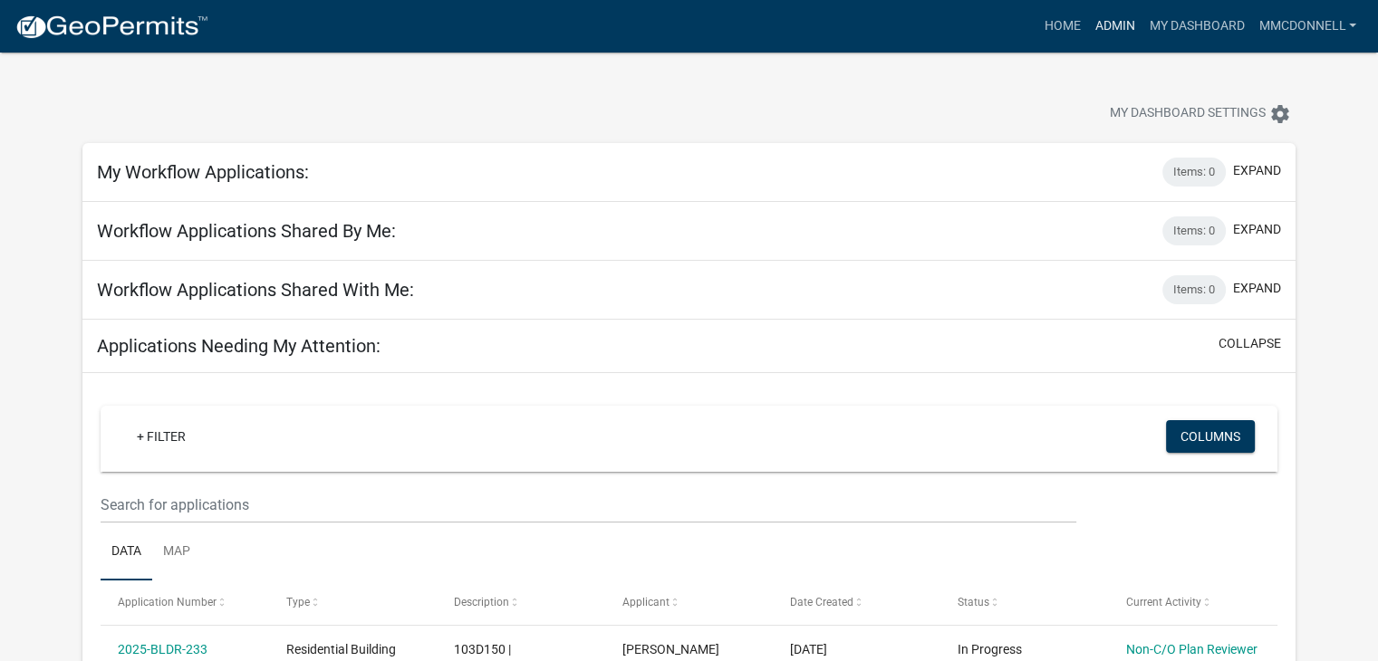
click at [1116, 39] on link "Admin" at bounding box center [1114, 26] width 54 height 34
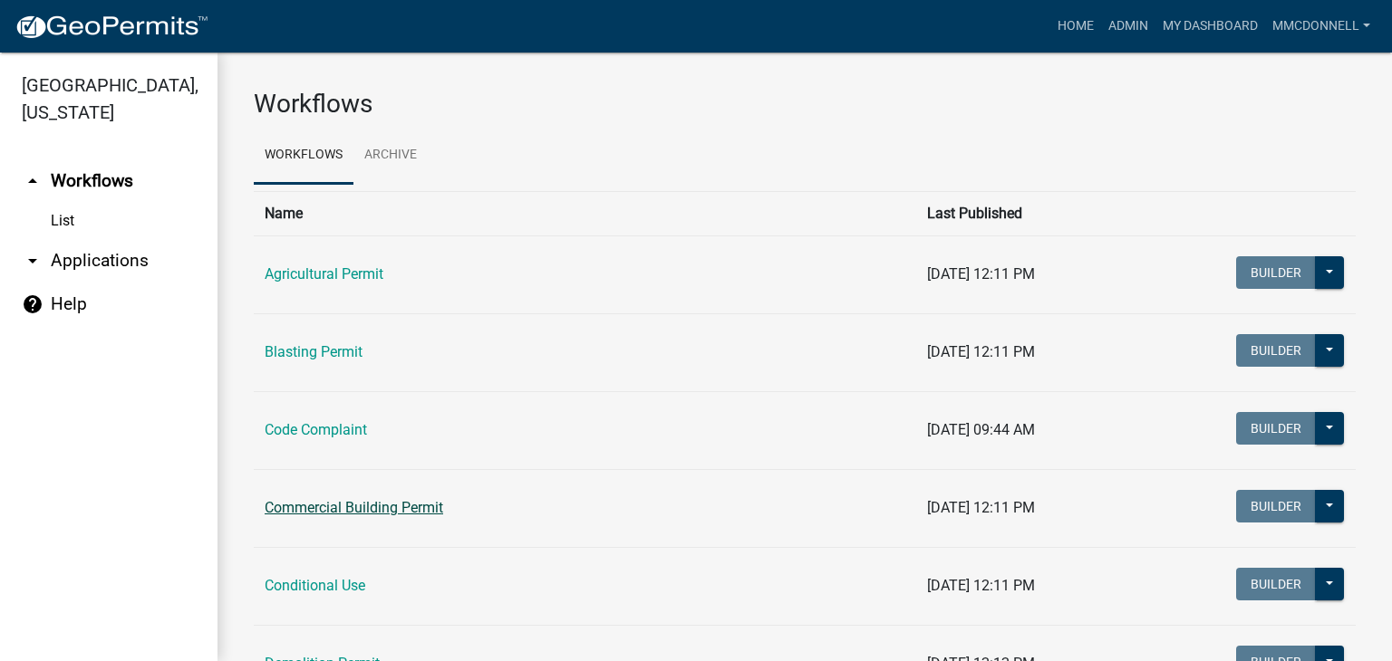
click at [371, 507] on link "Commercial Building Permit" at bounding box center [354, 507] width 178 height 17
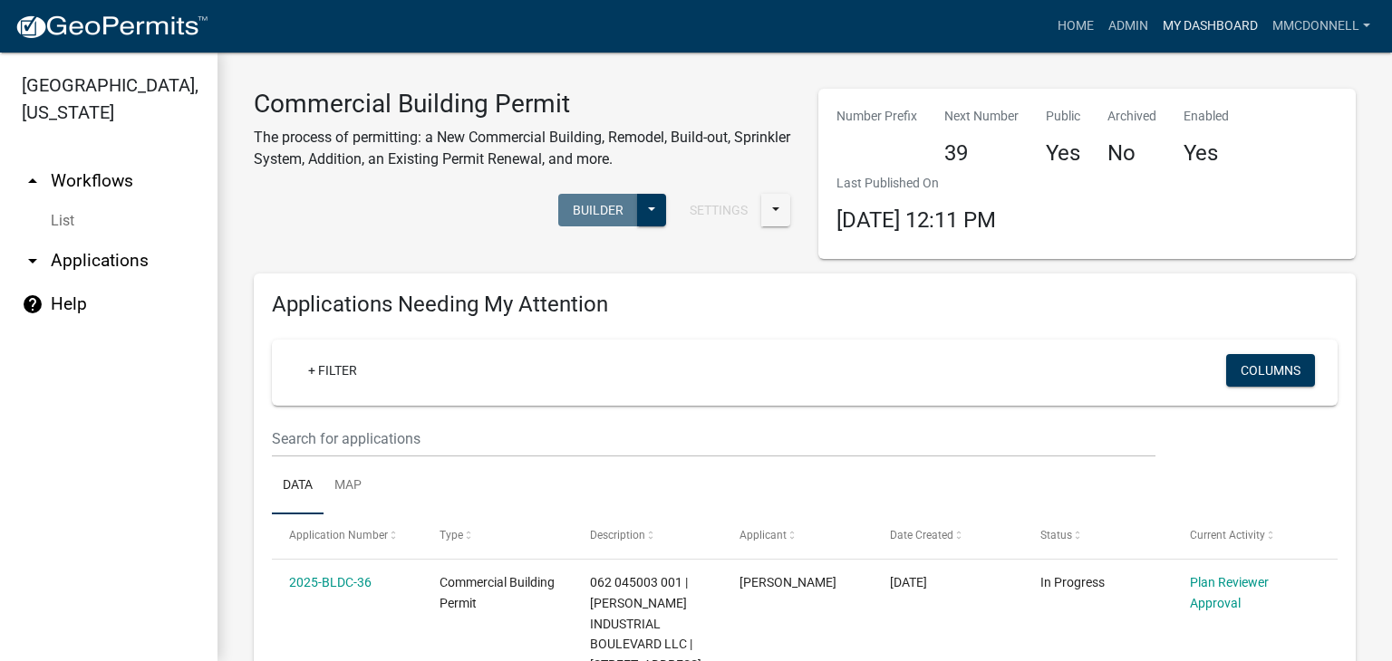
click at [1205, 25] on link "My Dashboard" at bounding box center [1210, 26] width 110 height 34
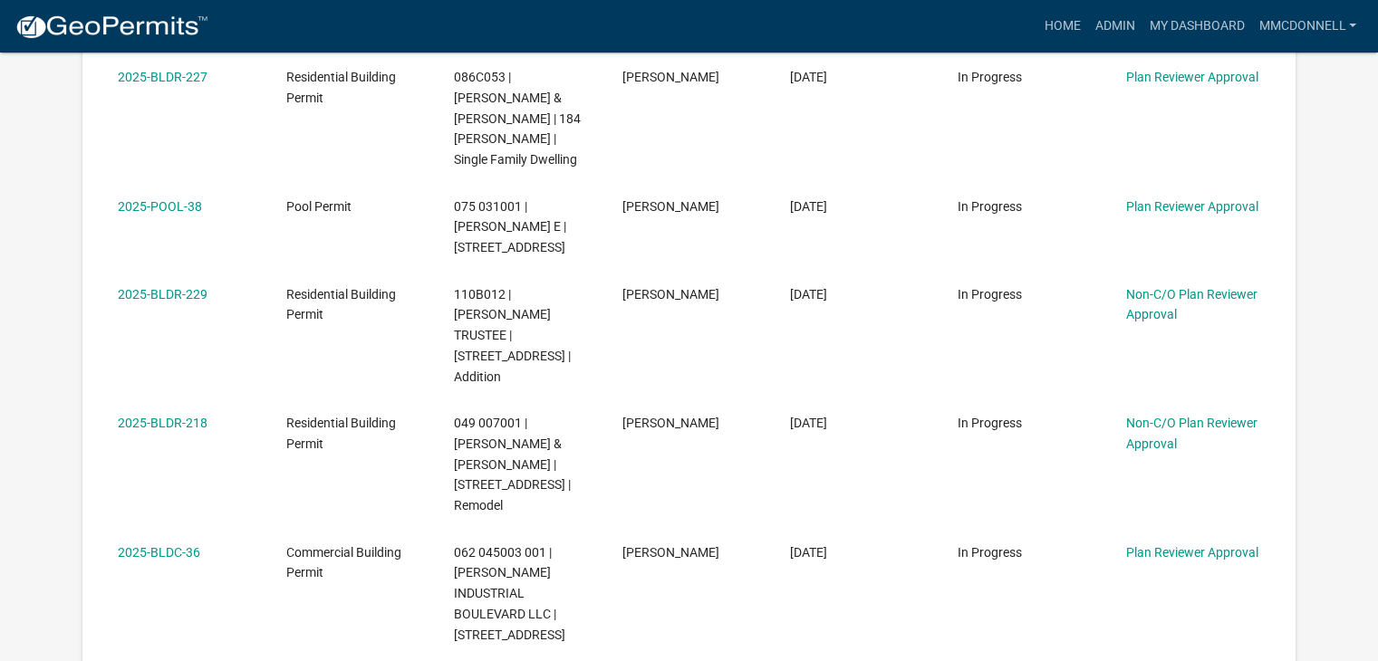
scroll to position [893, 0]
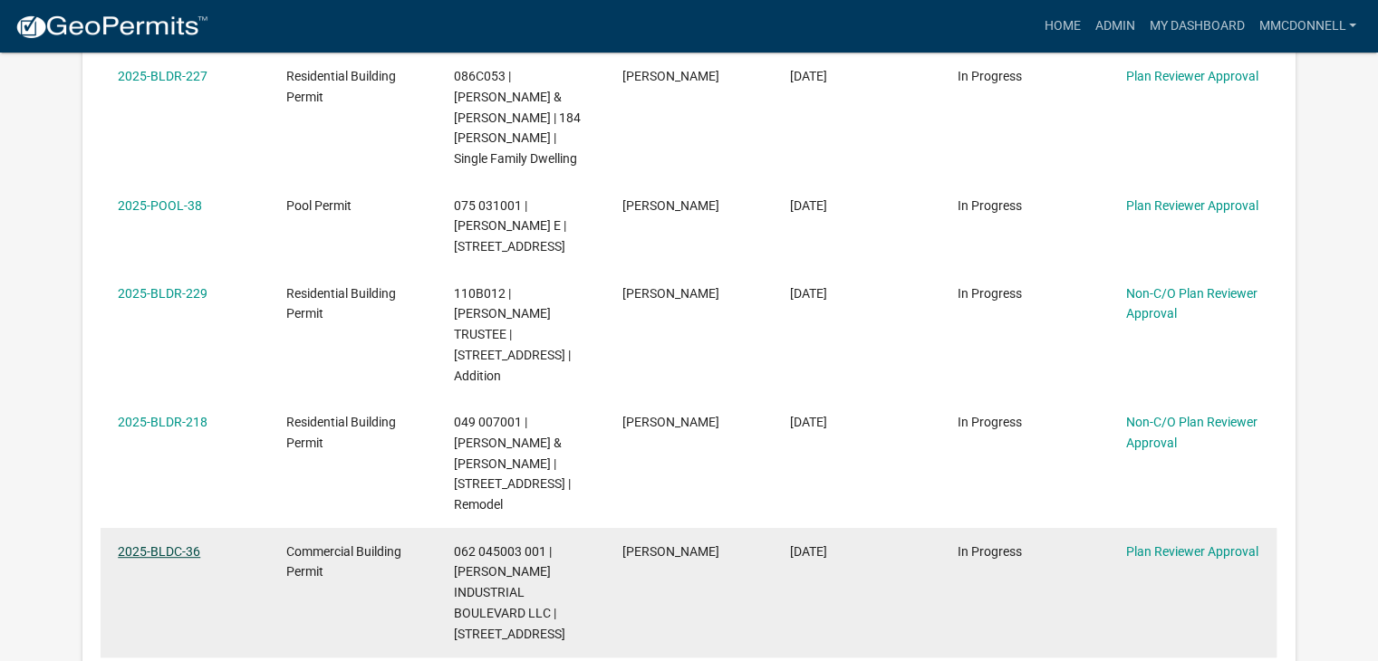
click at [176, 545] on link "2025-BLDC-36" at bounding box center [159, 552] width 82 height 14
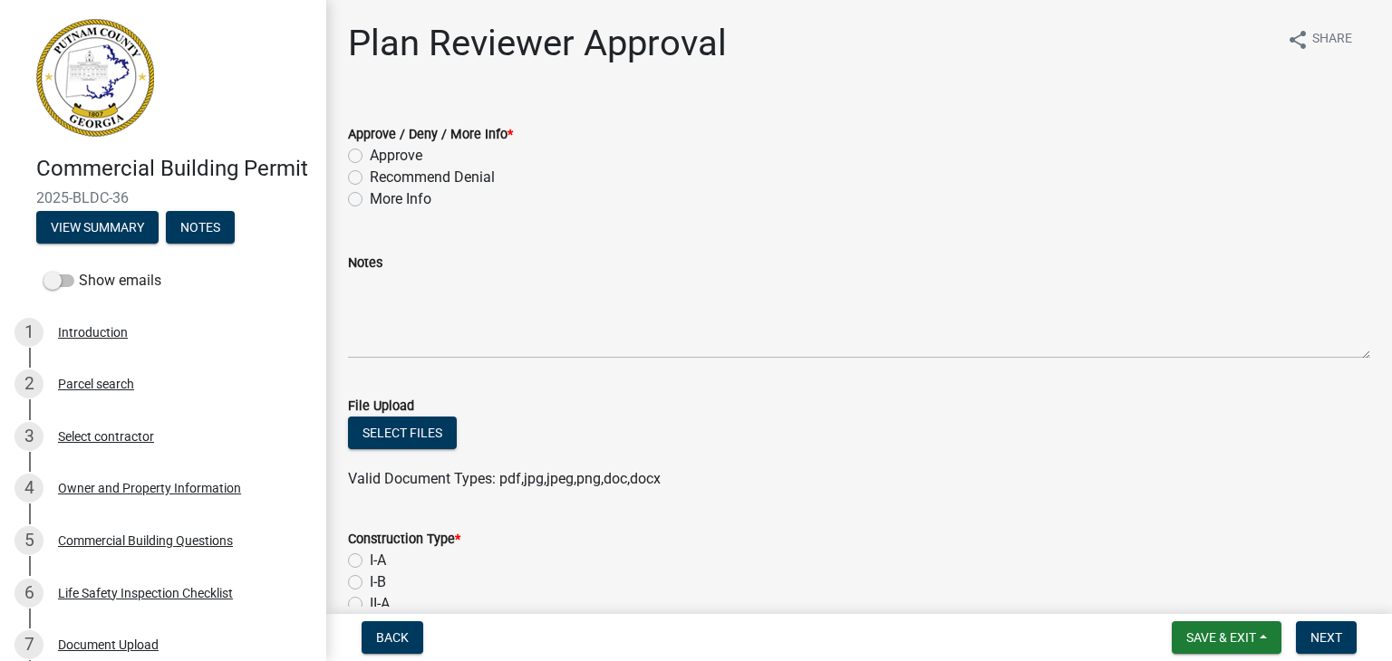
click at [370, 200] on label "More Info" at bounding box center [401, 199] width 62 height 22
click at [370, 200] on input "More Info" at bounding box center [376, 194] width 12 height 12
radio input "true"
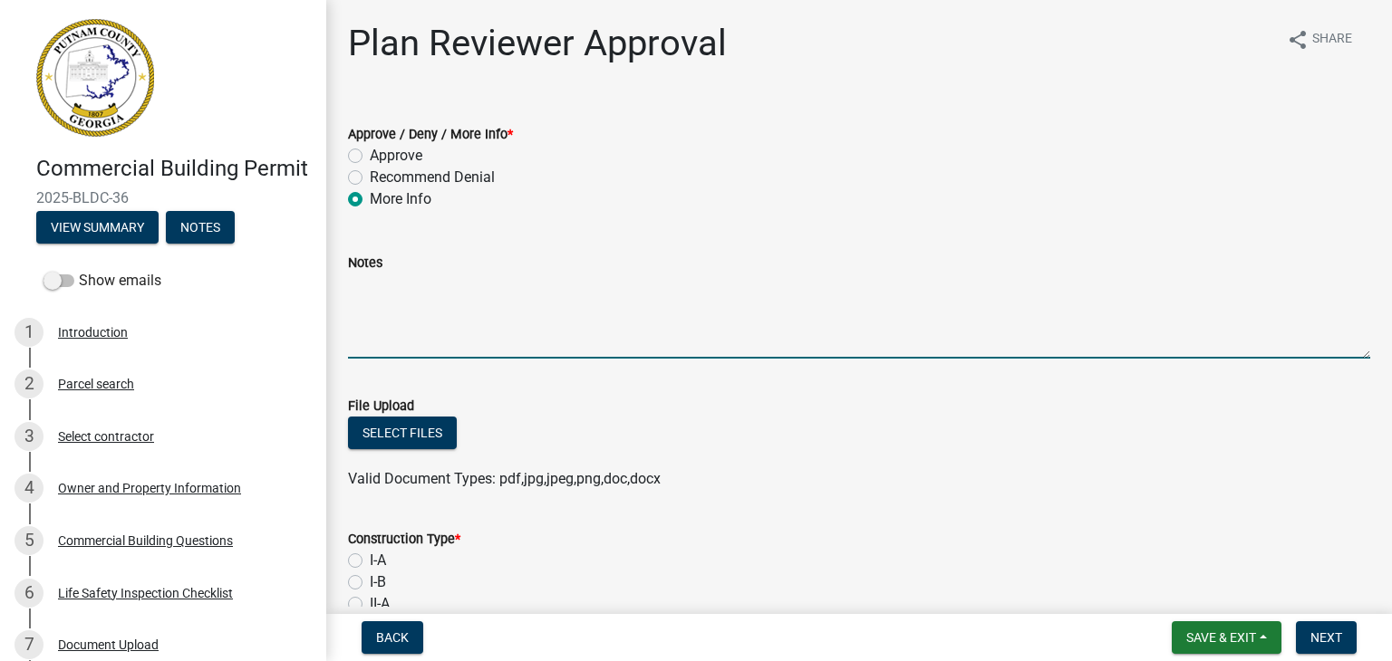
click at [394, 323] on textarea "Notes" at bounding box center [859, 316] width 1022 height 85
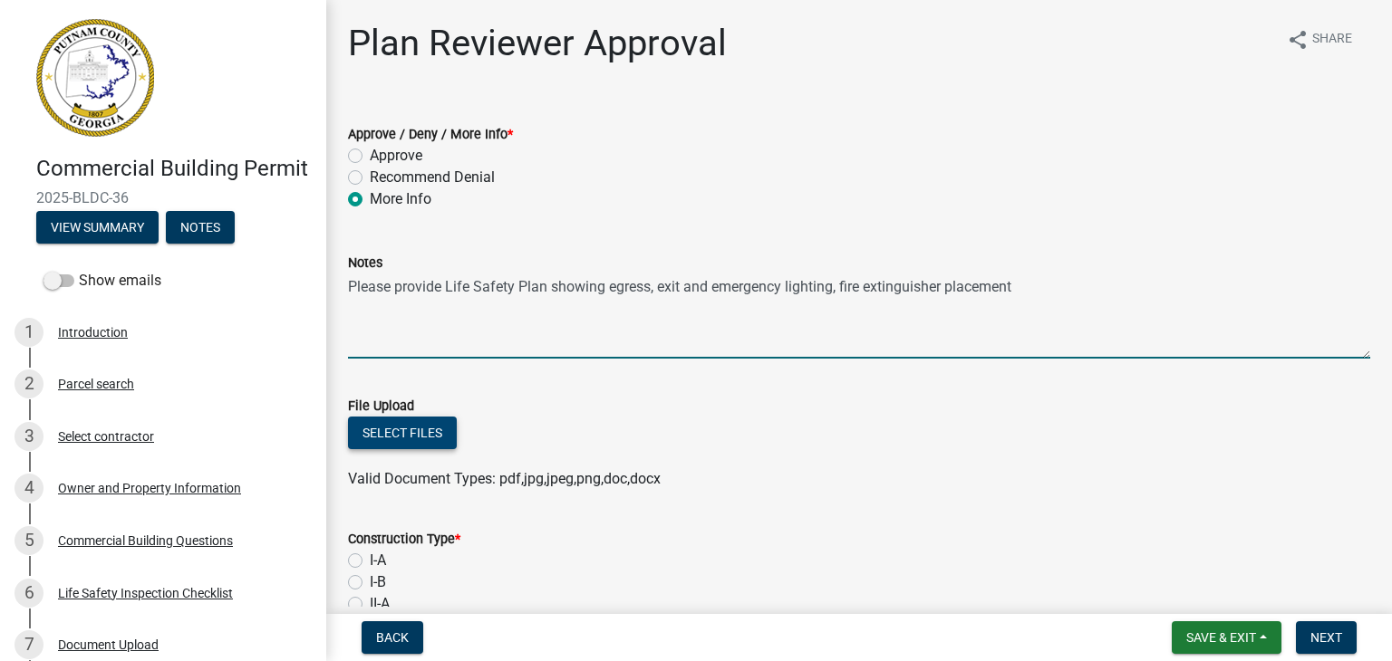
type textarea "Please provide Life Safety Plan showing egress, exit and emergency lighting, fi…"
click at [391, 441] on button "Select files" at bounding box center [402, 433] width 109 height 33
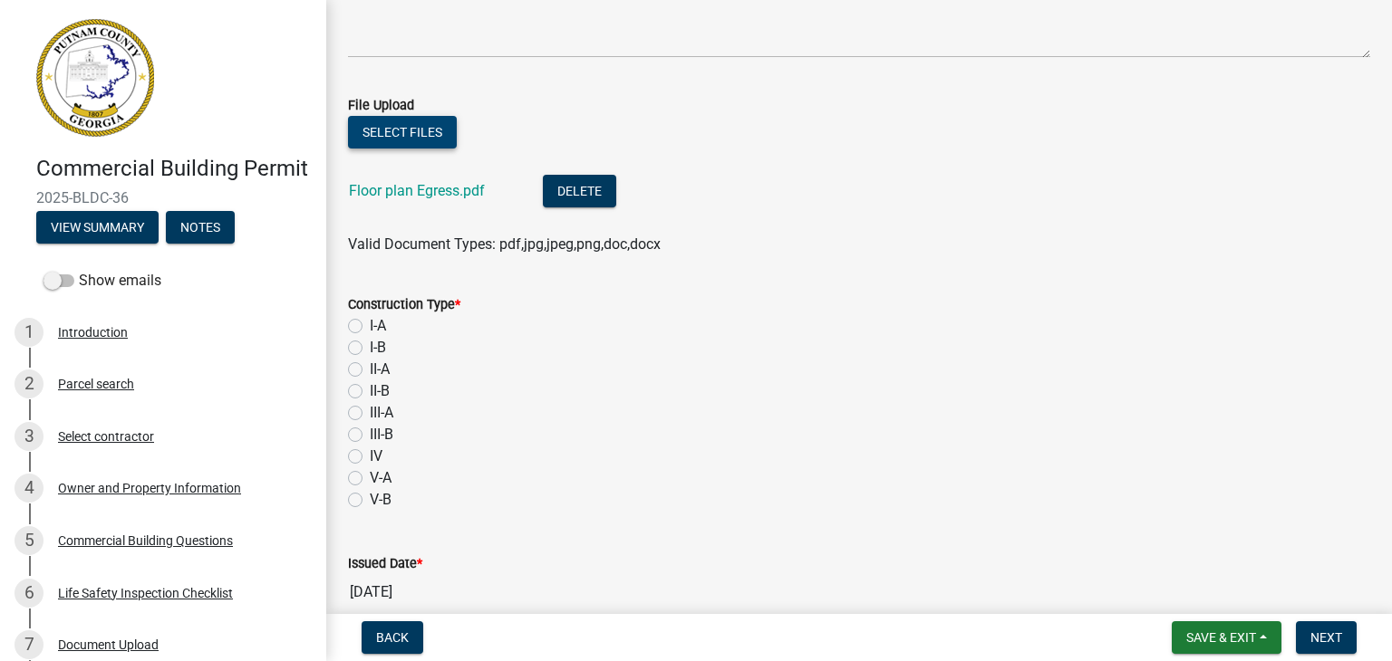
scroll to position [330, 0]
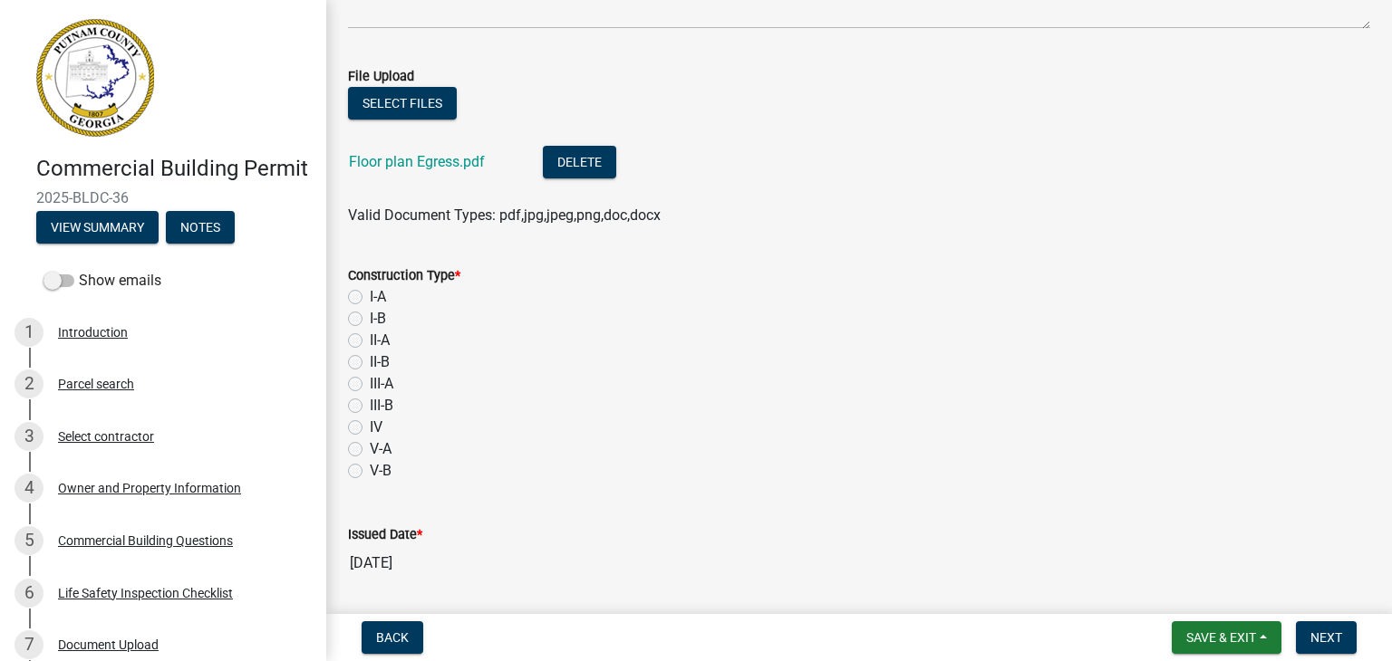
click at [373, 300] on label "I-A" at bounding box center [378, 297] width 16 height 22
click at [373, 298] on input "I-A" at bounding box center [376, 292] width 12 height 12
radio input "true"
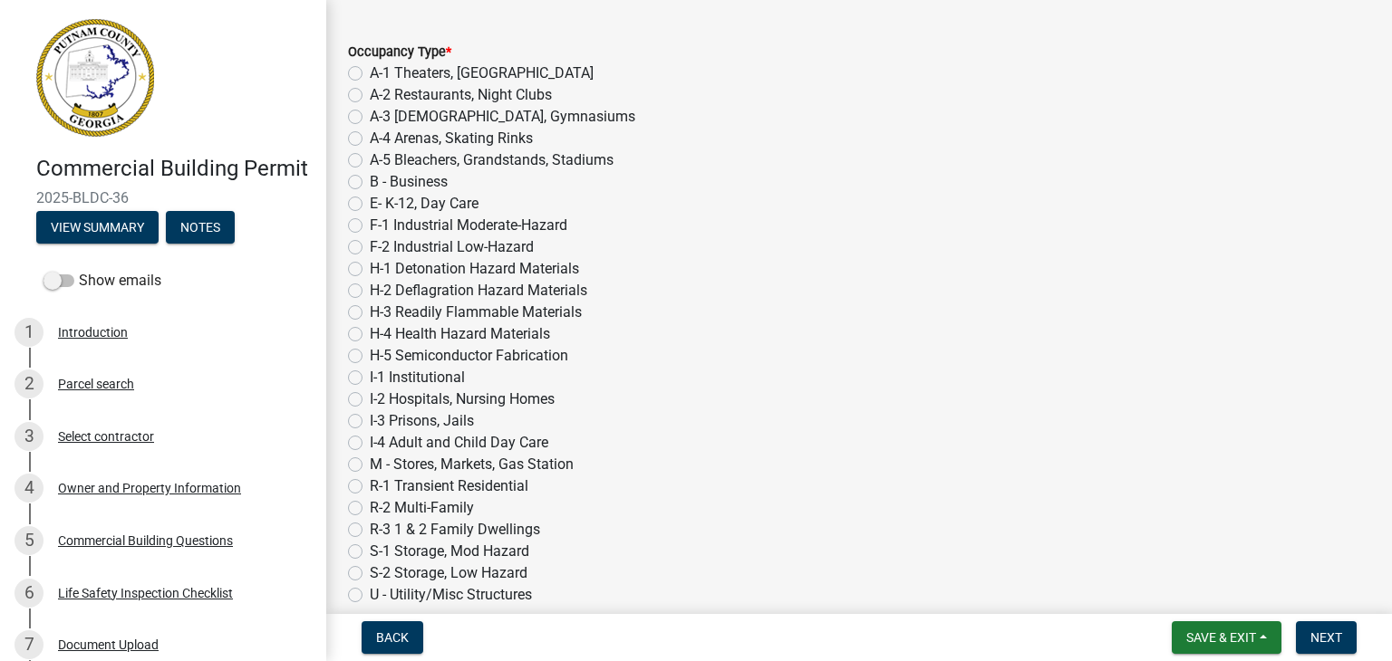
scroll to position [1004, 0]
click at [370, 201] on label "E- K-12, Day Care" at bounding box center [424, 207] width 109 height 22
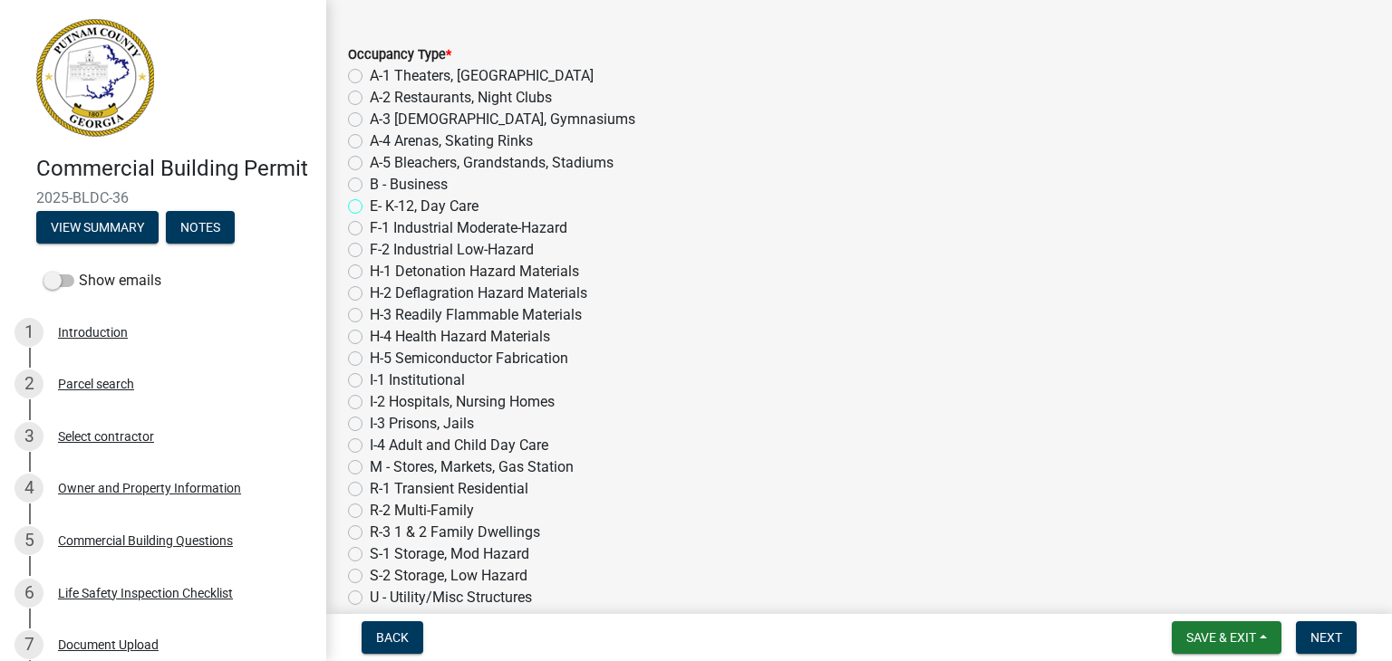
click at [370, 201] on input "E- K-12, Day Care" at bounding box center [376, 202] width 12 height 12
radio input "true"
click at [370, 183] on label "B - Business" at bounding box center [409, 185] width 78 height 22
click at [370, 183] on input "B - Business" at bounding box center [376, 180] width 12 height 12
radio input "true"
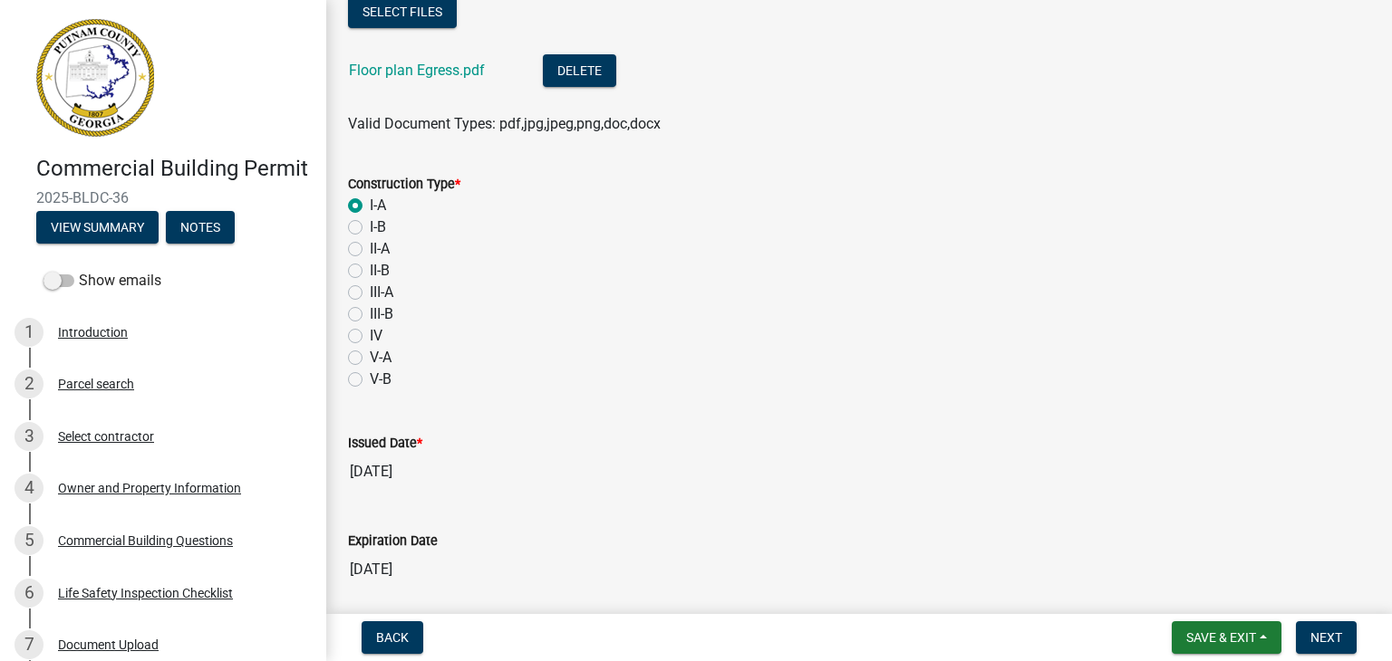
scroll to position [384, 0]
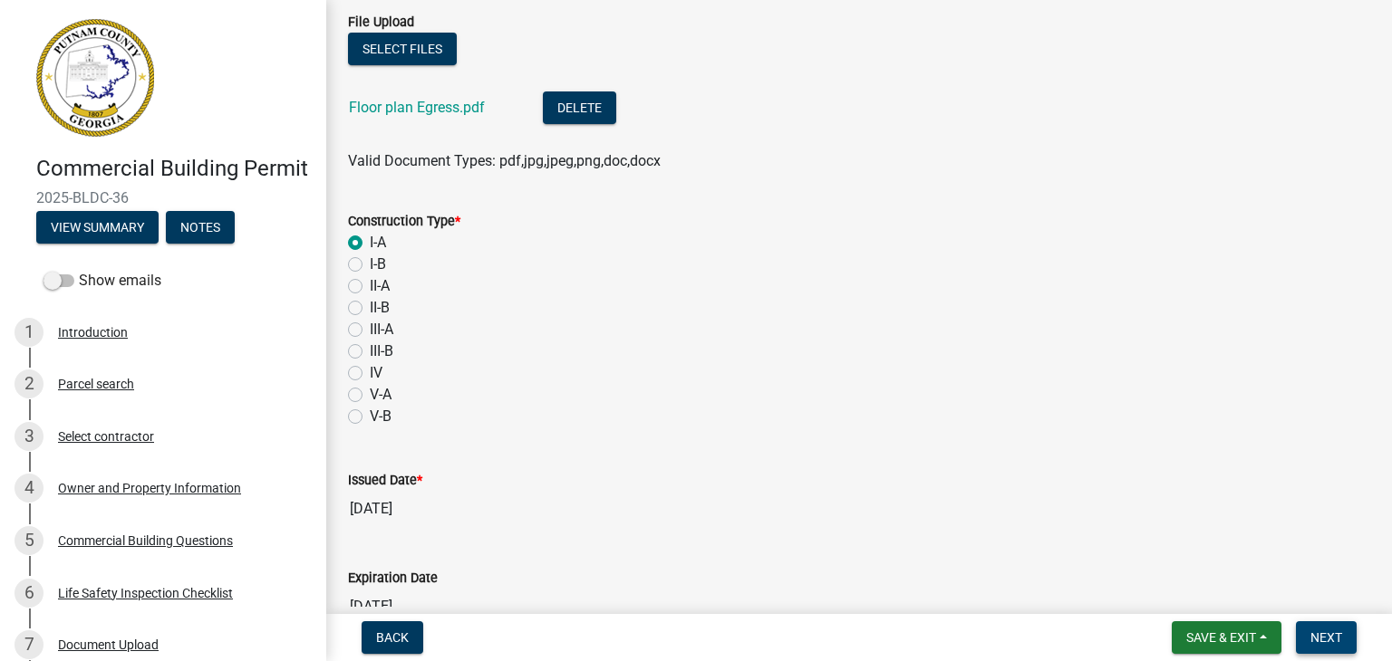
click at [1316, 641] on span "Next" at bounding box center [1326, 638] width 32 height 14
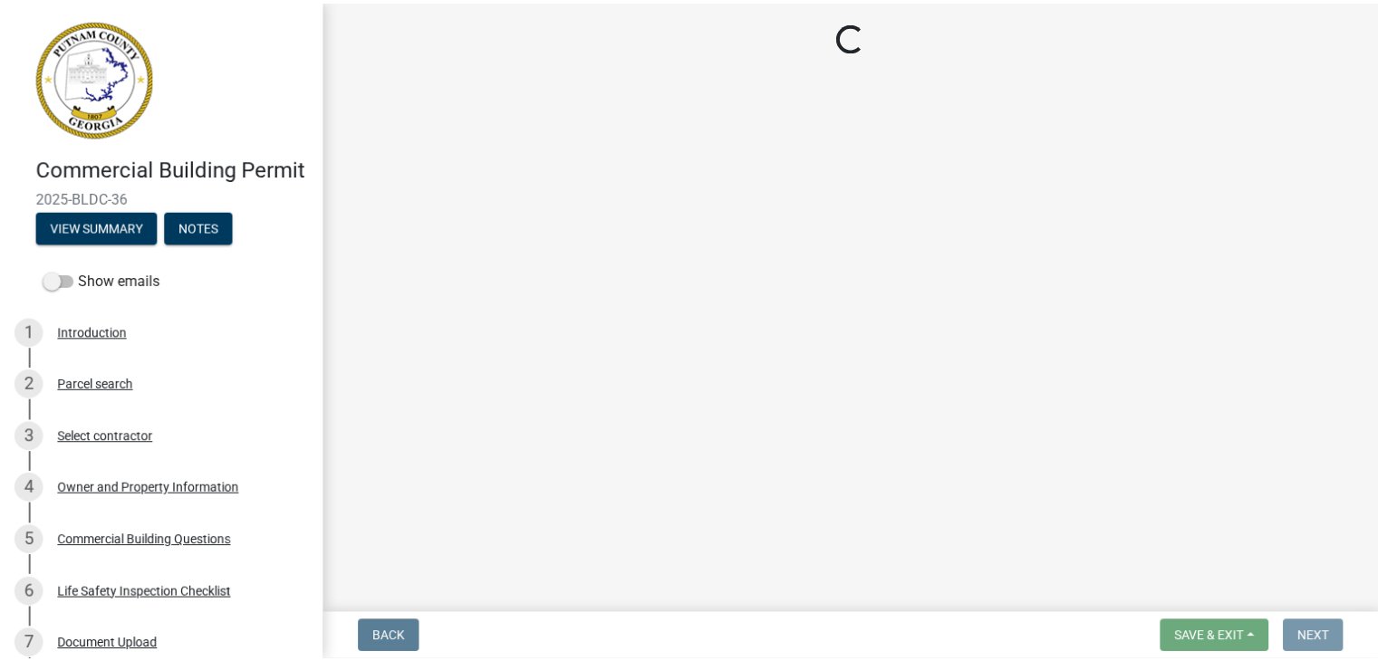
scroll to position [0, 0]
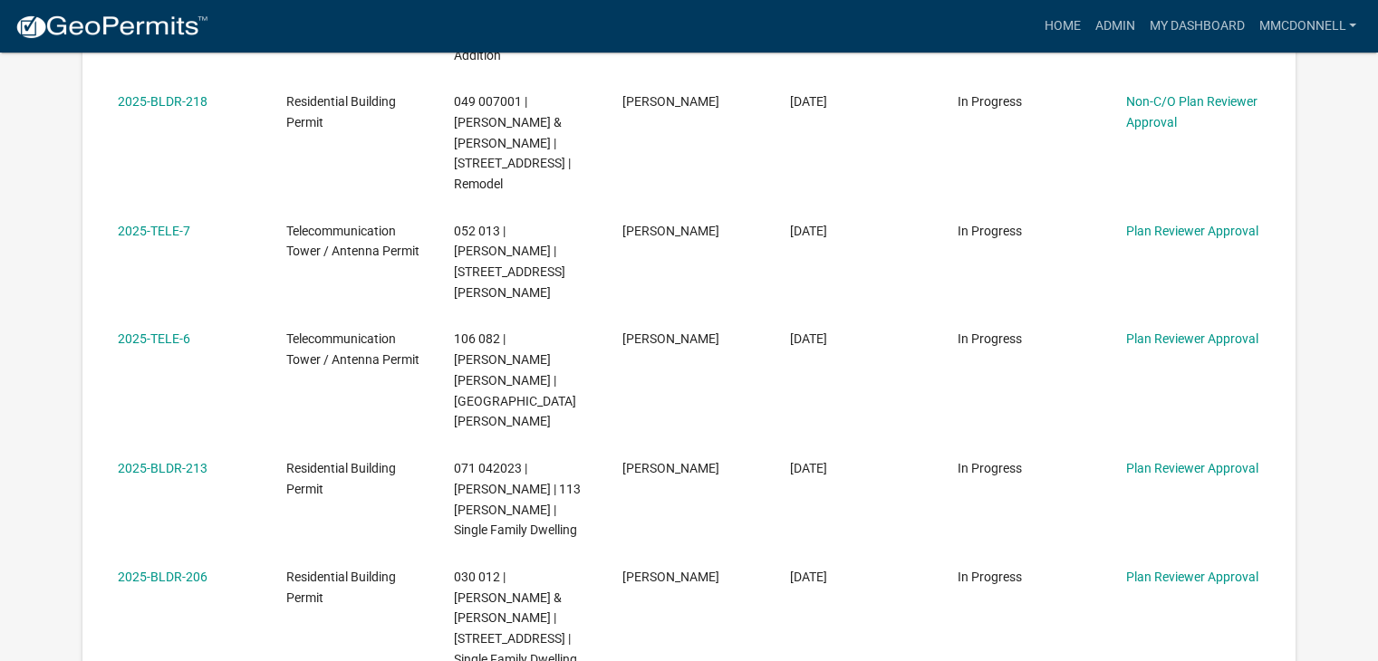
scroll to position [1230, 0]
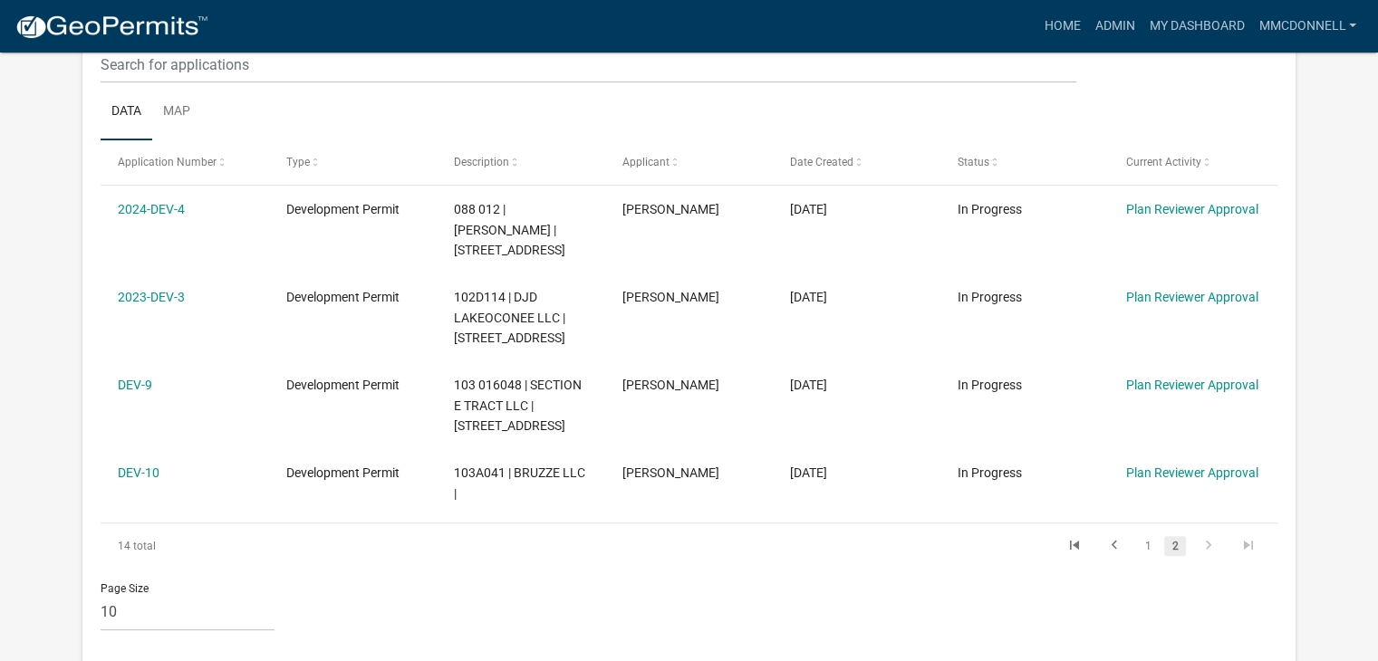
scroll to position [391, 0]
